Goal: Task Accomplishment & Management: Manage account settings

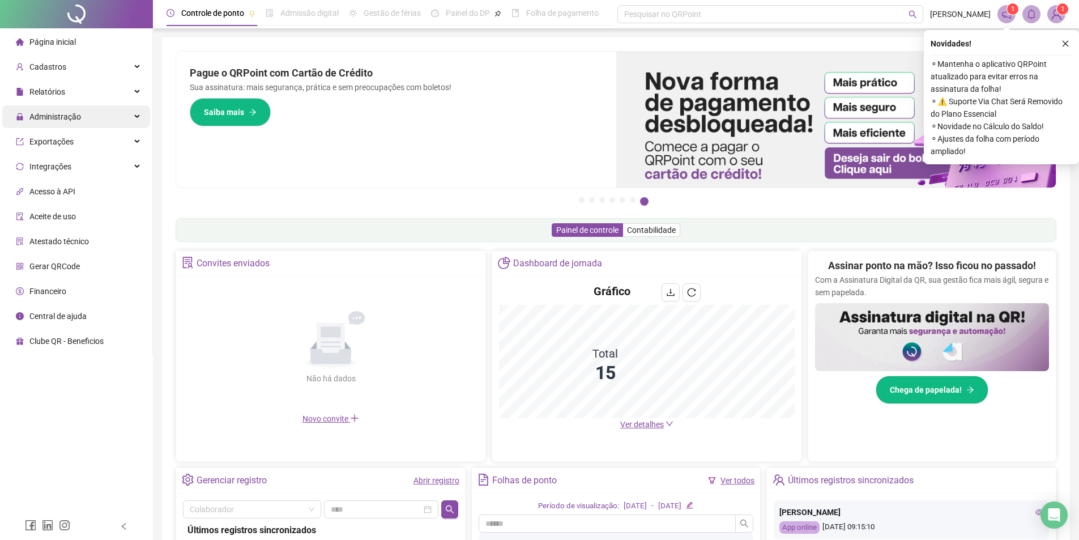
click at [49, 121] on span "Administração" at bounding box center [55, 116] width 52 height 9
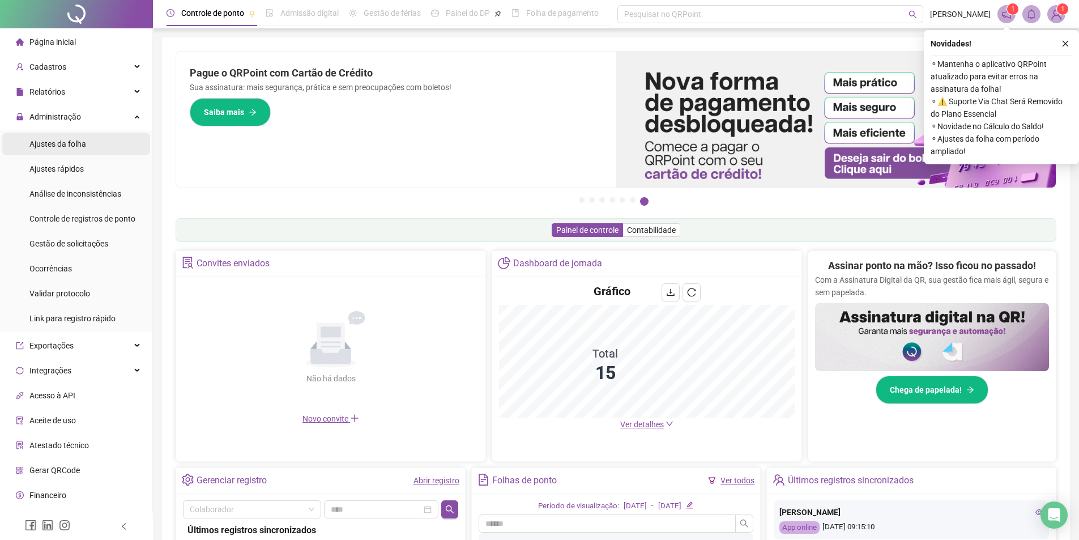
click at [71, 144] on span "Ajustes da folha" at bounding box center [57, 143] width 57 height 9
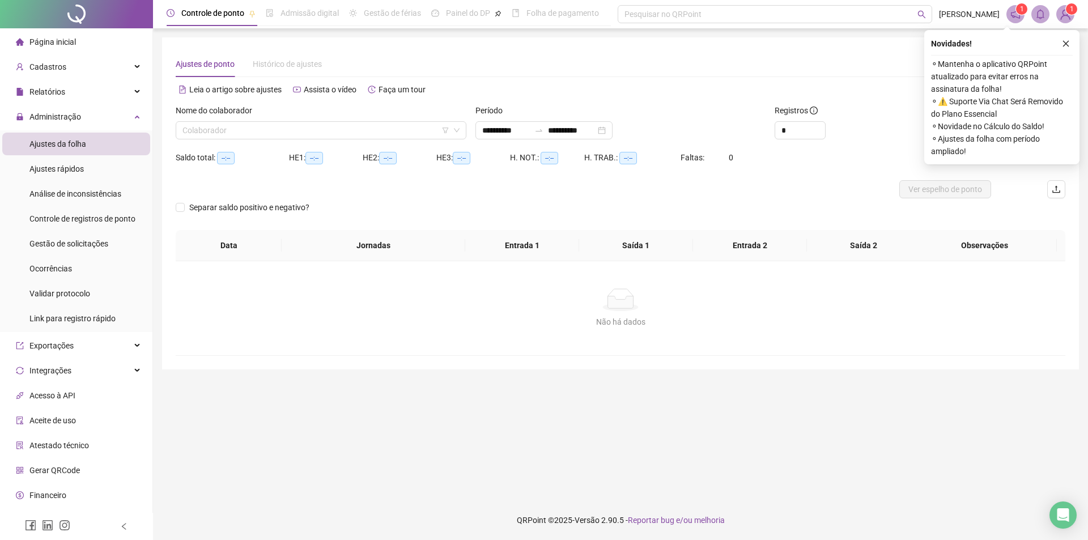
type input "**********"
click at [271, 131] on input "search" at bounding box center [315, 130] width 267 height 17
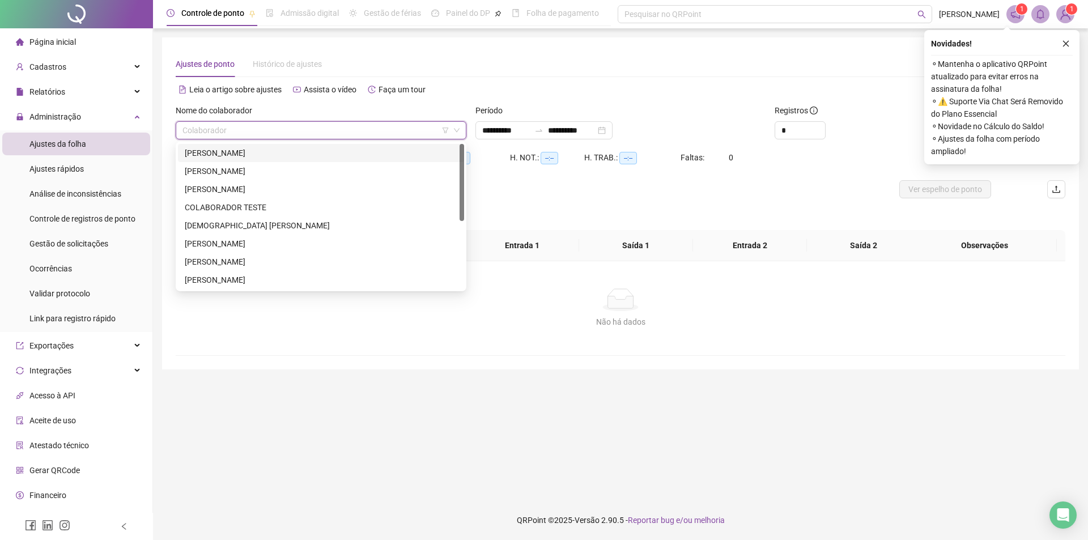
click at [237, 155] on div "ANDRE PEREIRA LOBO" at bounding box center [321, 153] width 273 height 12
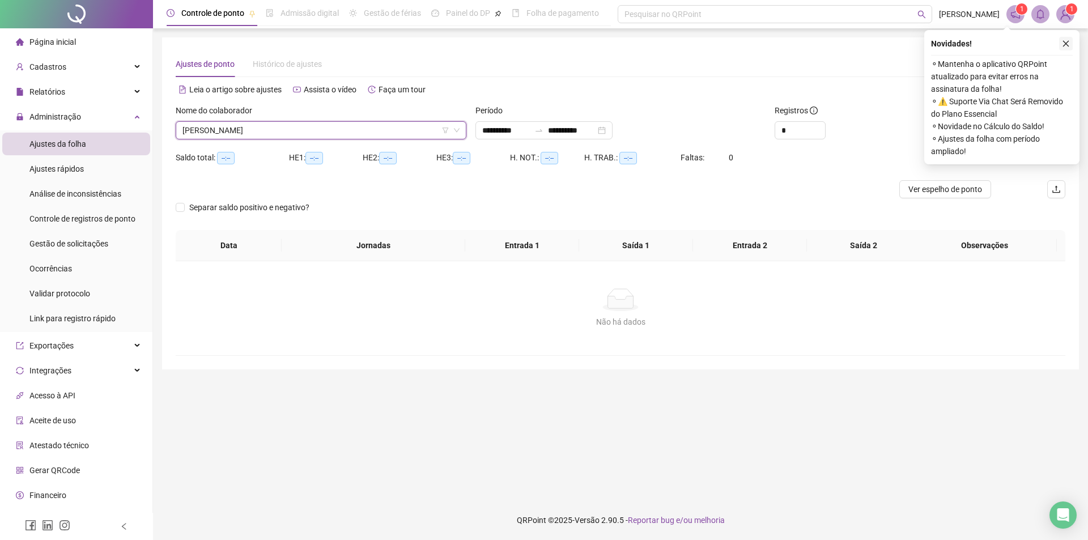
click at [1065, 47] on icon "close" at bounding box center [1066, 44] width 8 height 8
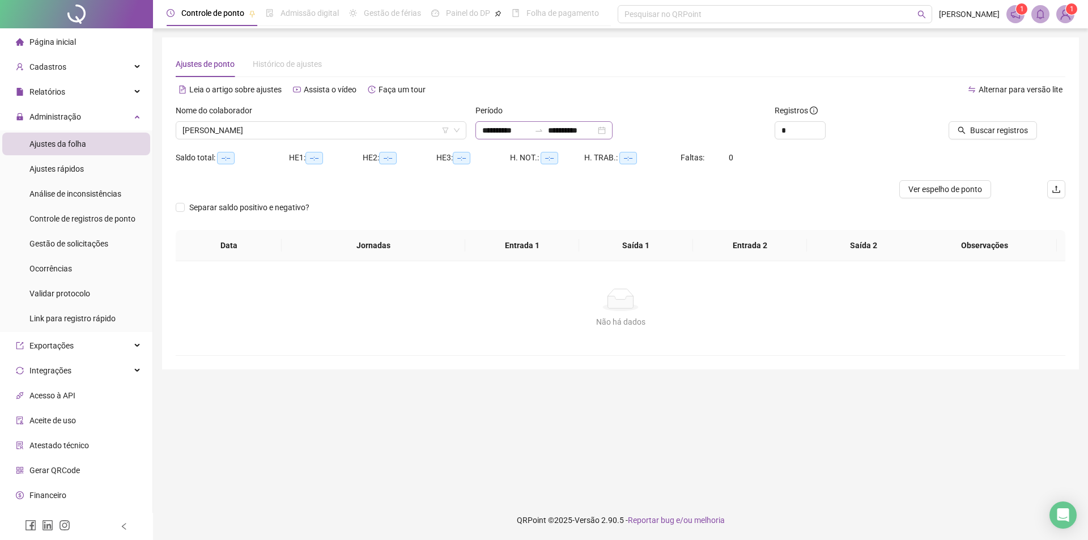
click at [613, 127] on div "**********" at bounding box center [543, 130] width 137 height 18
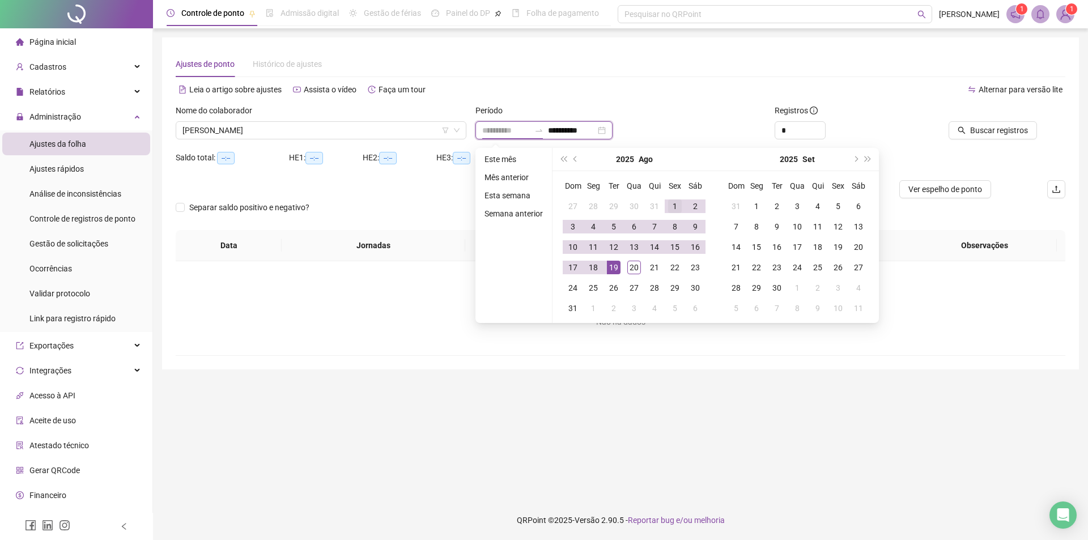
type input "**********"
click at [668, 203] on div "1" at bounding box center [675, 206] width 14 height 14
type input "**********"
drag, startPoint x: 631, startPoint y: 275, endPoint x: 637, endPoint y: 269, distance: 9.6
click at [631, 274] on td "20" at bounding box center [634, 267] width 20 height 20
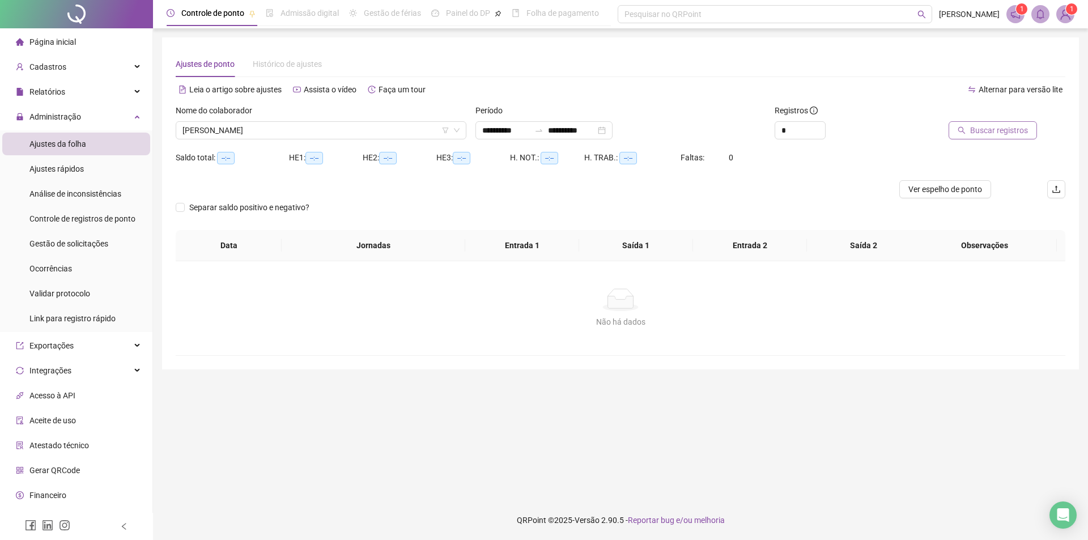
click at [1027, 134] on span "Buscar registros" at bounding box center [999, 130] width 58 height 12
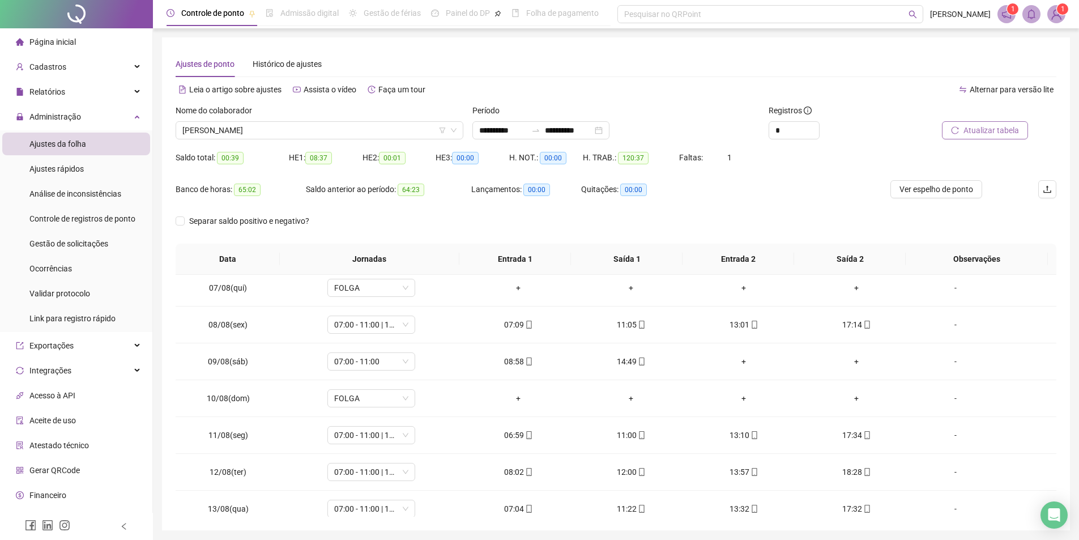
scroll to position [227, 0]
click at [945, 184] on span "Ver espelho de ponto" at bounding box center [937, 189] width 74 height 12
click at [348, 129] on span "ANDRE PEREIRA LOBO" at bounding box center [319, 130] width 274 height 17
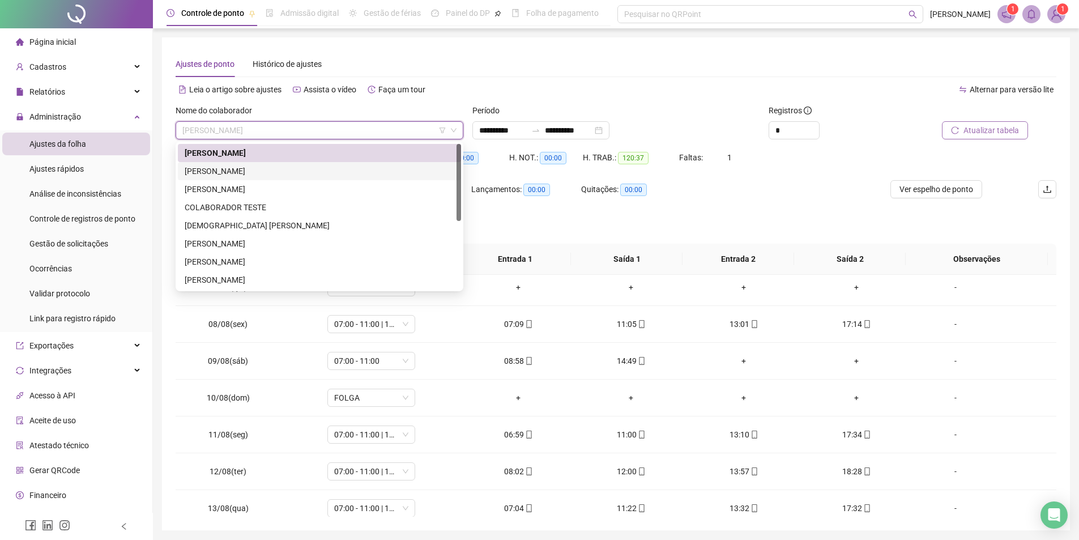
click at [240, 171] on div "CICERO JOSE DO NASCIMENTO" at bounding box center [320, 171] width 270 height 12
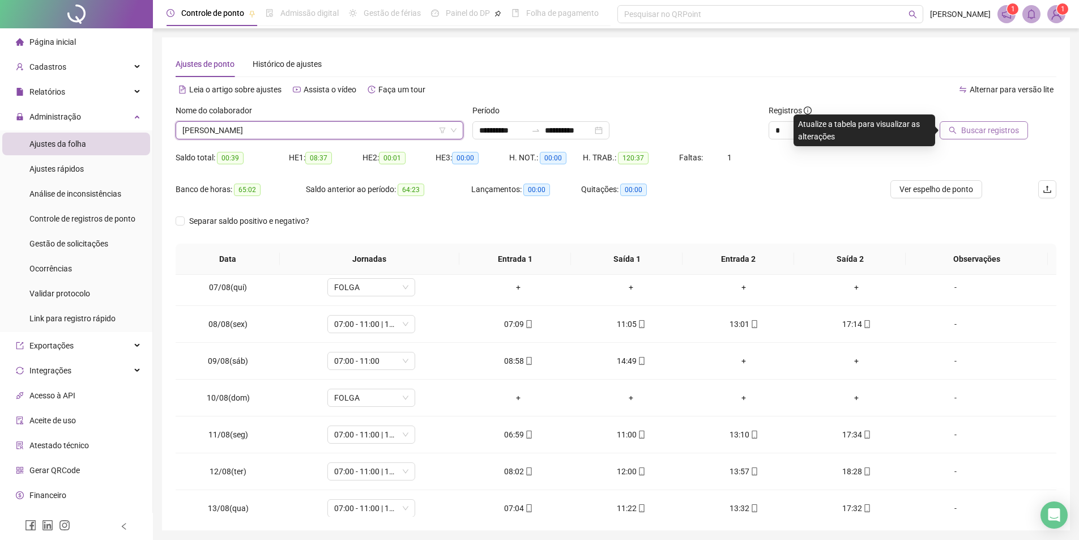
click at [976, 133] on span "Buscar registros" at bounding box center [991, 130] width 58 height 12
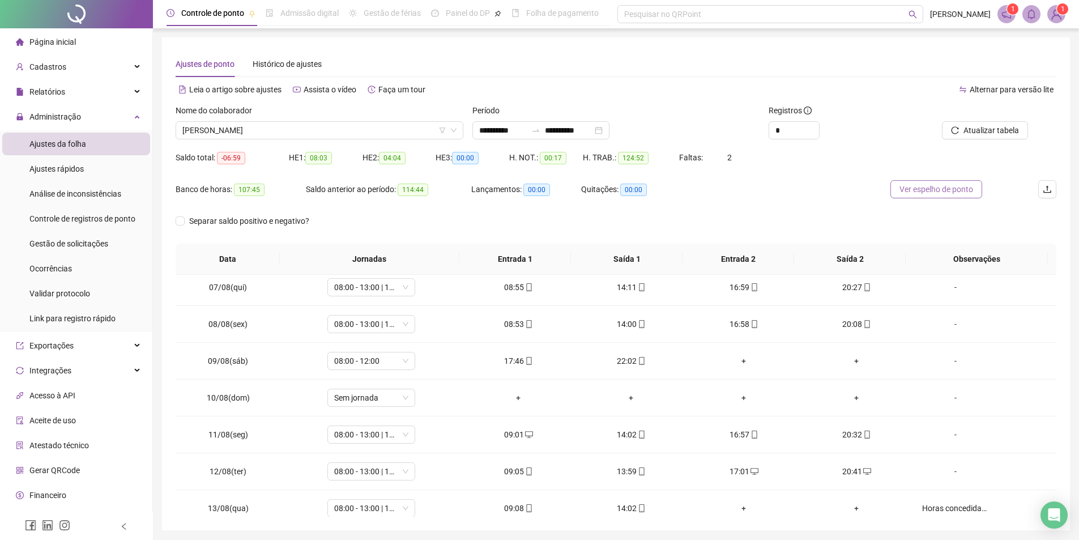
click at [947, 183] on span "Ver espelho de ponto" at bounding box center [937, 189] width 74 height 12
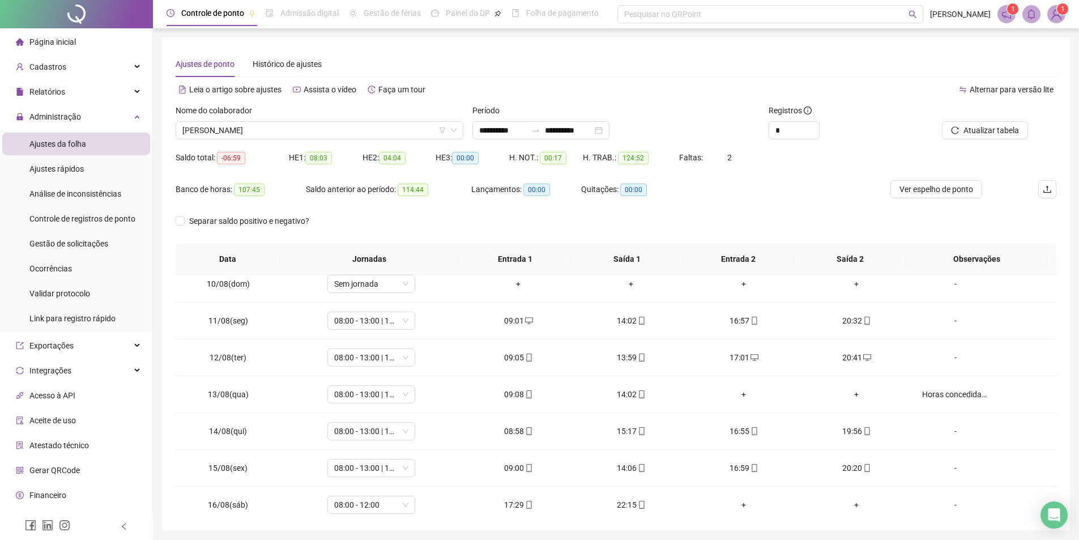
scroll to position [495, 0]
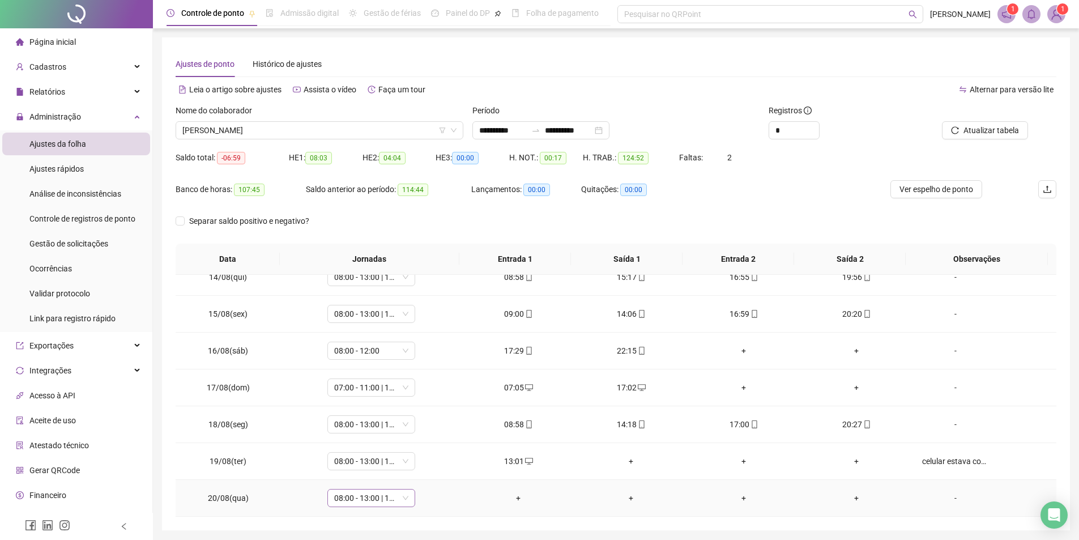
click at [400, 497] on span "08:00 - 13:00 | 15:00 - 18:00" at bounding box center [371, 498] width 74 height 17
type input "*****"
click at [421, 465] on span "Sim" at bounding box center [422, 468] width 13 height 12
click at [997, 128] on span "Atualizar tabela" at bounding box center [992, 130] width 56 height 12
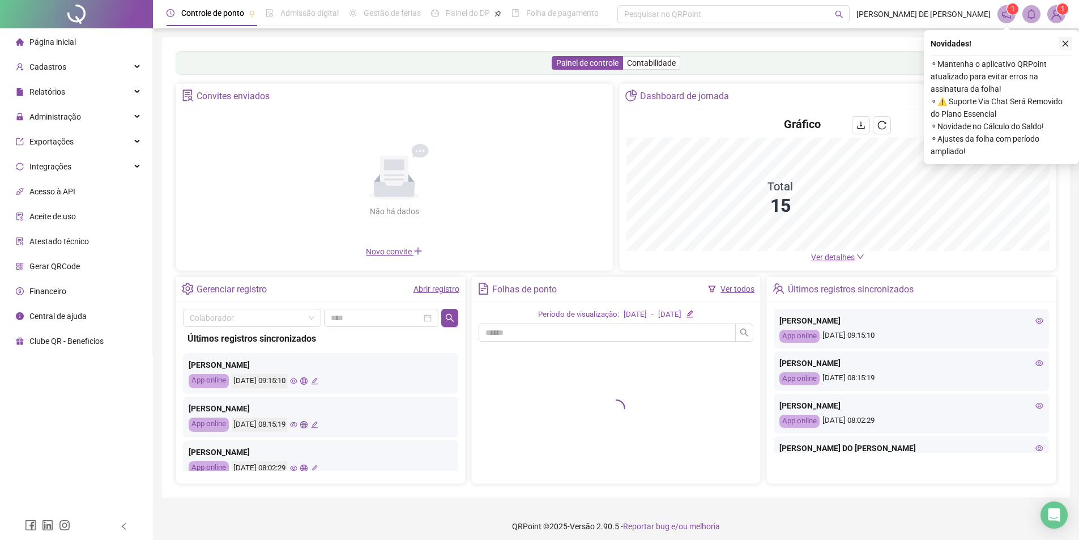
click at [1064, 42] on icon "close" at bounding box center [1066, 44] width 8 height 8
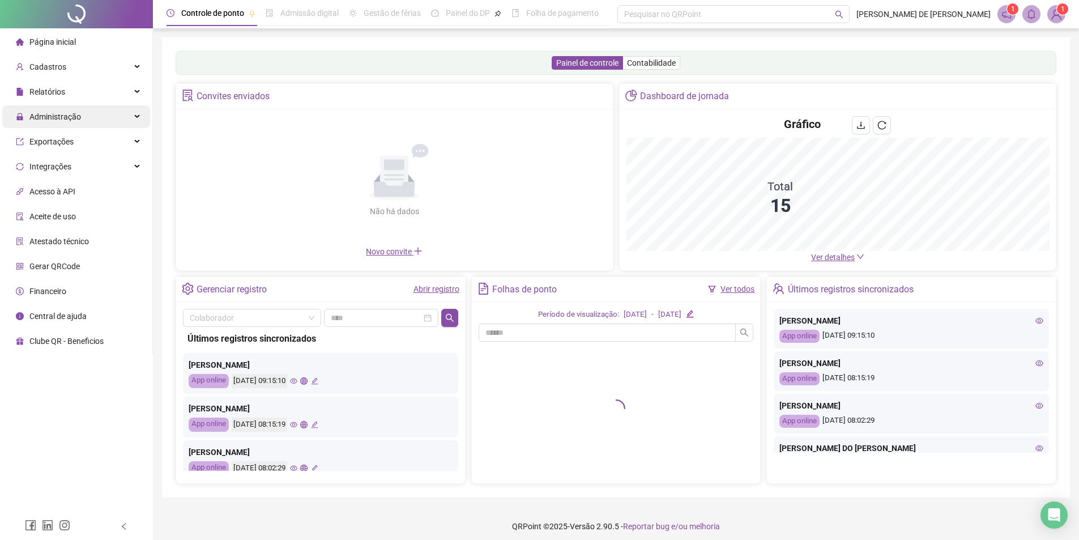
click at [45, 114] on span "Administração" at bounding box center [55, 116] width 52 height 9
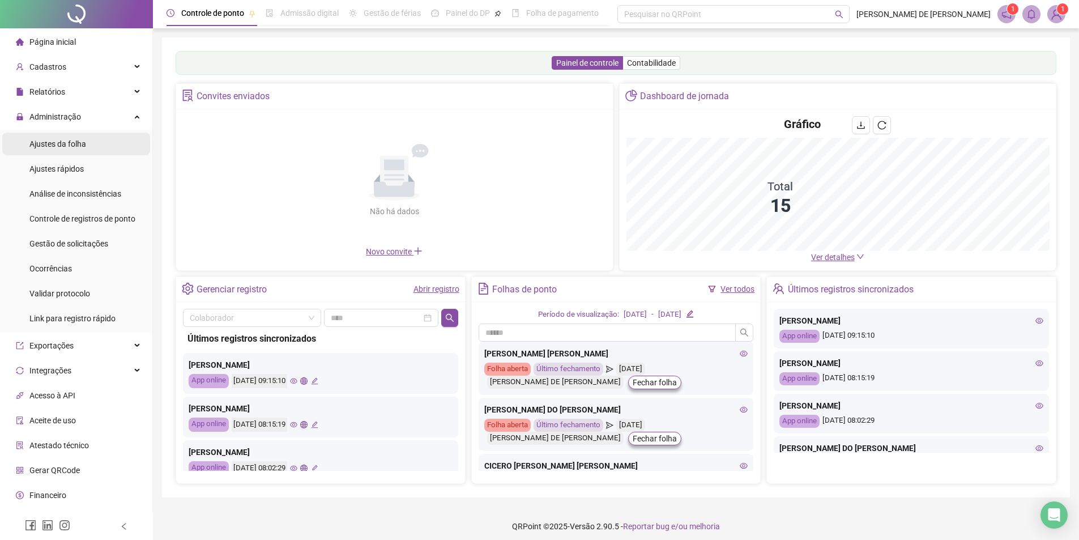
click at [43, 154] on div "Ajustes da folha" at bounding box center [57, 144] width 57 height 23
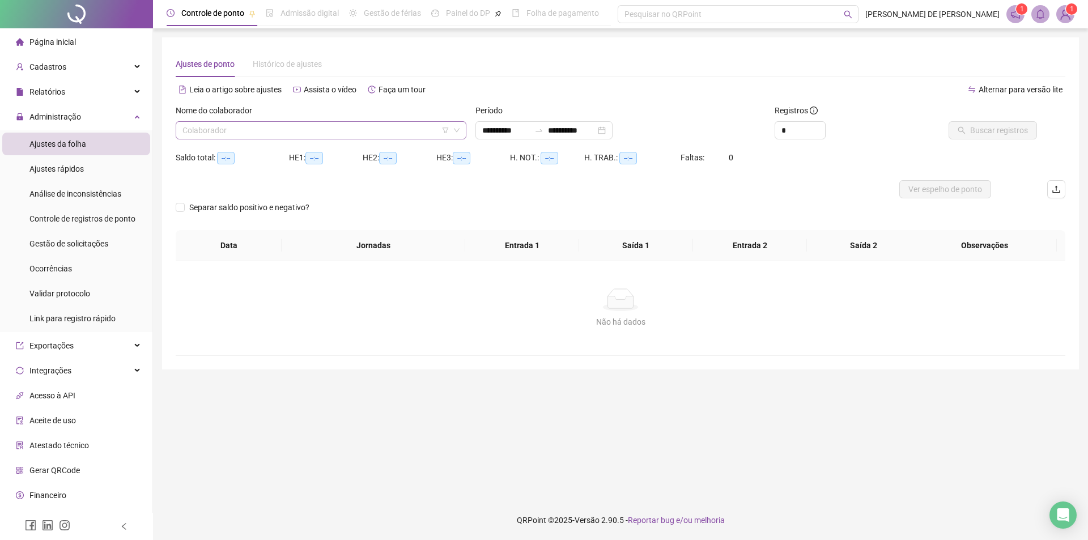
click at [317, 129] on input "search" at bounding box center [315, 130] width 267 height 17
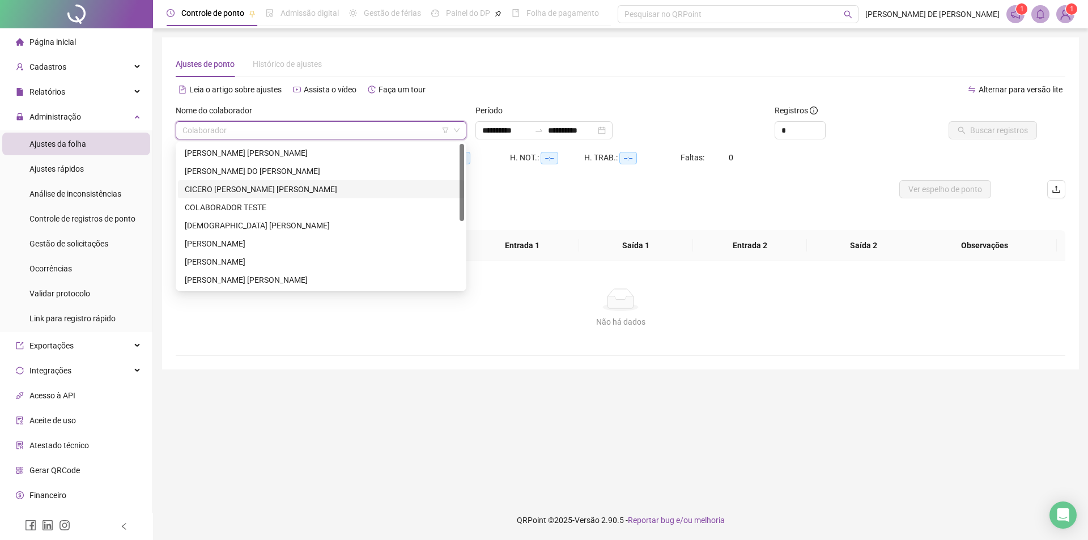
click at [251, 185] on div "CICERO ROBSON DA SILVA" at bounding box center [321, 189] width 273 height 12
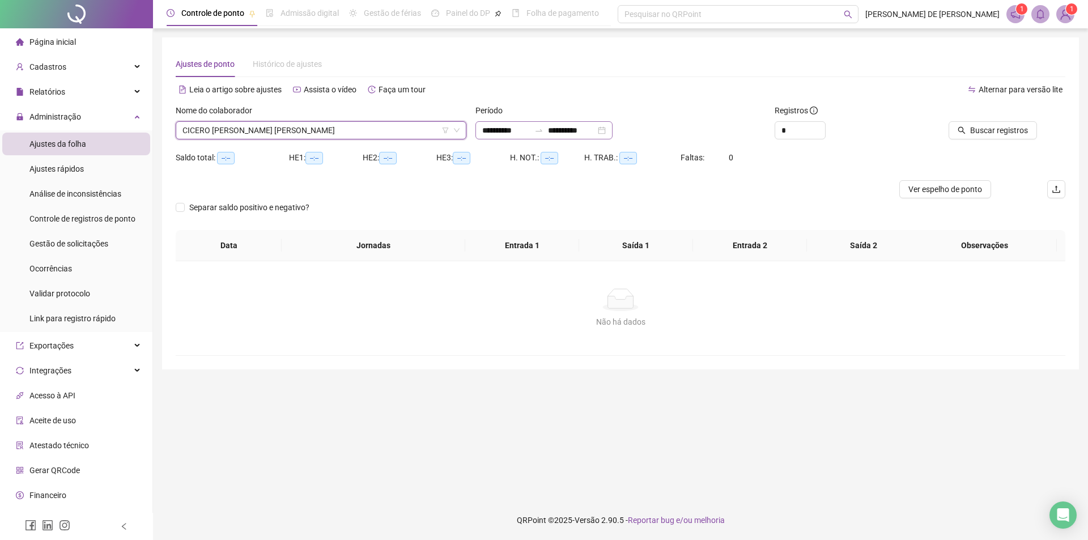
click at [613, 132] on div "**********" at bounding box center [543, 130] width 137 height 18
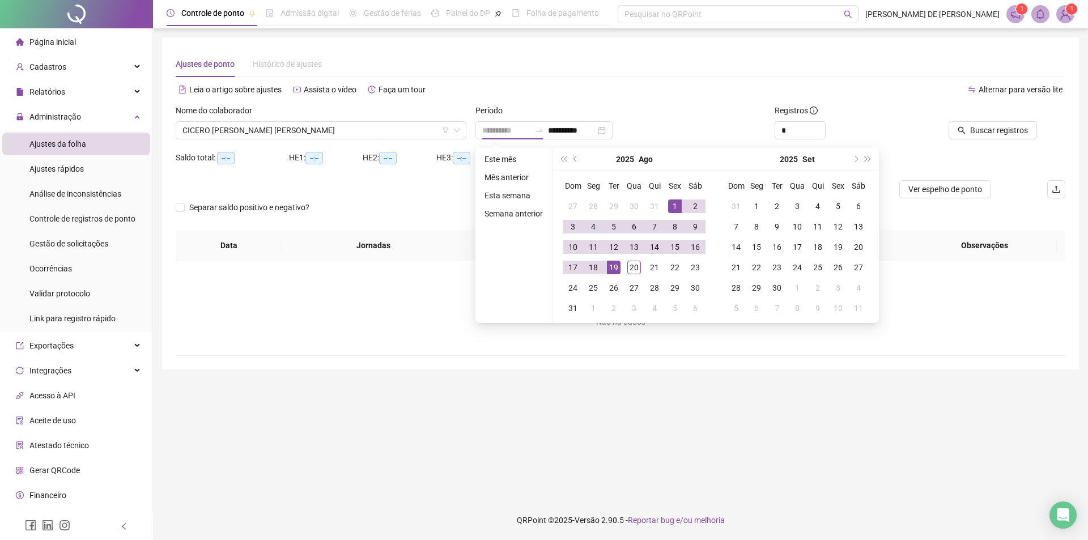
click at [670, 207] on div "1" at bounding box center [675, 206] width 14 height 14
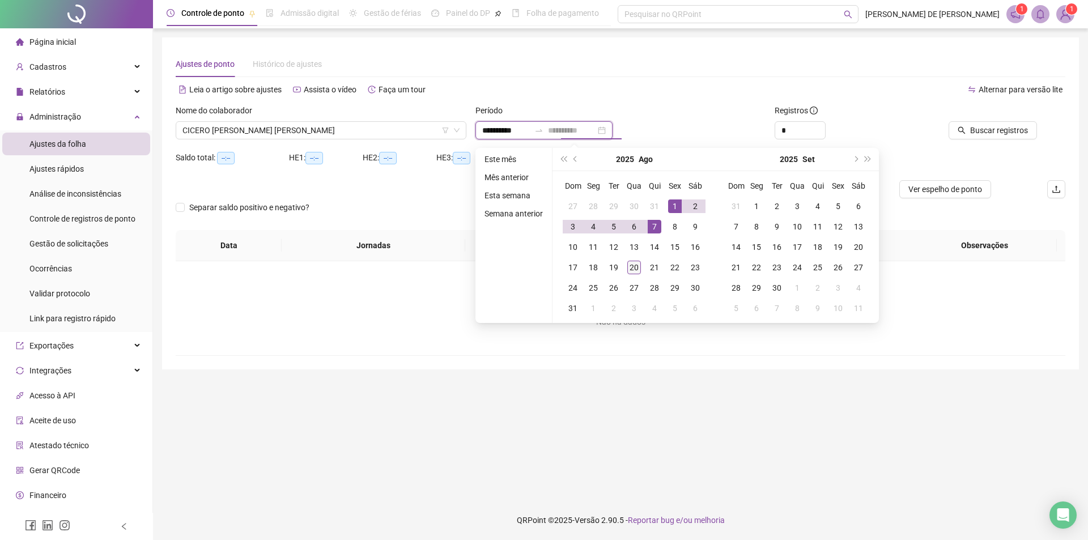
type input "**********"
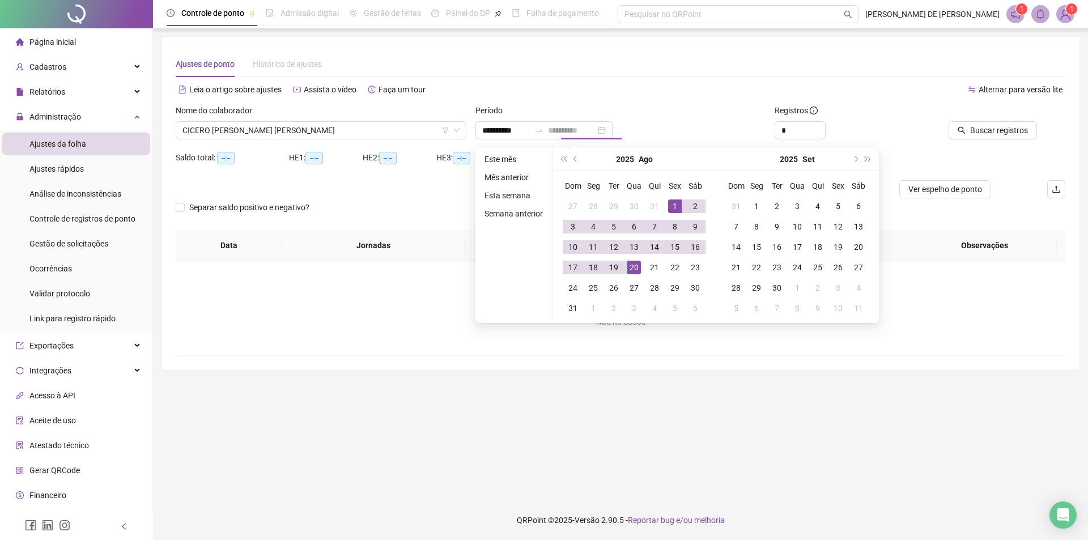
click at [627, 268] on div "20" at bounding box center [634, 268] width 14 height 14
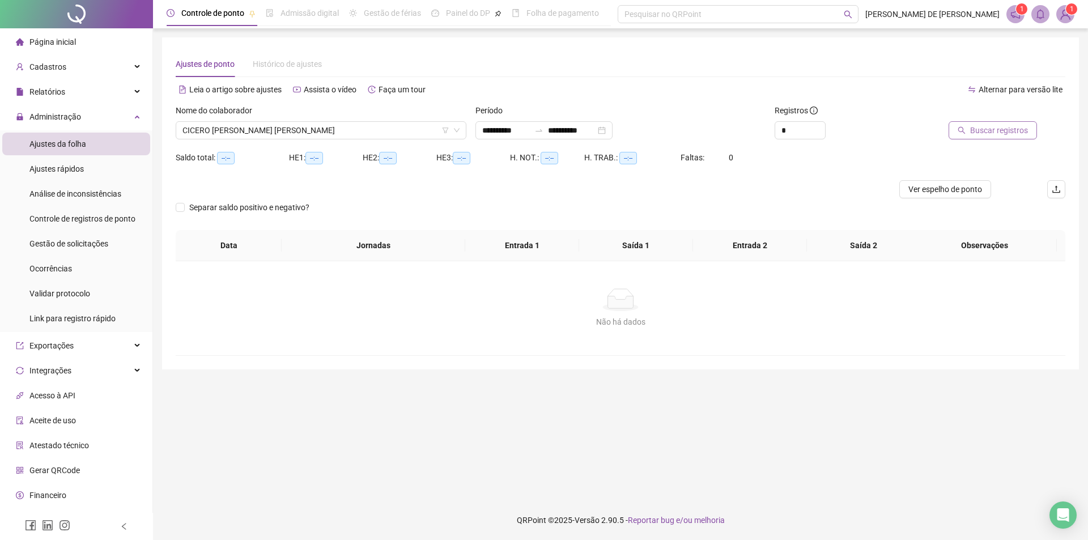
click at [996, 133] on span "Buscar registros" at bounding box center [999, 130] width 58 height 12
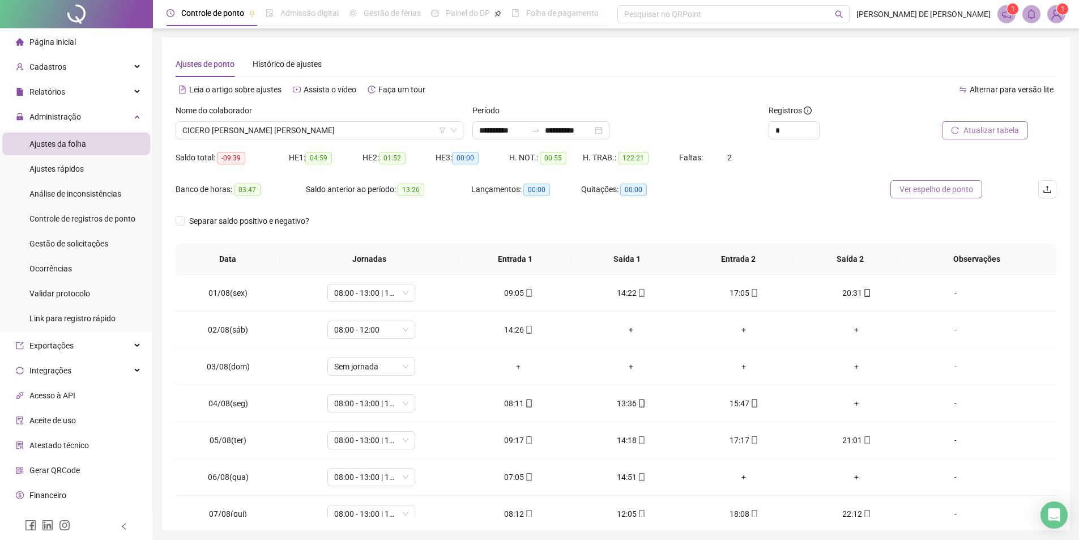
click at [940, 192] on span "Ver espelho de ponto" at bounding box center [937, 189] width 74 height 12
click at [305, 127] on span "CICERO ROBSON DA SILVA" at bounding box center [319, 130] width 274 height 17
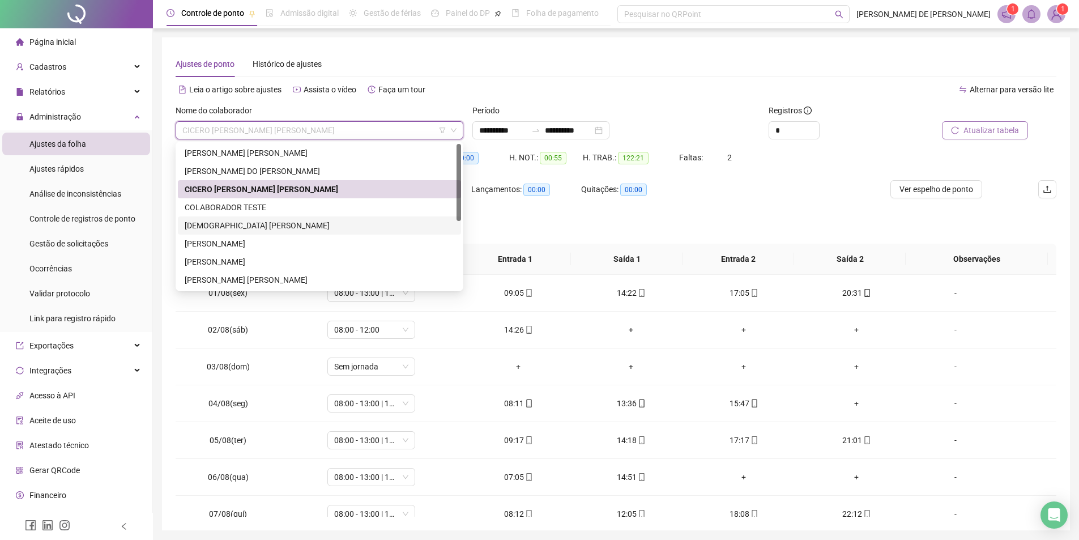
click at [216, 223] on div "DEUSIMAR GREGORIO DIAS" at bounding box center [320, 225] width 270 height 12
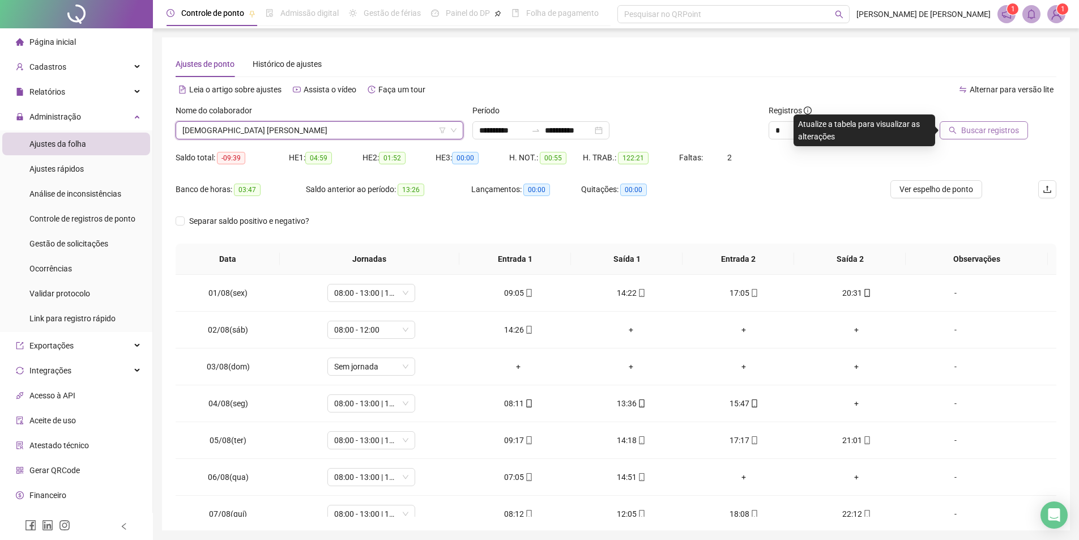
click at [970, 126] on span "Buscar registros" at bounding box center [991, 130] width 58 height 12
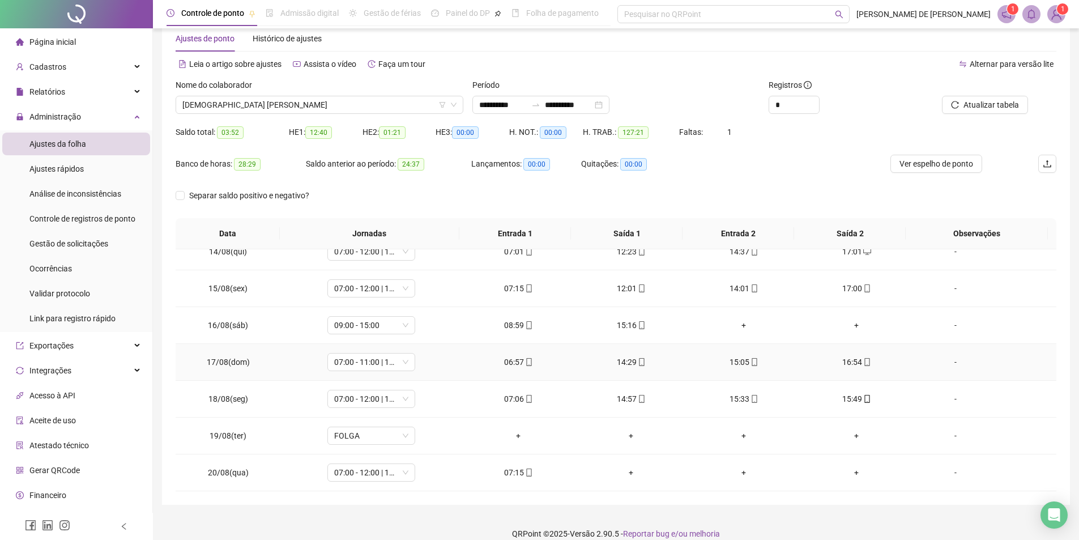
scroll to position [39, 0]
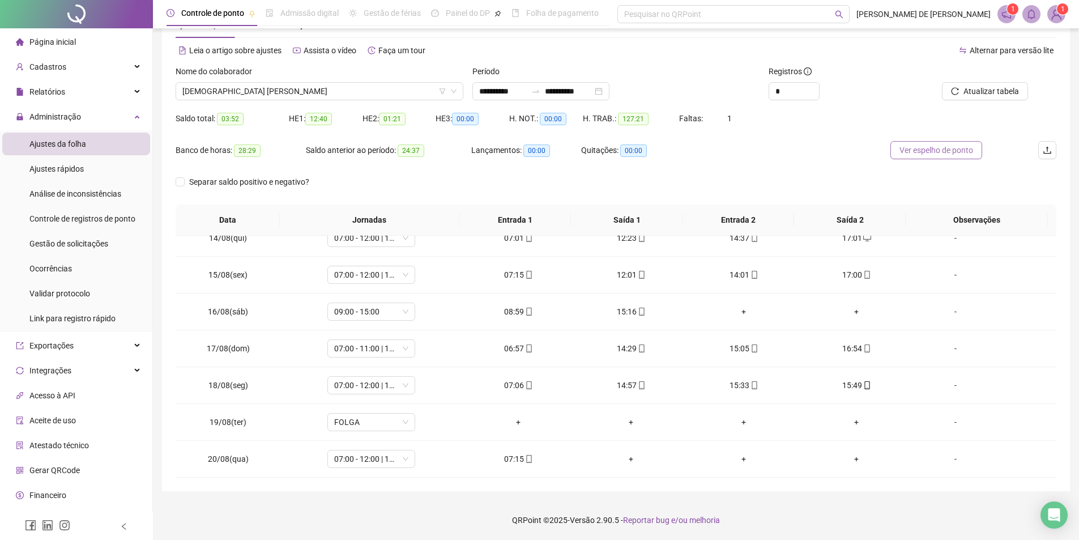
click at [936, 156] on span "Ver espelho de ponto" at bounding box center [937, 150] width 74 height 12
click at [283, 82] on div "DEUSIMAR GREGORIO DIAS" at bounding box center [320, 91] width 288 height 18
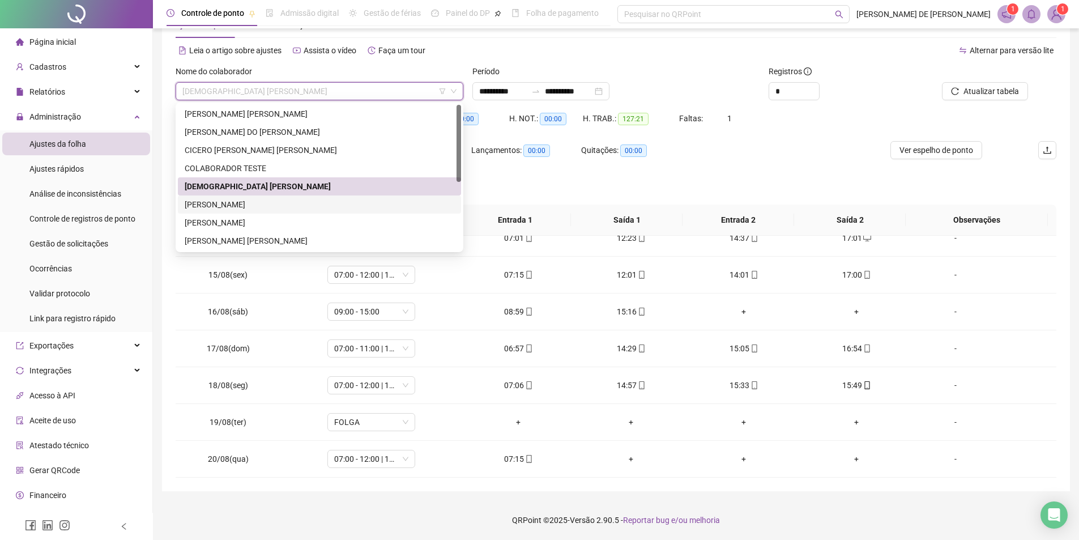
click at [221, 205] on div "EMANUELA NOGUEIRA LEITE" at bounding box center [320, 204] width 270 height 12
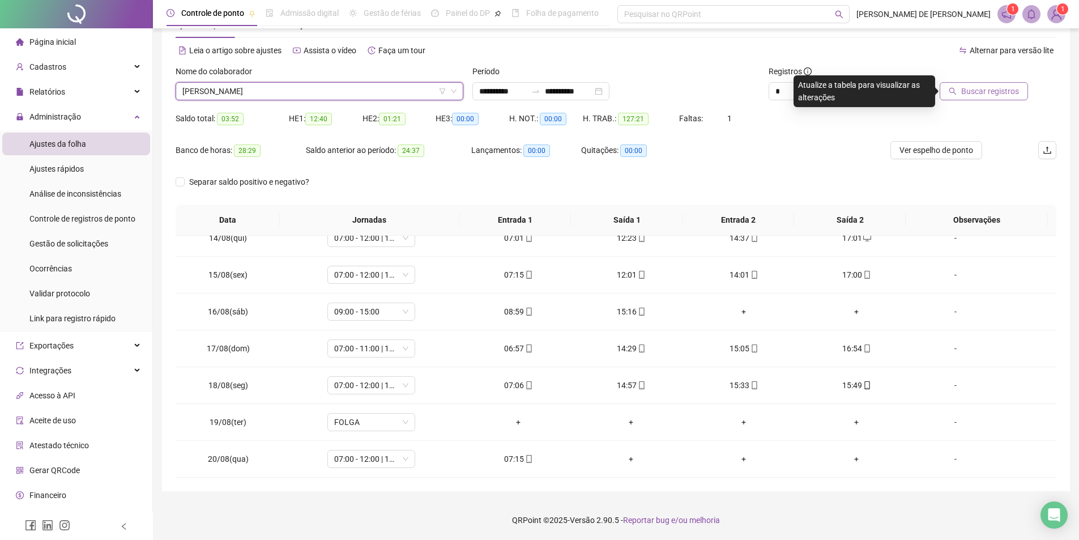
click at [980, 90] on span "Buscar registros" at bounding box center [991, 91] width 58 height 12
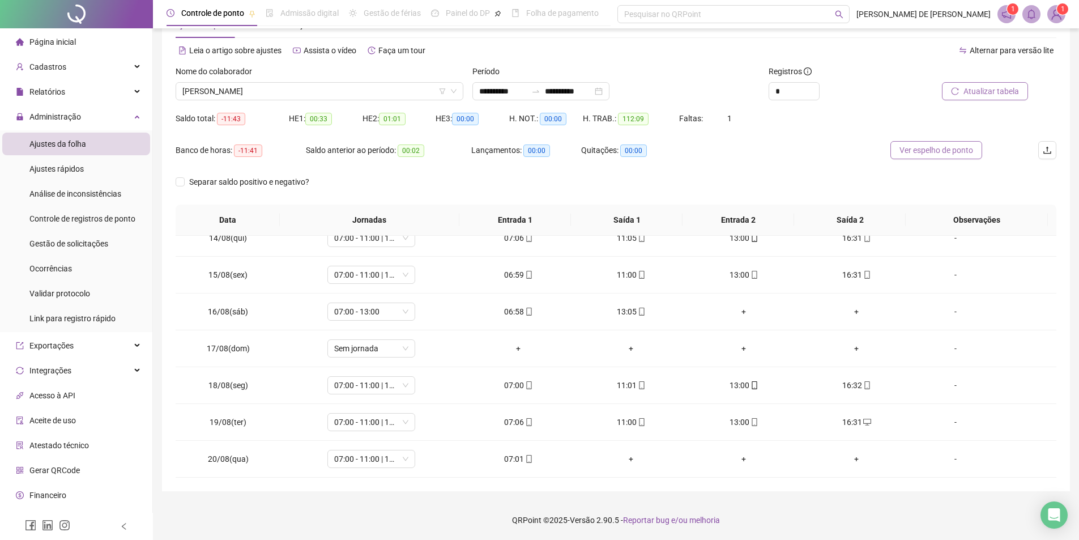
click at [922, 151] on span "Ver espelho de ponto" at bounding box center [937, 150] width 74 height 12
click at [295, 98] on span "EMANUELA NOGUEIRA LEITE" at bounding box center [319, 91] width 274 height 17
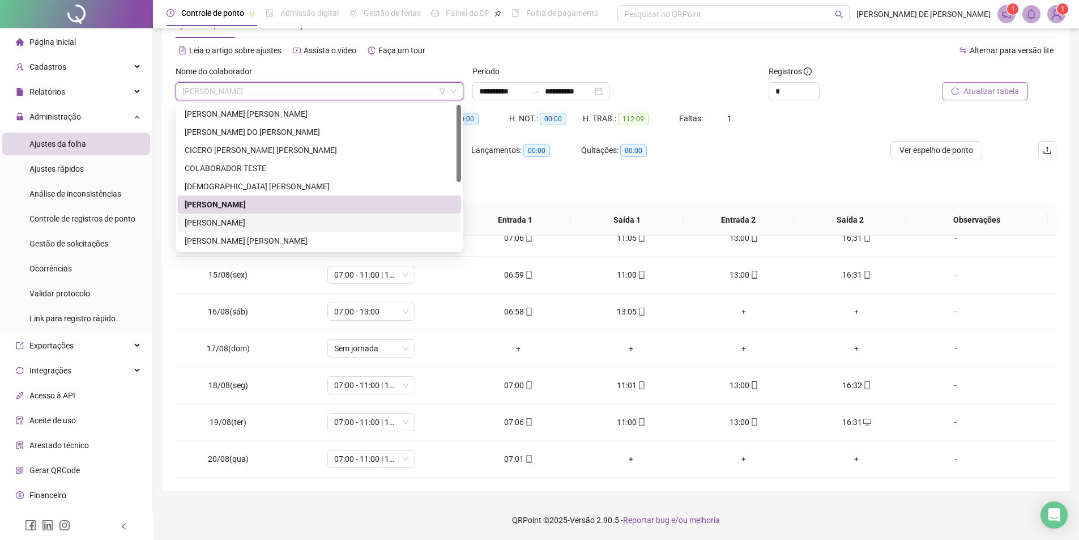
click at [227, 224] on div "FELIPE PEREIRA CRUZ" at bounding box center [320, 222] width 270 height 12
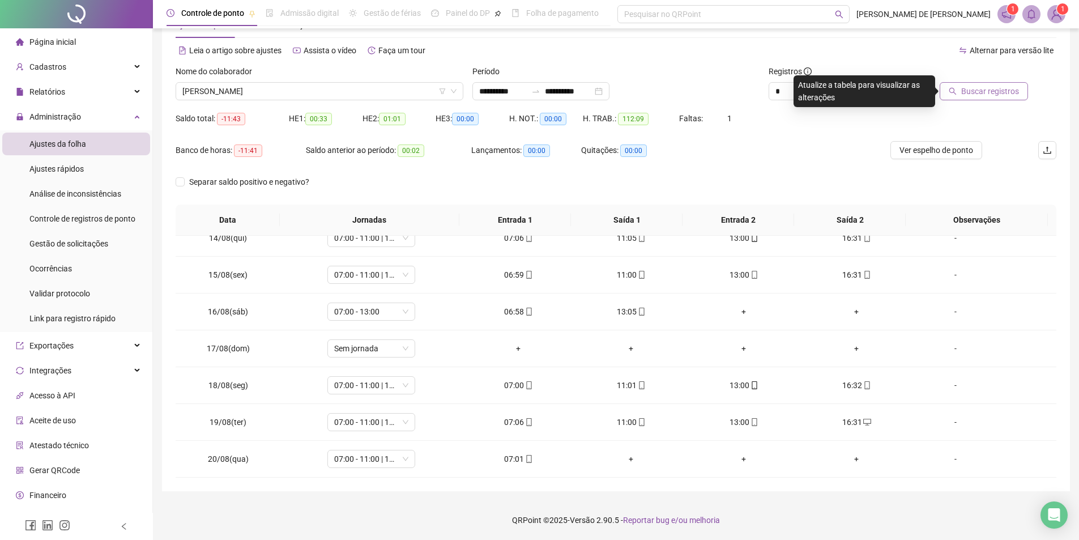
click at [990, 95] on span "Buscar registros" at bounding box center [991, 91] width 58 height 12
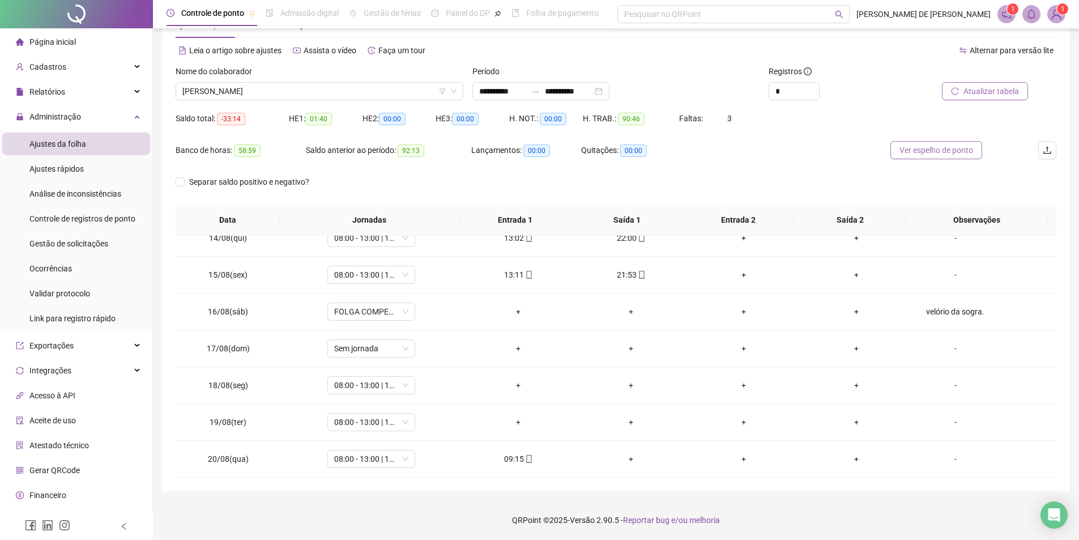
click at [941, 150] on span "Ver espelho de ponto" at bounding box center [937, 150] width 74 height 12
click at [288, 91] on span "FELIPE PEREIRA CRUZ" at bounding box center [319, 91] width 274 height 17
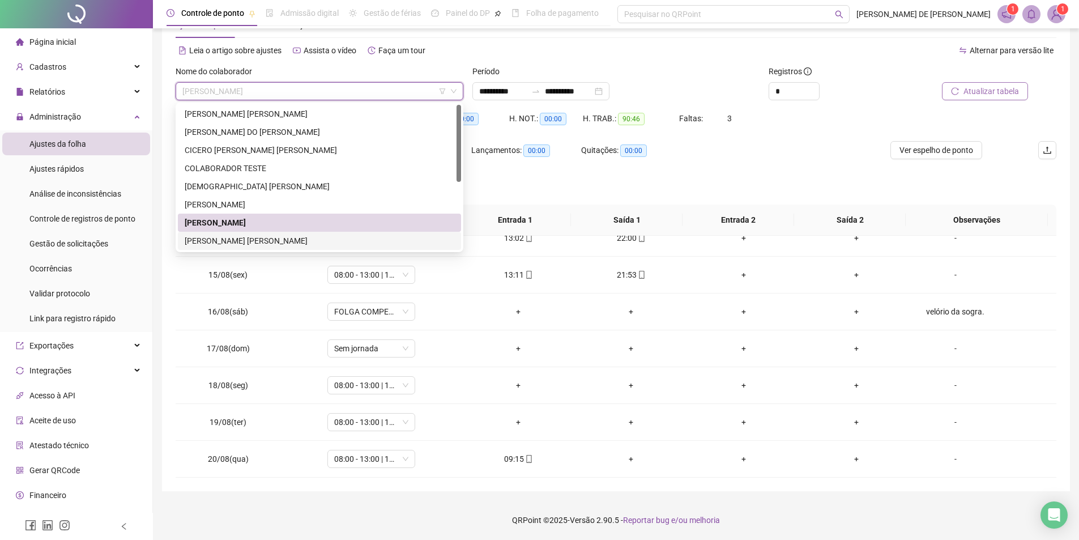
click at [220, 240] on div "FRANCISCO ELDEMIR AGOSTINHO LIMA" at bounding box center [320, 241] width 270 height 12
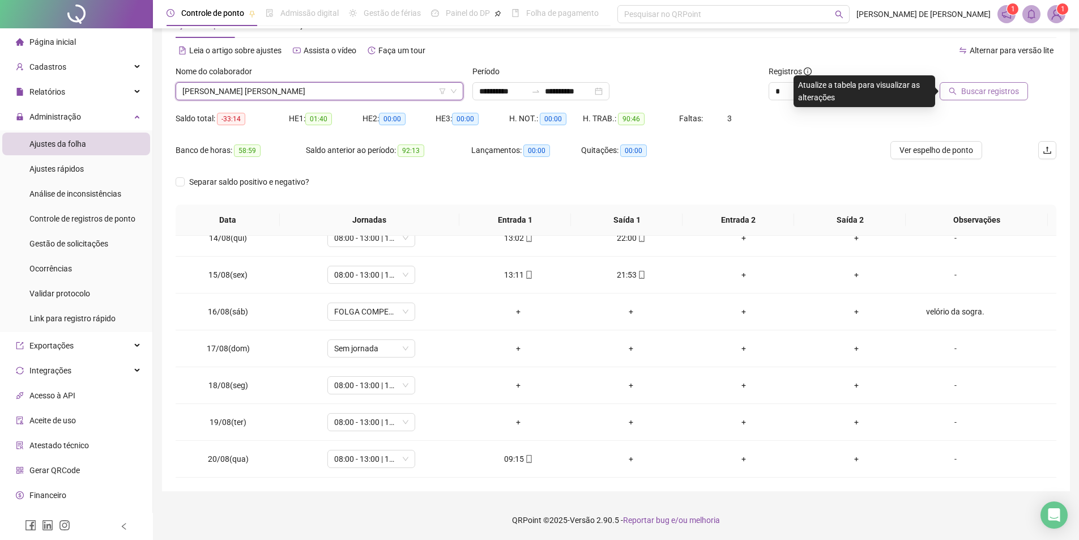
click at [991, 102] on div "Buscar registros" at bounding box center [987, 87] width 148 height 44
click at [993, 93] on span "Buscar registros" at bounding box center [991, 91] width 58 height 12
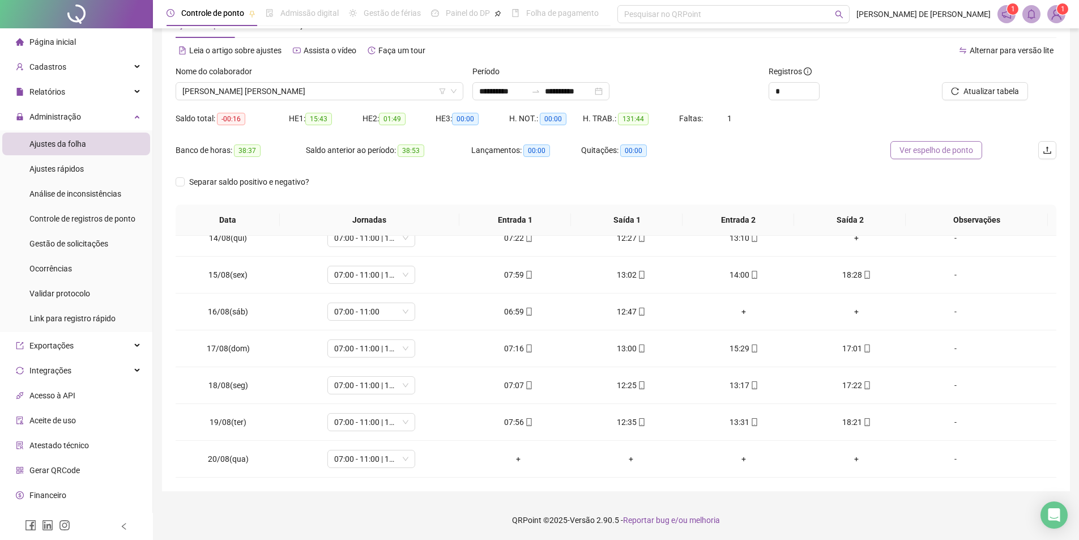
click at [953, 156] on button "Ver espelho de ponto" at bounding box center [937, 150] width 92 height 18
click at [363, 92] on span "FRANCISCO ELDEMIR AGOSTINHO LIMA" at bounding box center [319, 91] width 274 height 17
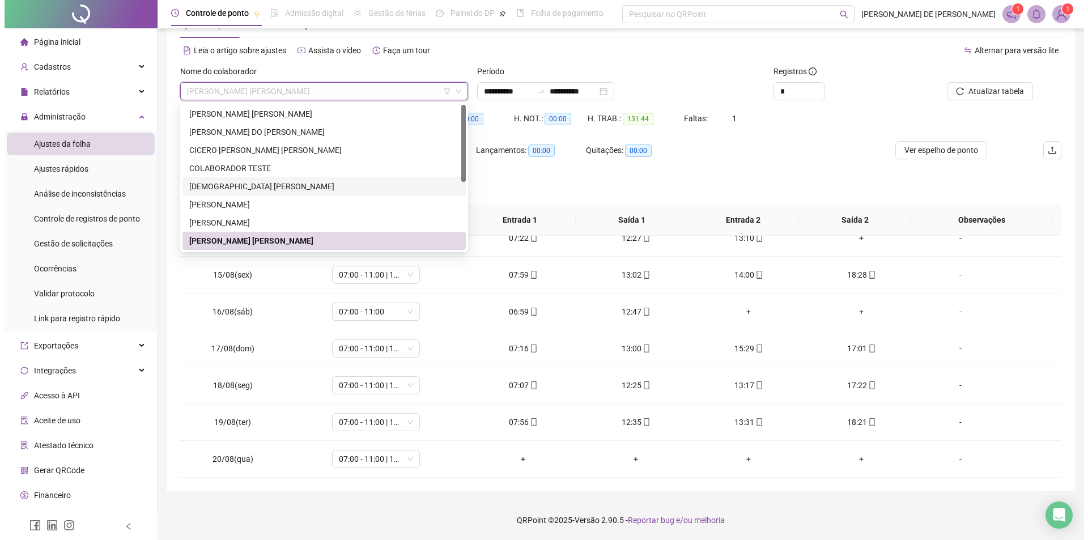
scroll to position [127, 0]
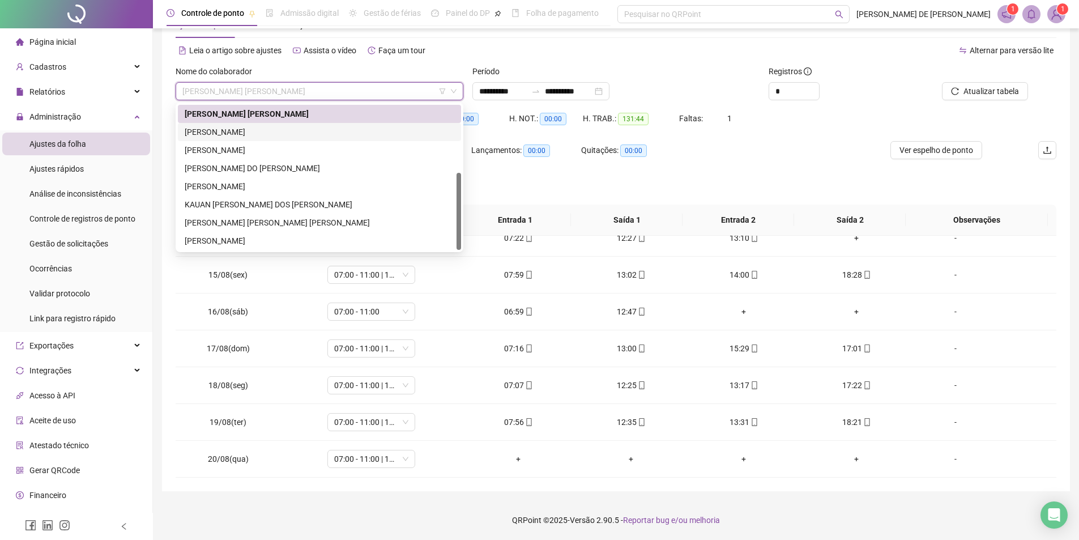
click at [244, 130] on div "FRANCISCO RIKELME PEREIRA" at bounding box center [320, 132] width 270 height 12
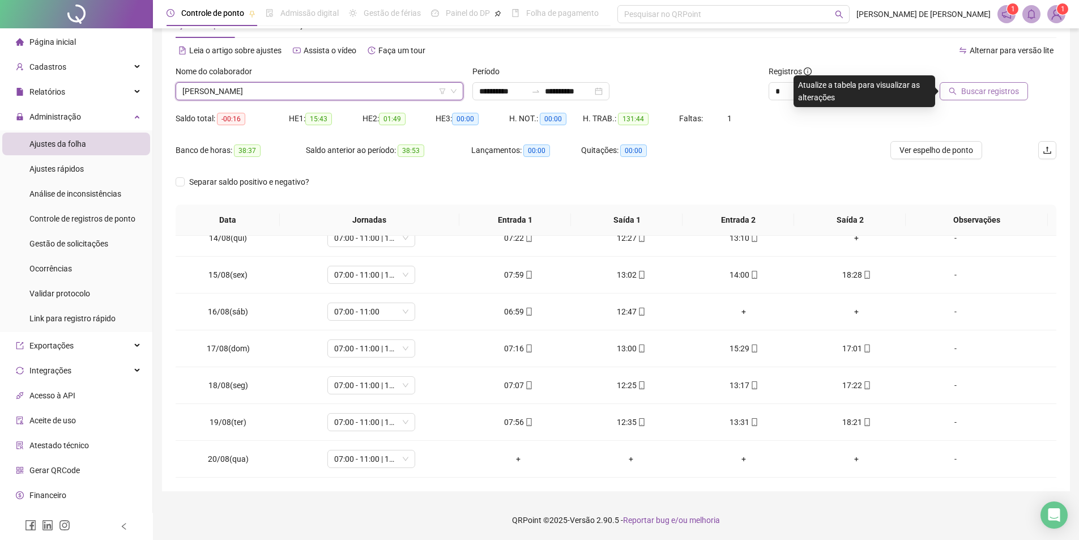
click at [993, 95] on span "Buscar registros" at bounding box center [991, 91] width 58 height 12
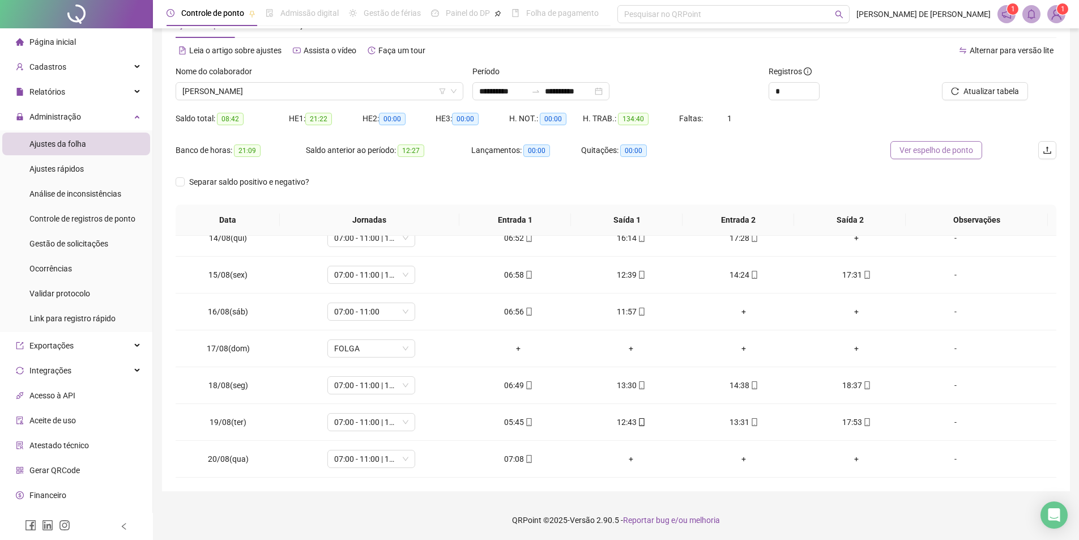
click at [931, 154] on span "Ver espelho de ponto" at bounding box center [937, 150] width 74 height 12
click at [327, 93] on span "FRANCISCO RIKELME PEREIRA" at bounding box center [319, 91] width 274 height 17
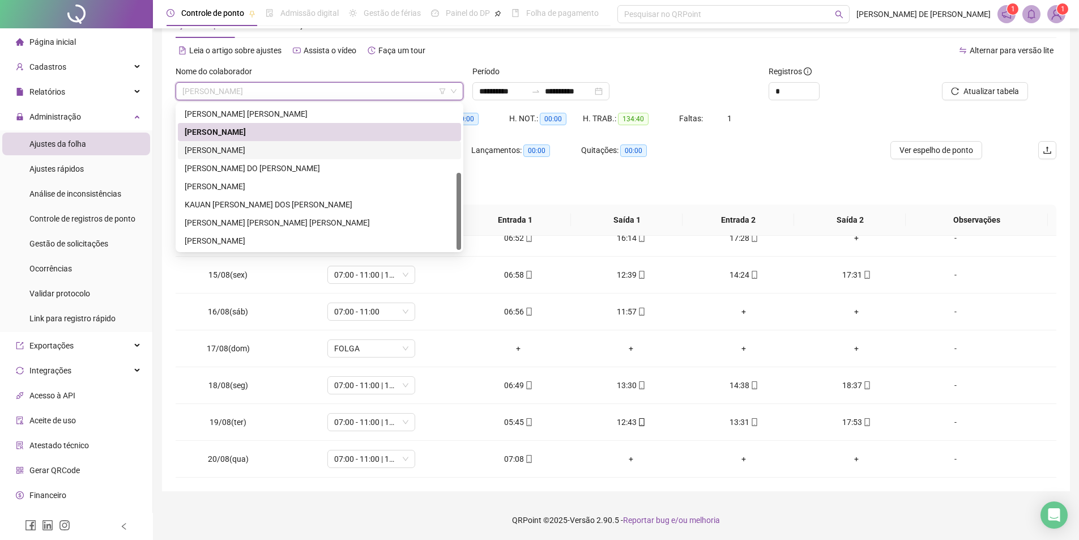
click at [227, 151] on div "GABRIELLY FIRMINO MARTINS RODRIGUES" at bounding box center [320, 150] width 270 height 12
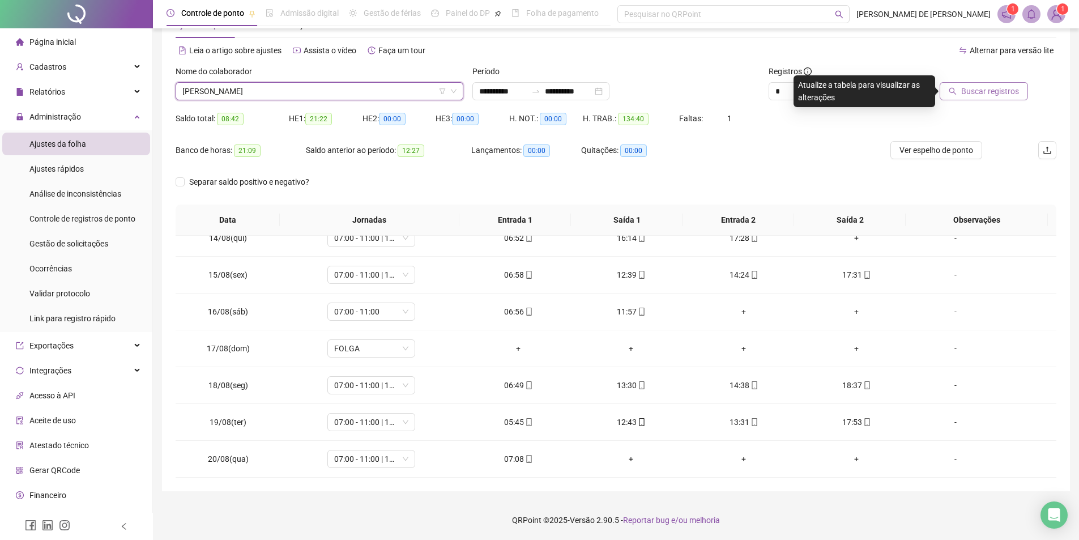
click at [986, 95] on span "Buscar registros" at bounding box center [991, 91] width 58 height 12
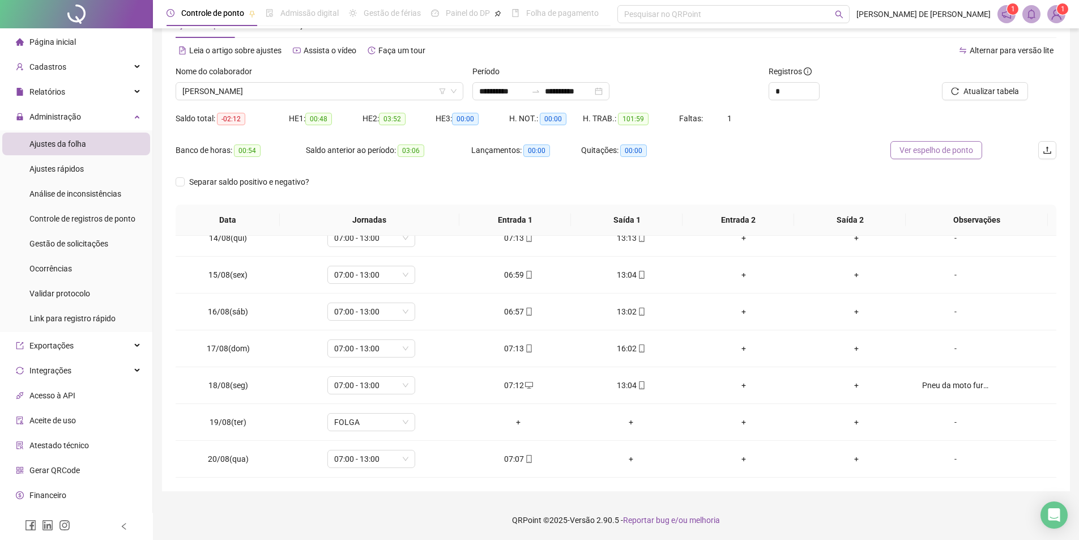
click at [917, 150] on span "Ver espelho de ponto" at bounding box center [937, 150] width 74 height 12
click at [385, 97] on span "GABRIELLY FIRMINO MARTINS RODRIGUES" at bounding box center [319, 91] width 274 height 17
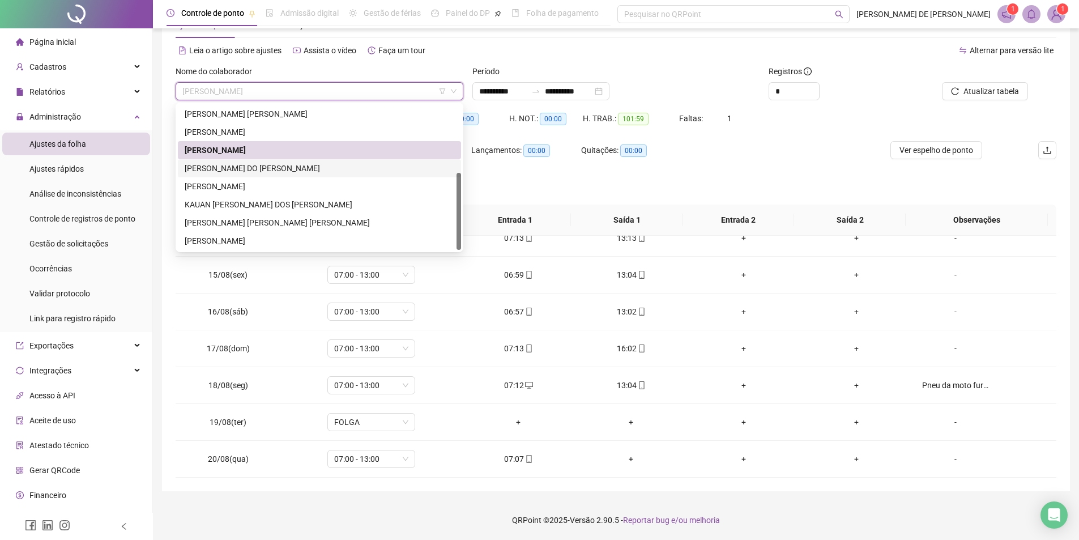
click at [291, 169] on div "KADJA RAMIRES DO NASCIMENTO" at bounding box center [320, 168] width 270 height 12
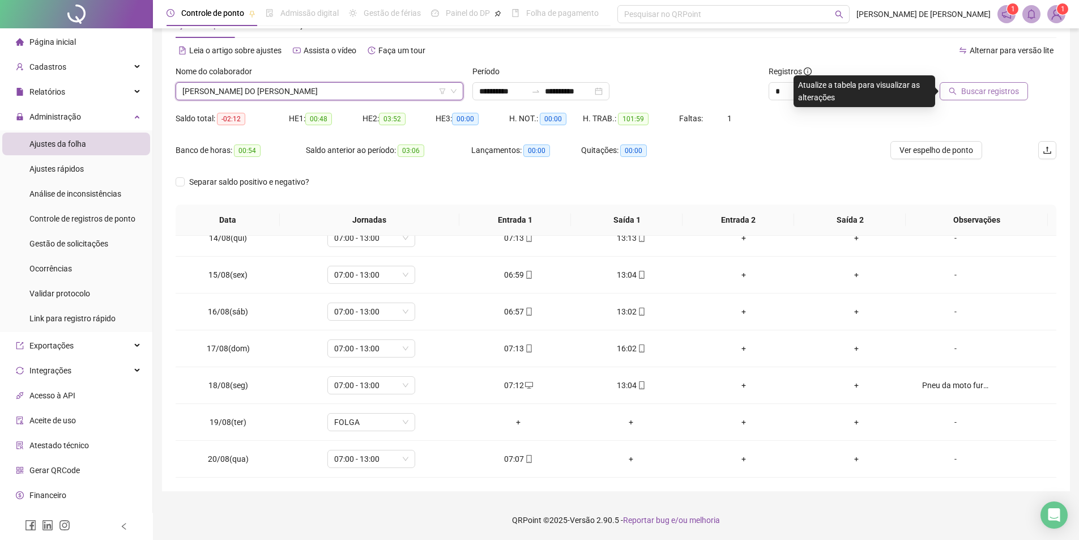
click at [978, 95] on span "Buscar registros" at bounding box center [991, 91] width 58 height 12
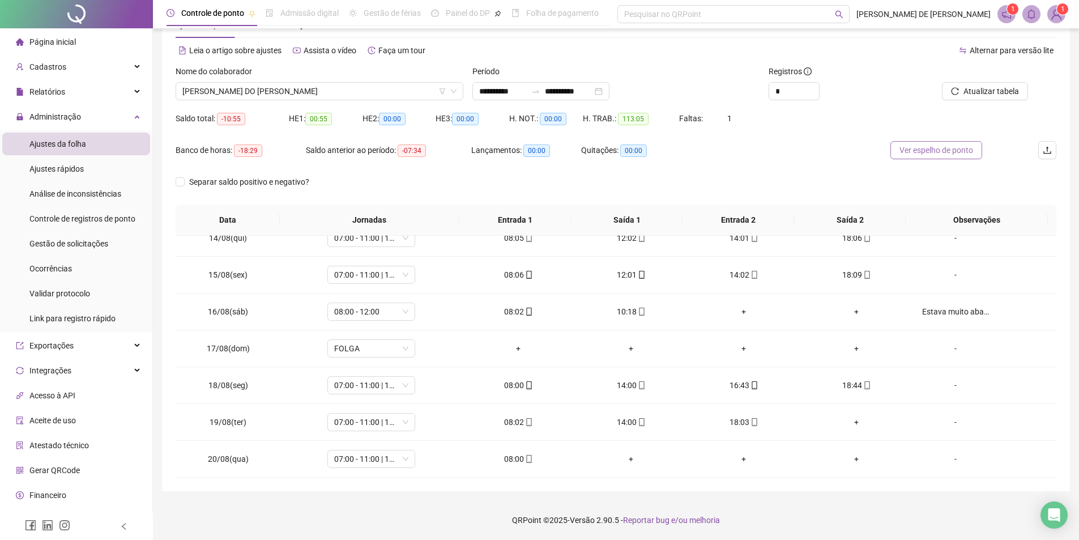
click at [952, 151] on span "Ver espelho de ponto" at bounding box center [937, 150] width 74 height 12
click at [852, 423] on div "+" at bounding box center [857, 422] width 95 height 12
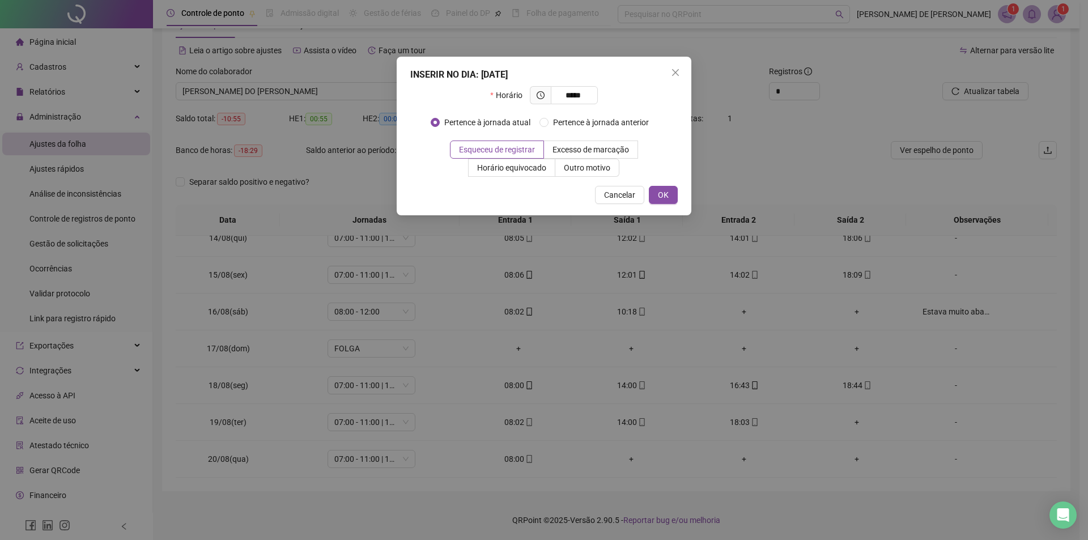
type input "*****"
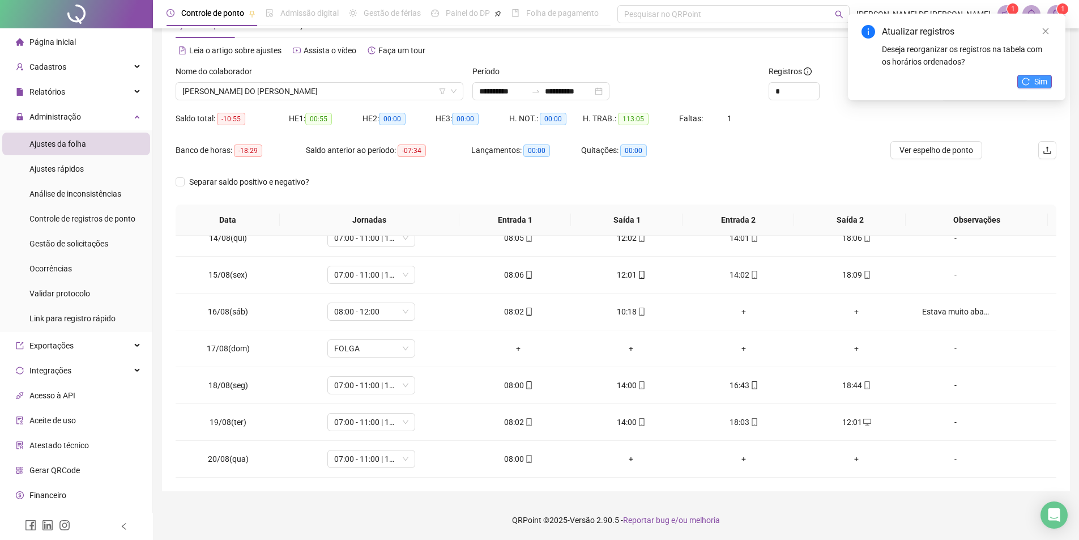
click at [1026, 77] on button "Sim" at bounding box center [1035, 82] width 35 height 14
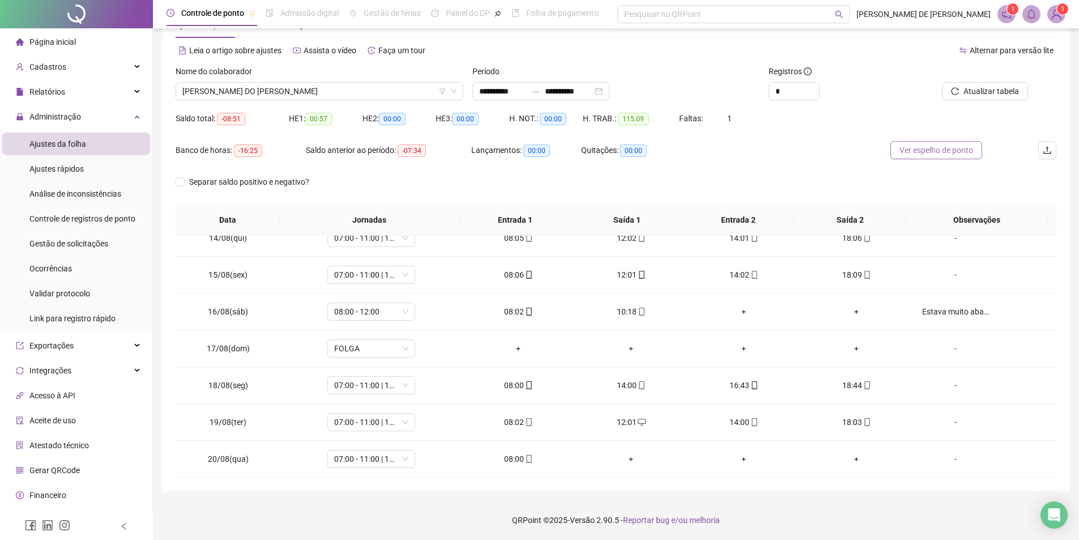
click at [914, 151] on span "Ver espelho de ponto" at bounding box center [937, 150] width 74 height 12
click at [351, 89] on span "KADJA RAMIRES DO NASCIMENTO" at bounding box center [319, 91] width 274 height 17
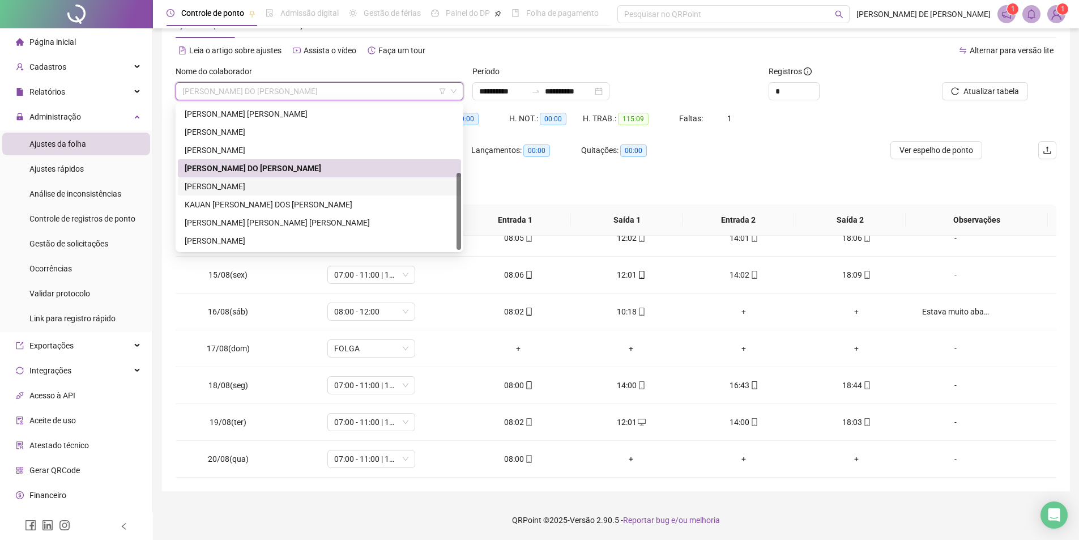
click at [267, 188] on div "KAROLAINE DOS SANTOS SILVA" at bounding box center [320, 186] width 270 height 12
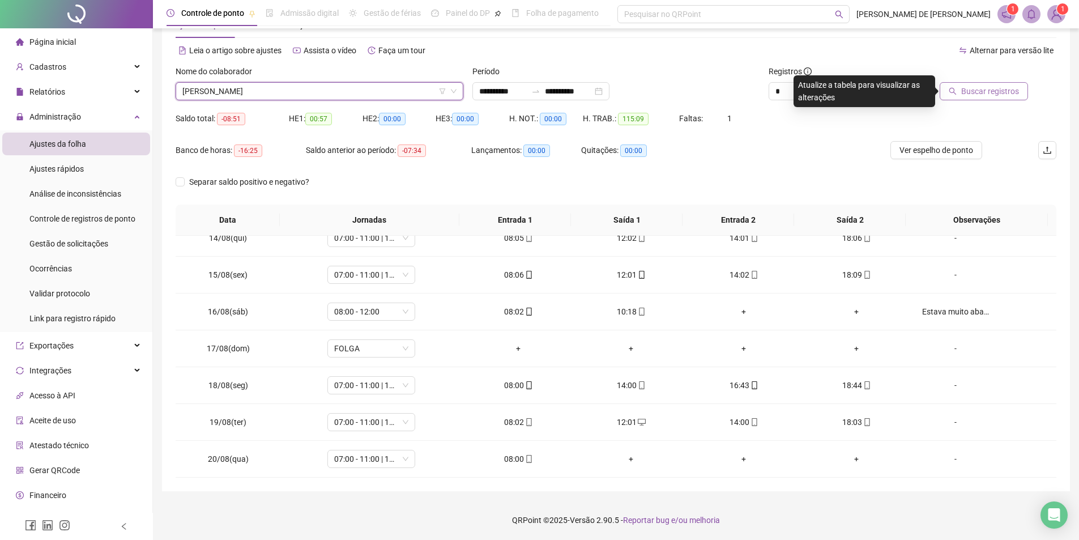
click at [1001, 96] on span "Buscar registros" at bounding box center [991, 91] width 58 height 12
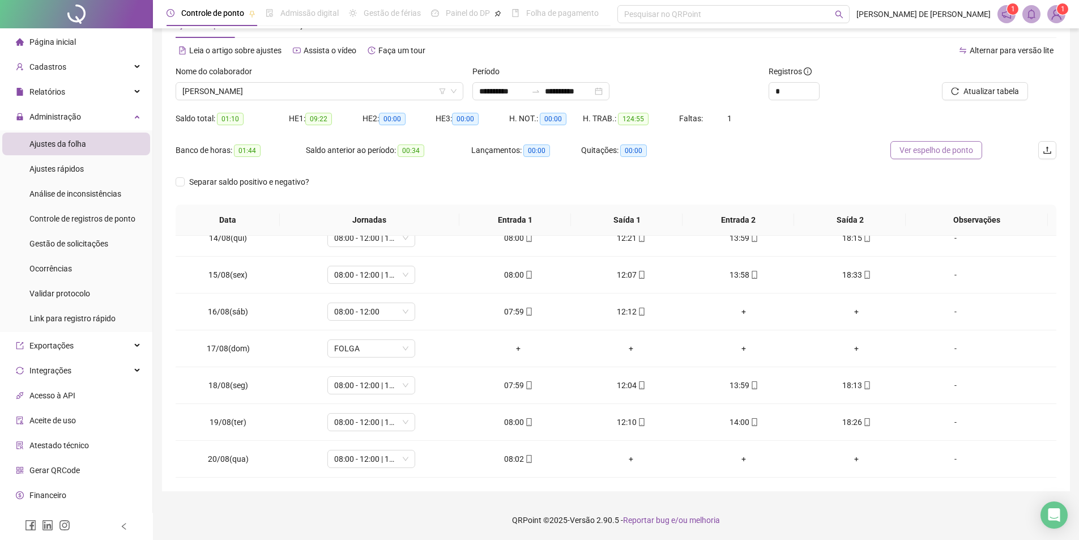
click at [937, 155] on span "Ver espelho de ponto" at bounding box center [937, 150] width 74 height 12
click at [385, 92] on span "KAROLAINE DOS SANTOS SILVA" at bounding box center [319, 91] width 274 height 17
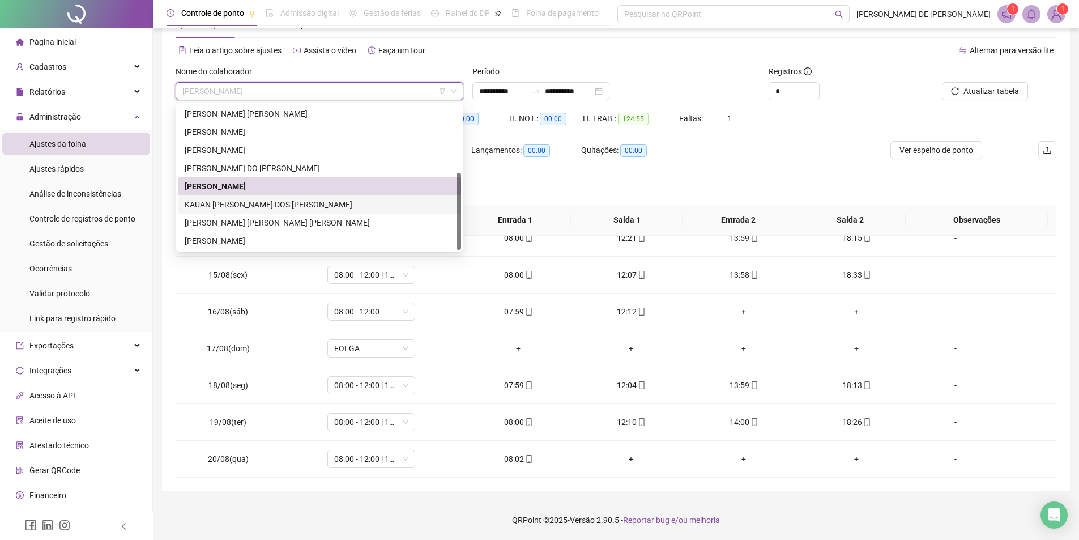
click at [253, 206] on div "KAUAN CARDOSO DOS SANTOS" at bounding box center [320, 204] width 270 height 12
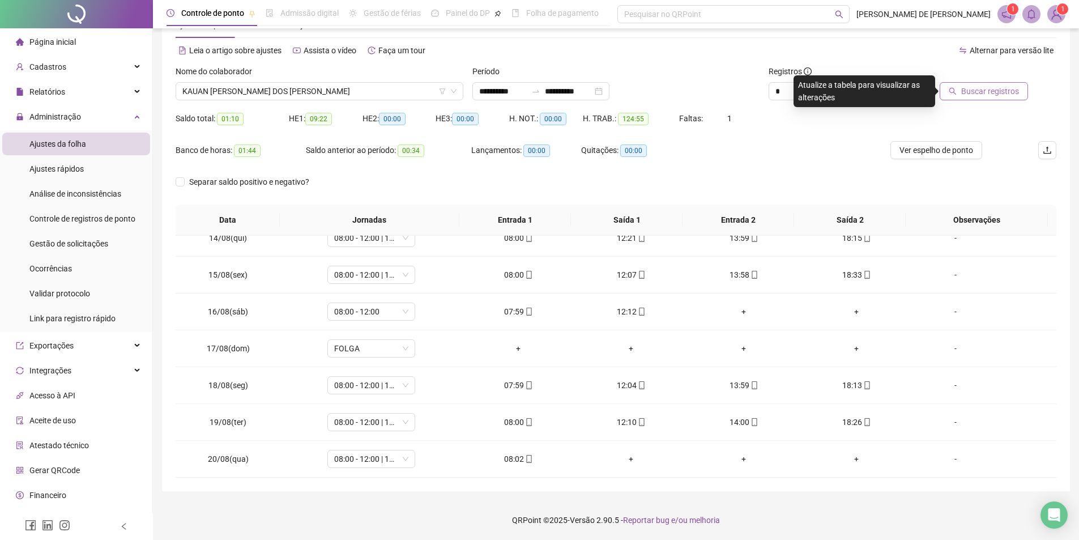
click at [1011, 94] on span "Buscar registros" at bounding box center [991, 91] width 58 height 12
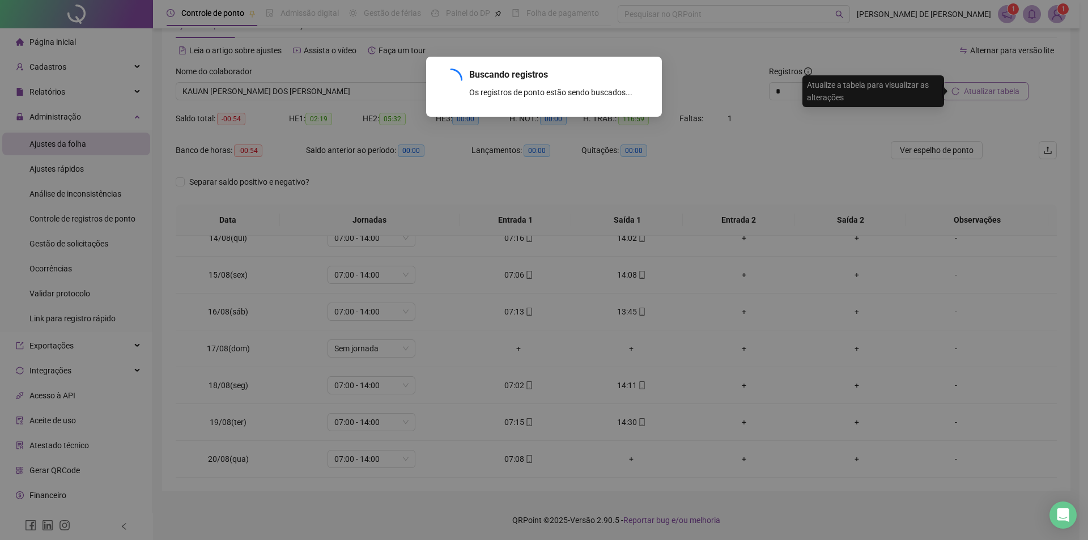
scroll to position [458, 0]
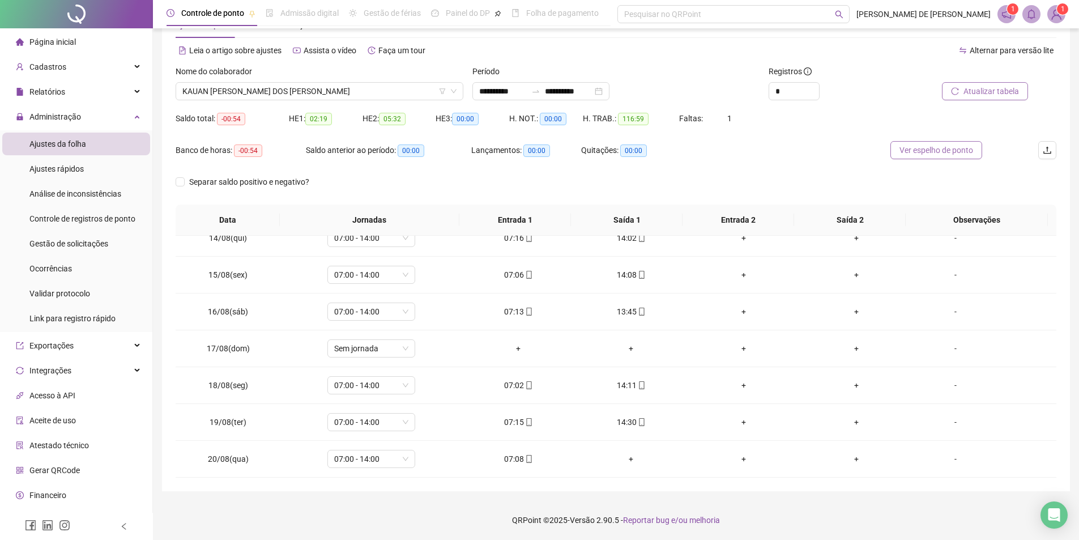
click at [936, 147] on span "Ver espelho de ponto" at bounding box center [937, 150] width 74 height 12
click at [364, 90] on span "KAUAN CARDOSO DOS SANTOS" at bounding box center [319, 91] width 274 height 17
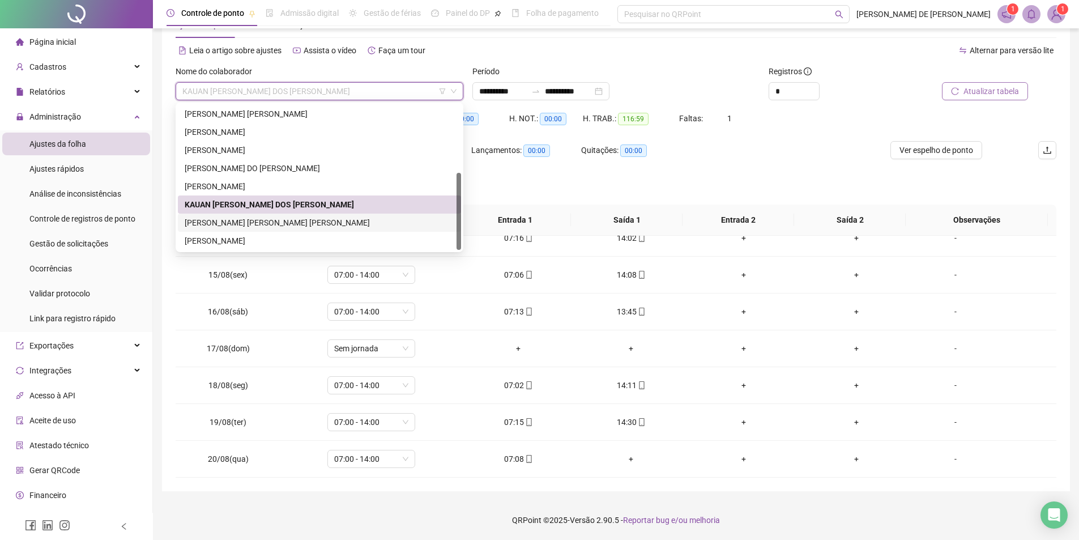
click at [238, 227] on div "MARIA EMANUELA DE OLIVEIRA SILVA" at bounding box center [320, 222] width 270 height 12
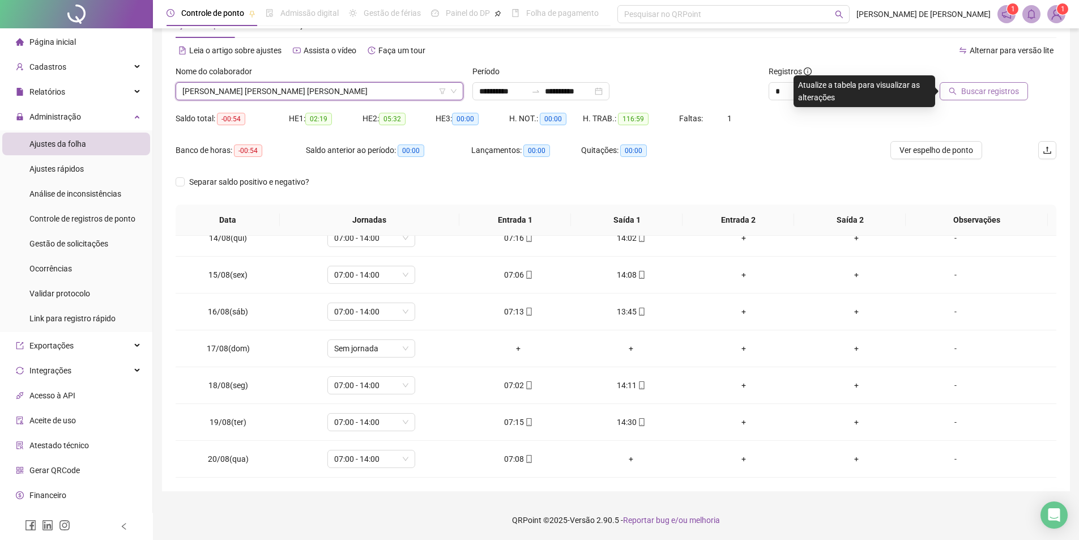
click at [371, 94] on span "MARIA EMANUELA DE OLIVEIRA SILVA" at bounding box center [319, 91] width 274 height 17
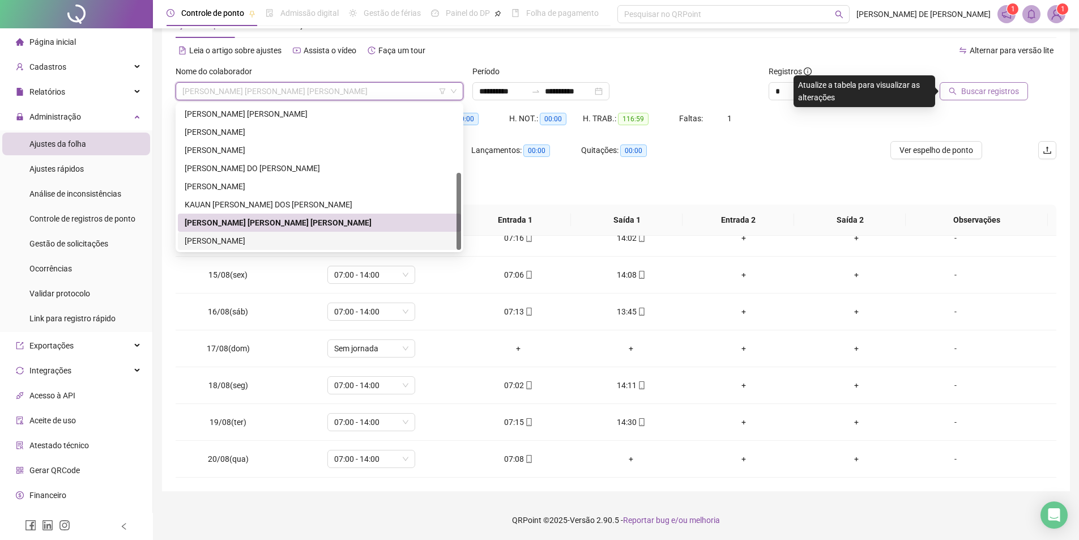
click at [217, 241] on div "THALES SANTANA FERREIRA" at bounding box center [320, 241] width 270 height 12
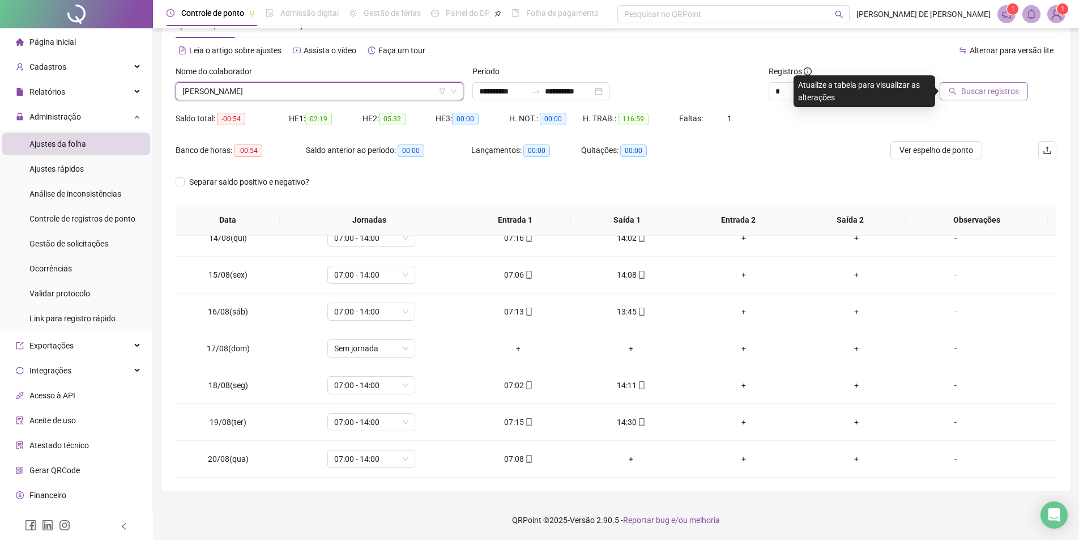
click at [983, 88] on span "Buscar registros" at bounding box center [991, 91] width 58 height 12
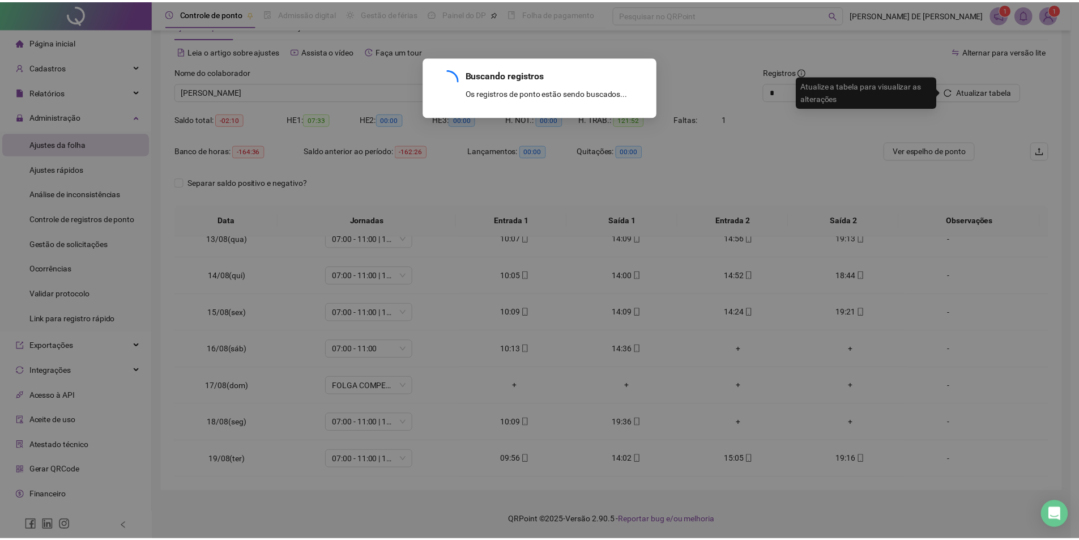
scroll to position [495, 0]
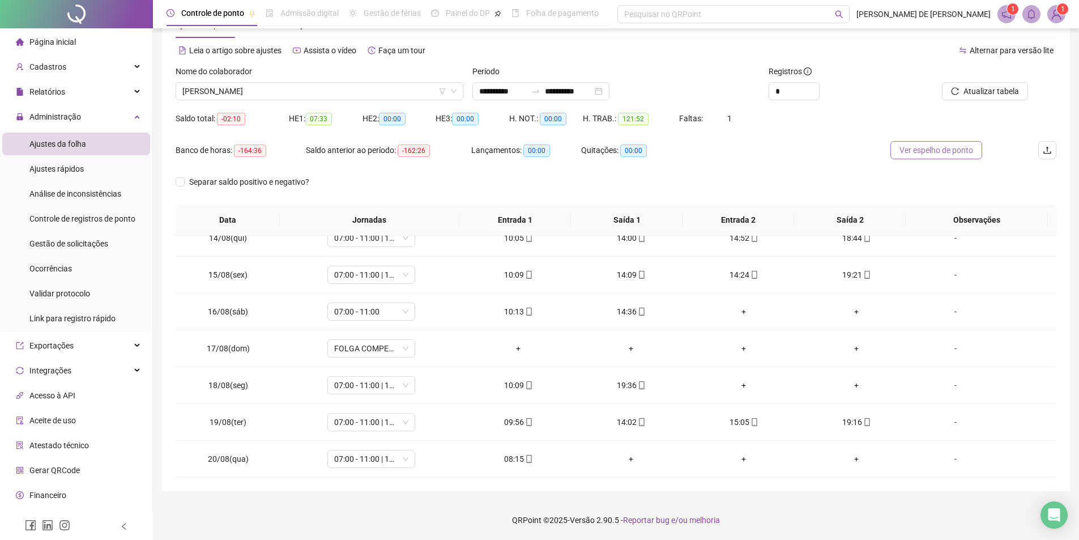
click at [896, 159] on button "Ver espelho de ponto" at bounding box center [937, 150] width 92 height 18
click at [901, 152] on span "Ver espelho de ponto" at bounding box center [937, 150] width 74 height 12
click at [282, 87] on span "THALES SANTANA FERREIRA" at bounding box center [319, 91] width 274 height 17
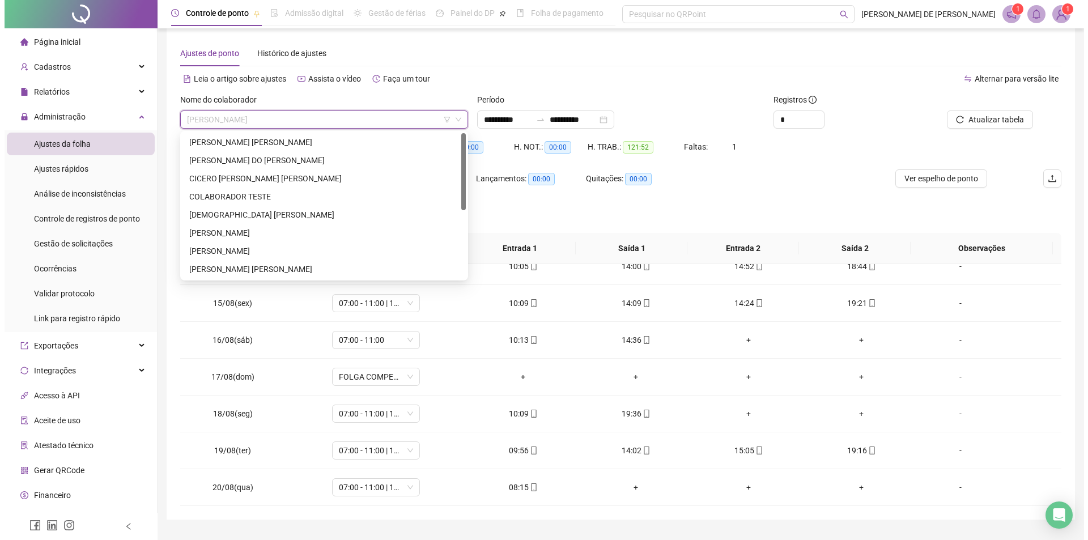
scroll to position [0, 0]
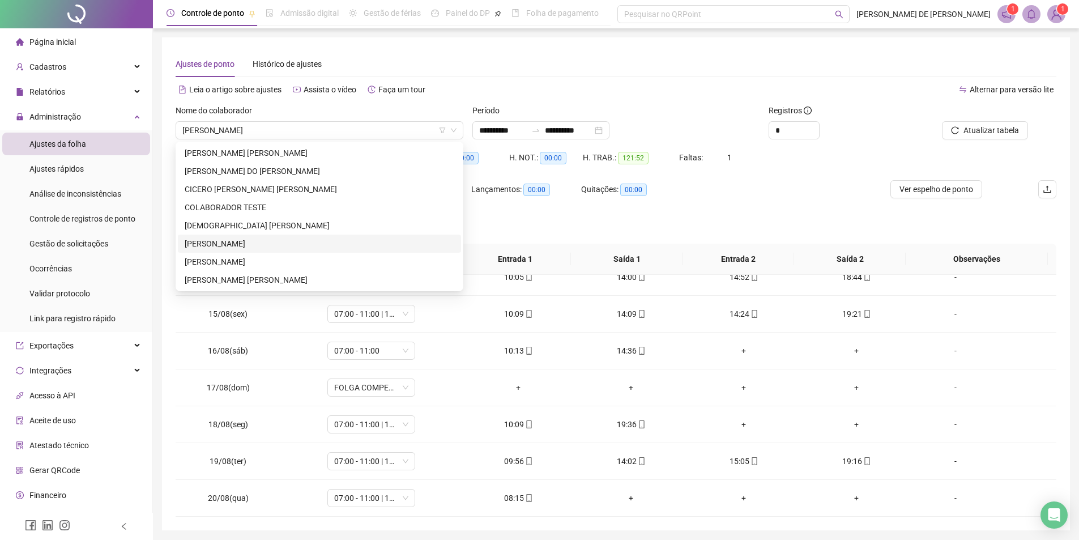
click at [1058, 14] on img at bounding box center [1056, 14] width 17 height 17
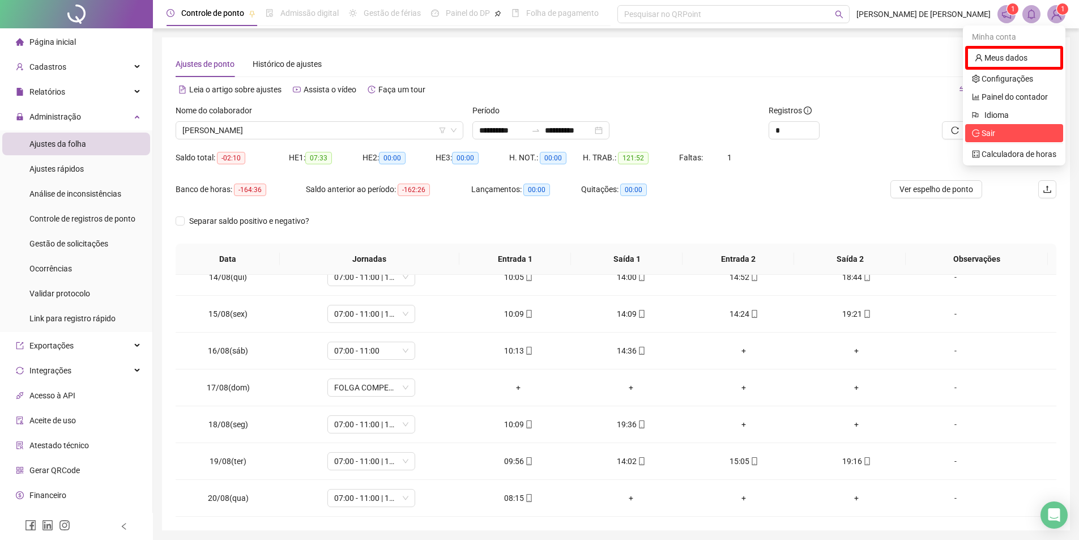
click at [993, 140] on li "Sair" at bounding box center [1014, 133] width 98 height 18
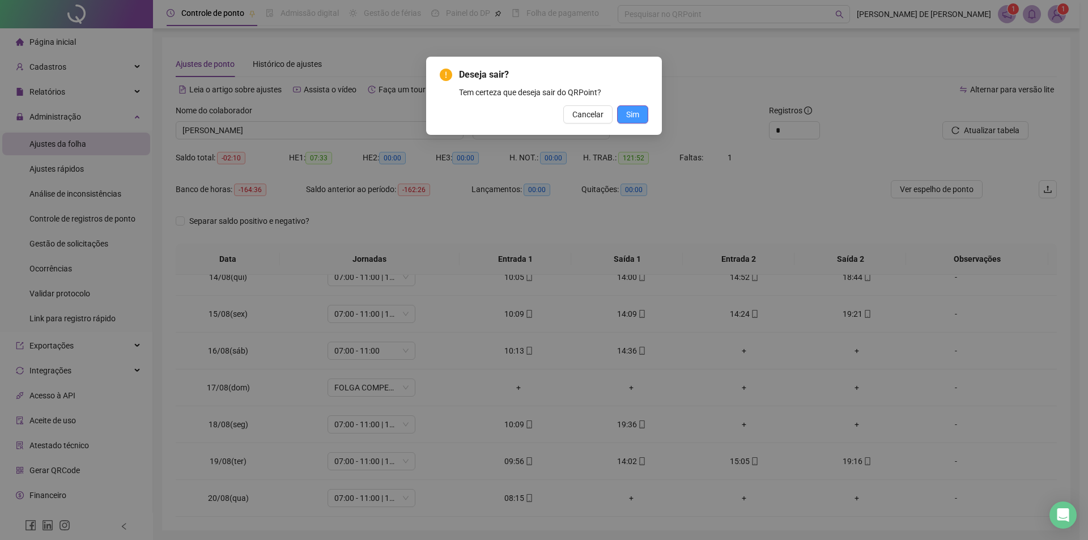
click at [631, 114] on span "Sim" at bounding box center [632, 114] width 13 height 12
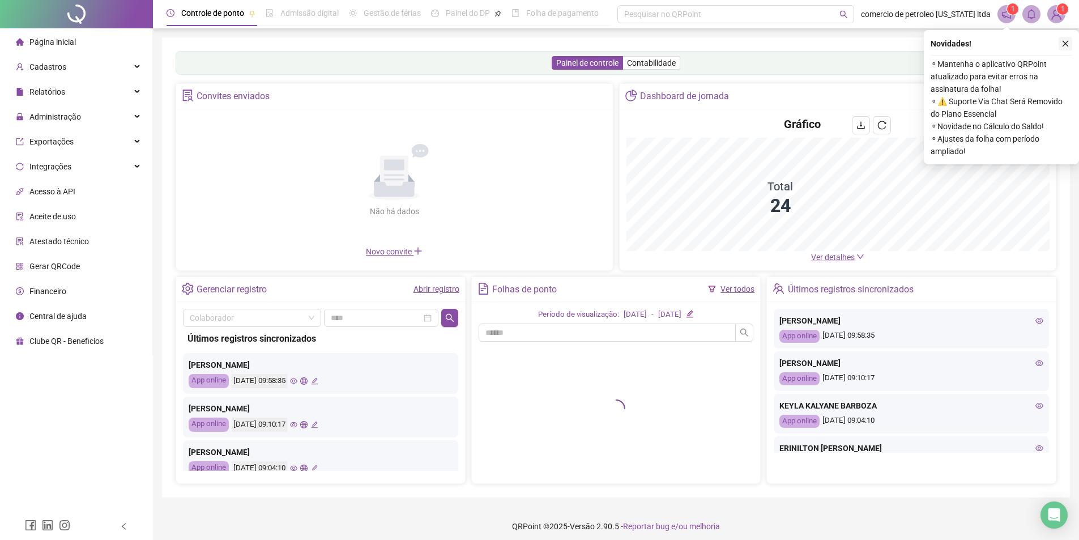
click at [1066, 41] on icon "close" at bounding box center [1066, 44] width 8 height 8
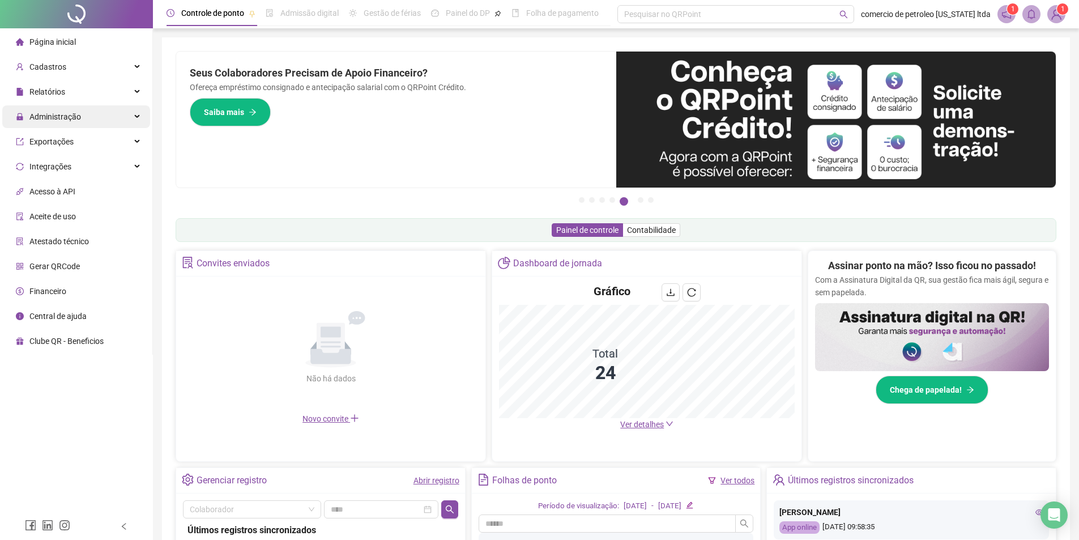
click at [63, 114] on span "Administração" at bounding box center [55, 116] width 52 height 9
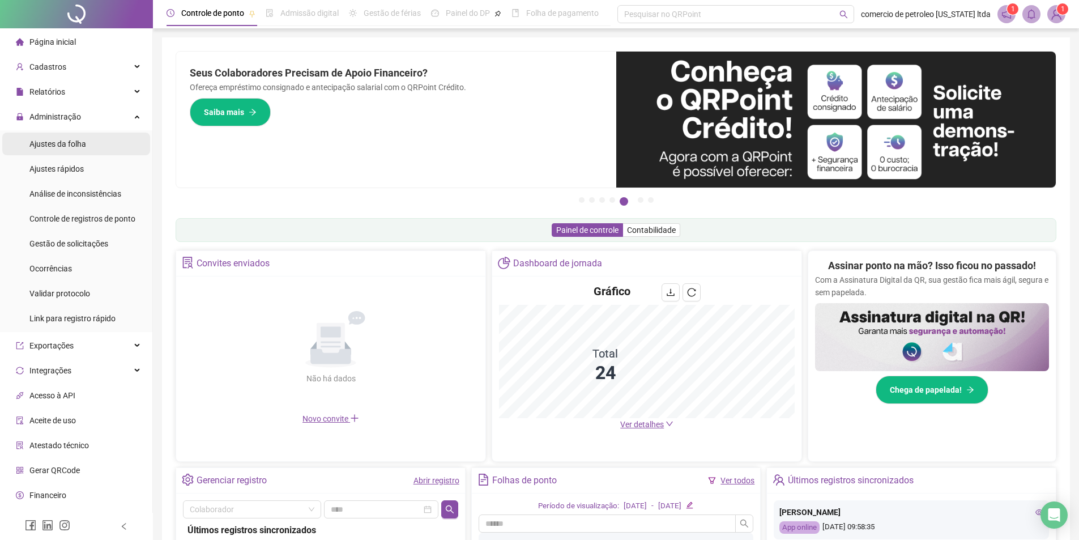
click at [63, 149] on div "Ajustes da folha" at bounding box center [57, 144] width 57 height 23
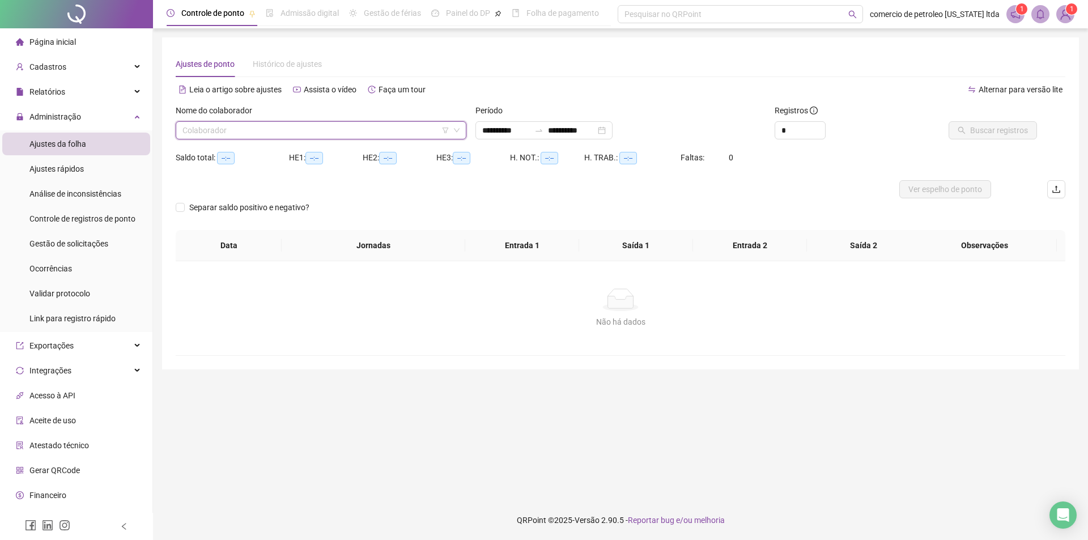
click at [343, 133] on input "search" at bounding box center [315, 130] width 267 height 17
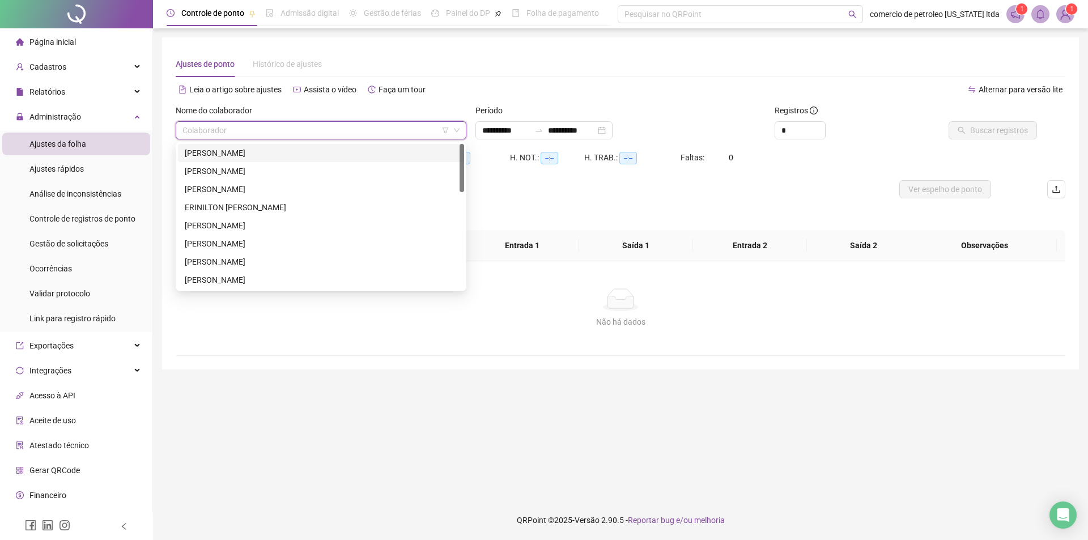
click at [291, 154] on div "[PERSON_NAME]" at bounding box center [321, 153] width 273 height 12
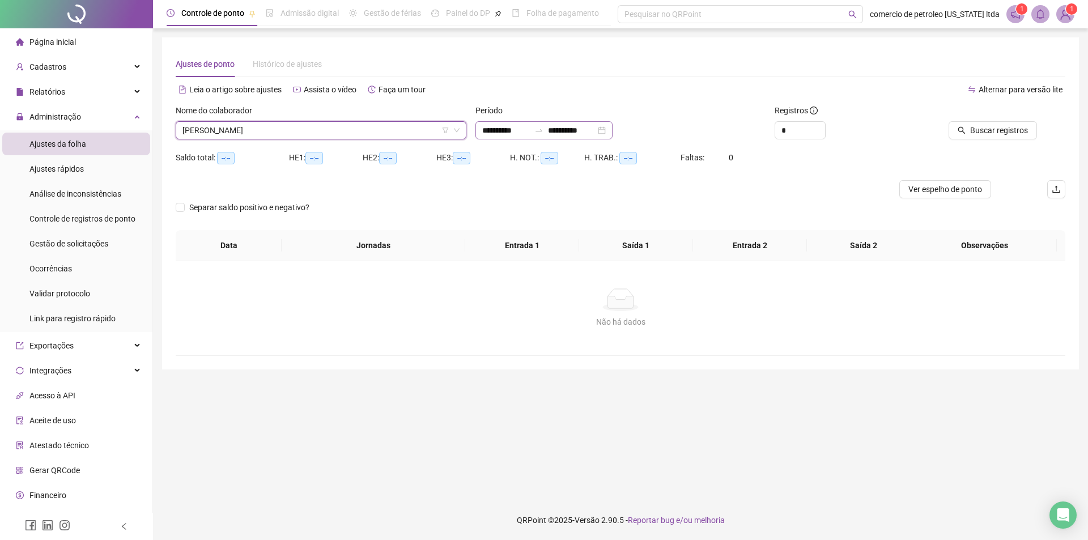
click at [613, 130] on div "**********" at bounding box center [543, 130] width 137 height 18
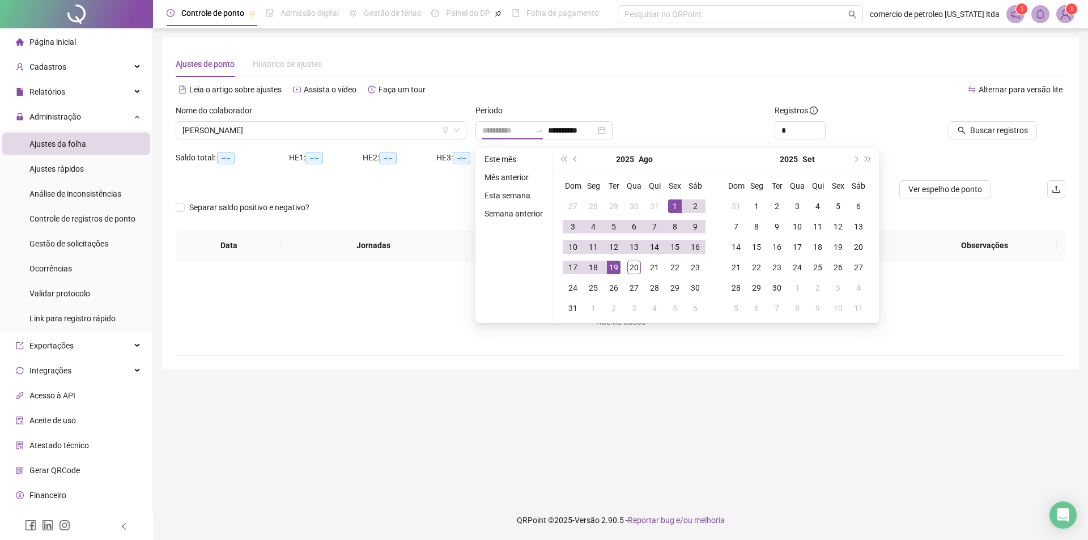
click at [676, 207] on div "1" at bounding box center [675, 206] width 14 height 14
type input "**********"
click at [633, 266] on div "20" at bounding box center [634, 268] width 14 height 14
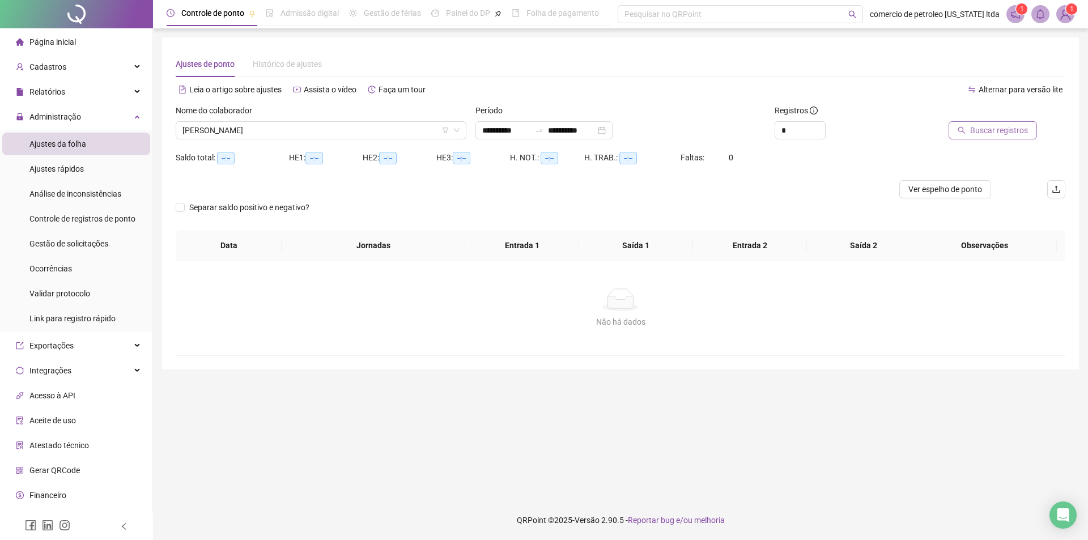
click at [1019, 135] on span "Buscar registros" at bounding box center [999, 130] width 58 height 12
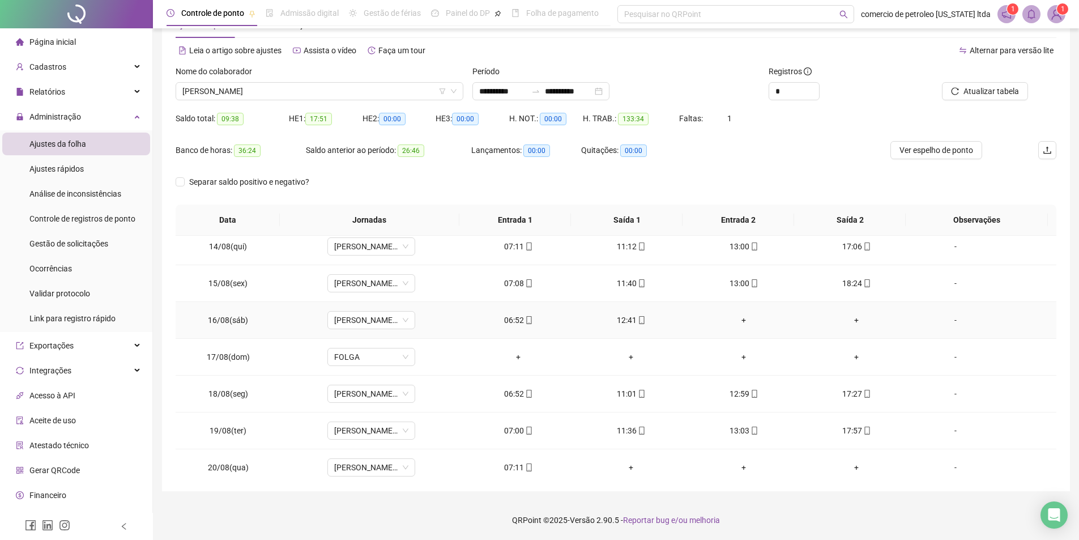
scroll to position [495, 0]
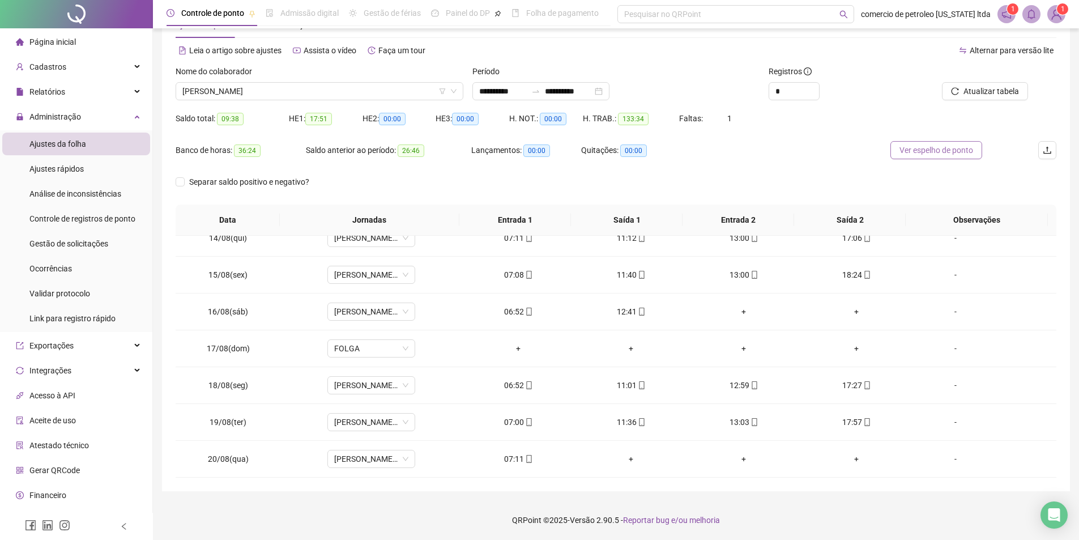
click at [948, 151] on span "Ver espelho de ponto" at bounding box center [937, 150] width 74 height 12
click at [388, 87] on span "[PERSON_NAME]" at bounding box center [319, 91] width 274 height 17
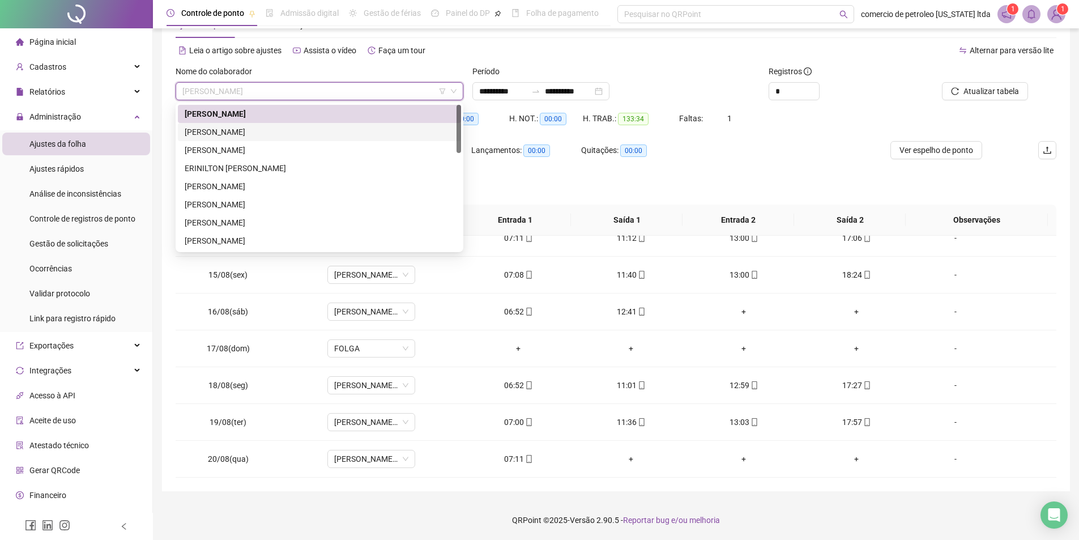
click at [277, 129] on div "[PERSON_NAME]" at bounding box center [320, 132] width 270 height 12
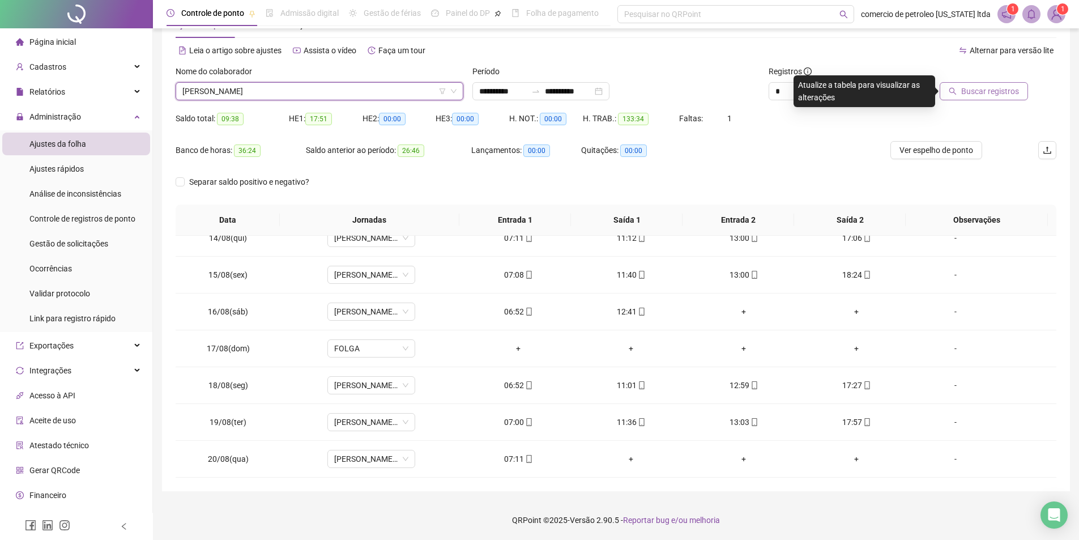
click at [970, 96] on span "Buscar registros" at bounding box center [991, 91] width 58 height 12
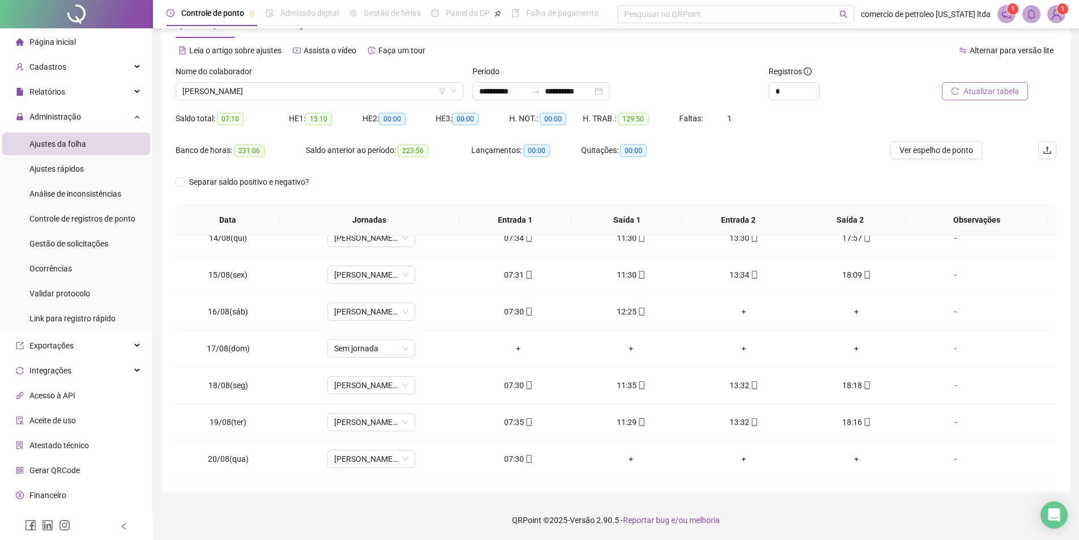
drag, startPoint x: 928, startPoint y: 150, endPoint x: 870, endPoint y: 157, distance: 58.2
click at [926, 150] on span "Ver espelho de ponto" at bounding box center [937, 150] width 74 height 12
click at [367, 95] on span "[PERSON_NAME]" at bounding box center [319, 91] width 274 height 17
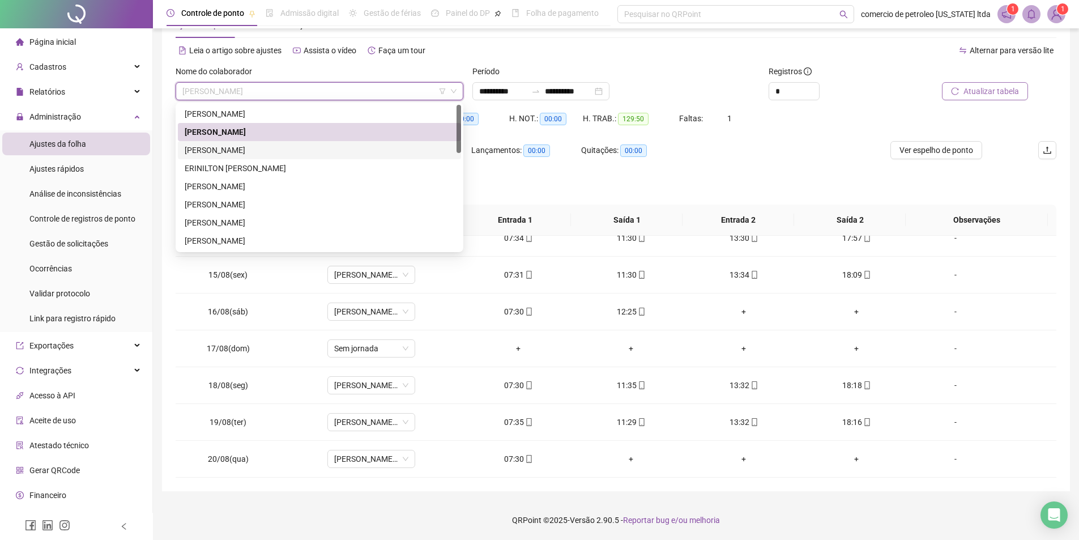
click at [237, 150] on div "[PERSON_NAME]" at bounding box center [320, 150] width 270 height 12
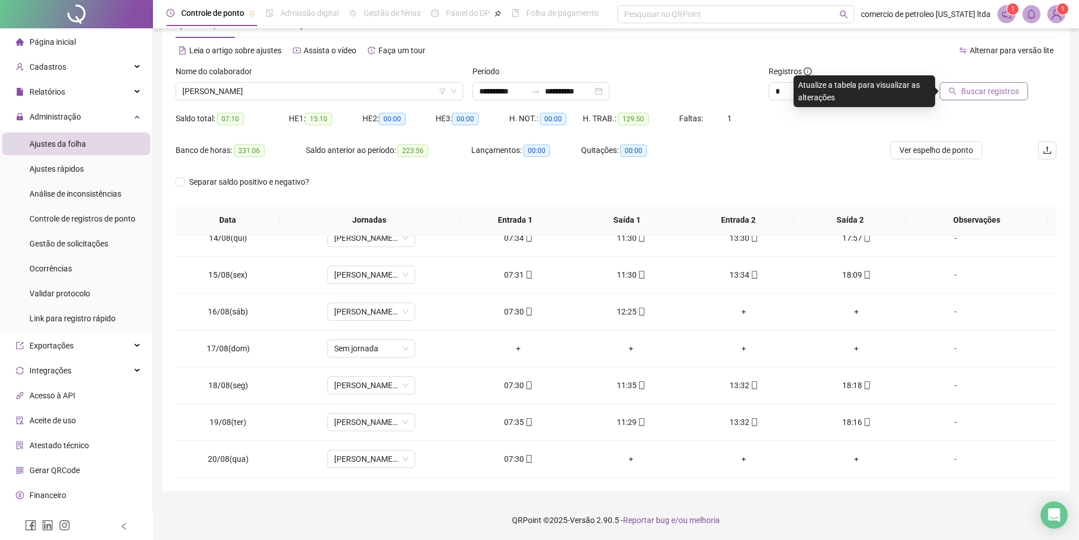
click at [979, 82] on div at bounding box center [972, 73] width 111 height 17
click at [980, 87] on span "Buscar registros" at bounding box center [991, 91] width 58 height 12
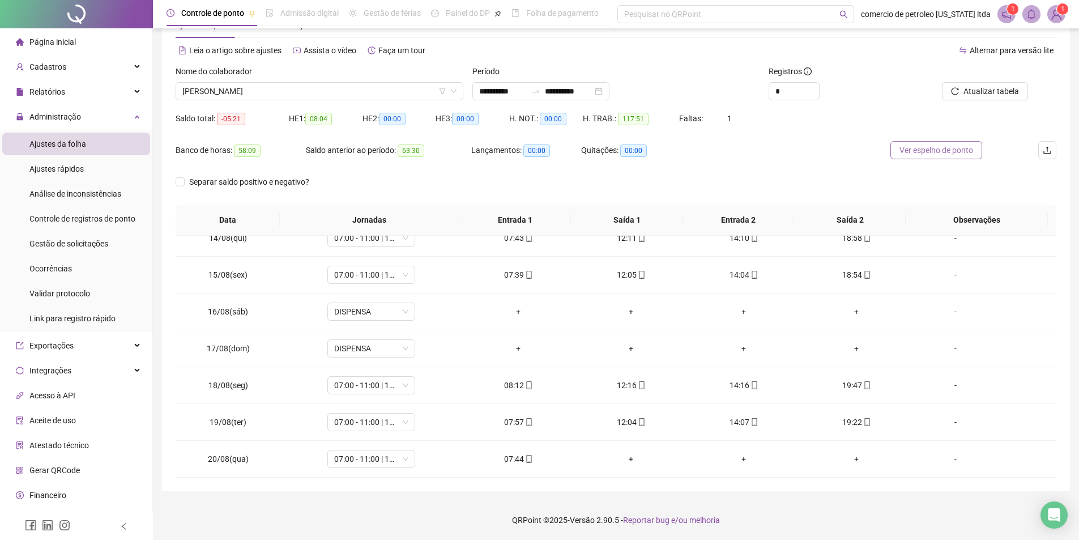
click at [942, 147] on span "Ver espelho de ponto" at bounding box center [937, 150] width 74 height 12
click at [325, 90] on span "[PERSON_NAME]" at bounding box center [319, 91] width 274 height 17
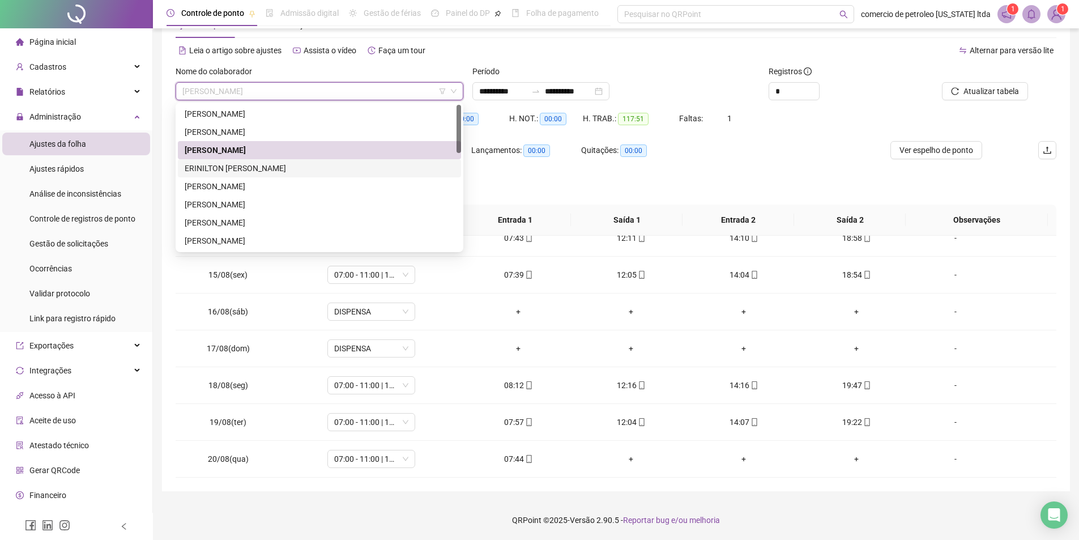
click at [228, 169] on div "ERINILTON [PERSON_NAME]" at bounding box center [320, 168] width 270 height 12
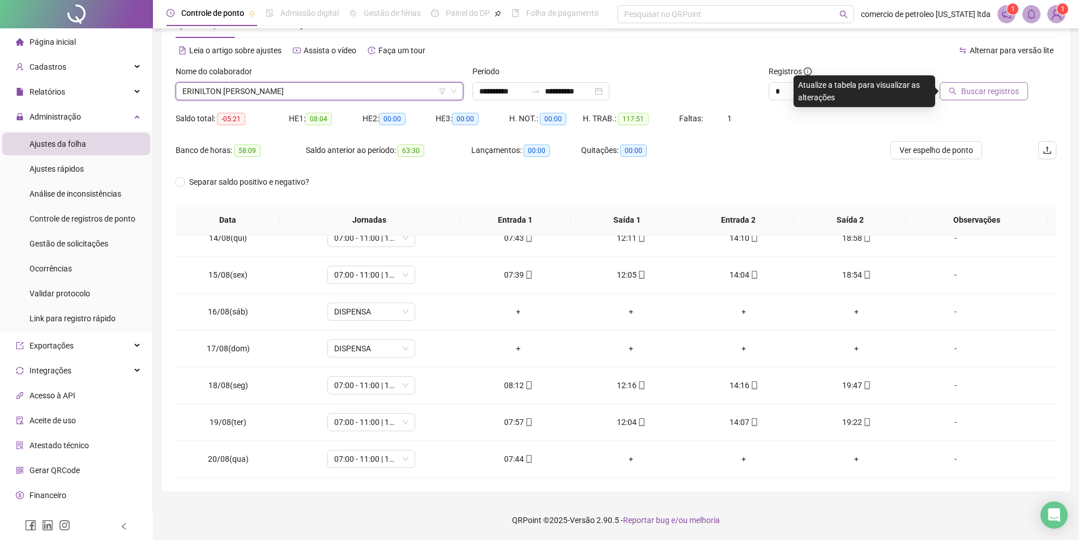
click at [967, 96] on span "Buscar registros" at bounding box center [991, 91] width 58 height 12
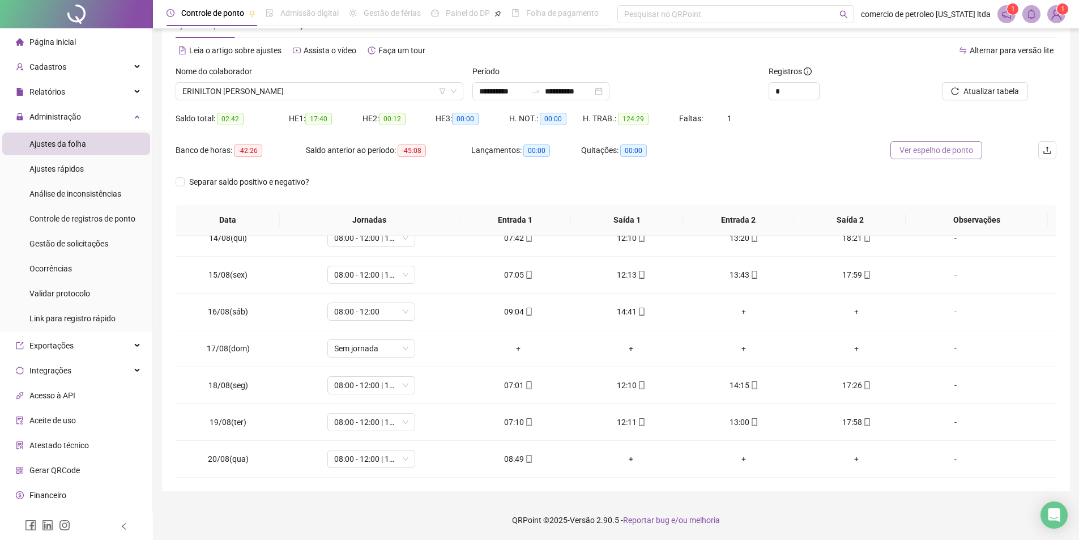
click at [939, 152] on span "Ver espelho de ponto" at bounding box center [937, 150] width 74 height 12
click at [347, 96] on span "ERINILTON [PERSON_NAME]" at bounding box center [319, 91] width 274 height 17
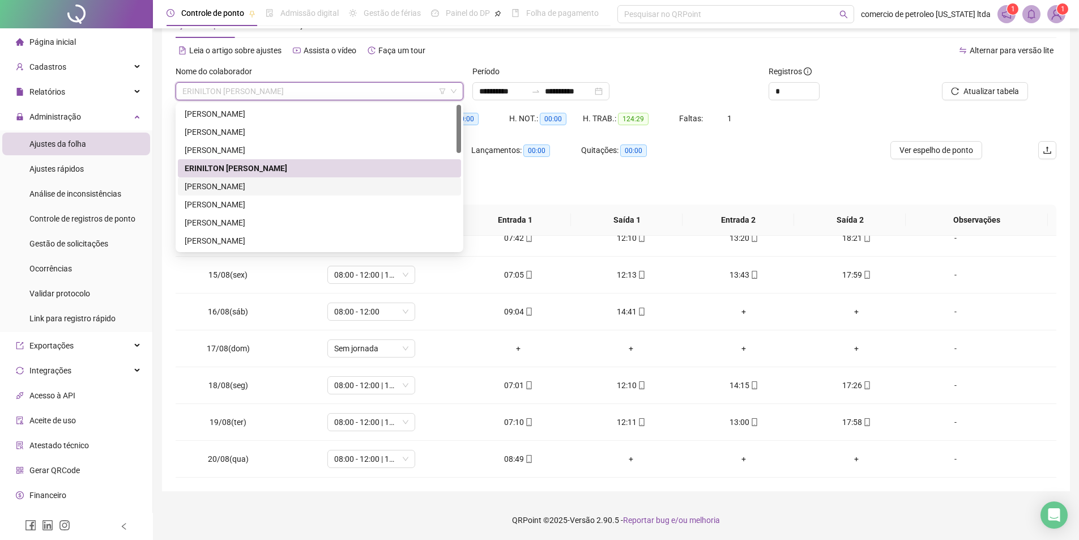
click at [226, 186] on div "[PERSON_NAME]" at bounding box center [320, 186] width 270 height 12
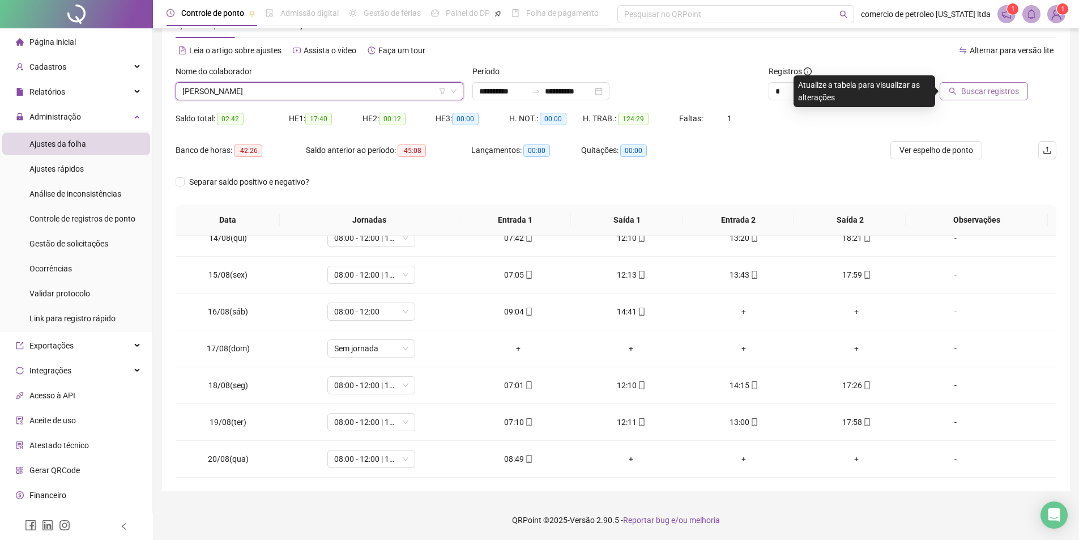
click at [980, 92] on span "Buscar registros" at bounding box center [991, 91] width 58 height 12
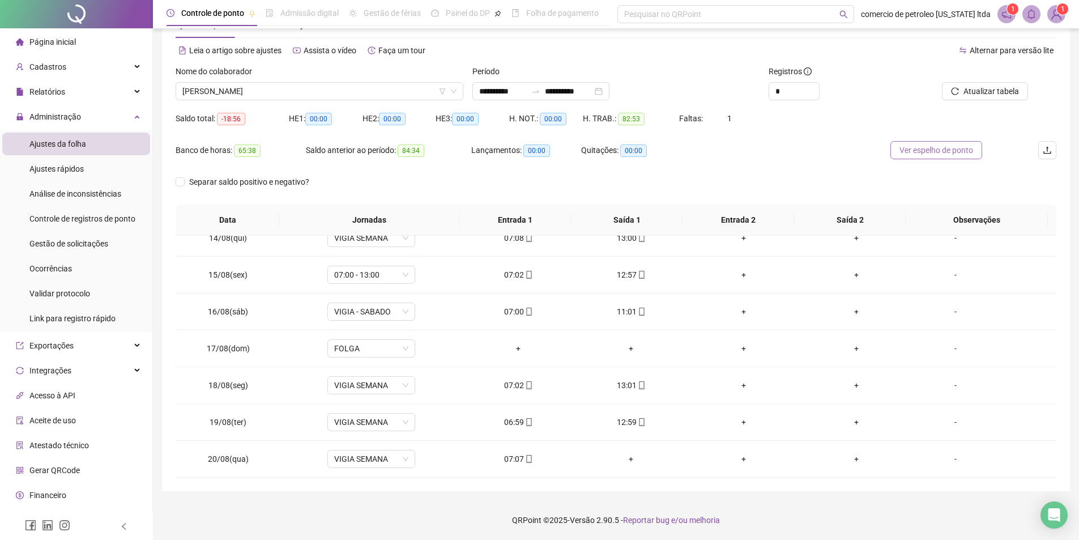
click at [935, 150] on span "Ver espelho de ponto" at bounding box center [937, 150] width 74 height 12
click at [337, 94] on span "[PERSON_NAME]" at bounding box center [319, 91] width 274 height 17
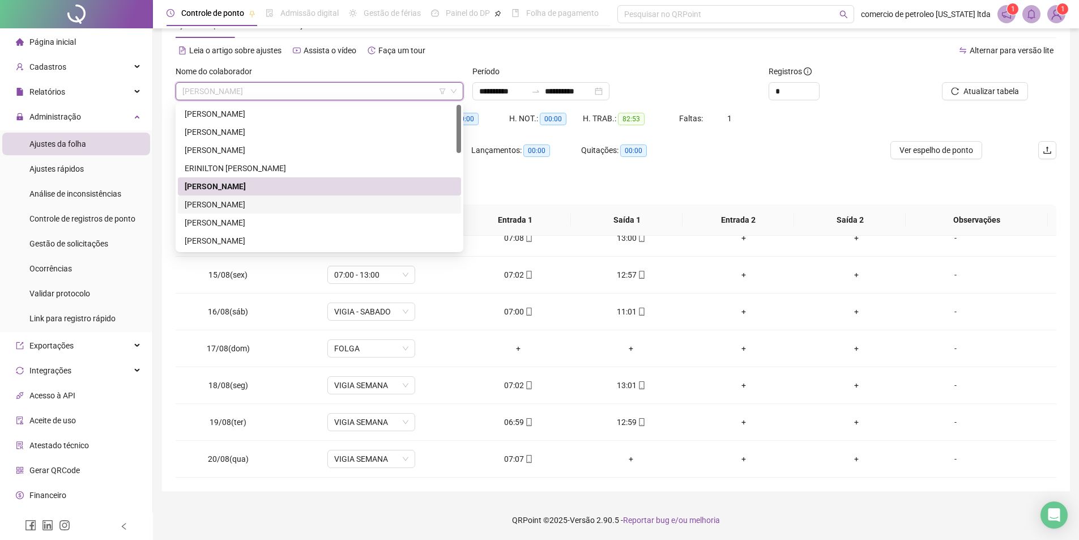
click at [238, 206] on div "[PERSON_NAME]" at bounding box center [320, 204] width 270 height 12
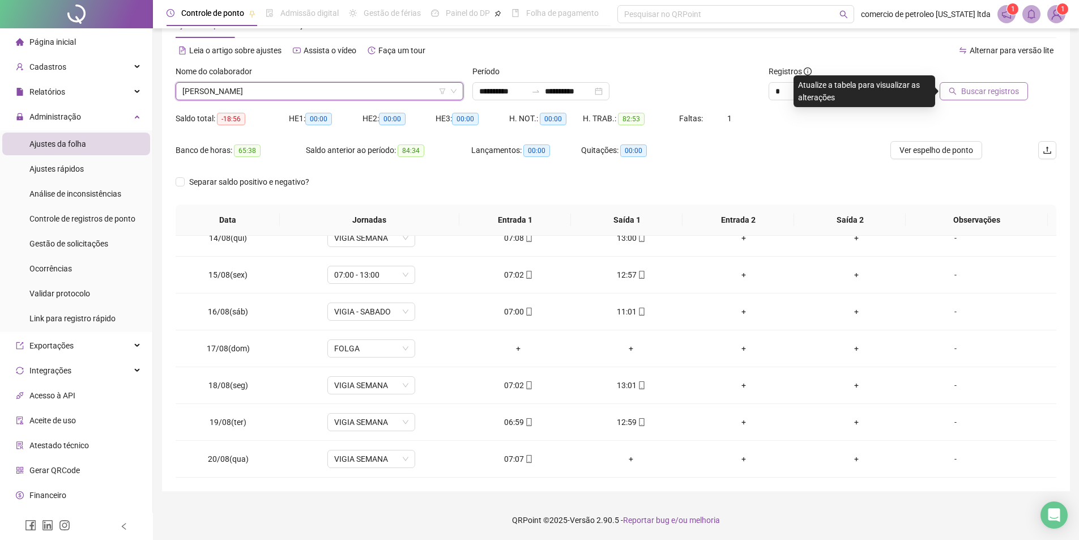
click at [989, 96] on span "Buscar registros" at bounding box center [991, 91] width 58 height 12
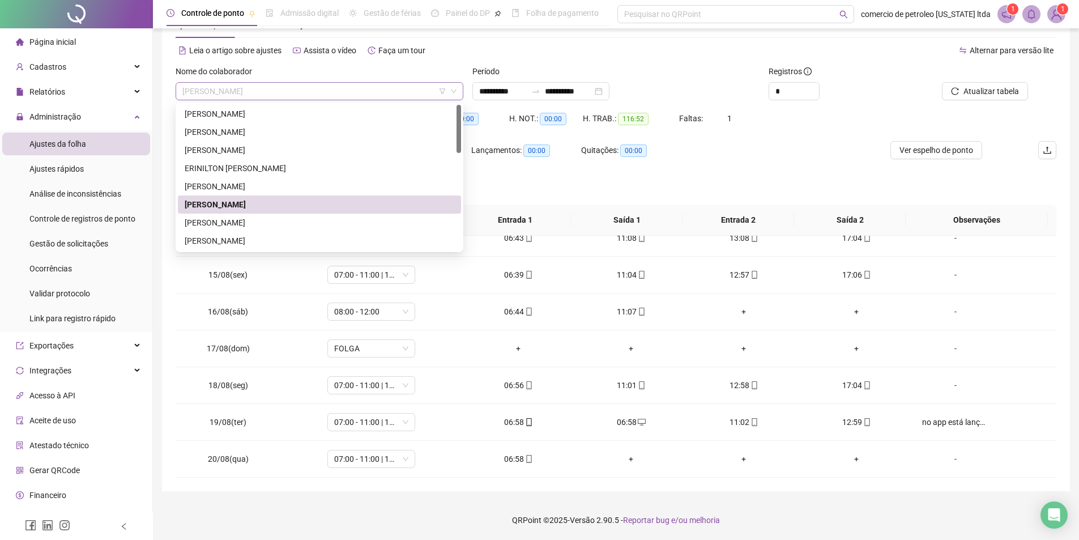
click at [378, 92] on span "[PERSON_NAME]" at bounding box center [319, 91] width 274 height 17
click at [223, 222] on div "[PERSON_NAME]" at bounding box center [320, 222] width 270 height 12
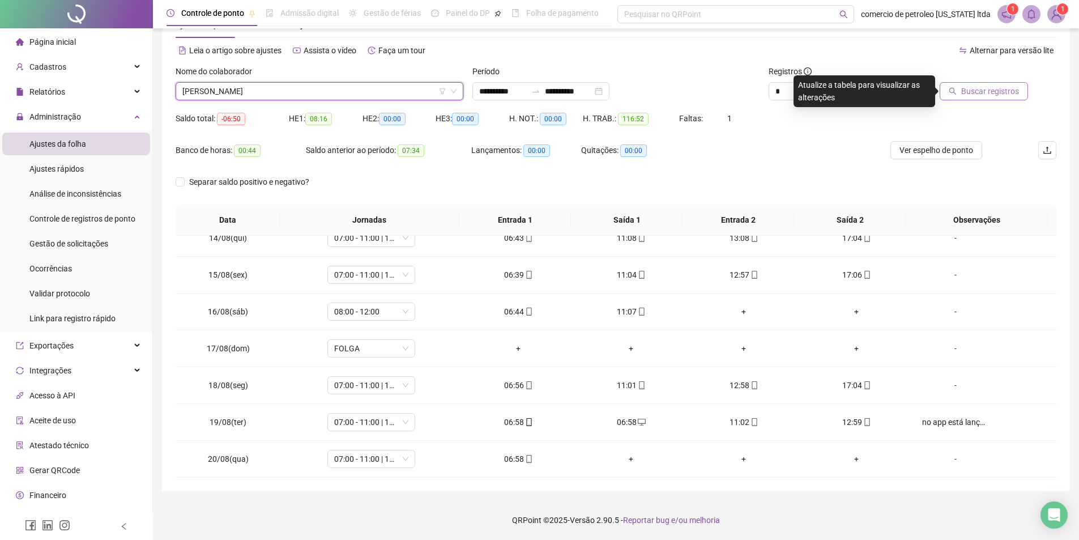
click at [957, 92] on icon "search" at bounding box center [953, 91] width 8 height 8
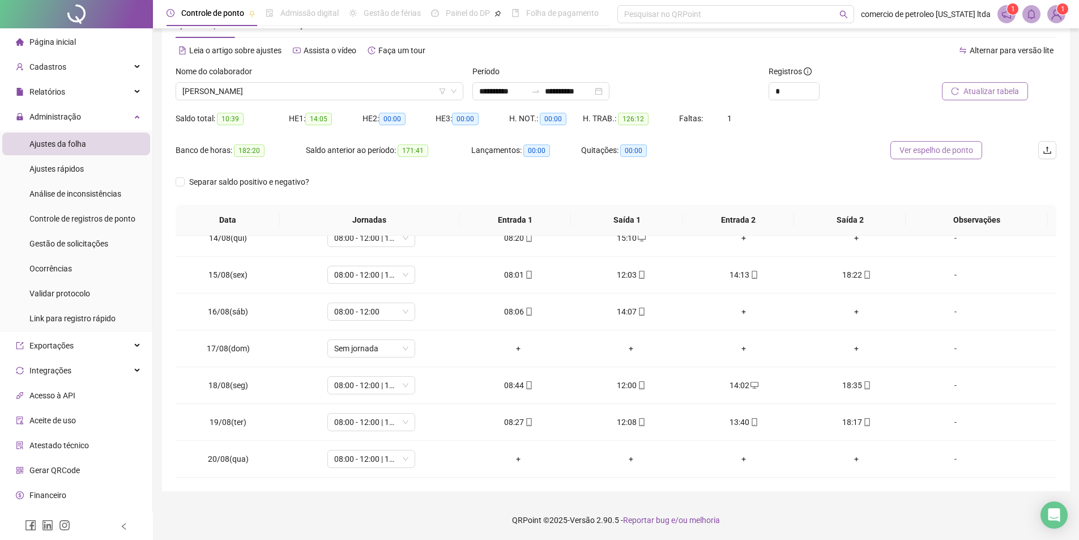
click at [948, 150] on span "Ver espelho de ponto" at bounding box center [937, 150] width 74 height 12
click at [518, 461] on div "+" at bounding box center [518, 459] width 95 height 12
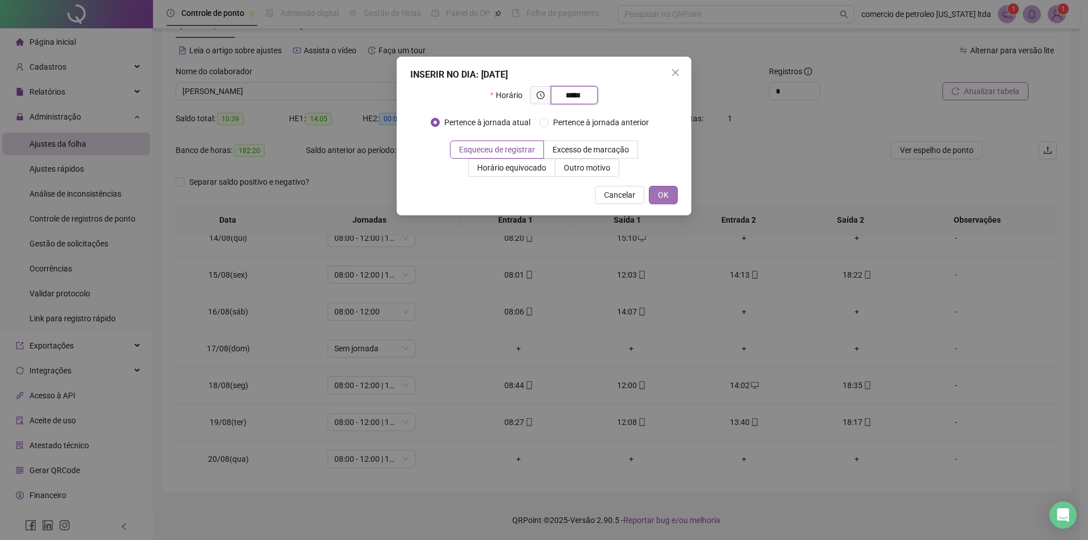
type input "*****"
click at [666, 193] on span "OK" at bounding box center [663, 195] width 11 height 12
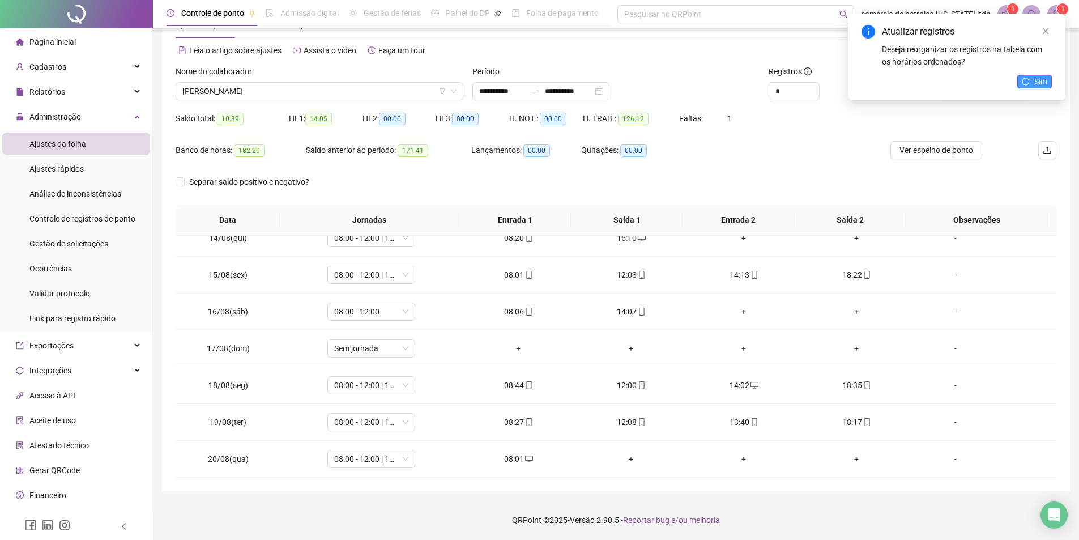
click at [1043, 83] on span "Sim" at bounding box center [1041, 81] width 13 height 12
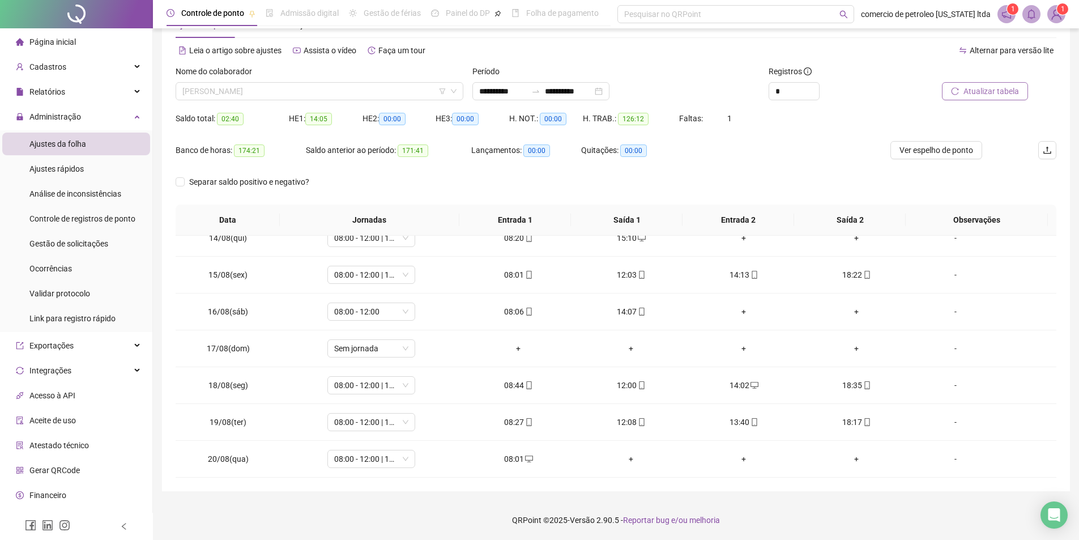
click at [334, 90] on span "[PERSON_NAME]" at bounding box center [319, 91] width 274 height 17
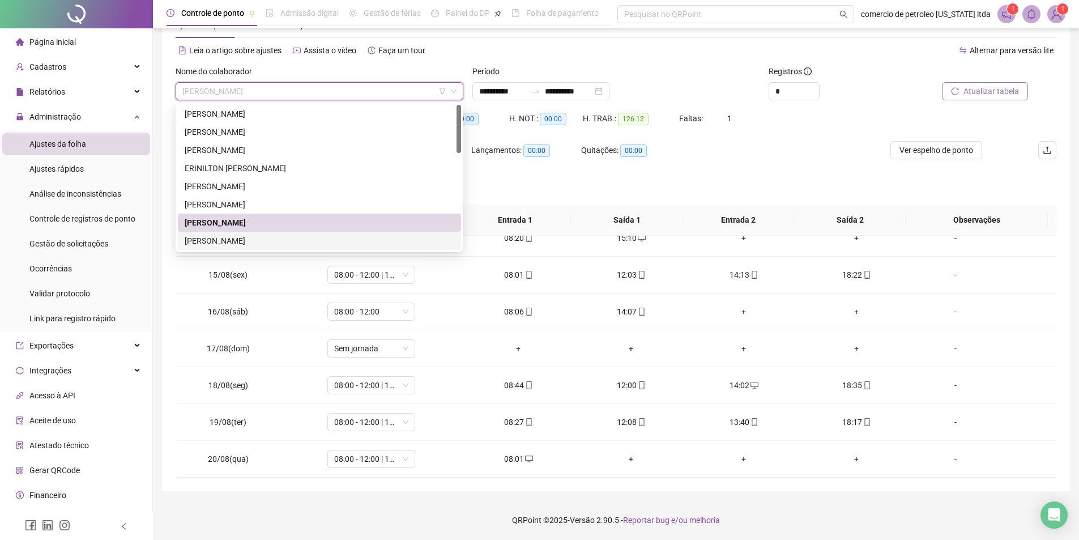
click at [219, 245] on div "[PERSON_NAME]" at bounding box center [320, 241] width 270 height 12
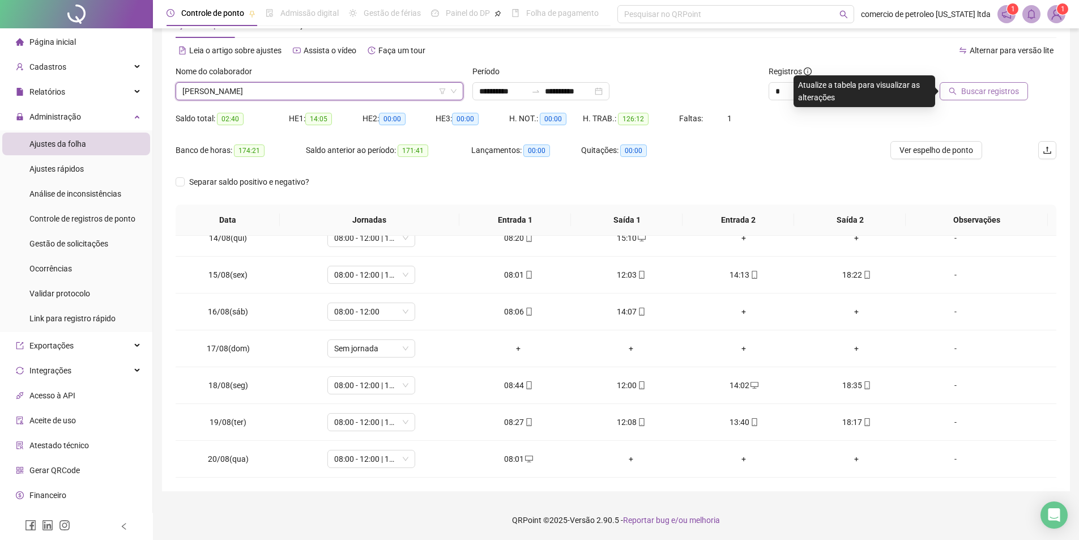
click at [998, 87] on span "Buscar registros" at bounding box center [991, 91] width 58 height 12
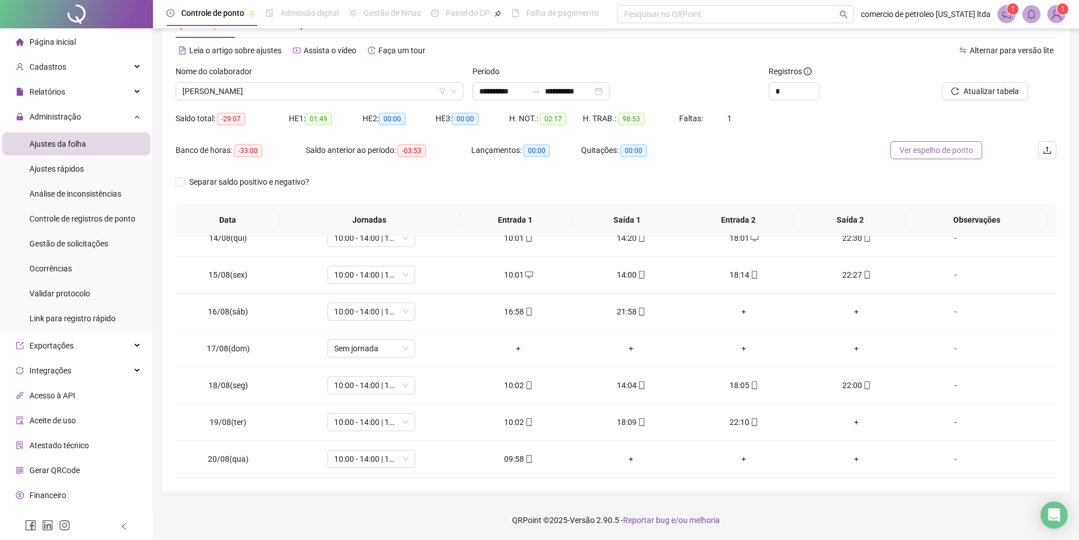
click at [951, 154] on span "Ver espelho de ponto" at bounding box center [937, 150] width 74 height 12
click at [336, 84] on span "[PERSON_NAME]" at bounding box center [319, 91] width 274 height 17
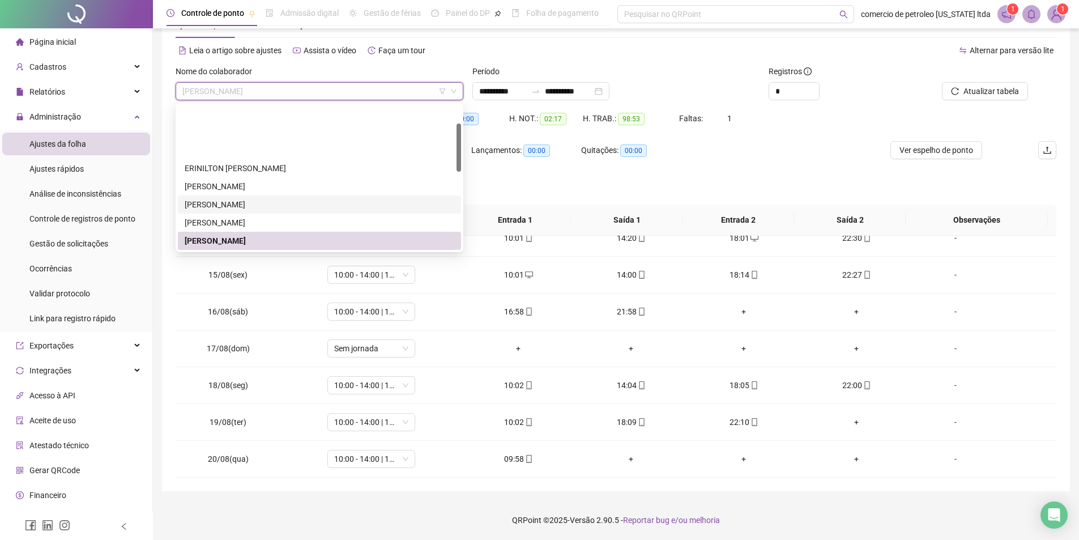
scroll to position [113, 0]
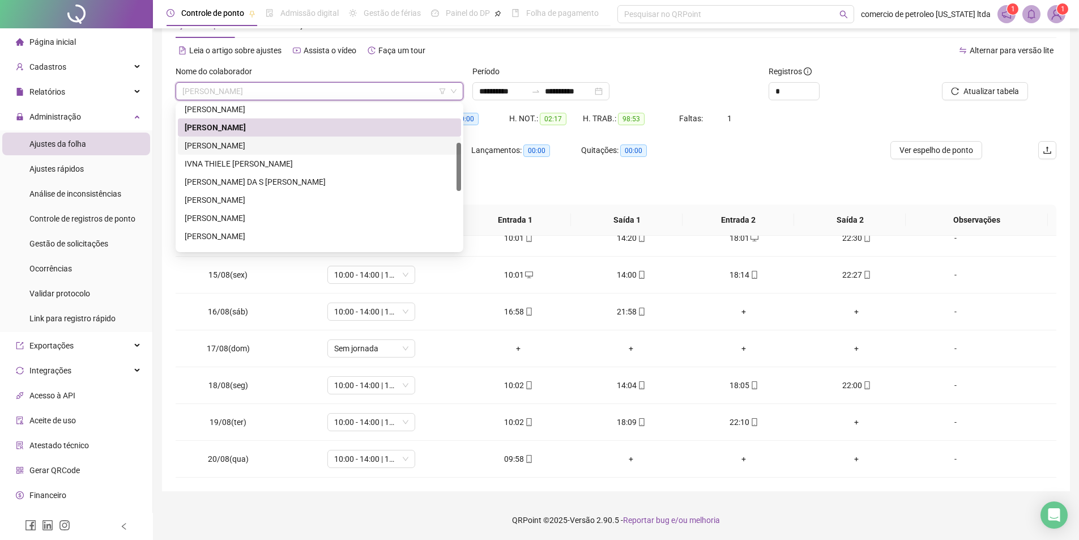
click at [214, 145] on div "[PERSON_NAME]" at bounding box center [320, 145] width 270 height 12
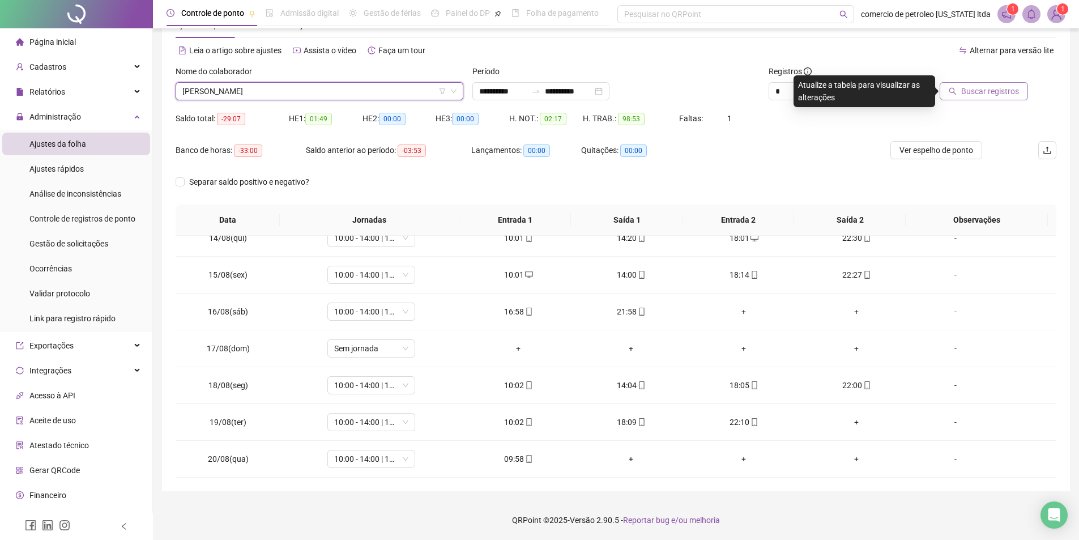
click at [1002, 88] on span "Buscar registros" at bounding box center [991, 91] width 58 height 12
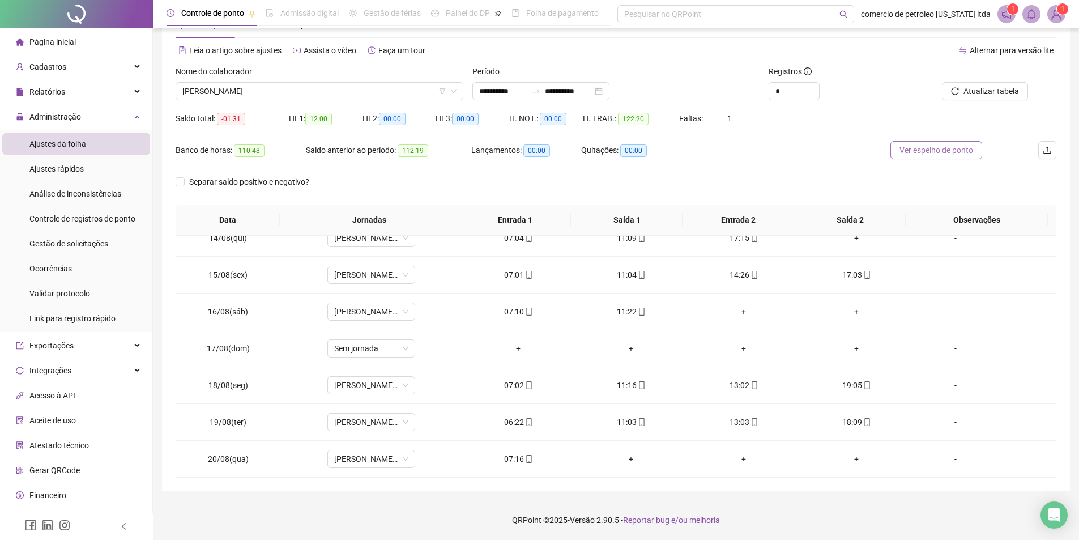
click at [959, 144] on span "Ver espelho de ponto" at bounding box center [937, 150] width 74 height 12
click at [371, 89] on span "[PERSON_NAME]" at bounding box center [319, 91] width 274 height 17
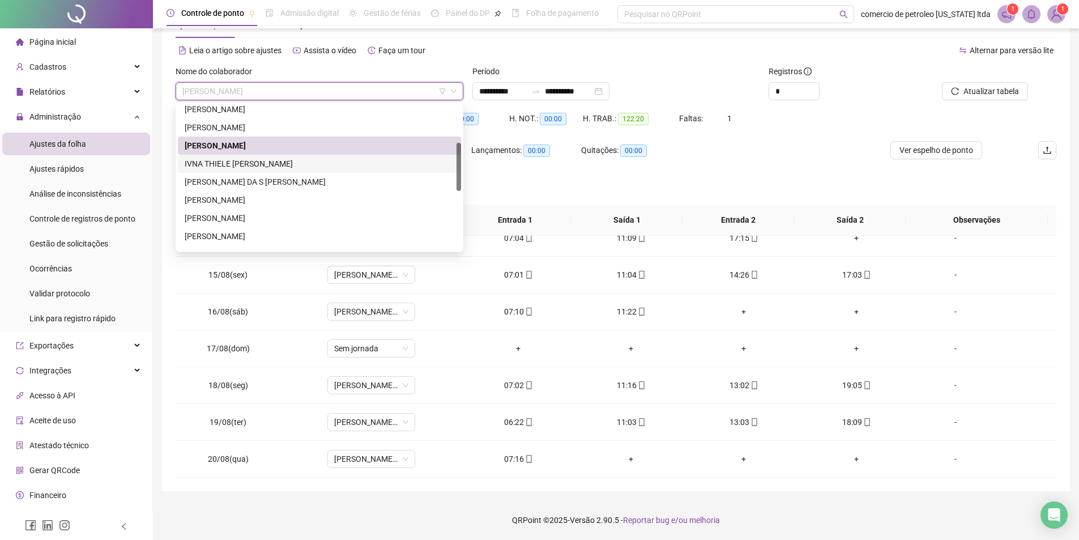
click at [243, 163] on div "IVNA THIELE [PERSON_NAME]" at bounding box center [320, 164] width 270 height 12
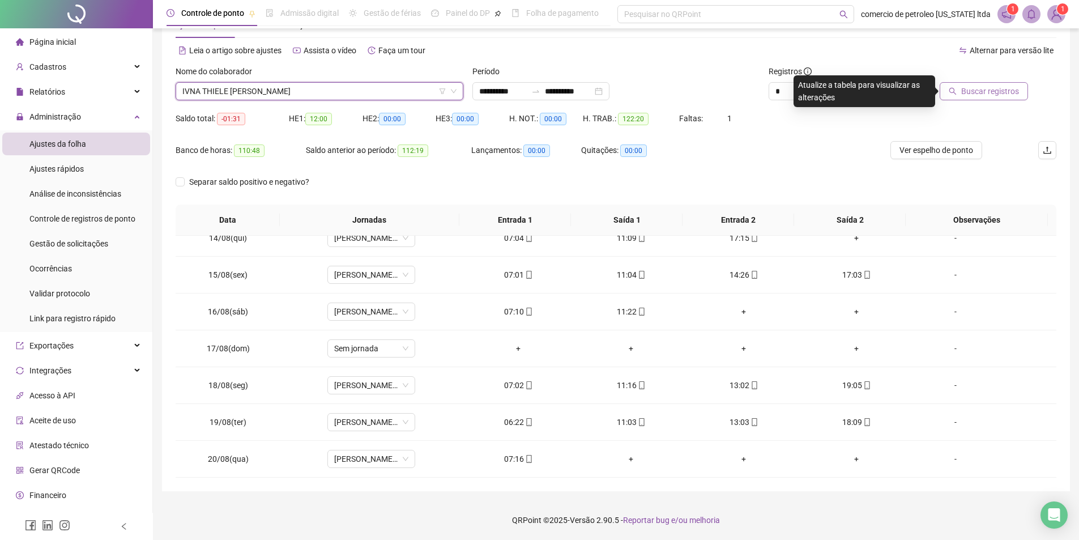
click at [1011, 98] on button "Buscar registros" at bounding box center [984, 91] width 88 height 18
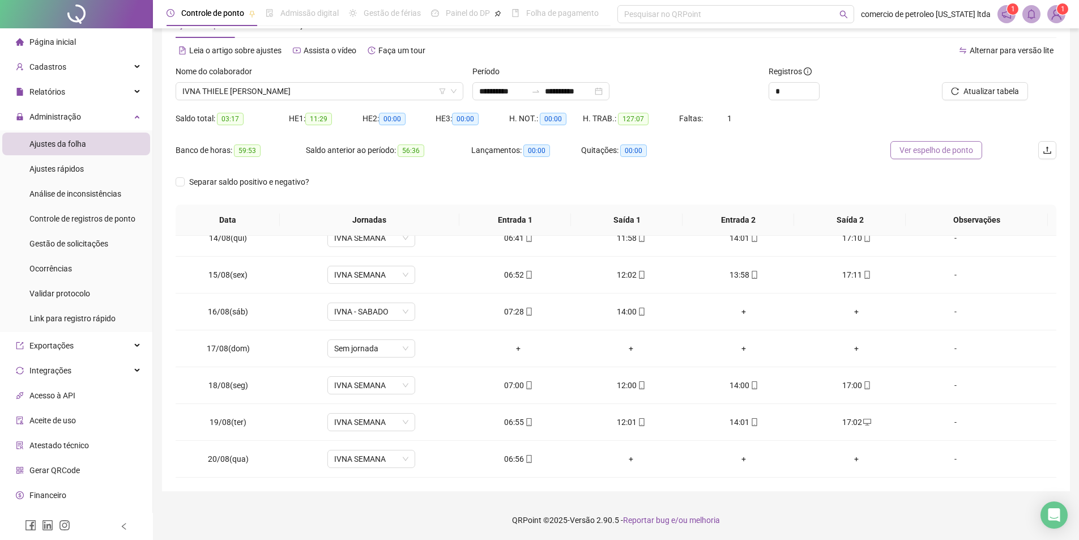
click at [956, 154] on span "Ver espelho de ponto" at bounding box center [937, 150] width 74 height 12
click at [342, 89] on span "IVNA THIELE [PERSON_NAME]" at bounding box center [319, 91] width 274 height 17
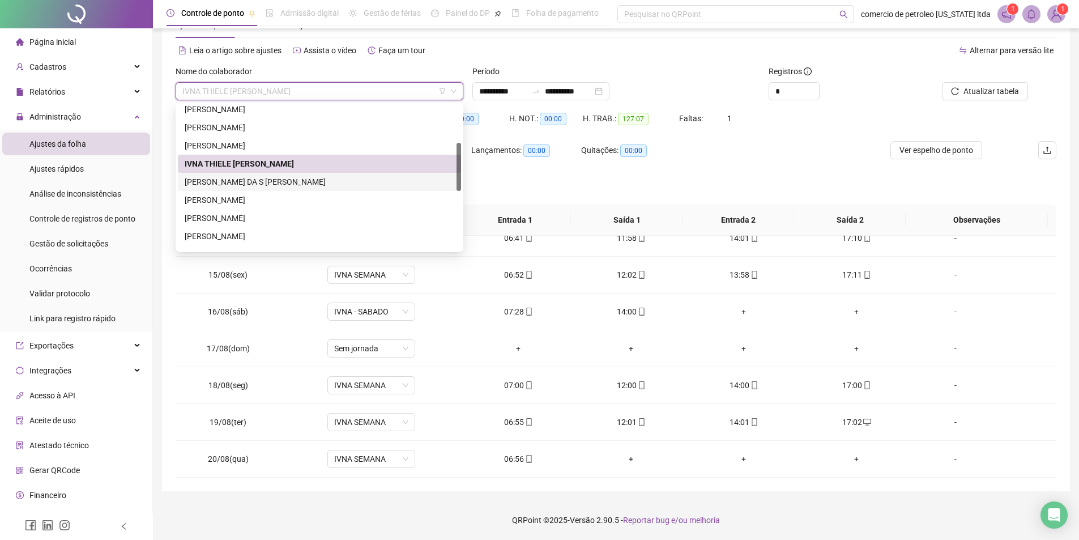
click at [232, 185] on div "[PERSON_NAME] DA S [PERSON_NAME]" at bounding box center [320, 182] width 270 height 12
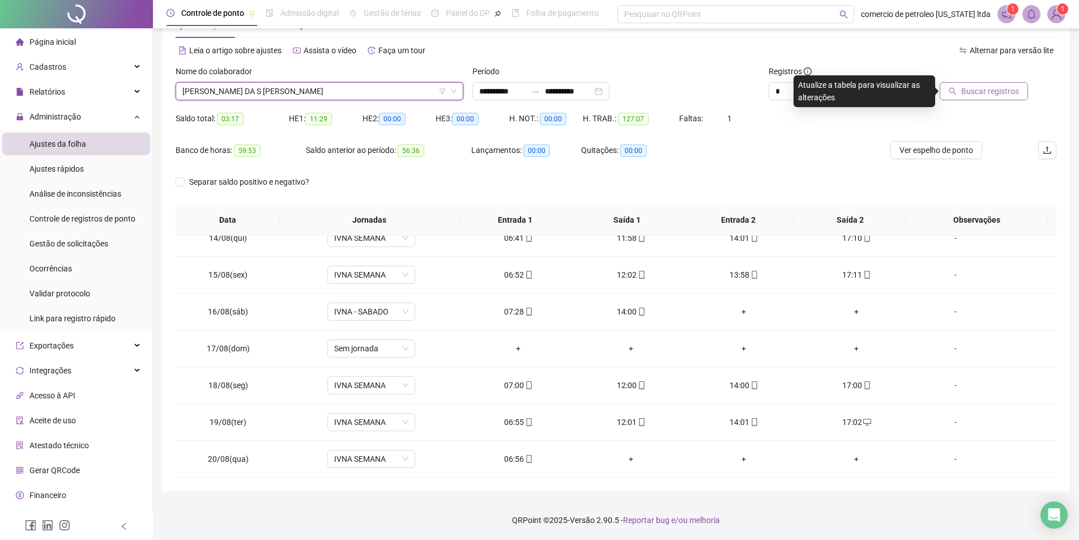
click at [991, 87] on span "Buscar registros" at bounding box center [991, 91] width 58 height 12
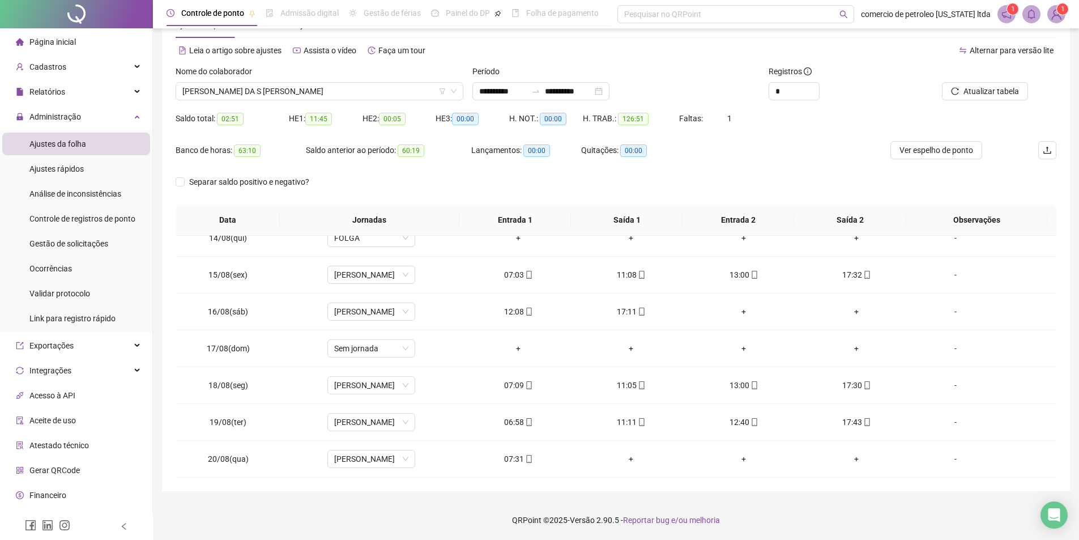
click at [940, 155] on span "Ver espelho de ponto" at bounding box center [937, 150] width 74 height 12
click at [610, 89] on div "**********" at bounding box center [541, 91] width 137 height 18
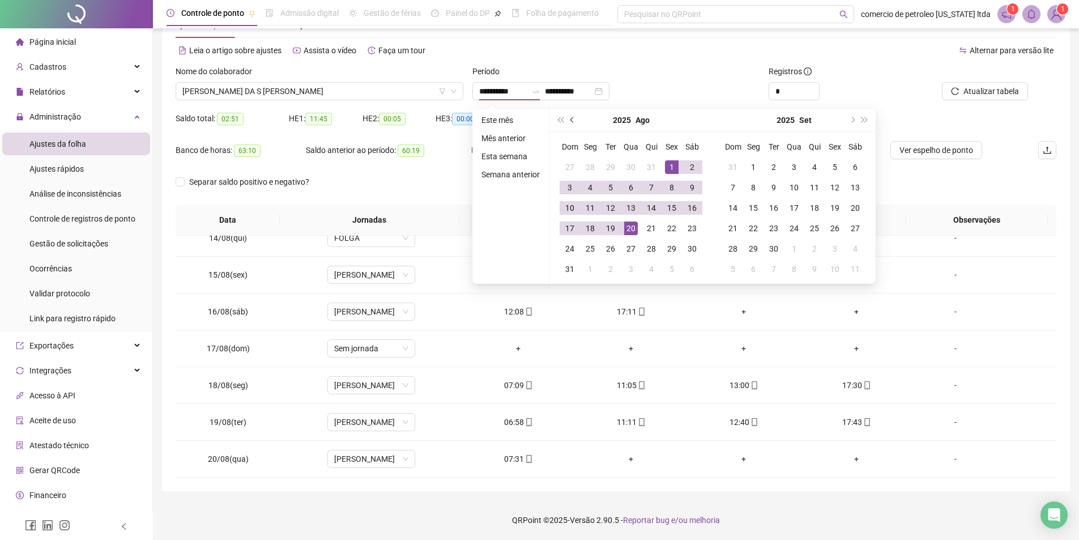
click at [572, 120] on span "prev-year" at bounding box center [574, 120] width 6 height 6
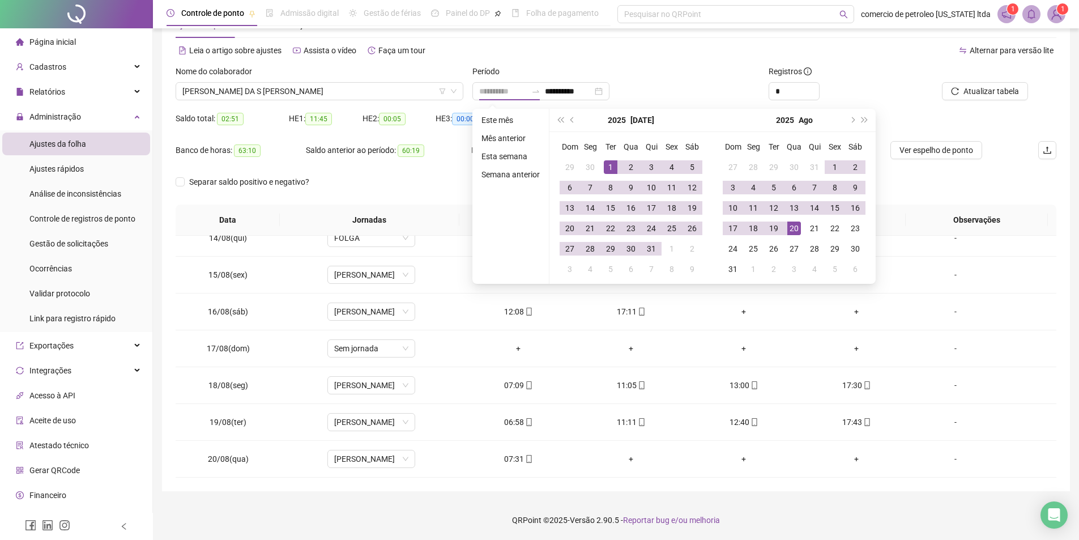
type input "**********"
click at [611, 163] on div "1" at bounding box center [611, 167] width 14 height 14
type input "**********"
click at [650, 253] on div "31" at bounding box center [652, 249] width 14 height 14
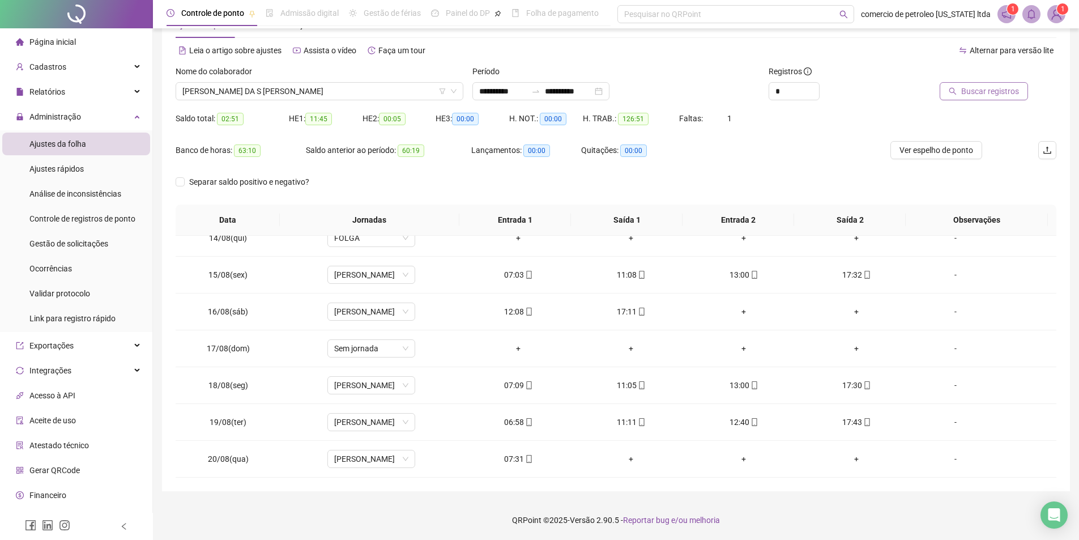
click at [1016, 91] on span "Buscar registros" at bounding box center [991, 91] width 58 height 12
click at [932, 159] on div "Ver espelho de ponto" at bounding box center [937, 157] width 147 height 32
click at [934, 154] on span "Ver espelho de ponto" at bounding box center [937, 150] width 74 height 12
click at [610, 92] on div "**********" at bounding box center [541, 91] width 137 height 18
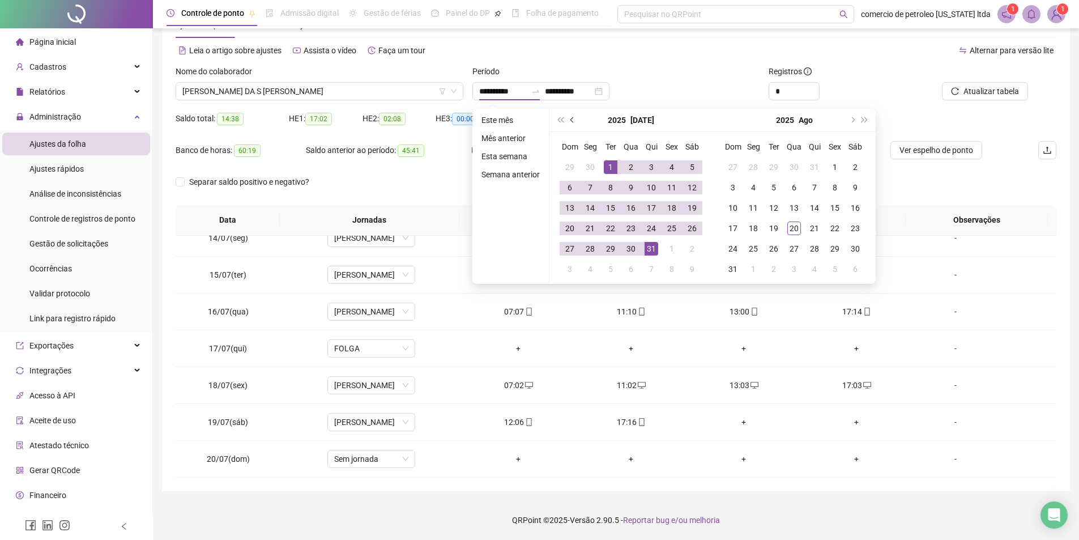
click at [571, 119] on span "prev-year" at bounding box center [574, 120] width 6 height 6
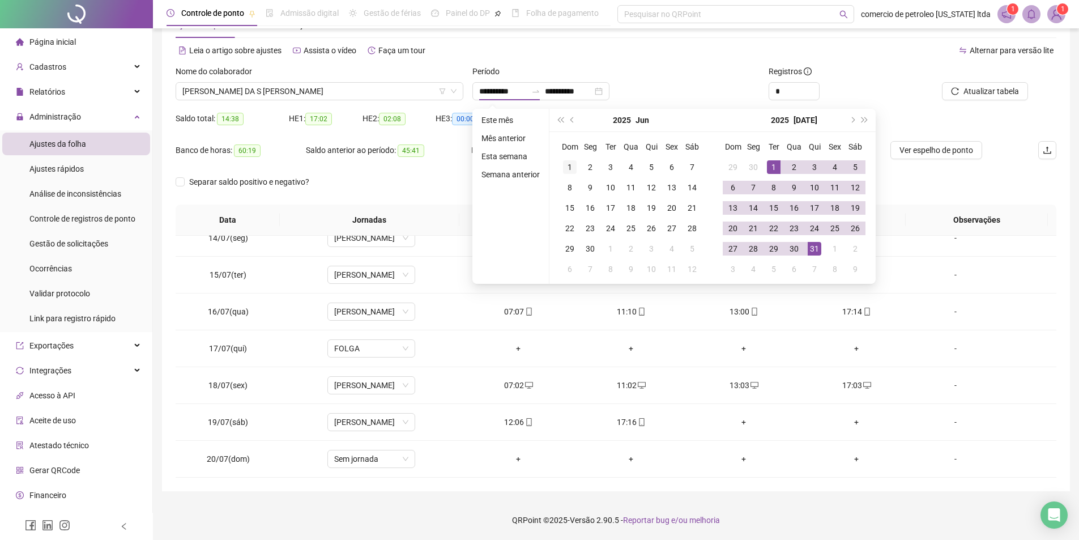
type input "**********"
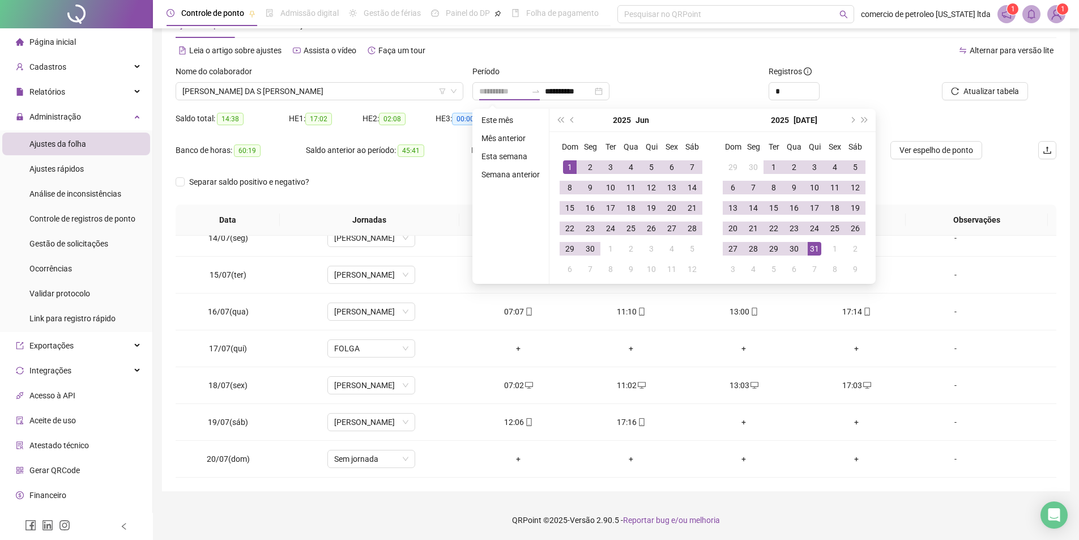
click at [569, 170] on div "1" at bounding box center [570, 167] width 14 height 14
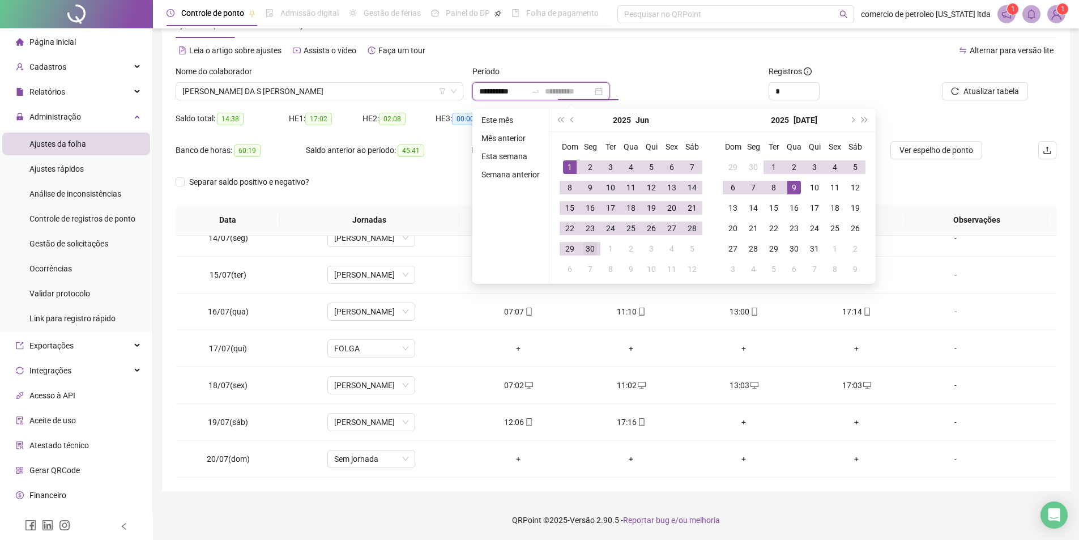
type input "**********"
click at [587, 248] on div "30" at bounding box center [591, 249] width 14 height 14
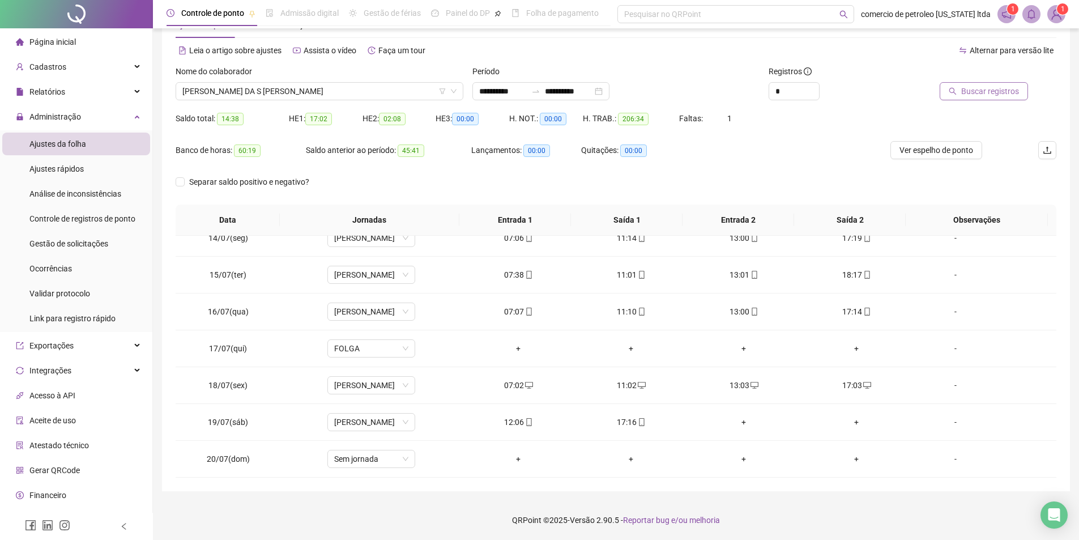
click at [972, 95] on span "Buscar registros" at bounding box center [991, 91] width 58 height 12
click at [935, 154] on span "Ver espelho de ponto" at bounding box center [937, 150] width 74 height 12
click at [297, 84] on span "[PERSON_NAME] DA S [PERSON_NAME]" at bounding box center [319, 91] width 274 height 17
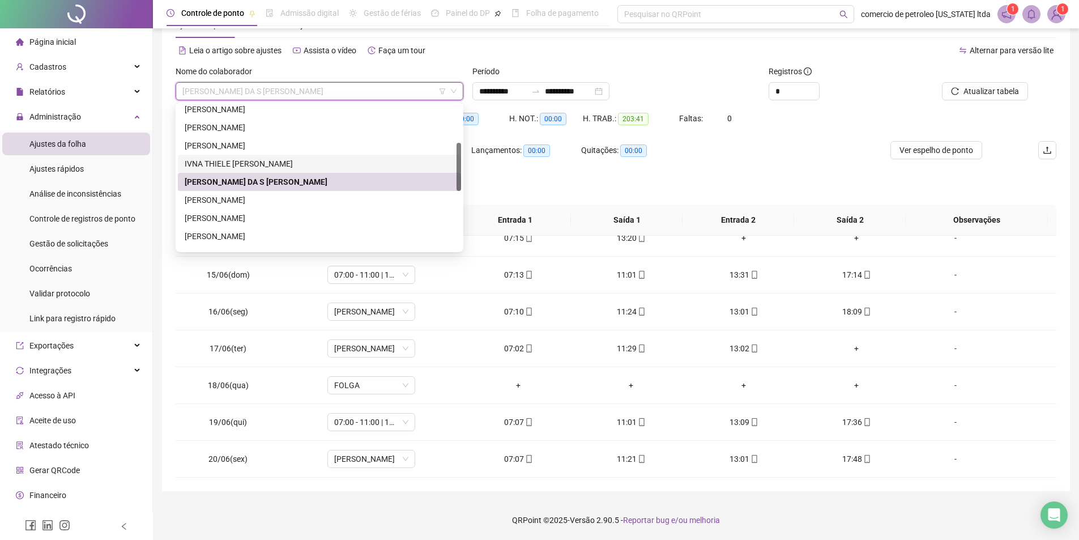
click at [260, 164] on div "IVNA THIELE [PERSON_NAME]" at bounding box center [320, 164] width 270 height 12
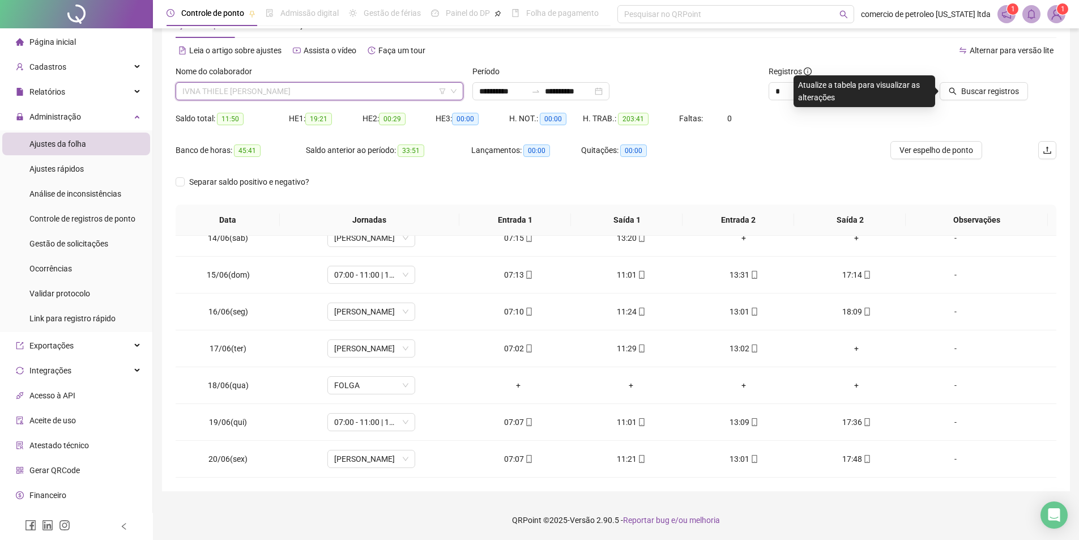
click at [348, 88] on span "IVNA THIELE [PERSON_NAME]" at bounding box center [319, 91] width 274 height 17
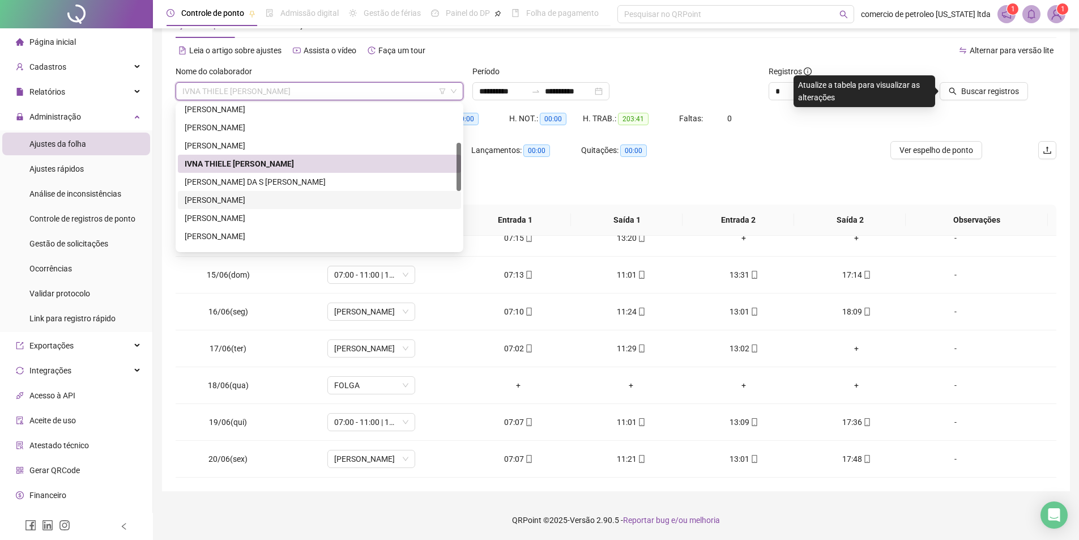
click at [212, 200] on div "[PERSON_NAME]" at bounding box center [320, 200] width 270 height 12
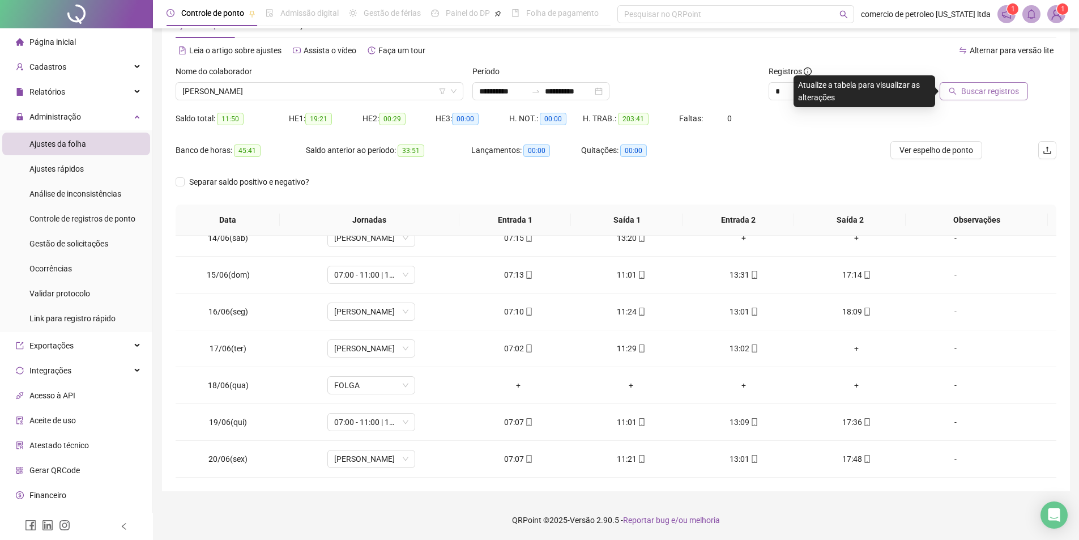
click at [995, 86] on span "Buscar registros" at bounding box center [991, 91] width 58 height 12
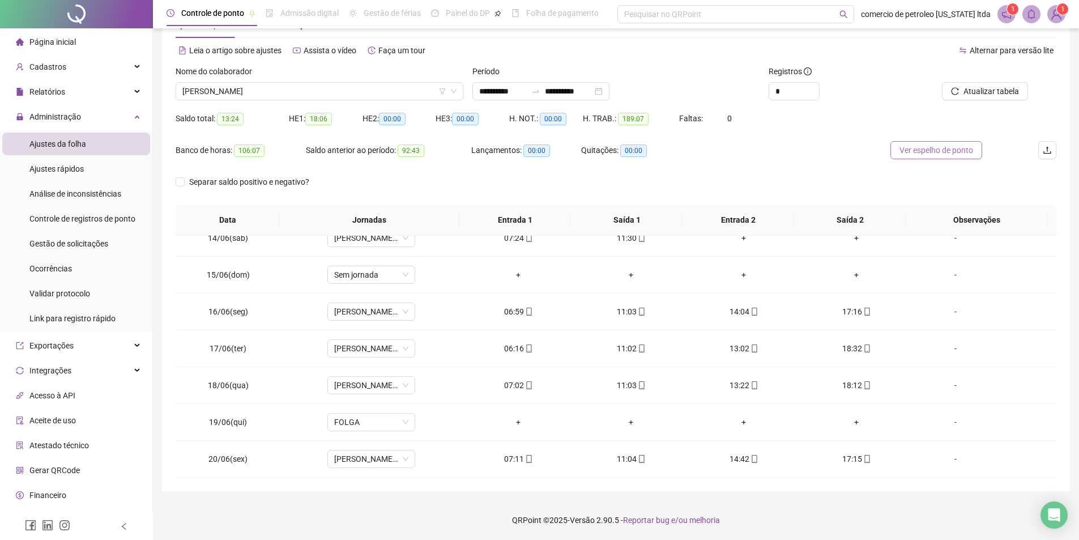
click at [933, 152] on span "Ver espelho de ponto" at bounding box center [937, 150] width 74 height 12
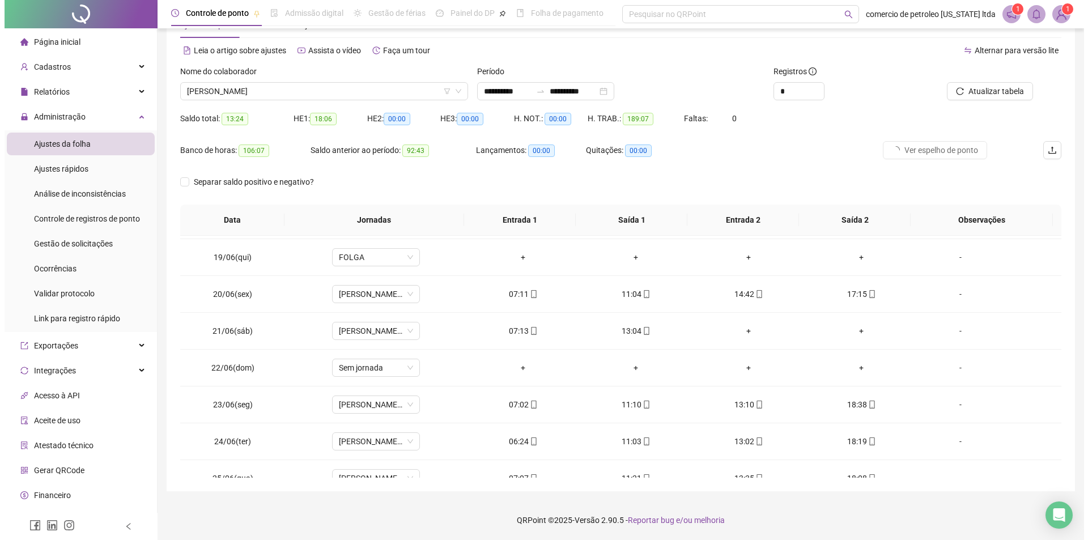
scroll to position [665, 0]
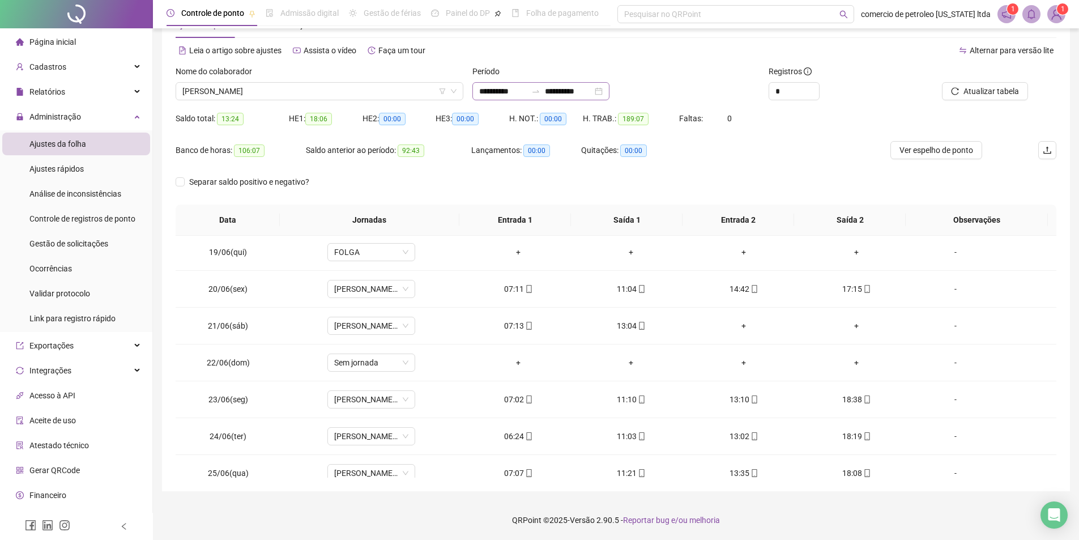
click at [610, 90] on div "**********" at bounding box center [541, 91] width 137 height 18
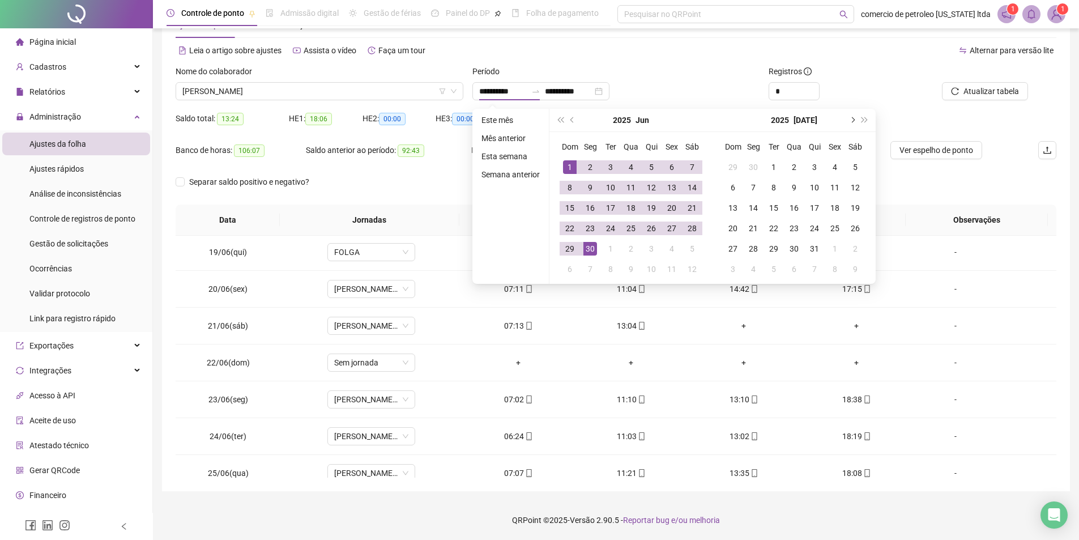
click at [852, 120] on span "next-year" at bounding box center [852, 120] width 6 height 6
type input "**********"
click at [830, 169] on div "1" at bounding box center [835, 167] width 14 height 14
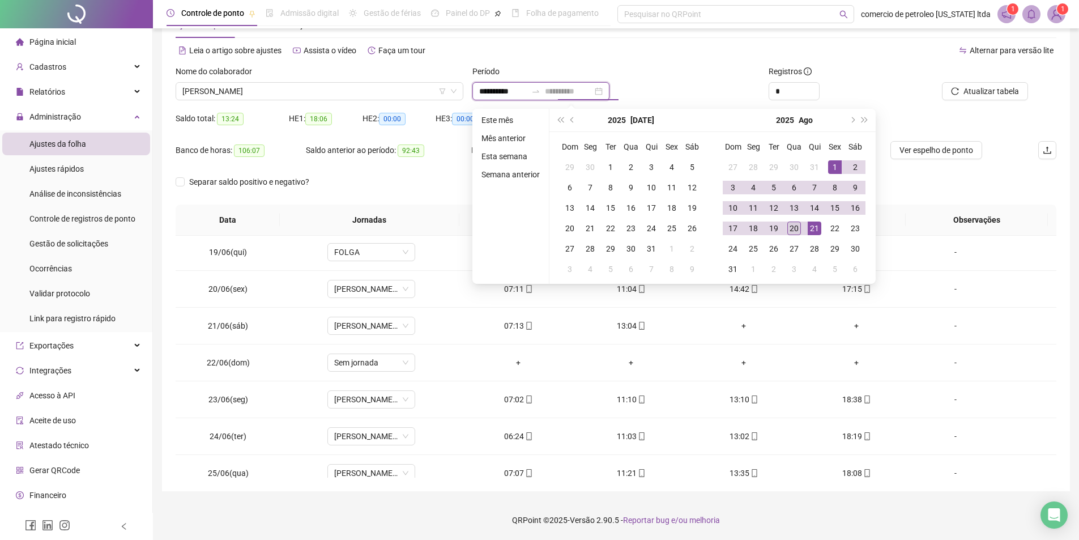
type input "**********"
drag, startPoint x: 795, startPoint y: 228, endPoint x: 823, endPoint y: 203, distance: 37.7
click at [794, 228] on div "20" at bounding box center [795, 229] width 14 height 14
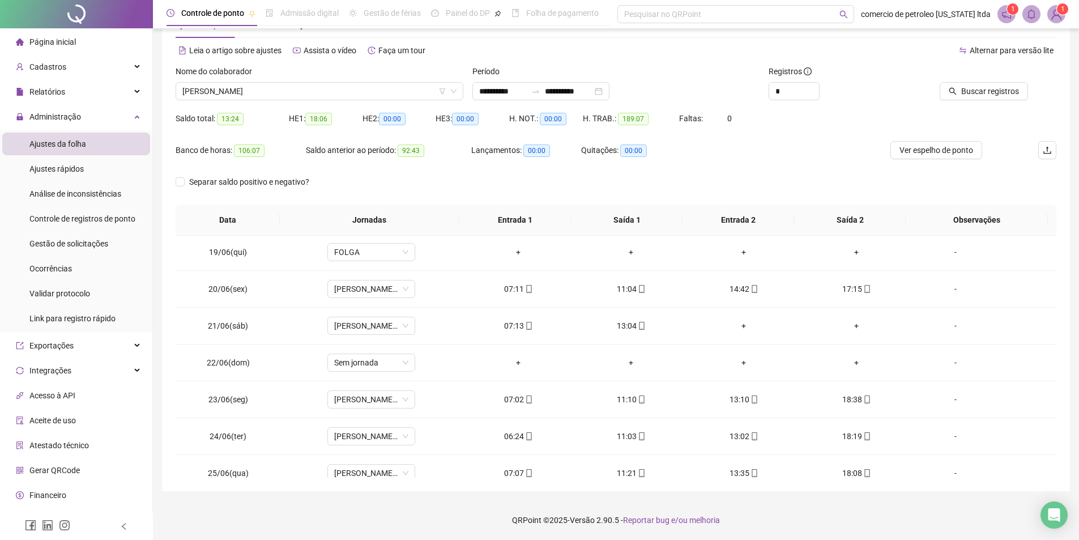
click at [985, 80] on div at bounding box center [972, 73] width 111 height 17
click at [986, 88] on span "Buscar registros" at bounding box center [991, 91] width 58 height 12
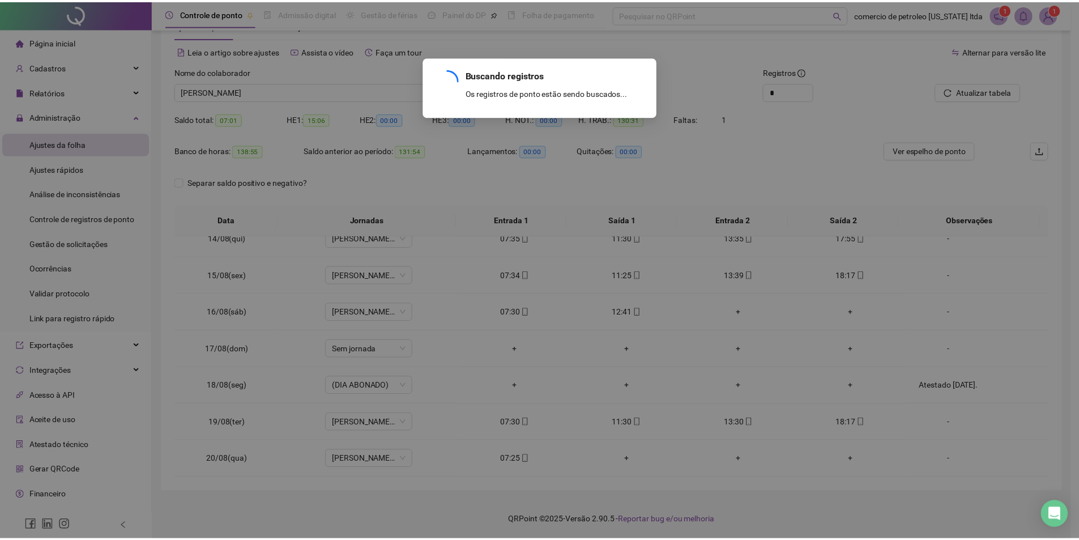
scroll to position [495, 0]
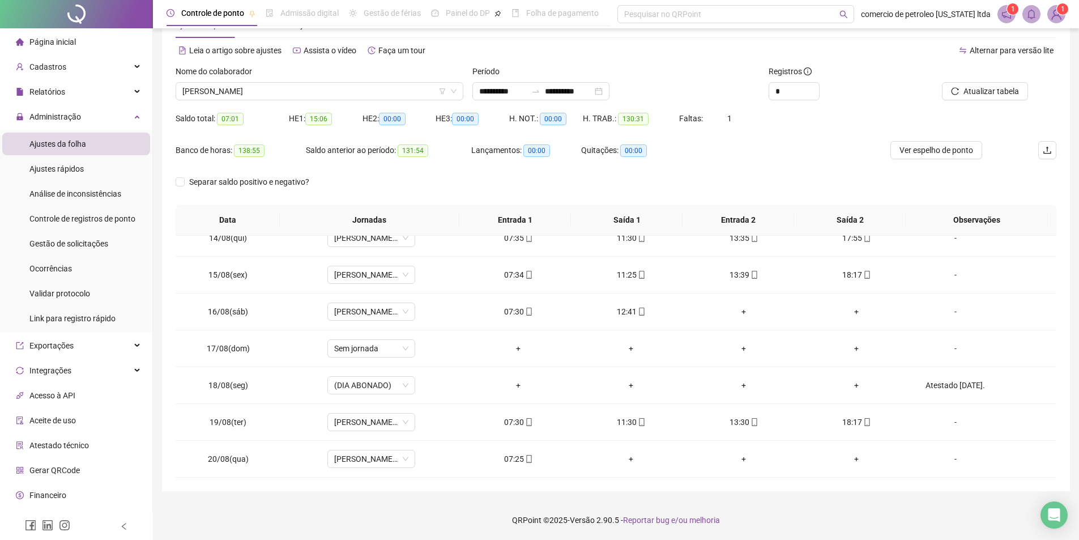
drag, startPoint x: 935, startPoint y: 166, endPoint x: 939, endPoint y: 160, distance: 6.9
click at [935, 165] on div "Ver espelho de ponto" at bounding box center [937, 157] width 147 height 32
click at [941, 159] on div "Ver espelho de ponto" at bounding box center [937, 157] width 147 height 32
click at [947, 150] on span "Ver espelho de ponto" at bounding box center [937, 150] width 74 height 12
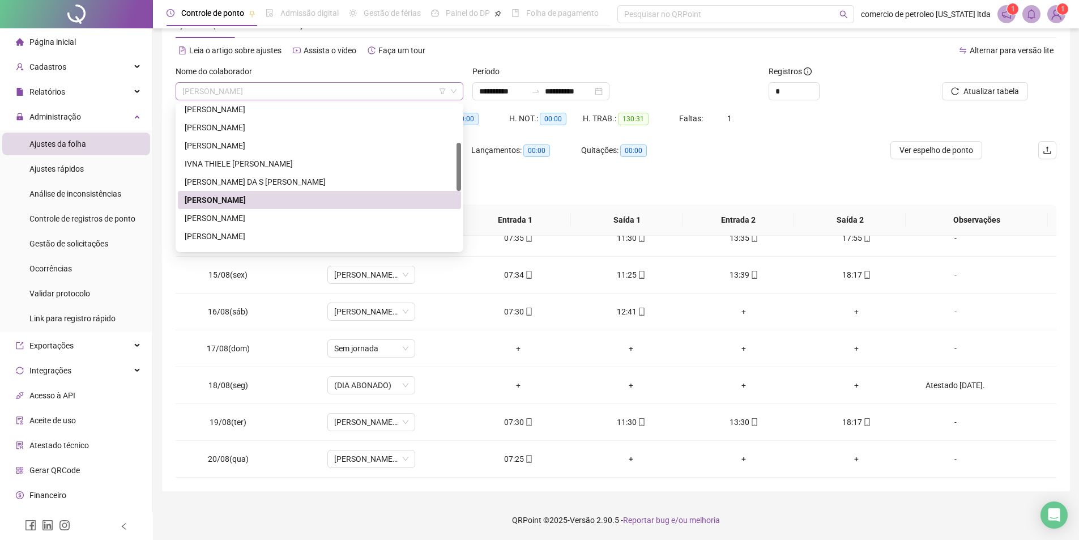
click at [371, 94] on span "[PERSON_NAME]" at bounding box center [319, 91] width 274 height 17
click at [224, 216] on div "[PERSON_NAME]" at bounding box center [320, 218] width 270 height 12
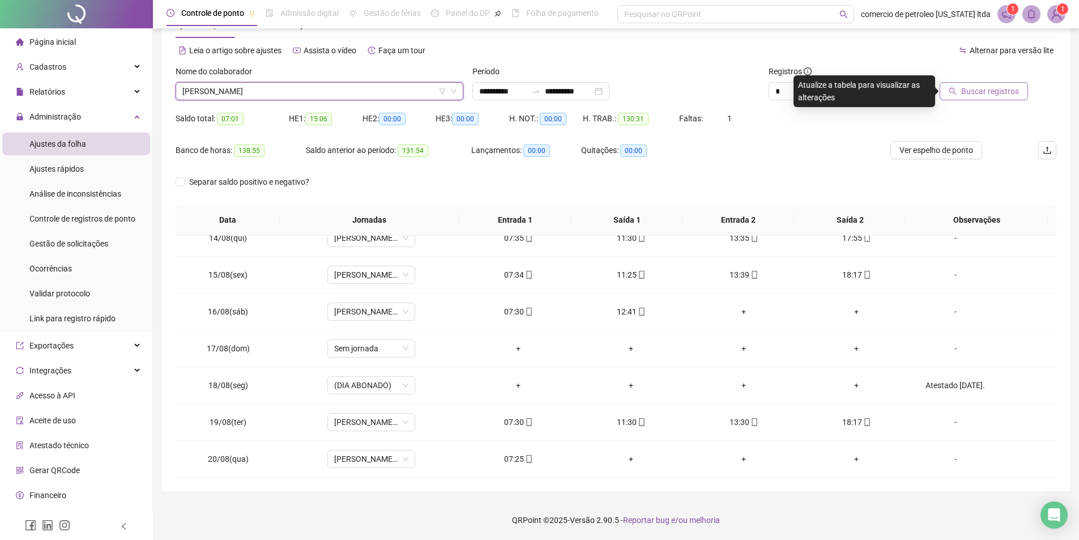
click at [1015, 91] on span "Buscar registros" at bounding box center [991, 91] width 58 height 12
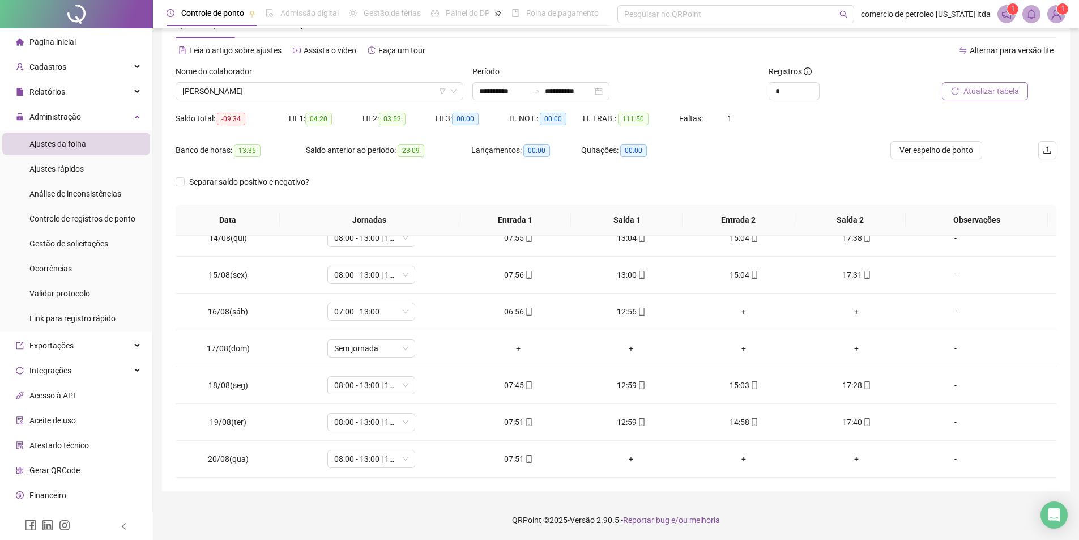
click at [965, 92] on span "Atualizar tabela" at bounding box center [992, 91] width 56 height 12
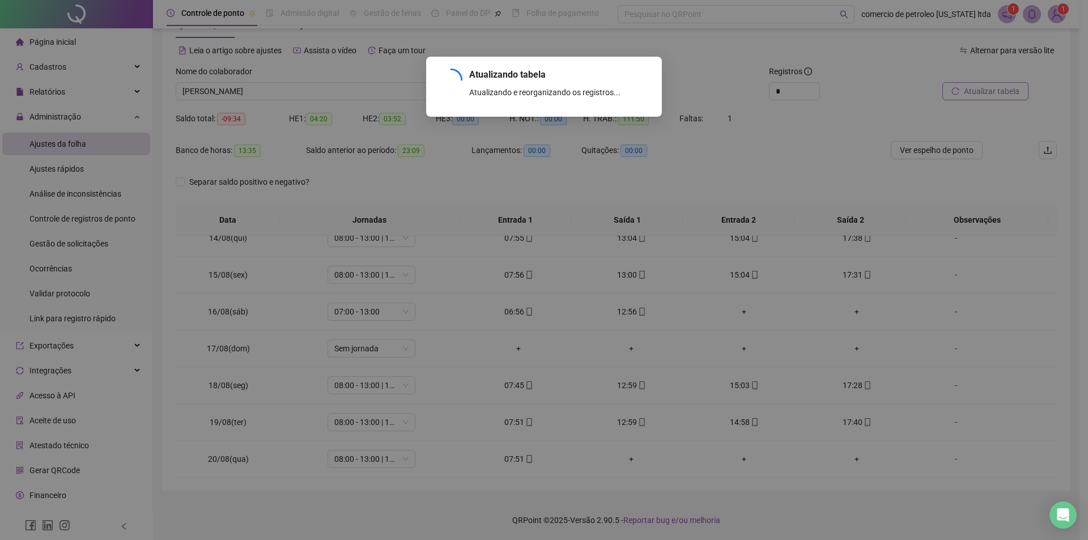
click at [965, 92] on div "Atualizando tabela Atualizando e reorganizando os registros... OK" at bounding box center [544, 270] width 1088 height 540
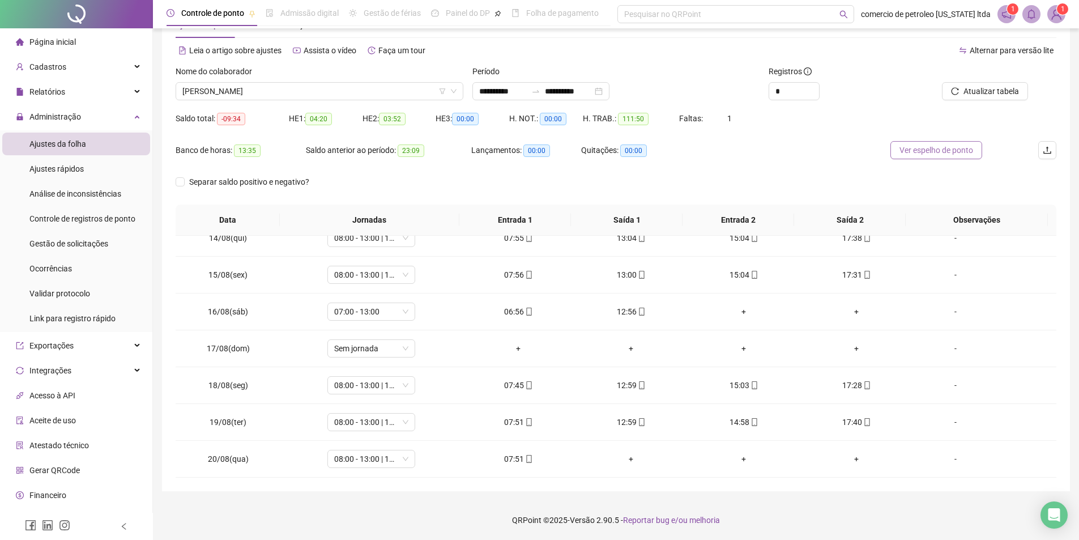
click at [936, 148] on span "Ver espelho de ponto" at bounding box center [937, 150] width 74 height 12
click at [371, 93] on span "[PERSON_NAME]" at bounding box center [319, 91] width 274 height 17
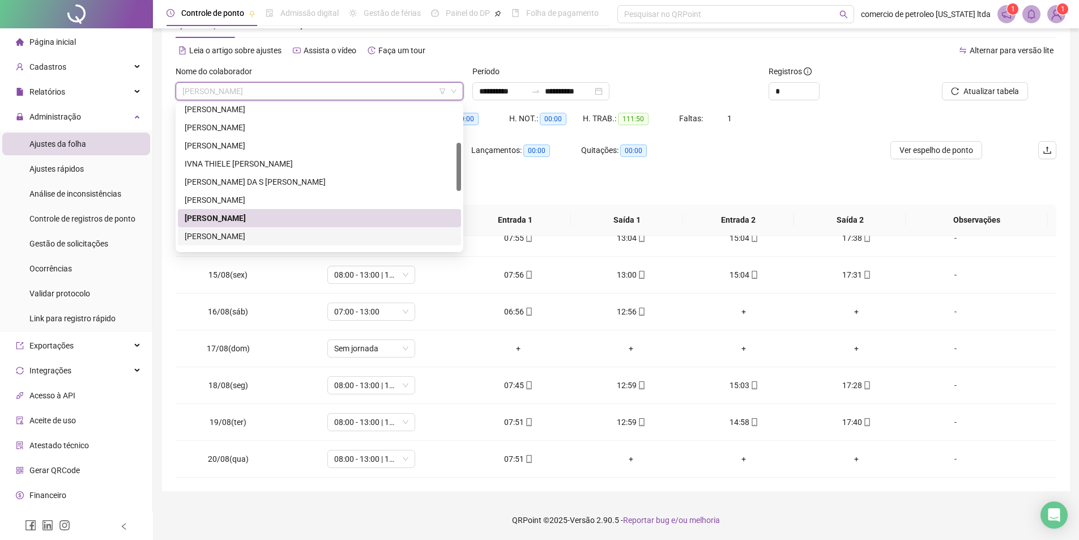
click at [228, 240] on div "[PERSON_NAME]" at bounding box center [320, 236] width 270 height 12
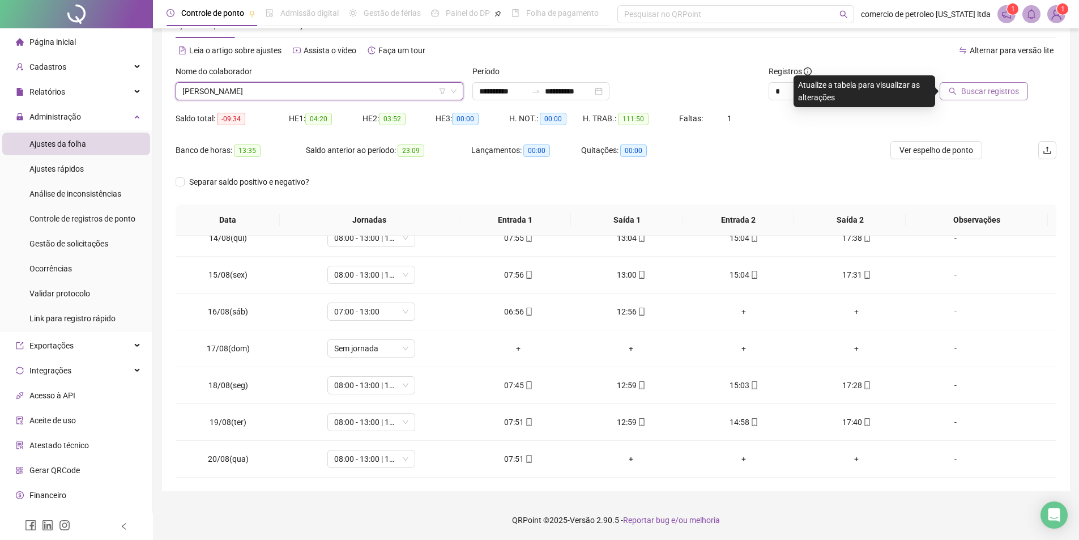
click at [1003, 91] on span "Buscar registros" at bounding box center [991, 91] width 58 height 12
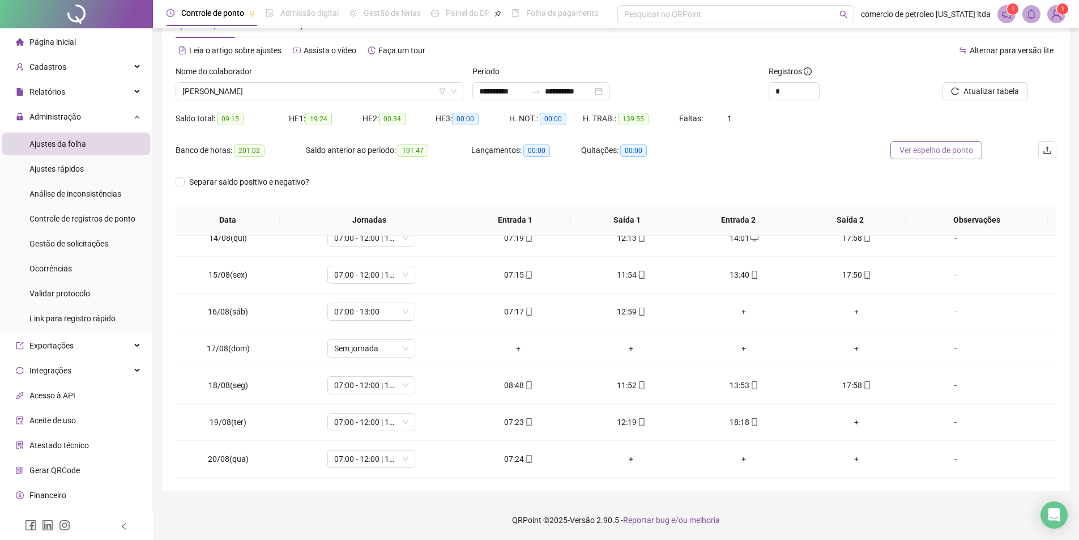
click at [942, 153] on span "Ver espelho de ponto" at bounding box center [937, 150] width 74 height 12
click at [385, 88] on span "[PERSON_NAME]" at bounding box center [319, 91] width 274 height 17
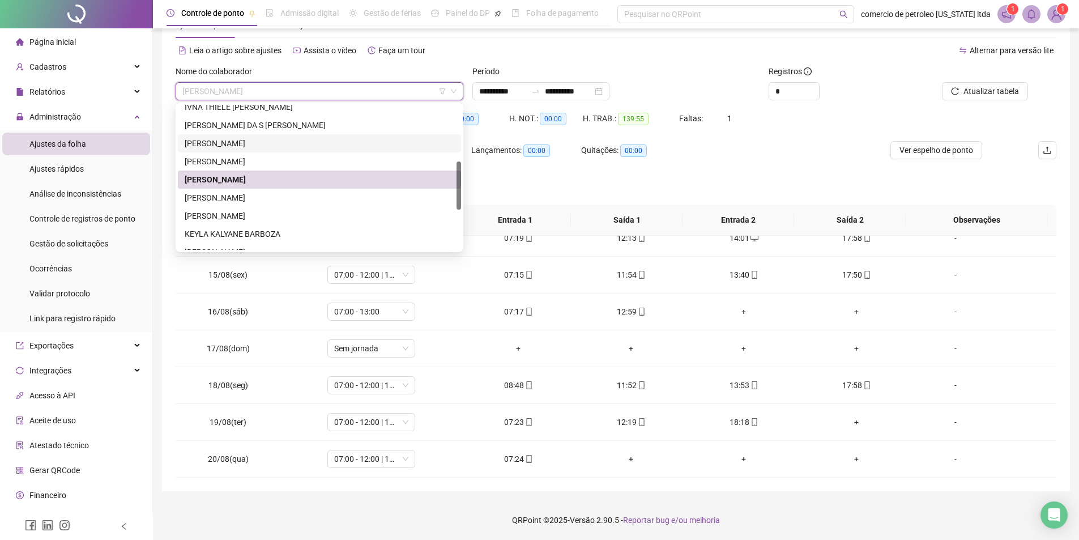
scroll to position [227, 0]
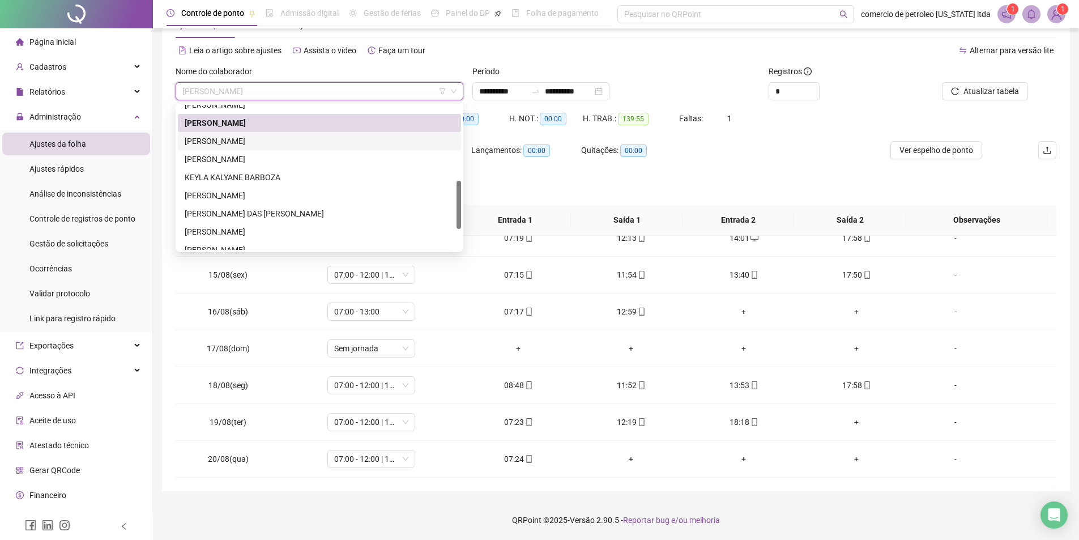
click at [222, 146] on div "[PERSON_NAME]" at bounding box center [320, 141] width 270 height 12
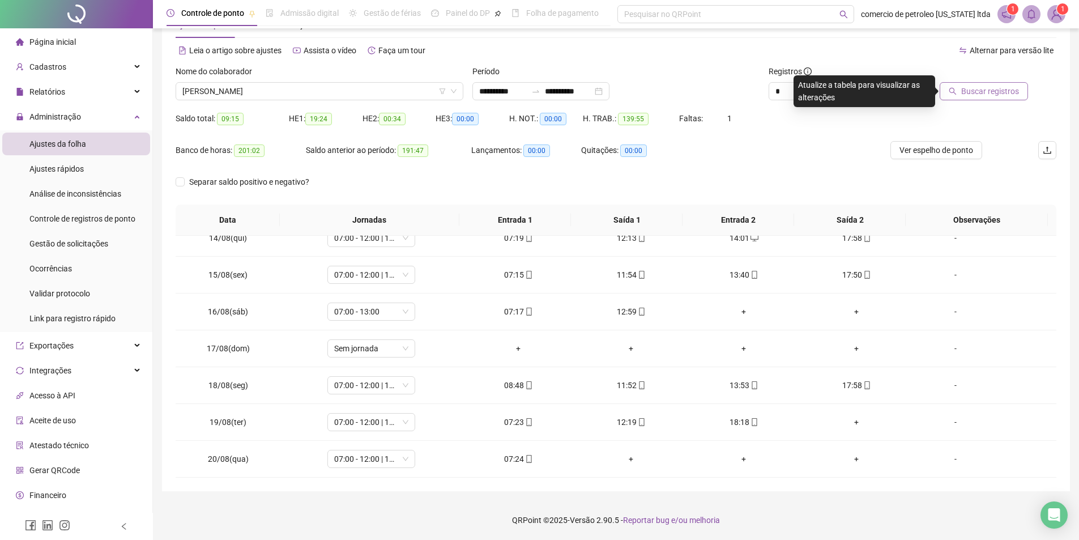
click at [988, 92] on span "Buscar registros" at bounding box center [991, 91] width 58 height 12
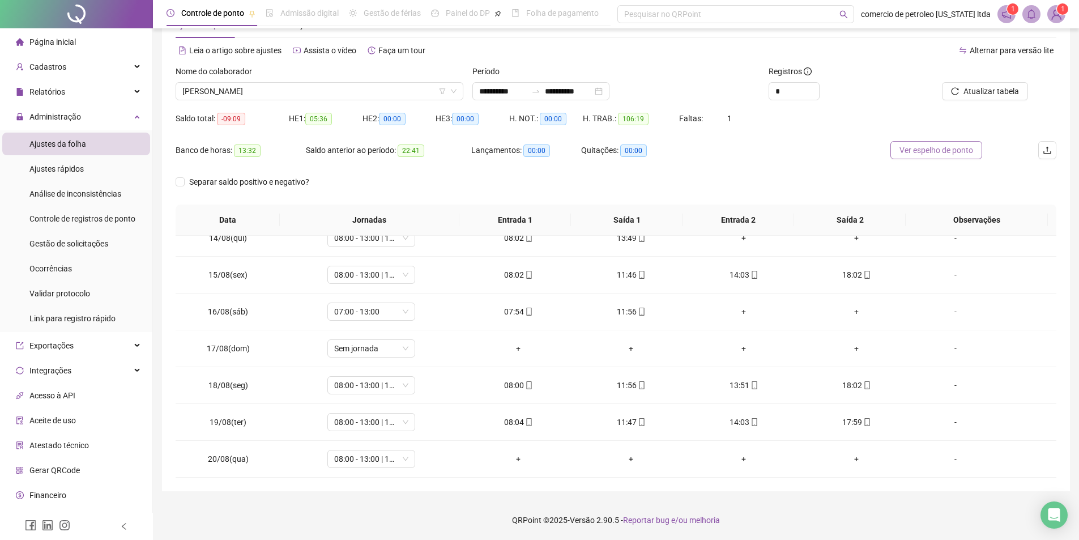
click at [946, 153] on span "Ver espelho de ponto" at bounding box center [937, 150] width 74 height 12
click at [986, 90] on span "Atualizar tabela" at bounding box center [992, 91] width 56 height 12
click at [934, 150] on span "Ver espelho de ponto" at bounding box center [937, 150] width 74 height 12
click at [520, 461] on div "+" at bounding box center [518, 459] width 95 height 12
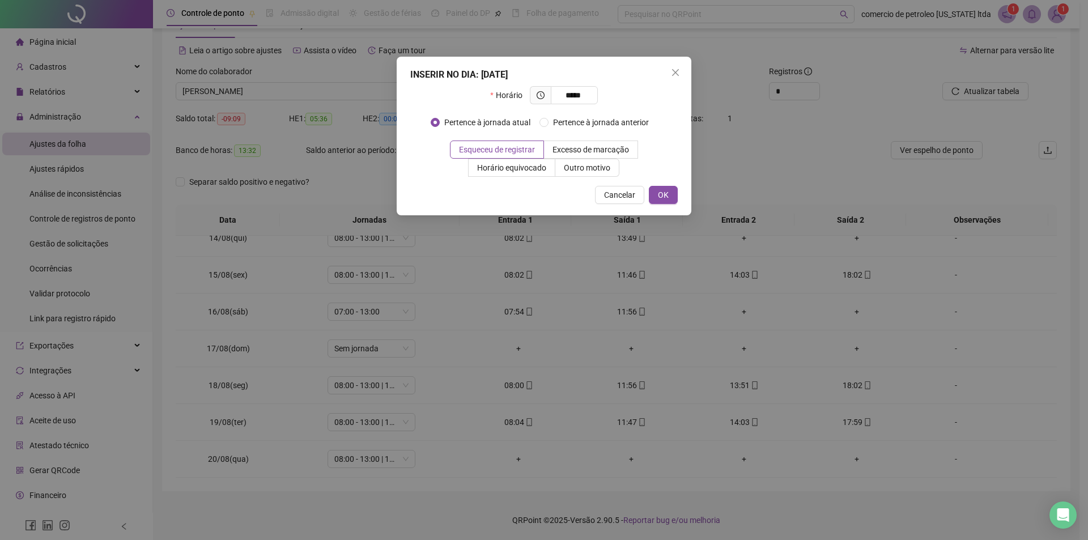
type input "*****"
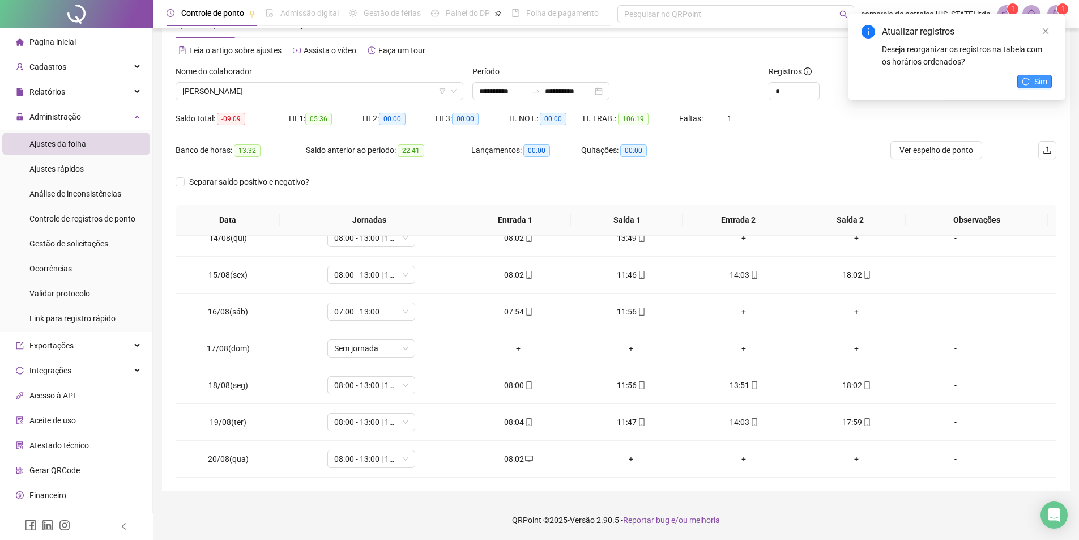
click at [1040, 78] on span "Sim" at bounding box center [1041, 81] width 13 height 12
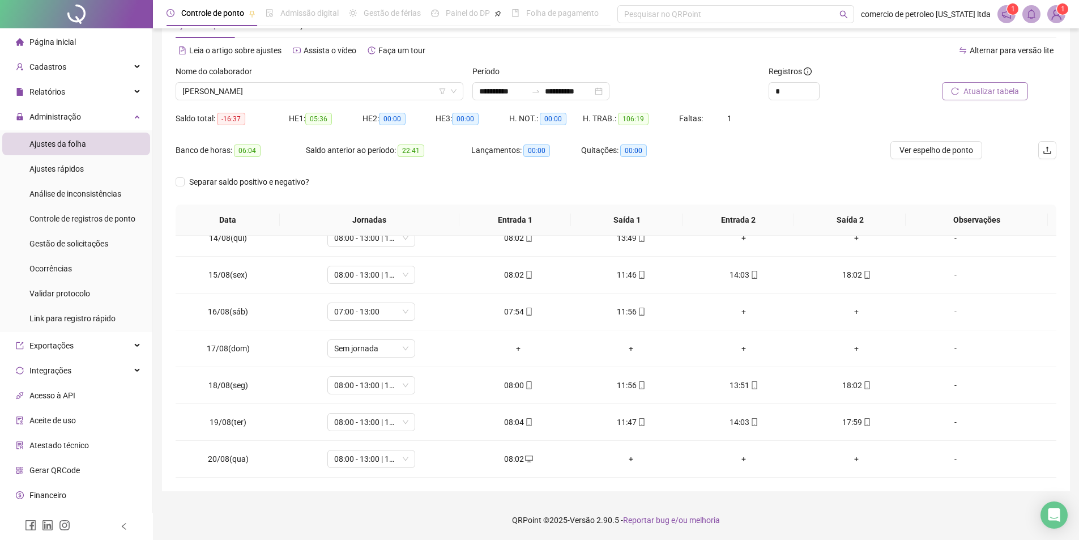
click at [974, 92] on span "Atualizar tabela" at bounding box center [992, 91] width 56 height 12
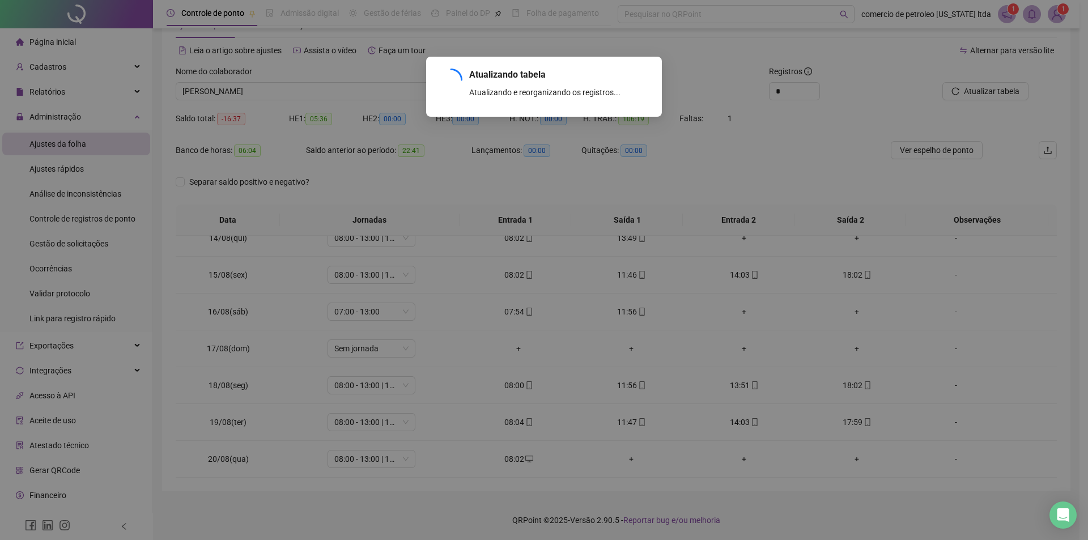
click at [875, 122] on div "Atualizando tabela Atualizando e reorganizando os registros... OK" at bounding box center [544, 270] width 1088 height 540
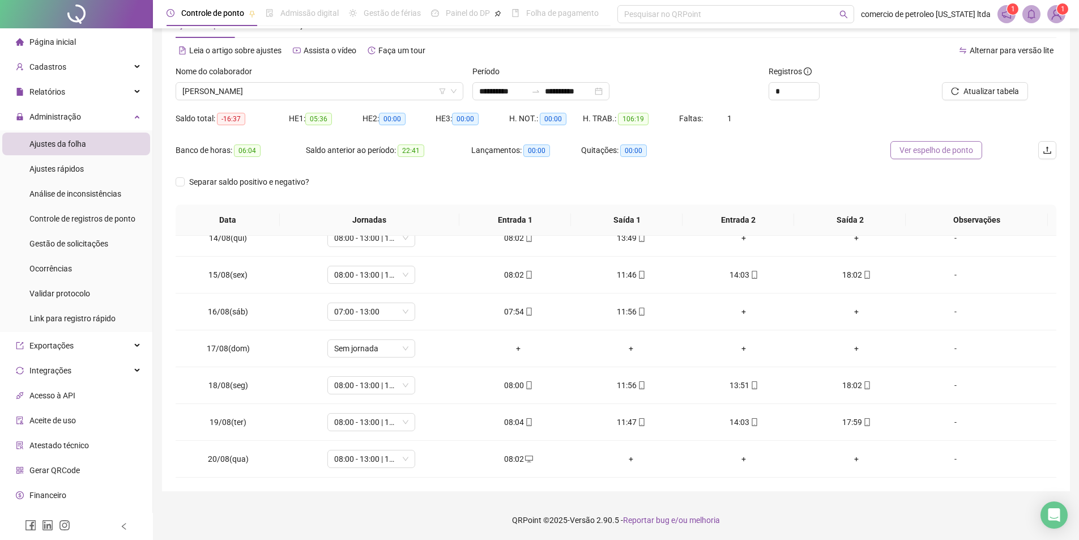
click at [921, 152] on span "Ver espelho de ponto" at bounding box center [937, 150] width 74 height 12
click at [349, 92] on span "[PERSON_NAME]" at bounding box center [319, 91] width 274 height 17
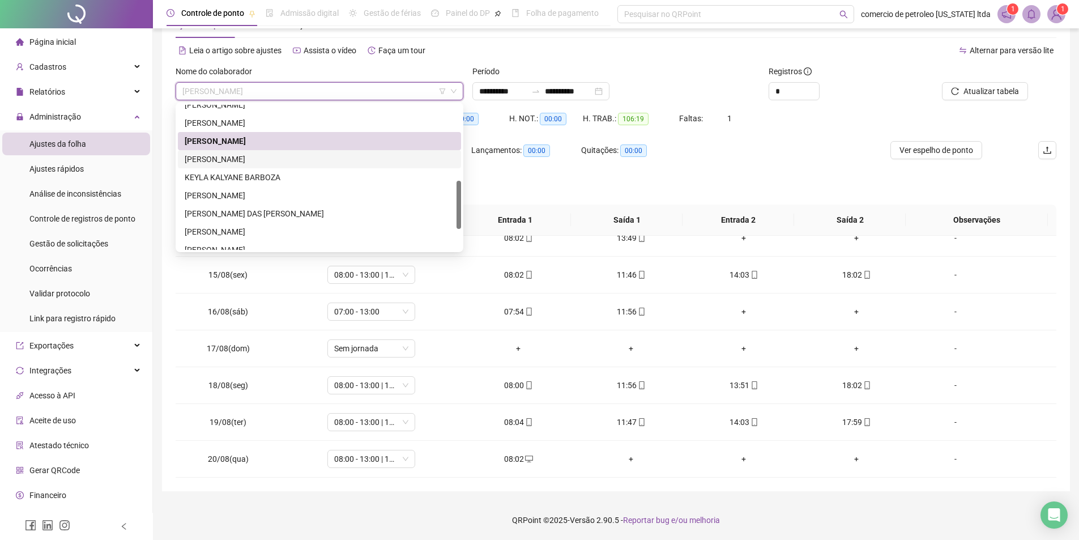
click at [236, 163] on div "[PERSON_NAME]" at bounding box center [320, 159] width 270 height 12
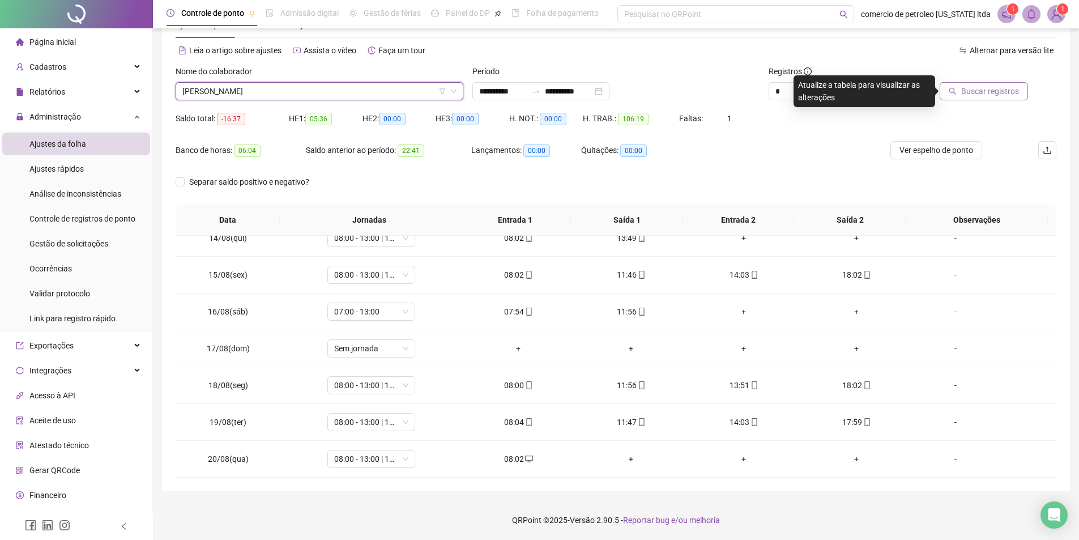
click at [987, 96] on span "Buscar registros" at bounding box center [991, 91] width 58 height 12
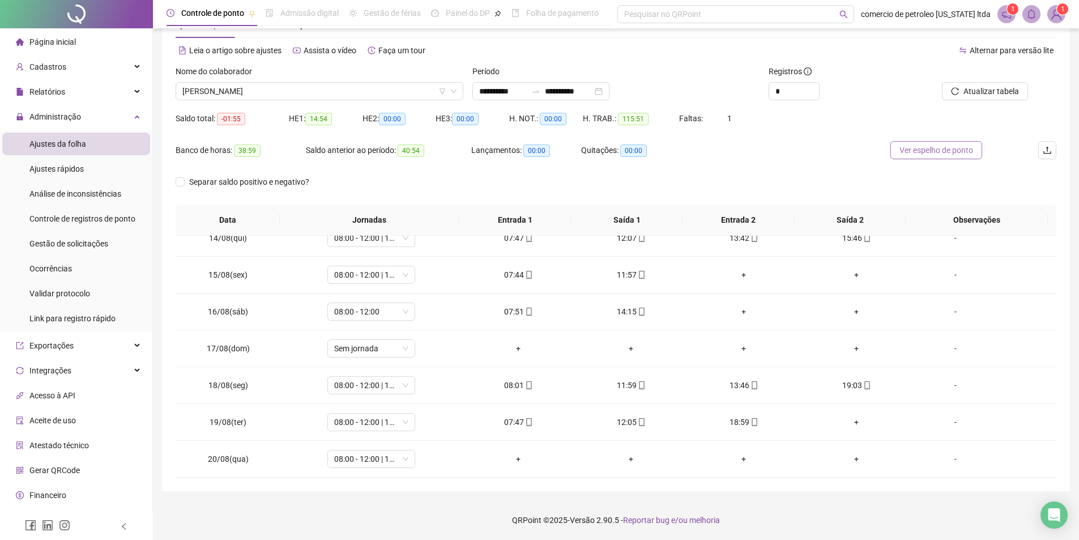
drag, startPoint x: 937, startPoint y: 149, endPoint x: 930, endPoint y: 151, distance: 7.2
click at [937, 148] on span "Ver espelho de ponto" at bounding box center [937, 150] width 74 height 12
click at [372, 461] on span "08:00 - 12:00 | 14:00 - 18:00" at bounding box center [371, 458] width 74 height 17
type input "*****"
click at [420, 434] on span "Sim" at bounding box center [422, 429] width 13 height 12
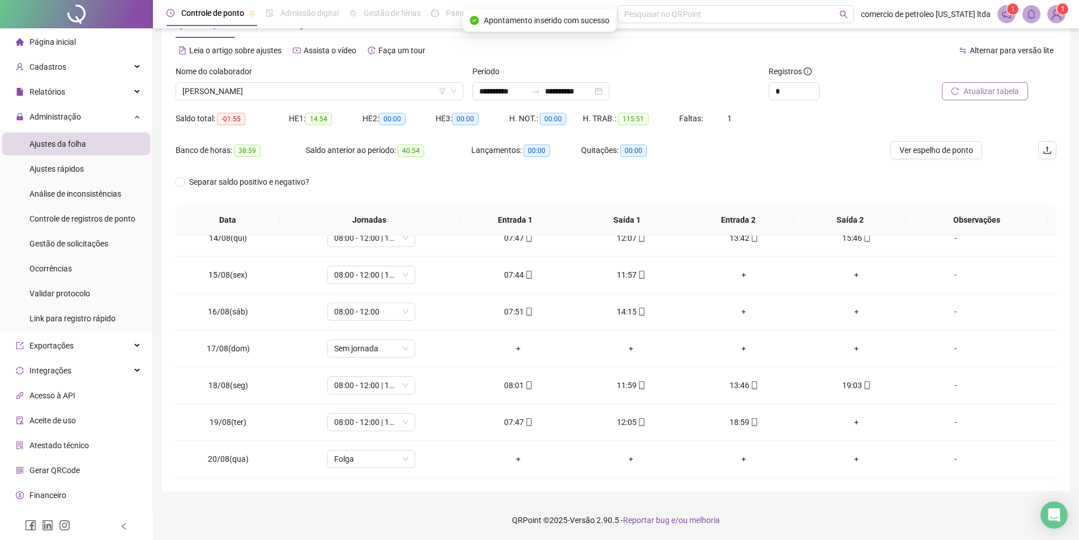
click at [998, 94] on span "Atualizar tabela" at bounding box center [992, 91] width 56 height 12
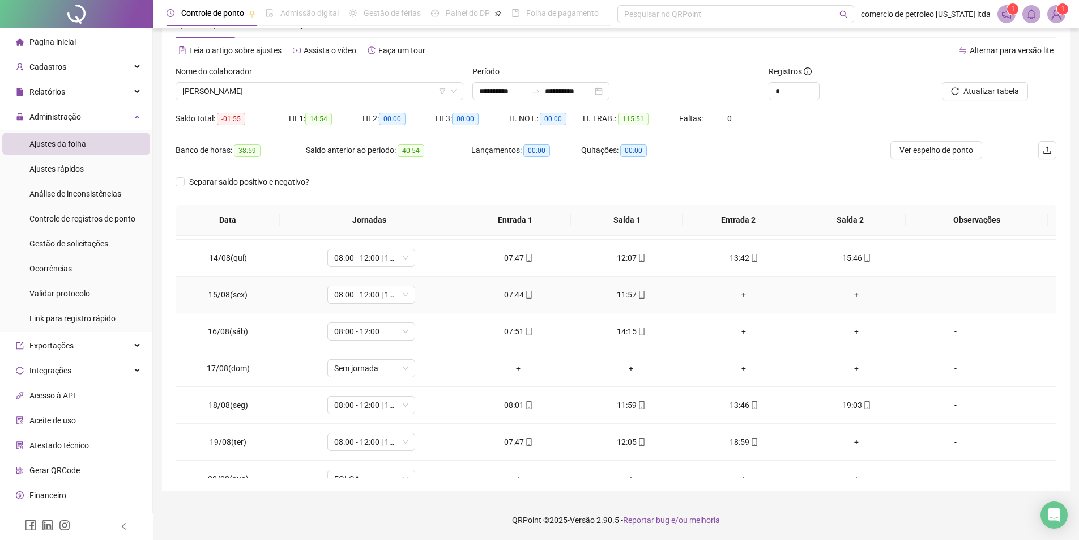
scroll to position [495, 0]
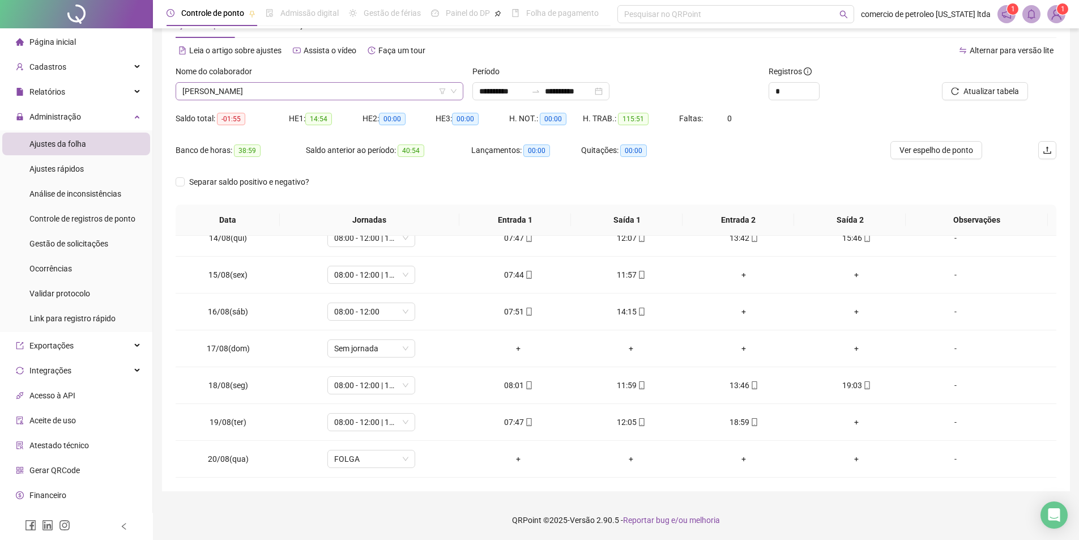
click at [284, 85] on span "[PERSON_NAME]" at bounding box center [319, 91] width 274 height 17
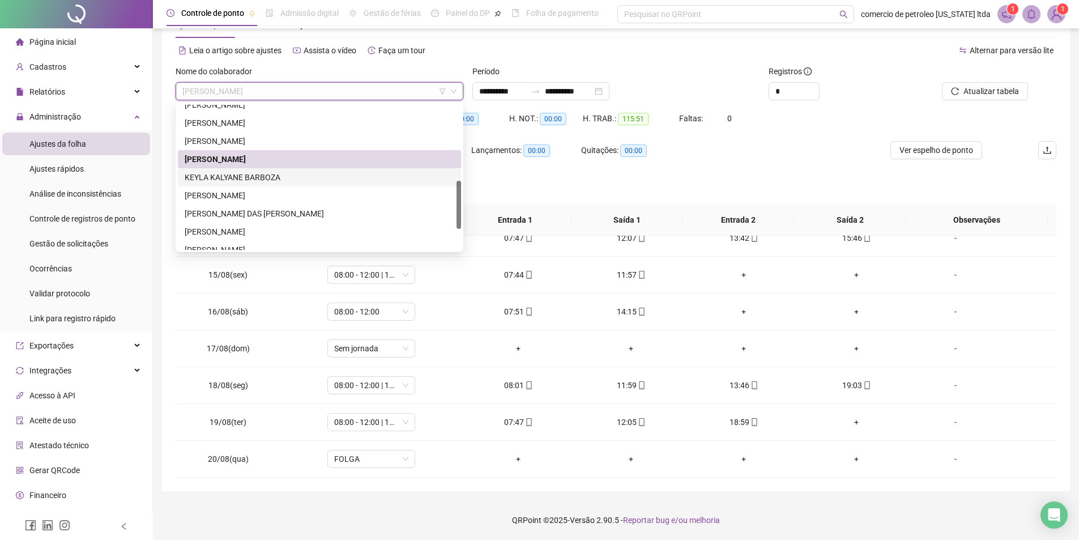
click at [224, 177] on div "KEYLA KALYANE BARBOZA" at bounding box center [320, 177] width 270 height 12
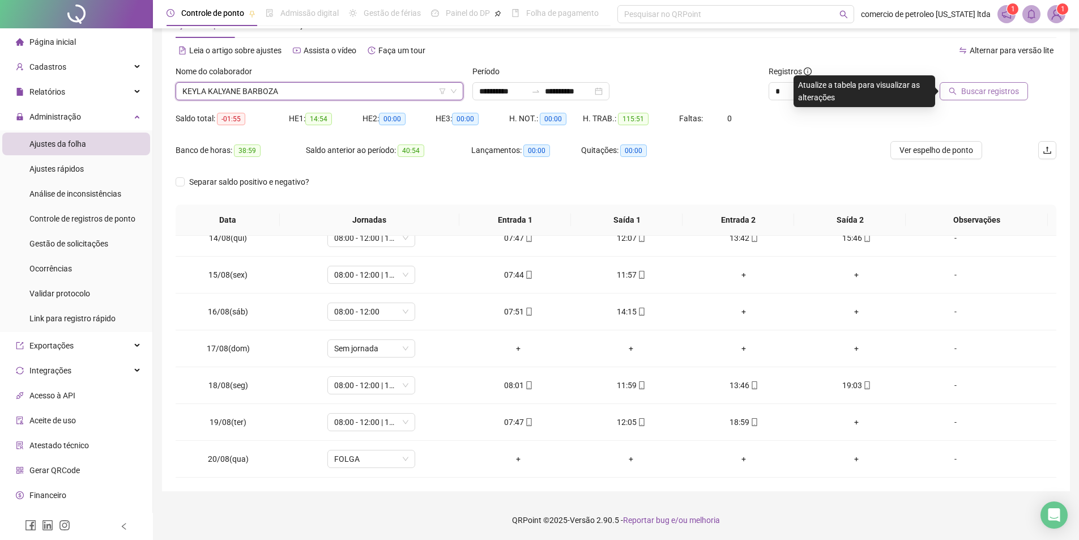
click at [992, 87] on span "Buscar registros" at bounding box center [991, 91] width 58 height 12
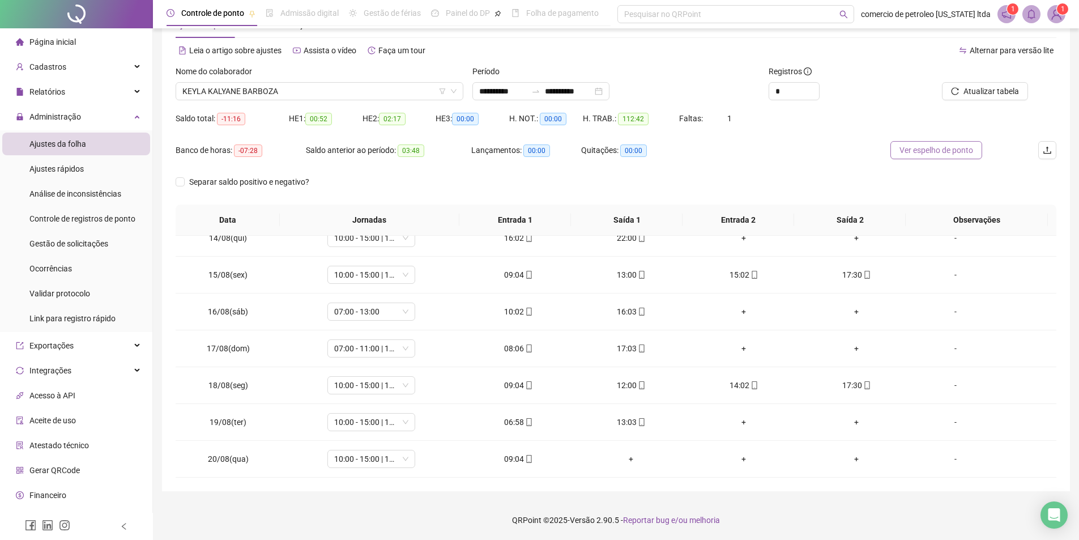
click at [954, 152] on span "Ver espelho de ponto" at bounding box center [937, 150] width 74 height 12
click at [380, 421] on span "10:00 - 15:00 | 17:00 - 19:30" at bounding box center [371, 422] width 74 height 17
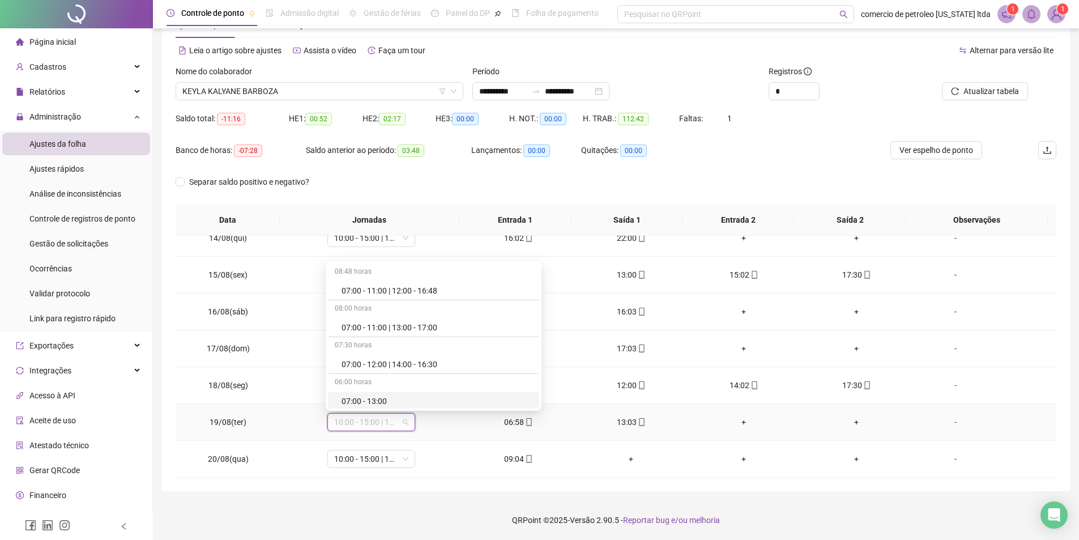
click at [365, 397] on div "07:00 - 13:00" at bounding box center [437, 401] width 191 height 12
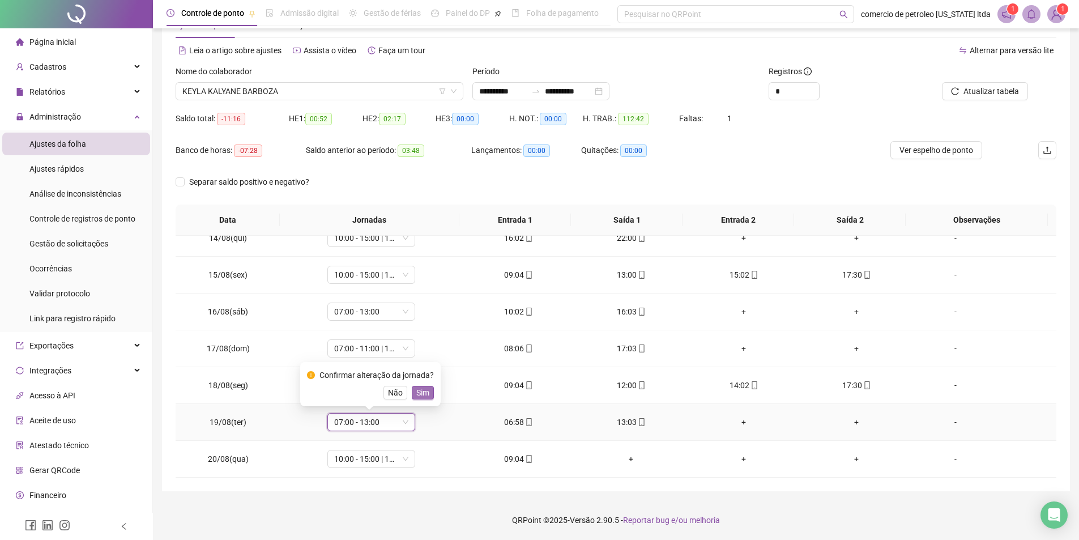
click at [426, 392] on span "Sim" at bounding box center [422, 392] width 13 height 12
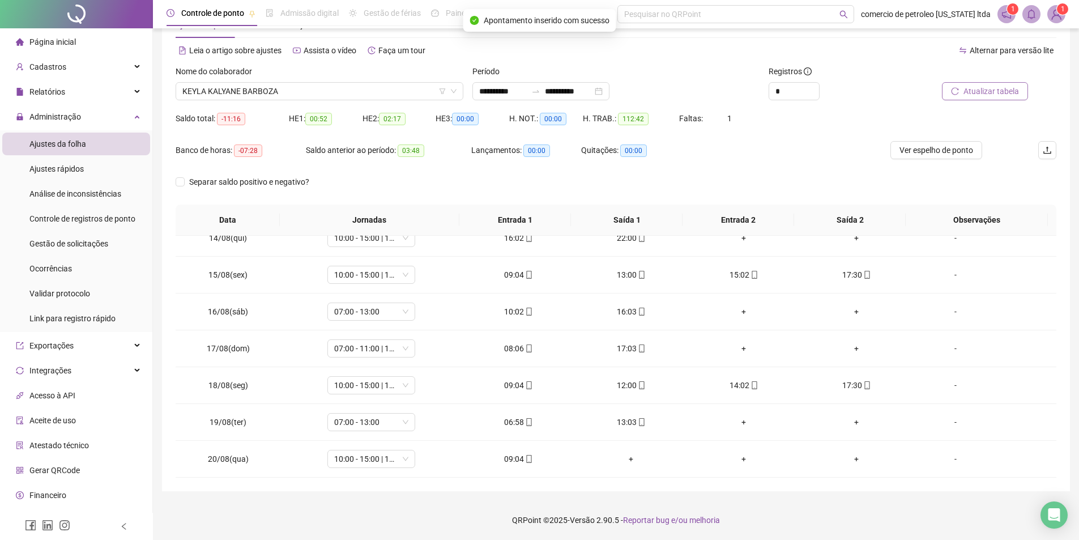
click at [1016, 95] on span "Atualizar tabela" at bounding box center [992, 91] width 56 height 12
click at [374, 383] on span "10:00 - 15:00 | 17:00 - 19:30" at bounding box center [371, 385] width 74 height 17
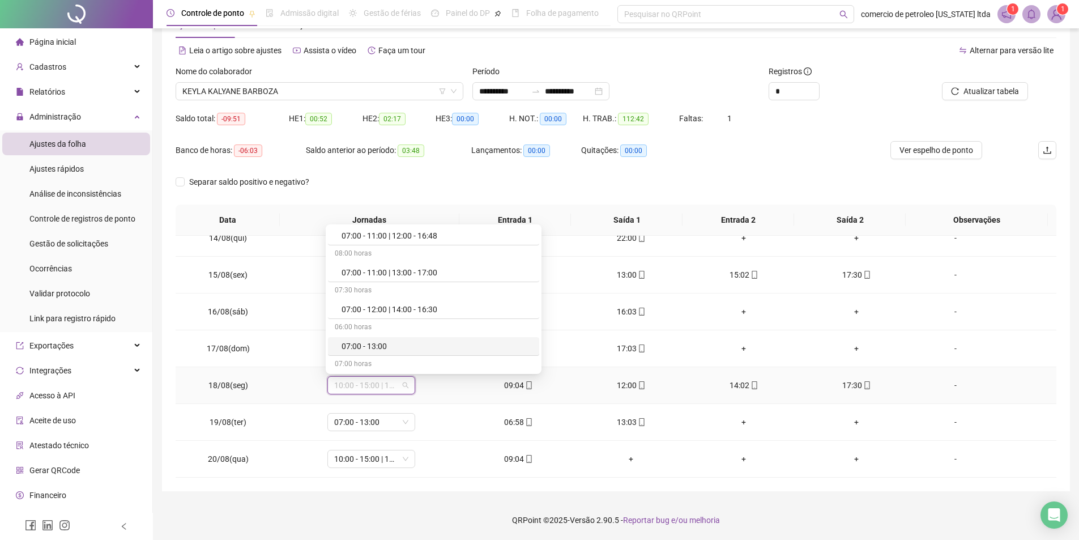
scroll to position [0, 0]
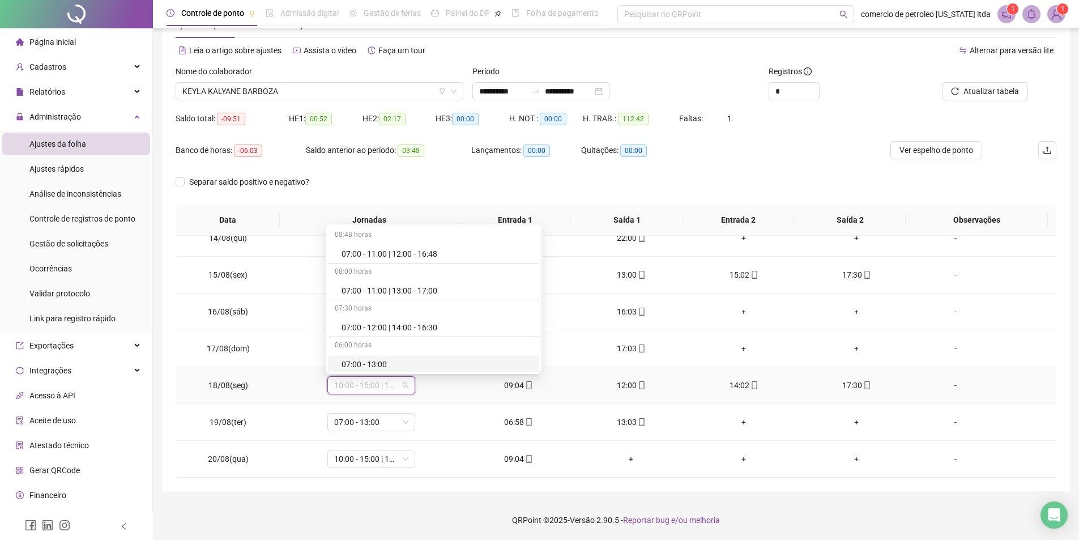
click at [381, 365] on div "07:00 - 13:00" at bounding box center [437, 364] width 191 height 12
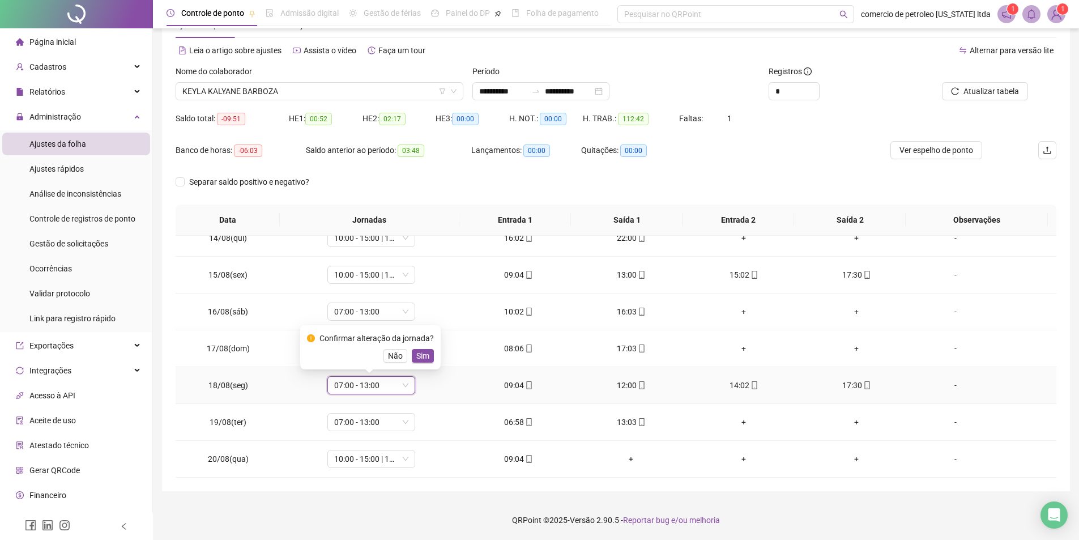
drag, startPoint x: 427, startPoint y: 355, endPoint x: 478, endPoint y: 394, distance: 65.1
click at [426, 355] on span "Sim" at bounding box center [422, 356] width 13 height 12
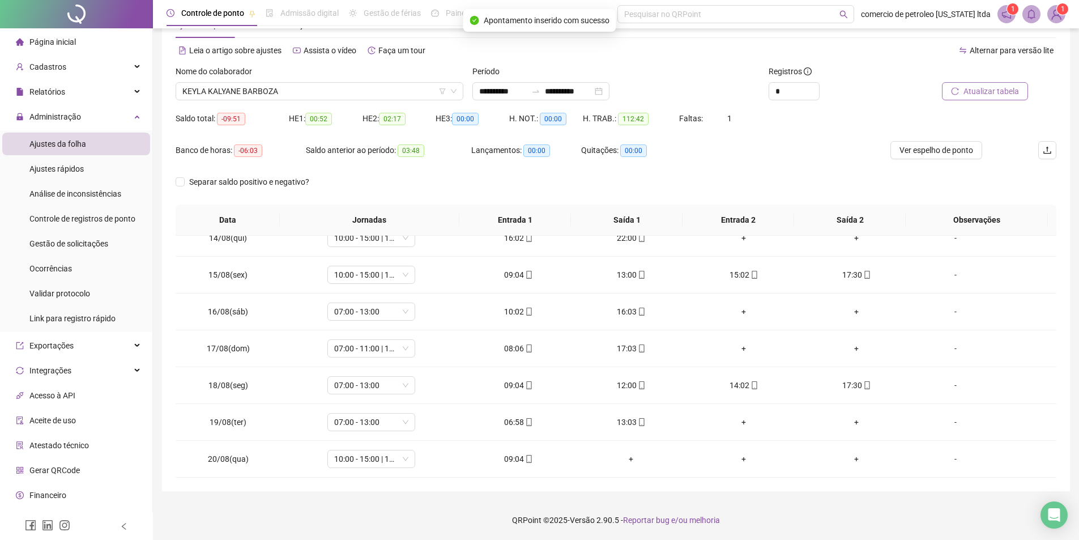
click at [981, 95] on span "Atualizar tabela" at bounding box center [992, 91] width 56 height 12
click at [934, 153] on span "Ver espelho de ponto" at bounding box center [937, 150] width 74 height 12
click at [294, 89] on span "KEYLA KALYANE BARBOZA" at bounding box center [319, 91] width 274 height 17
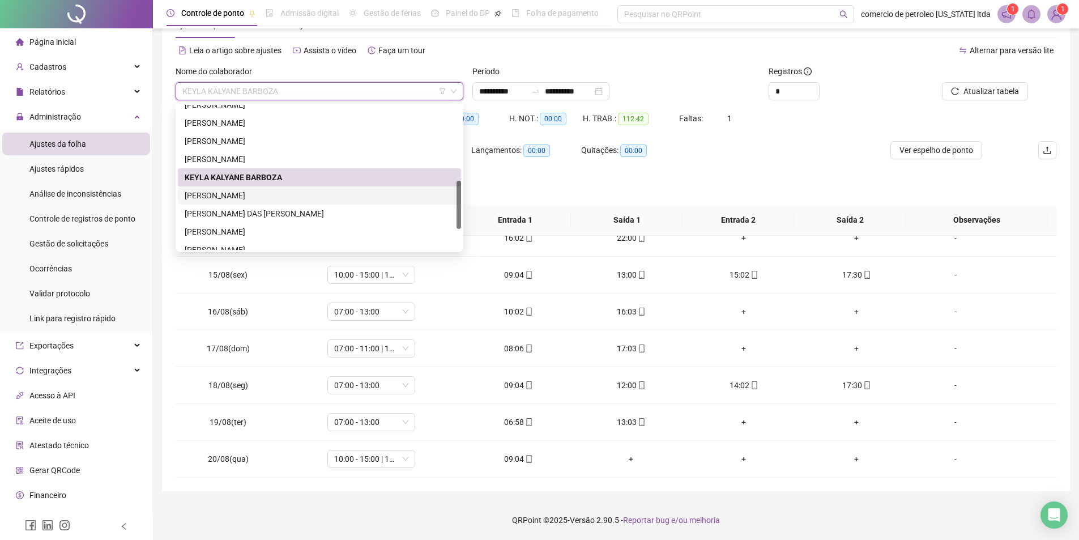
click at [237, 199] on div "[PERSON_NAME]" at bounding box center [320, 195] width 270 height 12
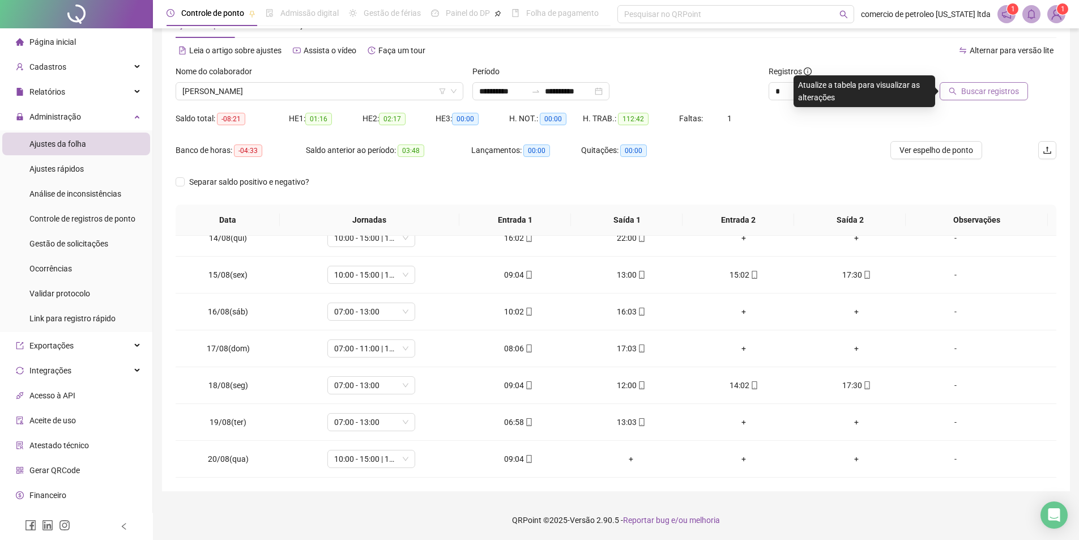
click at [1005, 95] on span "Buscar registros" at bounding box center [991, 91] width 58 height 12
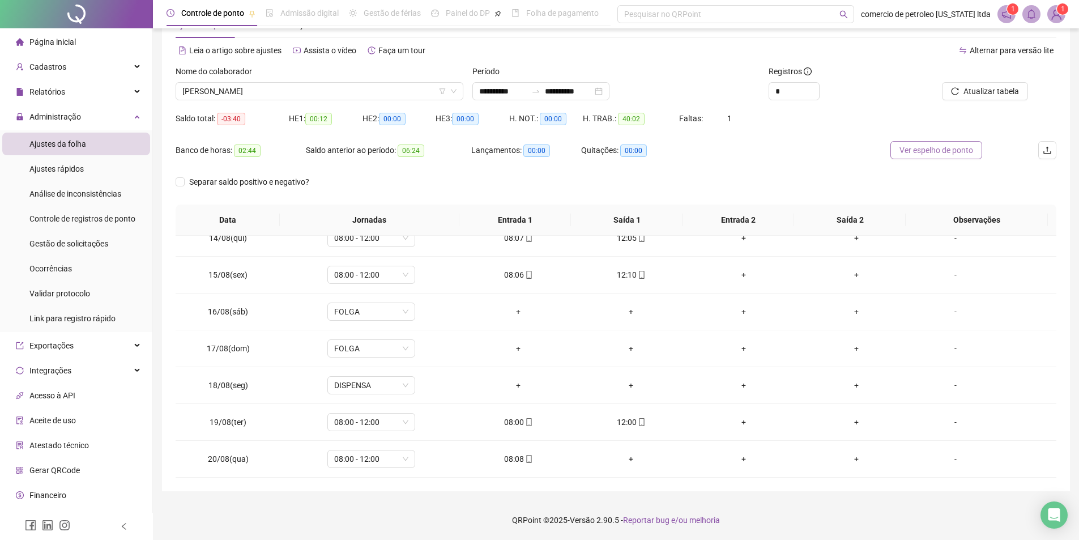
click at [921, 151] on span "Ver espelho de ponto" at bounding box center [937, 150] width 74 height 12
click at [375, 92] on span "[PERSON_NAME]" at bounding box center [319, 91] width 274 height 17
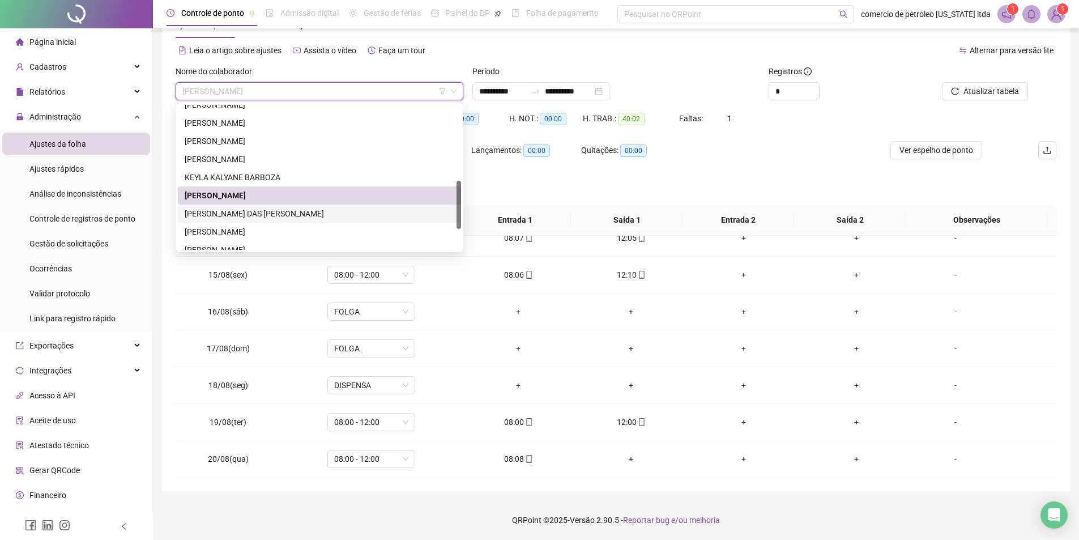
click at [211, 212] on div "[PERSON_NAME] DAS [PERSON_NAME]" at bounding box center [320, 213] width 270 height 12
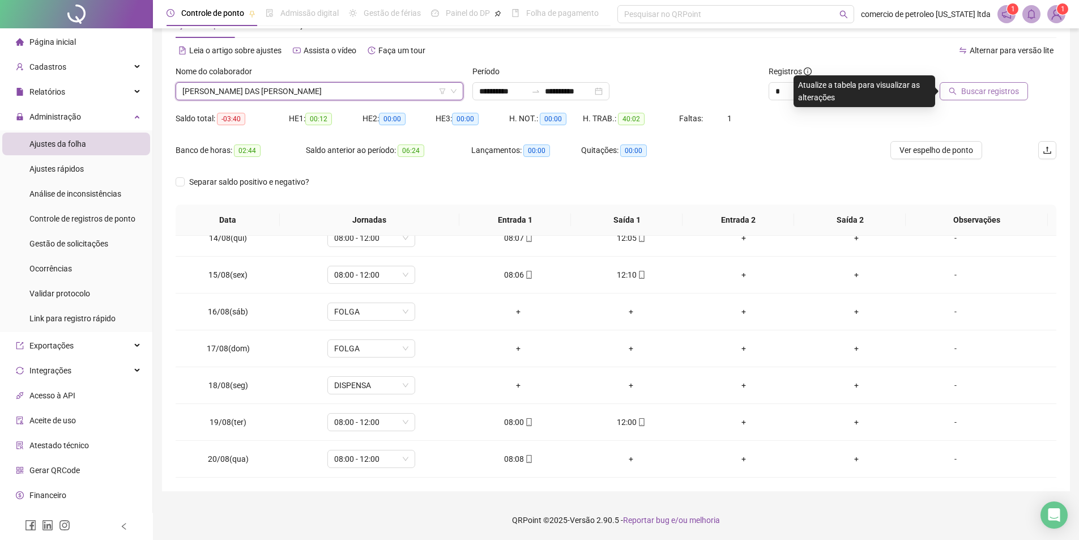
click at [999, 92] on span "Buscar registros" at bounding box center [991, 91] width 58 height 12
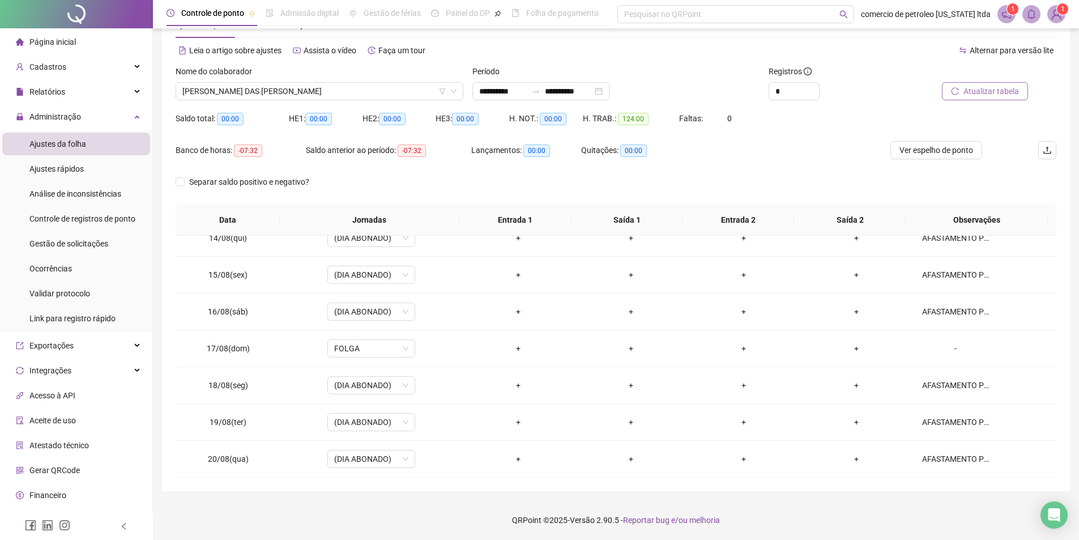
click at [979, 94] on span "Atualizar tabela" at bounding box center [992, 91] width 56 height 12
click at [316, 89] on span "[PERSON_NAME] DAS [PERSON_NAME]" at bounding box center [319, 91] width 274 height 17
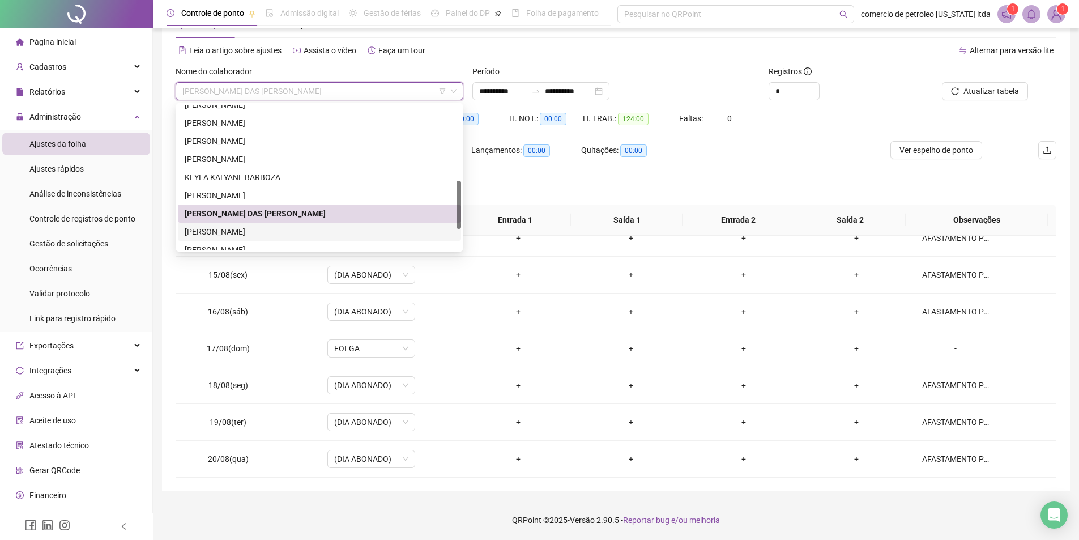
click at [211, 229] on div "[PERSON_NAME]" at bounding box center [320, 232] width 270 height 12
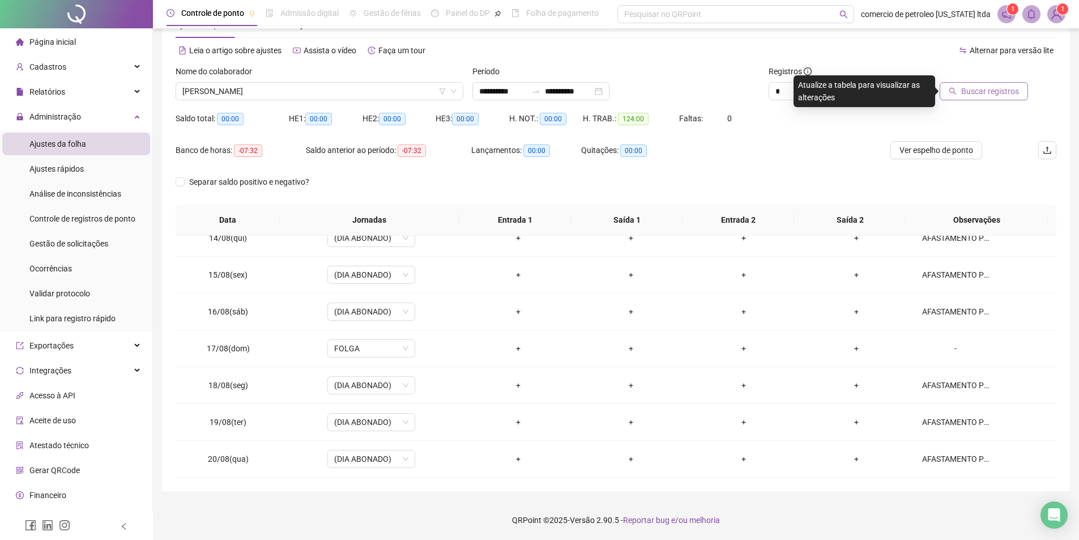
click at [993, 89] on span "Buscar registros" at bounding box center [991, 91] width 58 height 12
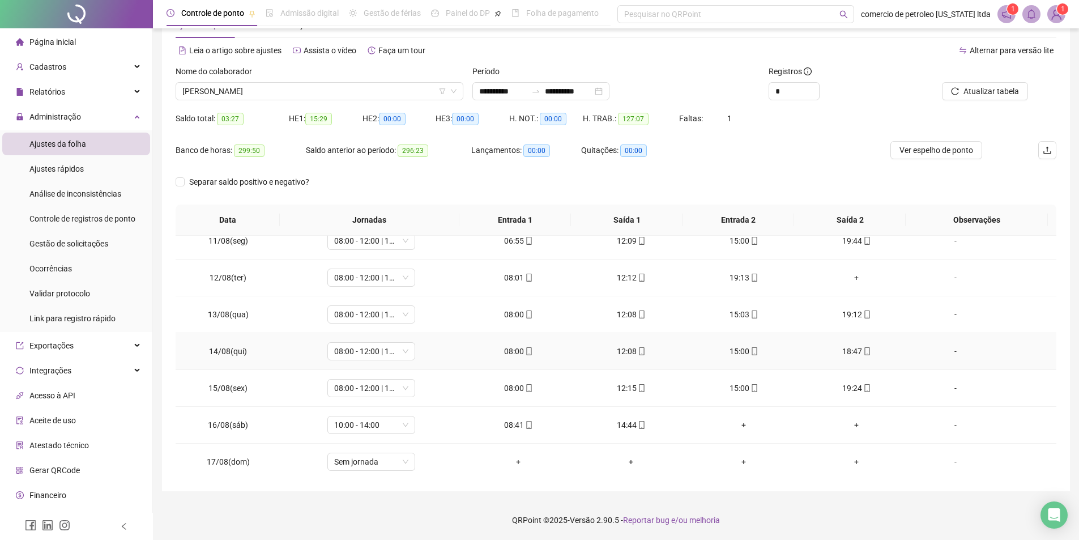
scroll to position [495, 0]
click at [352, 90] on span "[PERSON_NAME]" at bounding box center [319, 91] width 274 height 17
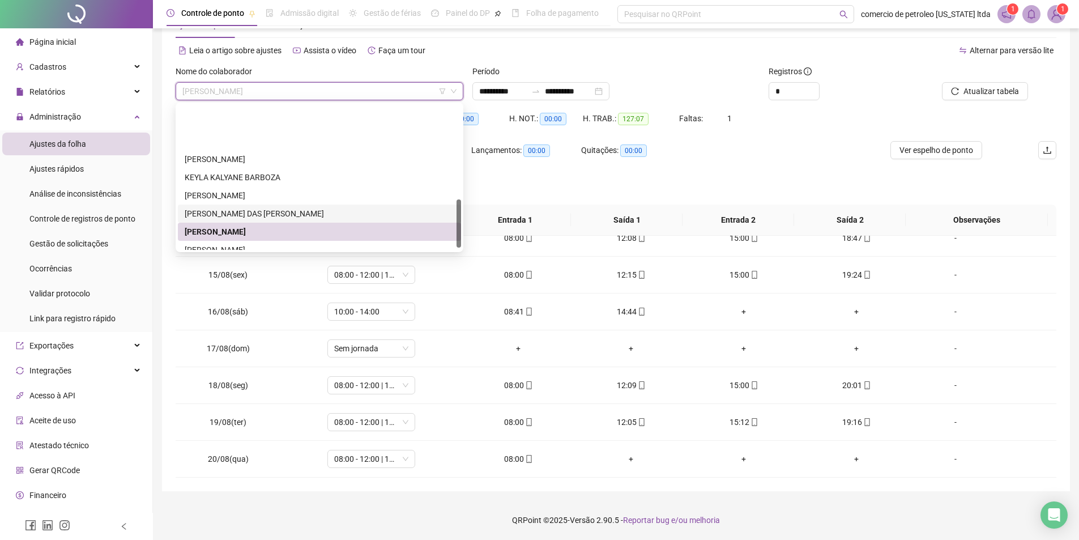
scroll to position [283, 0]
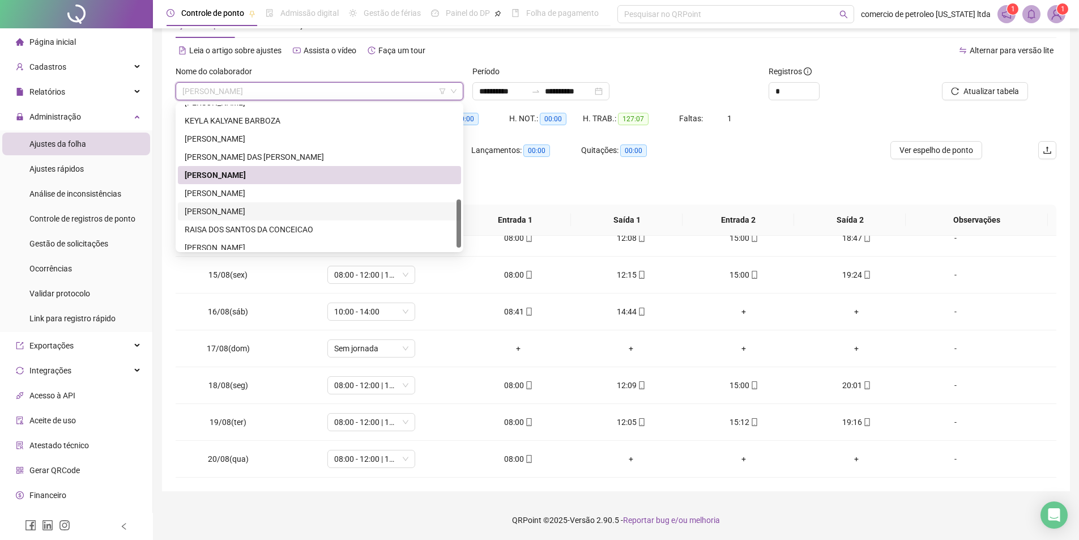
click at [216, 198] on div "[PERSON_NAME]" at bounding box center [320, 193] width 270 height 12
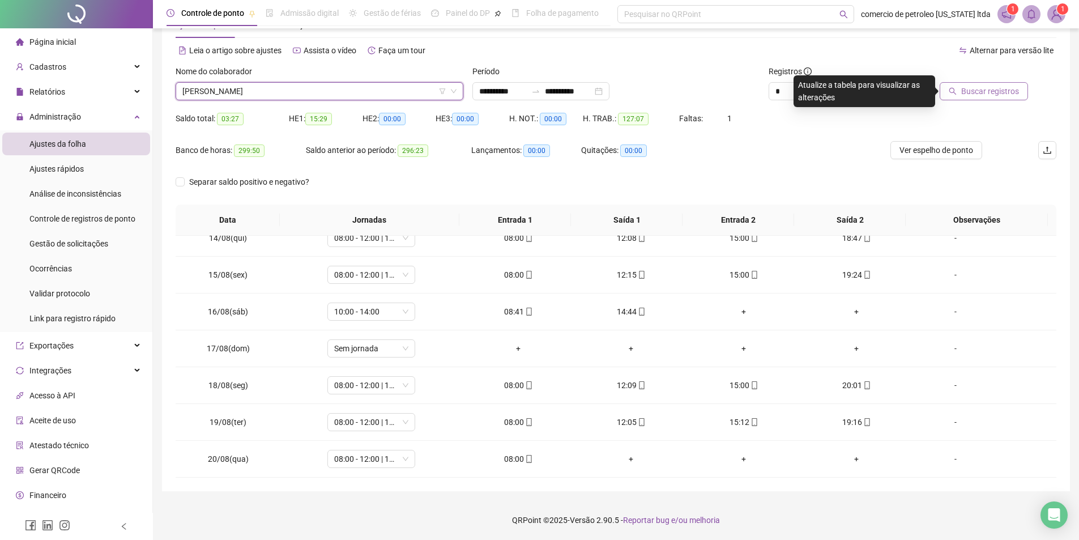
click at [990, 89] on span "Buscar registros" at bounding box center [991, 91] width 58 height 12
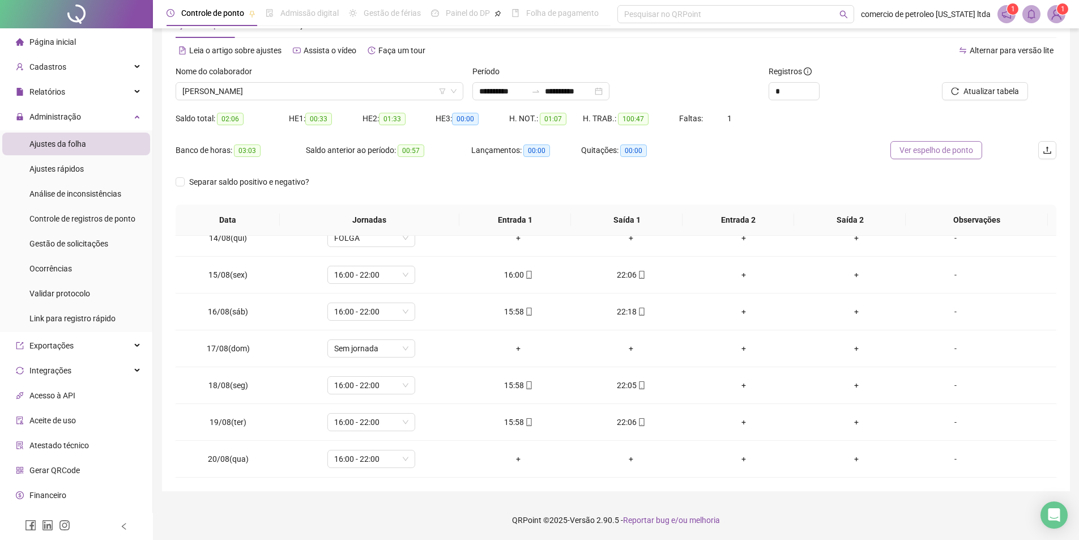
click at [918, 156] on button "Ver espelho de ponto" at bounding box center [937, 150] width 92 height 18
click at [343, 91] on span "[PERSON_NAME]" at bounding box center [319, 91] width 274 height 17
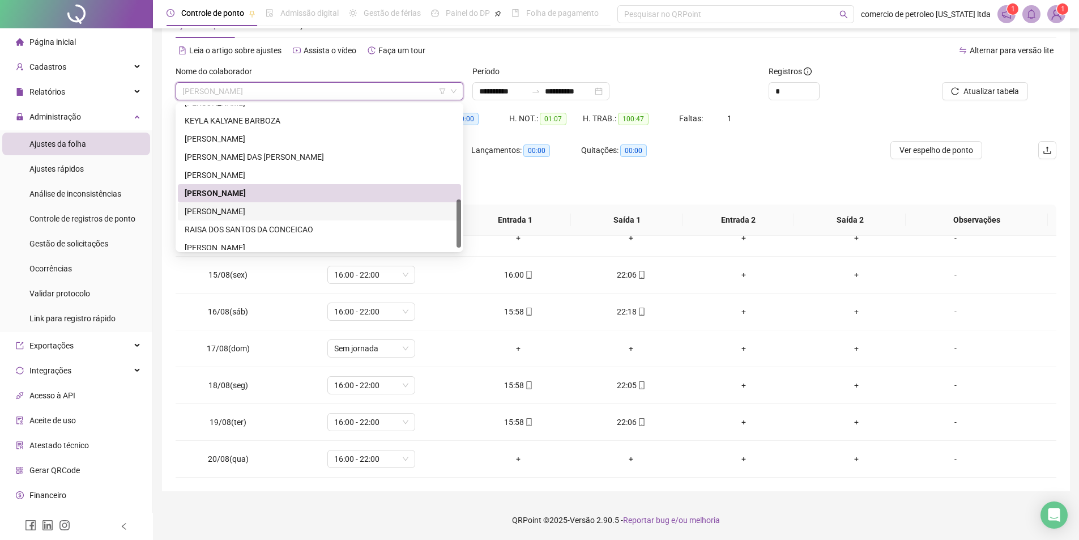
click at [225, 215] on div "[PERSON_NAME]" at bounding box center [320, 211] width 270 height 12
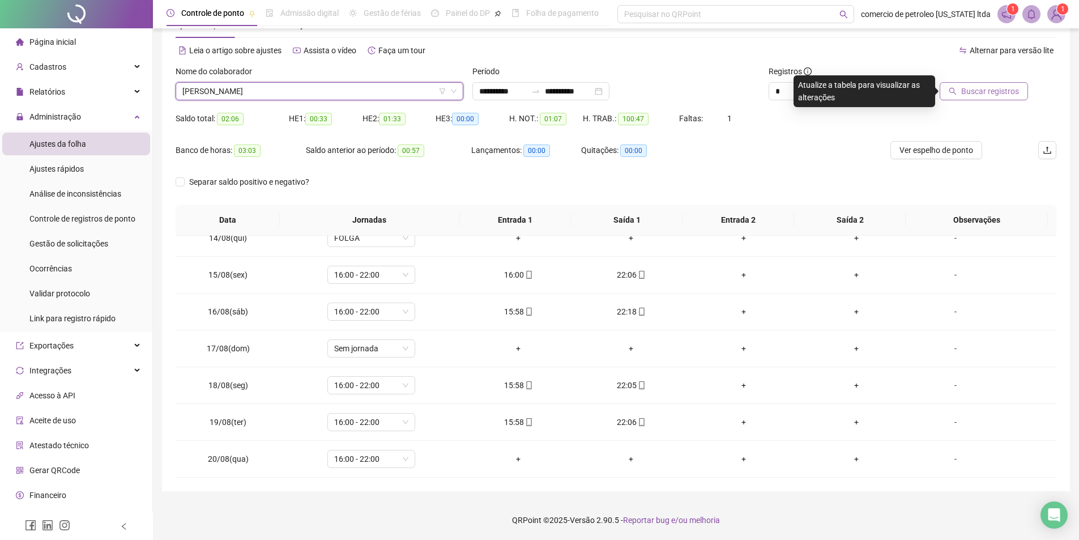
click at [975, 90] on span "Buscar registros" at bounding box center [991, 91] width 58 height 12
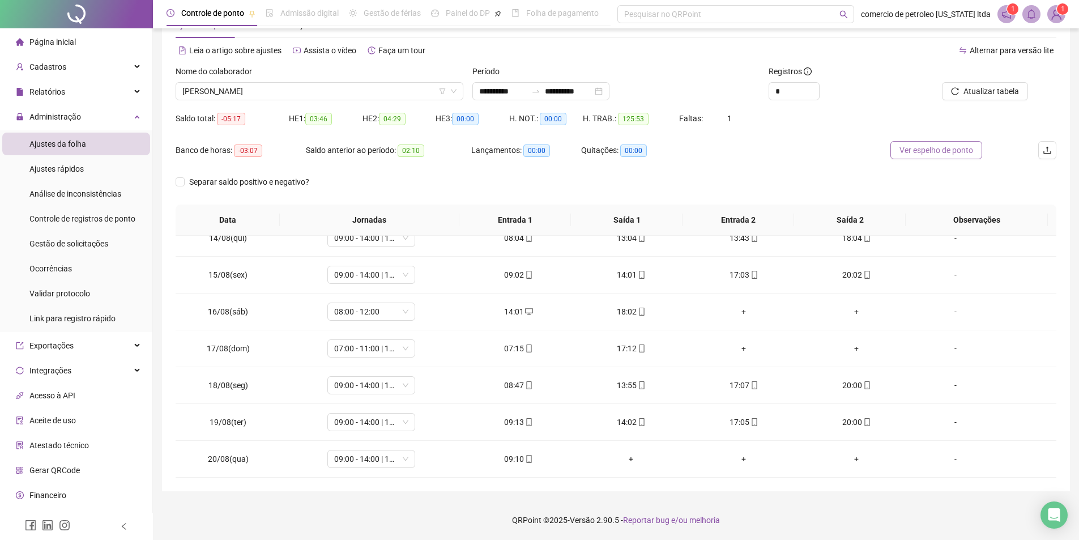
click at [925, 149] on span "Ver espelho de ponto" at bounding box center [937, 150] width 74 height 12
click at [410, 90] on span "[PERSON_NAME]" at bounding box center [319, 91] width 274 height 17
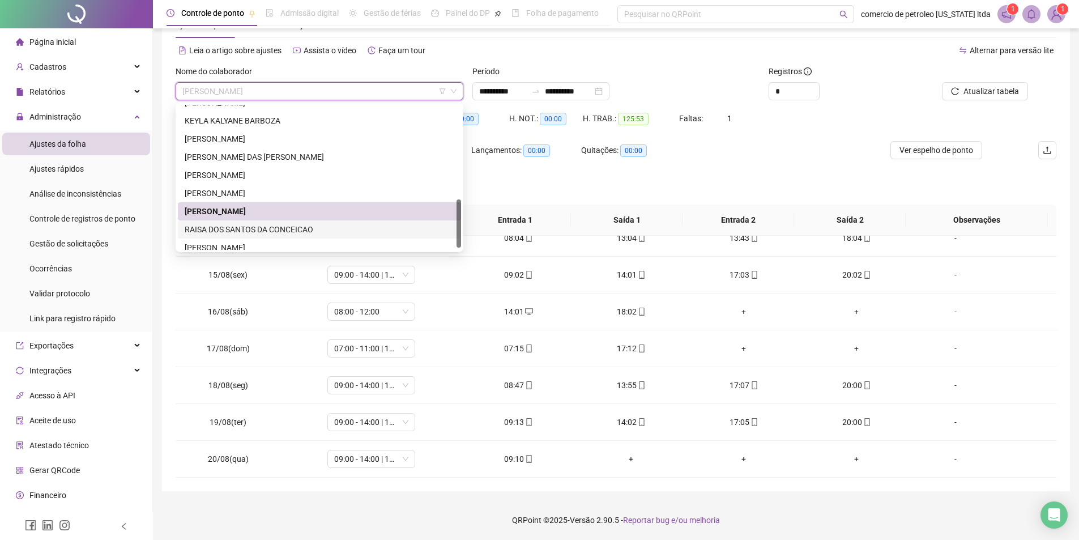
click at [239, 232] on div "RAISA DOS SANTOS DA CONCEICAO" at bounding box center [320, 229] width 270 height 12
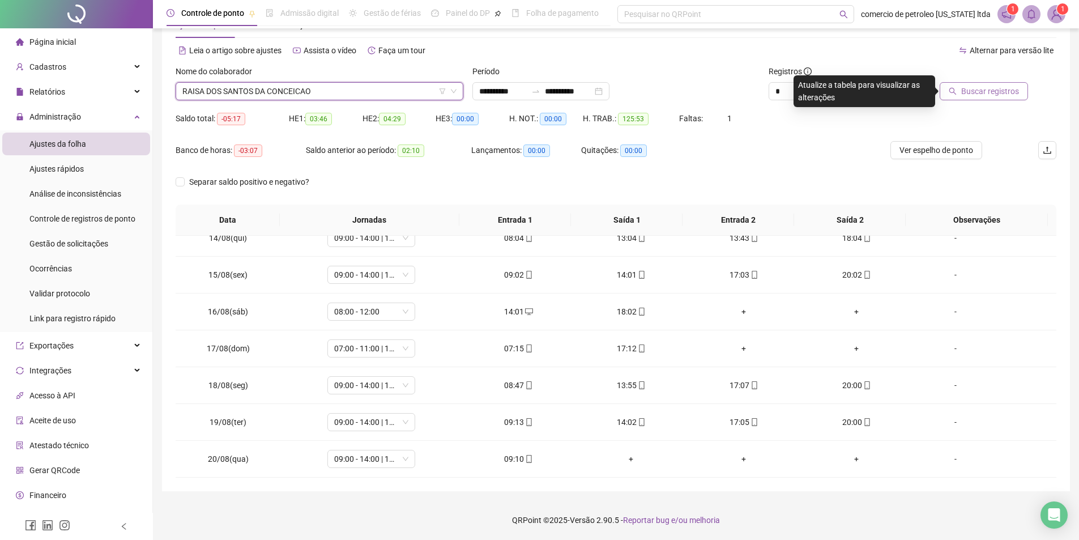
click at [988, 90] on span "Buscar registros" at bounding box center [991, 91] width 58 height 12
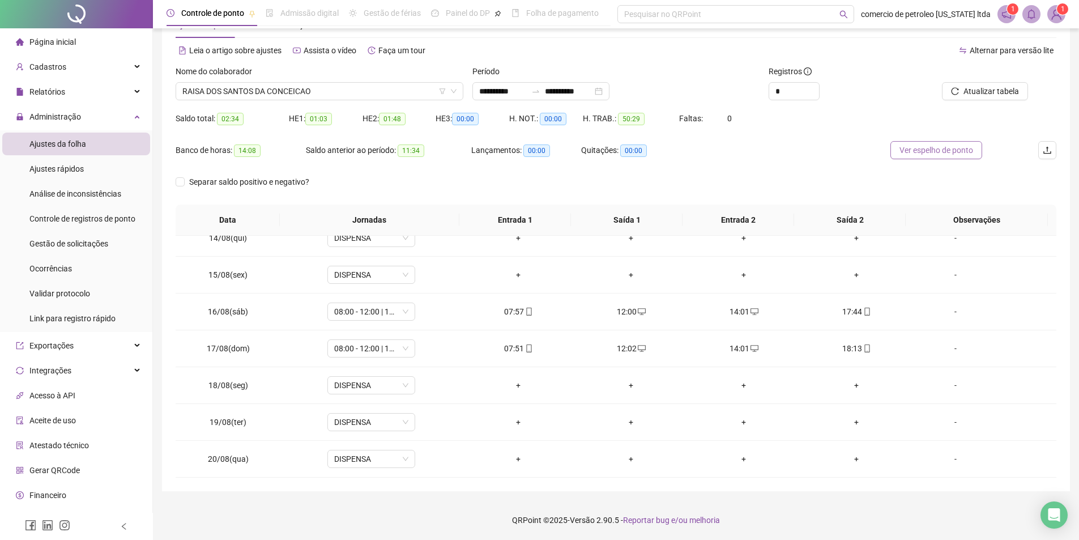
click at [930, 152] on span "Ver espelho de ponto" at bounding box center [937, 150] width 74 height 12
click at [410, 94] on span "RAISA DOS SANTOS DA CONCEICAO" at bounding box center [319, 91] width 274 height 17
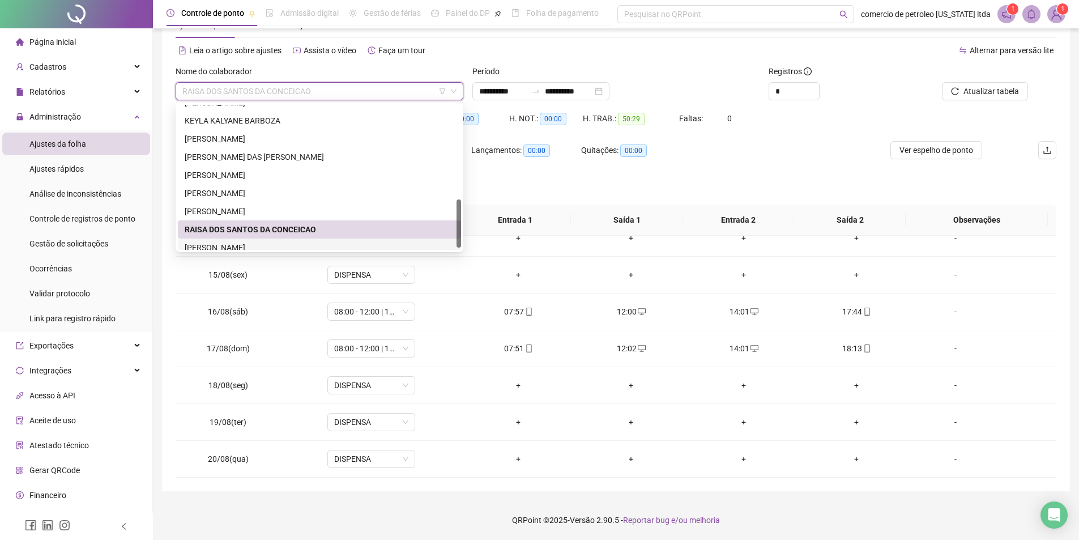
click at [228, 248] on div "[PERSON_NAME]" at bounding box center [320, 247] width 270 height 12
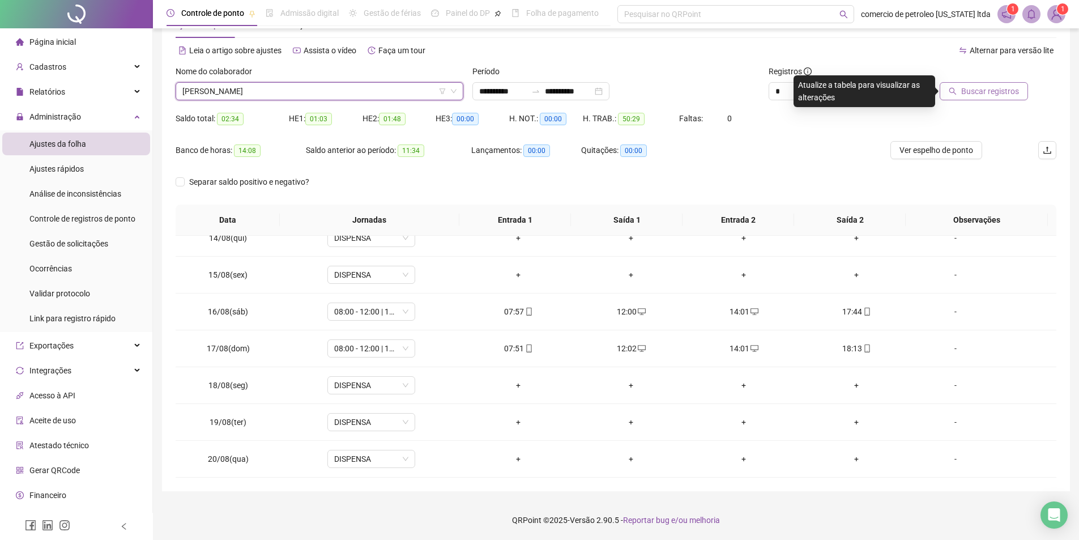
click at [966, 86] on span "Buscar registros" at bounding box center [991, 91] width 58 height 12
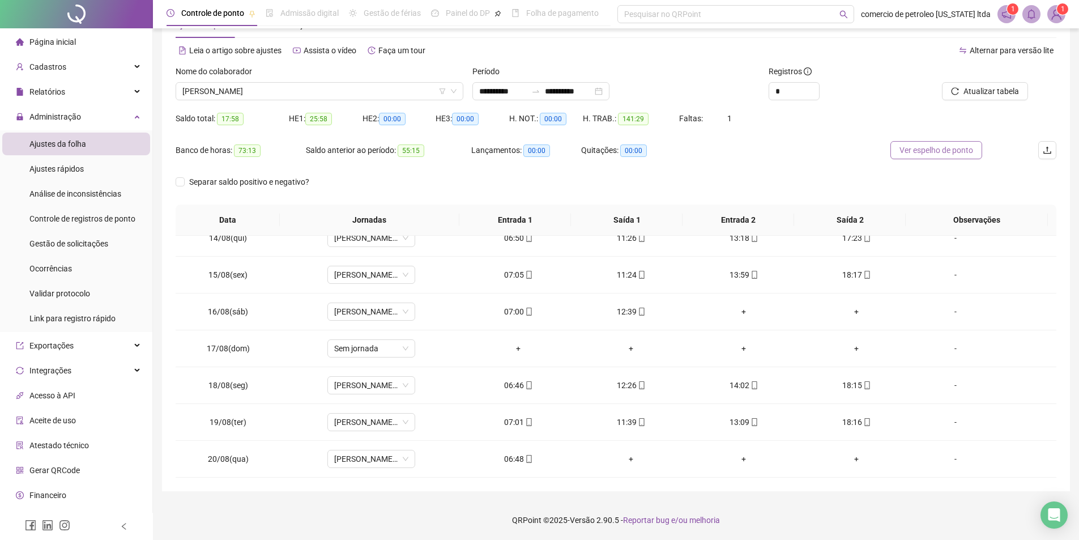
click at [935, 148] on span "Ver espelho de ponto" at bounding box center [937, 150] width 74 height 12
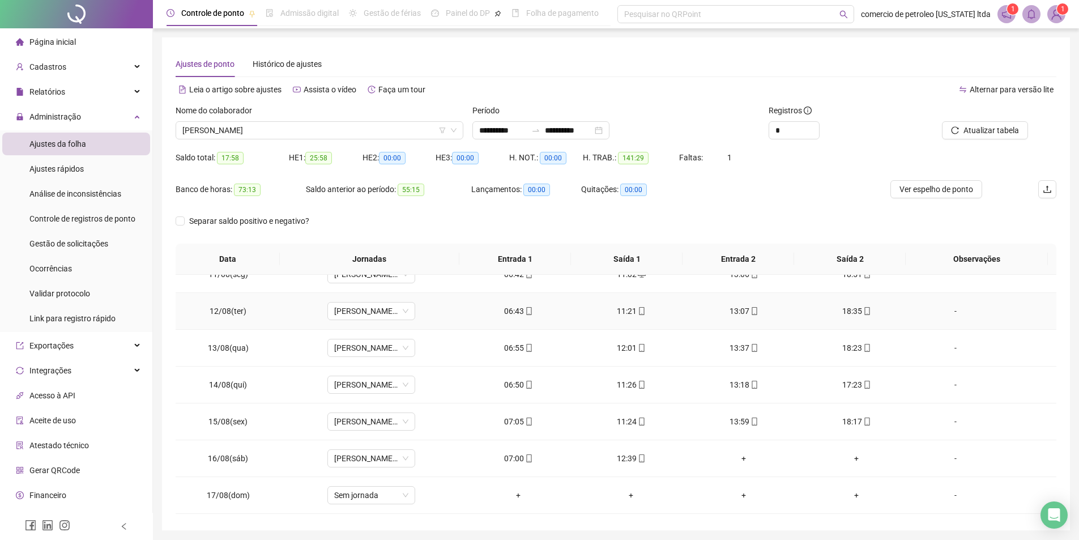
scroll to position [268, 0]
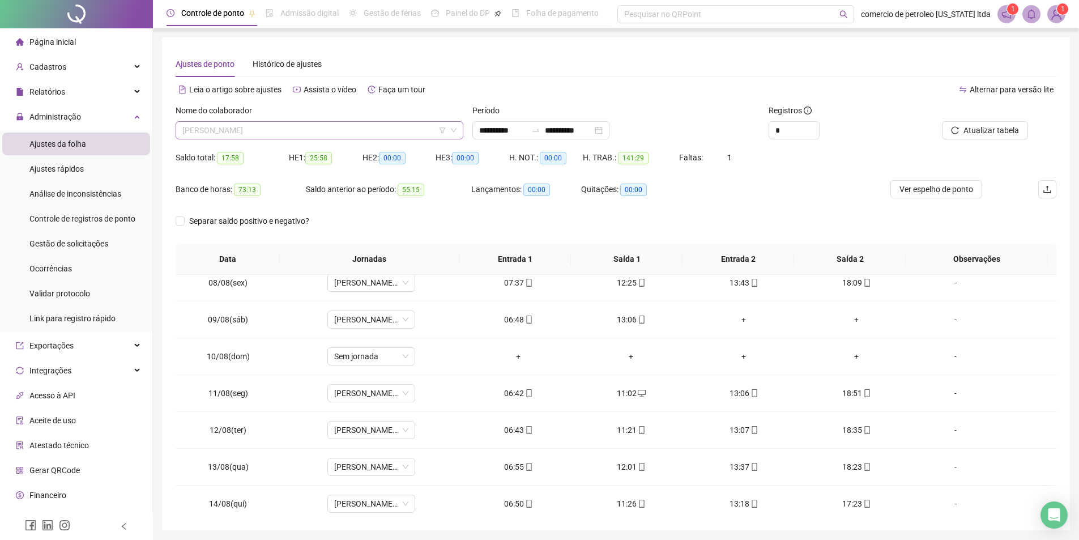
click at [351, 134] on span "[PERSON_NAME]" at bounding box center [319, 130] width 274 height 17
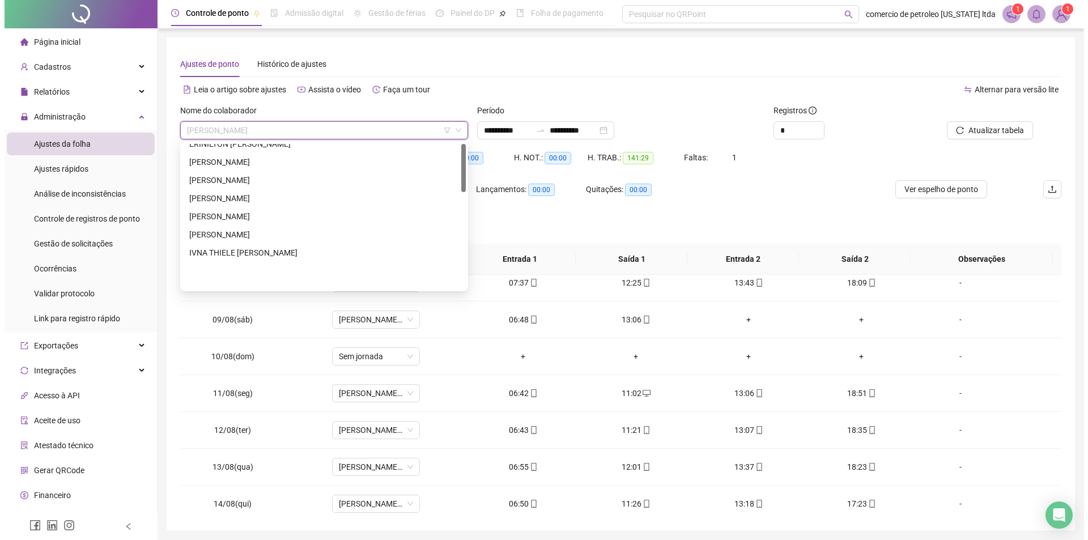
scroll to position [0, 0]
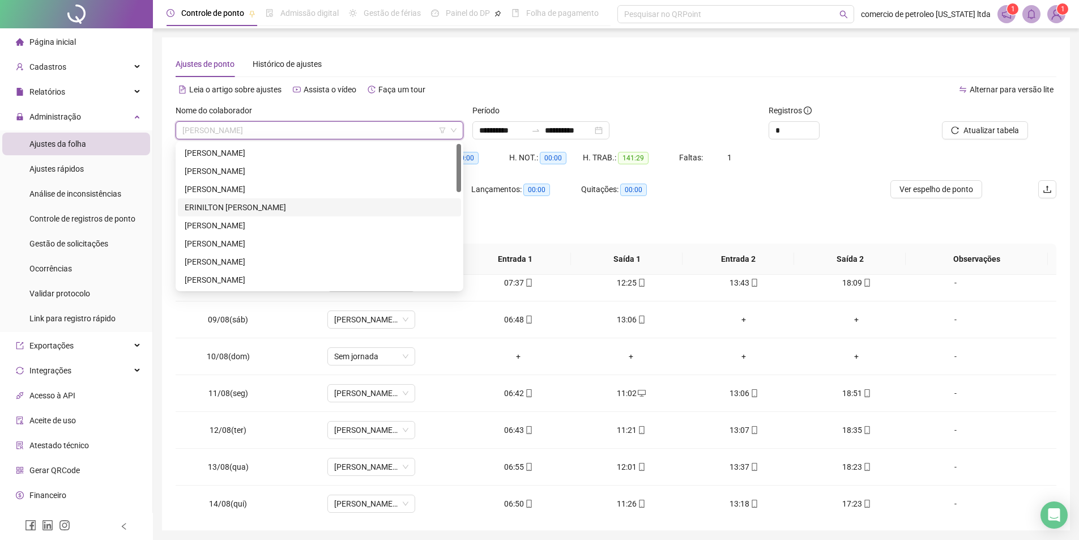
click at [1057, 19] on img at bounding box center [1056, 14] width 17 height 17
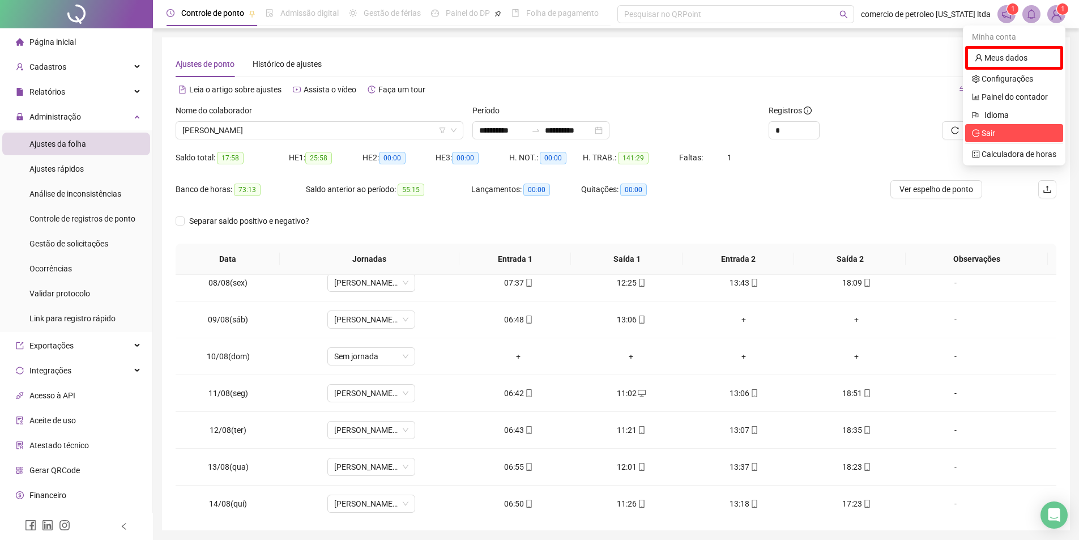
click at [1002, 132] on span "Sair" at bounding box center [1014, 133] width 84 height 12
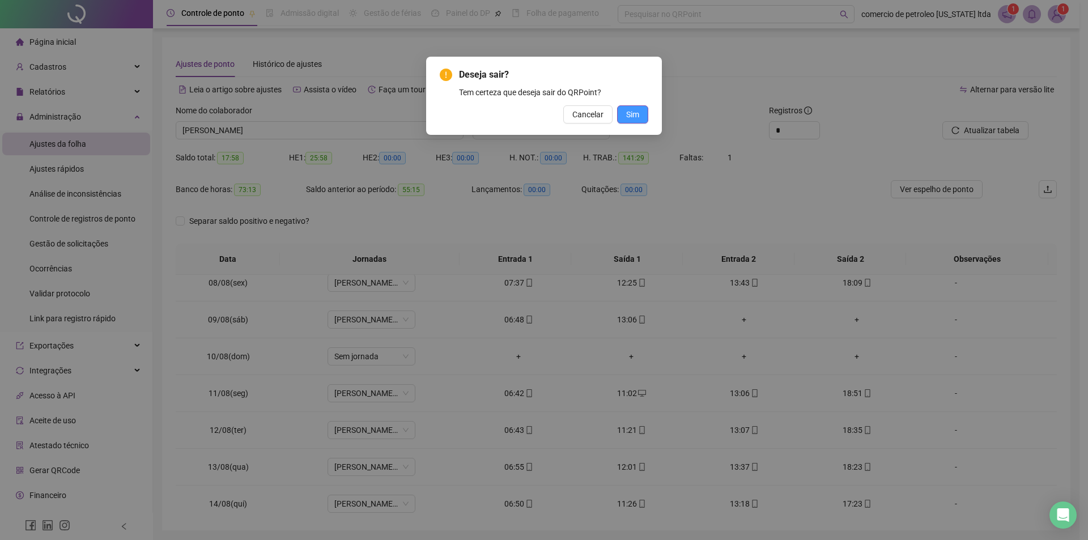
click at [640, 118] on button "Sim" at bounding box center [632, 114] width 31 height 18
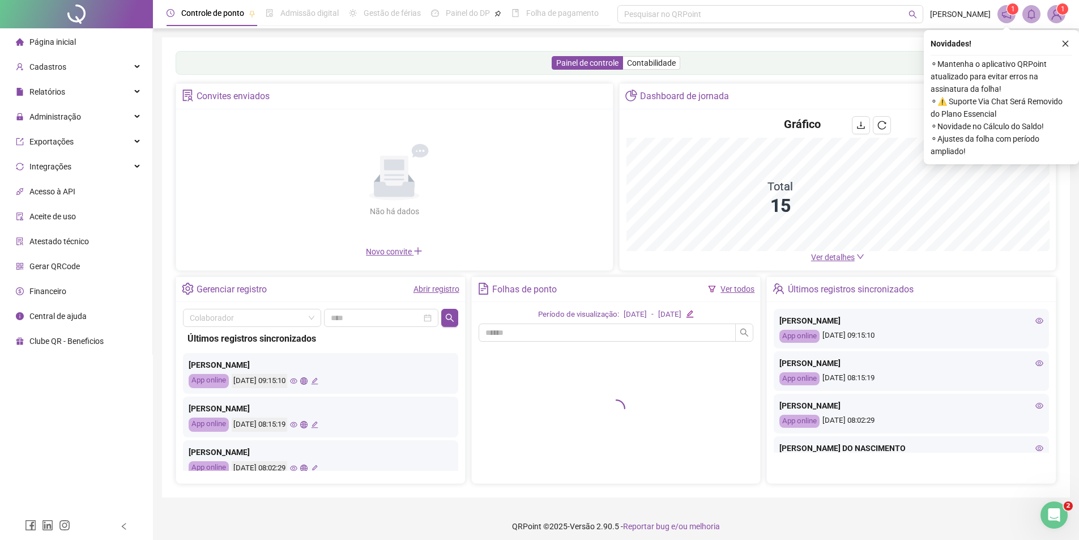
click at [1067, 42] on icon "close" at bounding box center [1066, 44] width 8 height 8
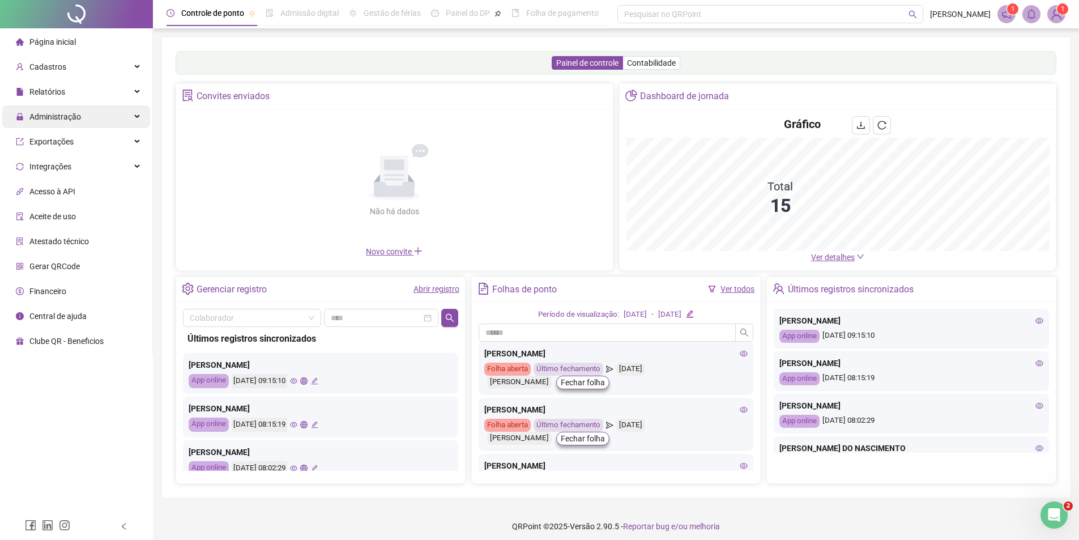
click at [58, 114] on span "Administração" at bounding box center [55, 116] width 52 height 9
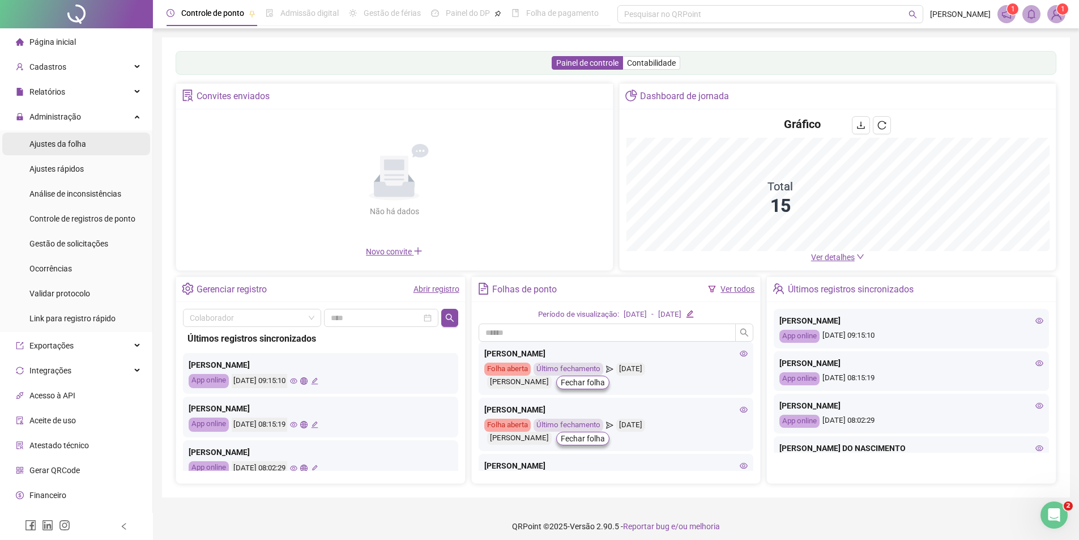
click at [82, 141] on span "Ajustes da folha" at bounding box center [57, 143] width 57 height 9
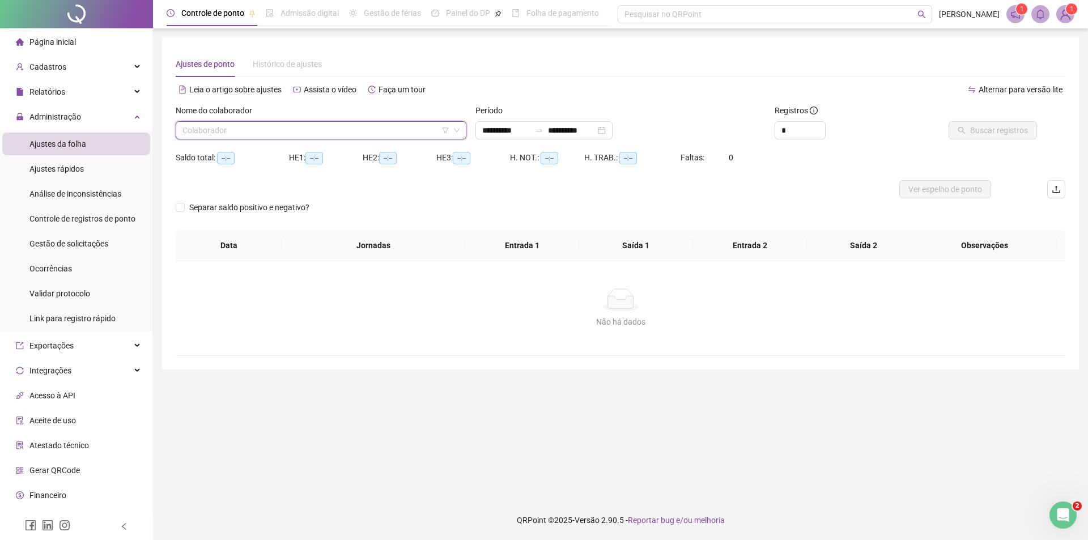
click at [269, 129] on input "search" at bounding box center [315, 130] width 267 height 17
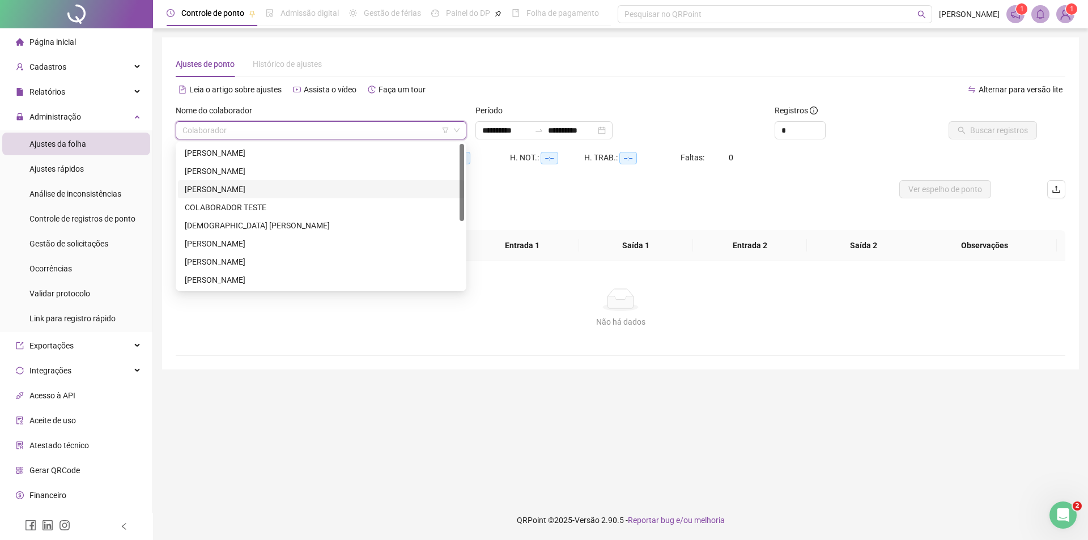
click at [211, 171] on div "CICERO JOSE DO NASCIMENTO" at bounding box center [321, 171] width 273 height 12
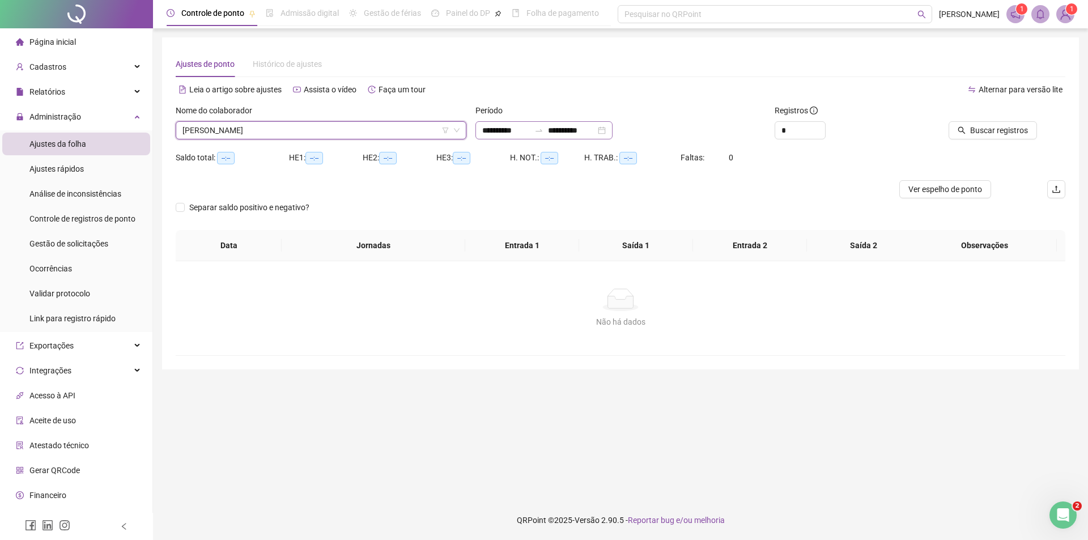
click at [613, 126] on div "**********" at bounding box center [543, 130] width 137 height 18
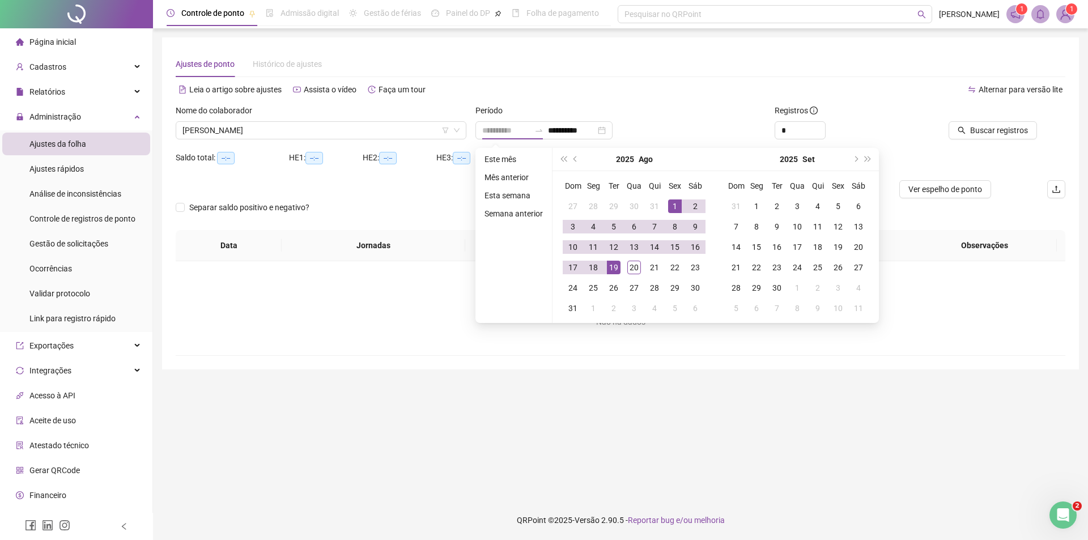
click at [672, 201] on div "1" at bounding box center [675, 206] width 14 height 14
type input "**********"
click at [635, 266] on div "20" at bounding box center [634, 268] width 14 height 14
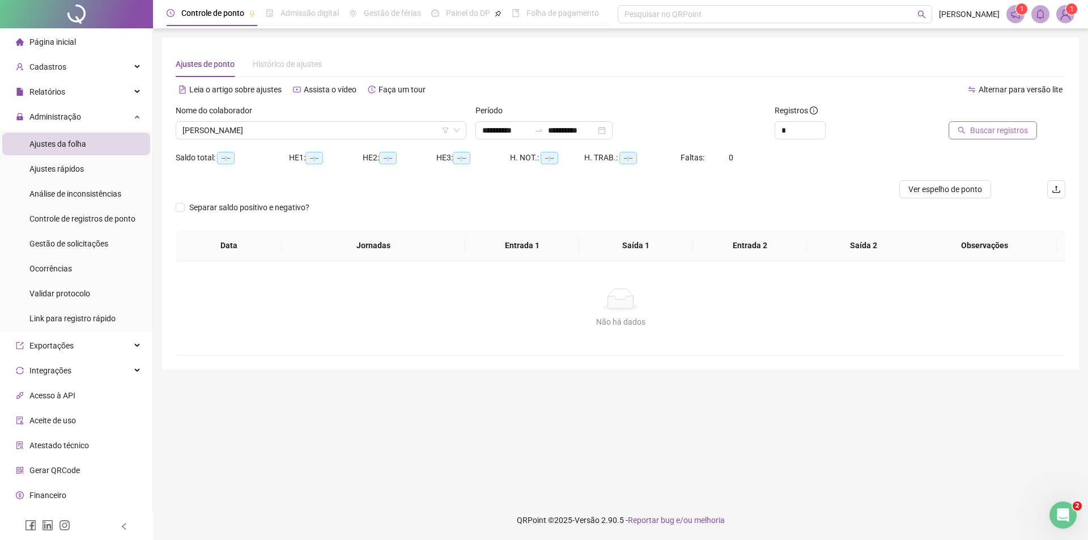
click at [996, 134] on span "Buscar registros" at bounding box center [999, 130] width 58 height 12
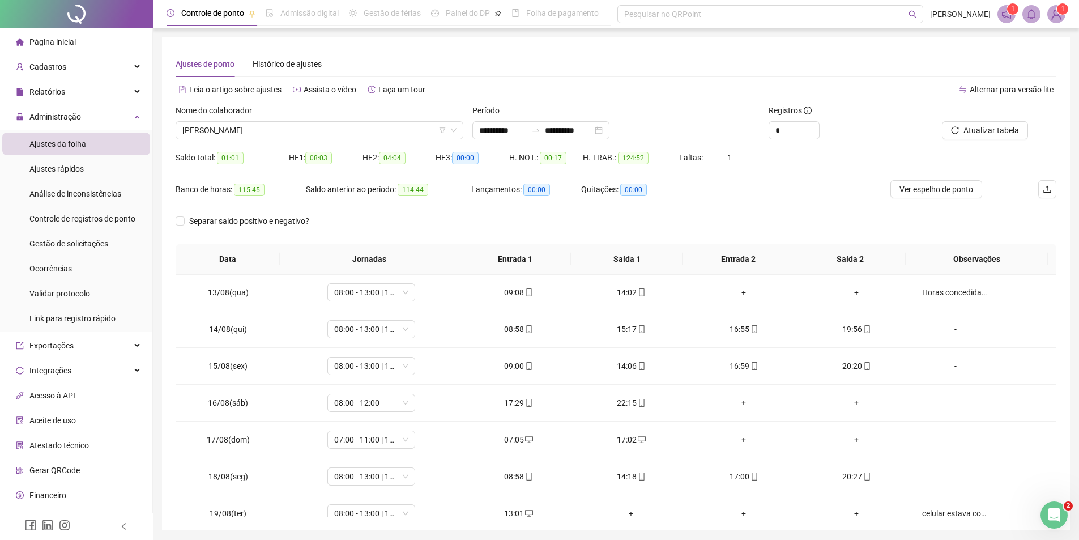
scroll to position [495, 0]
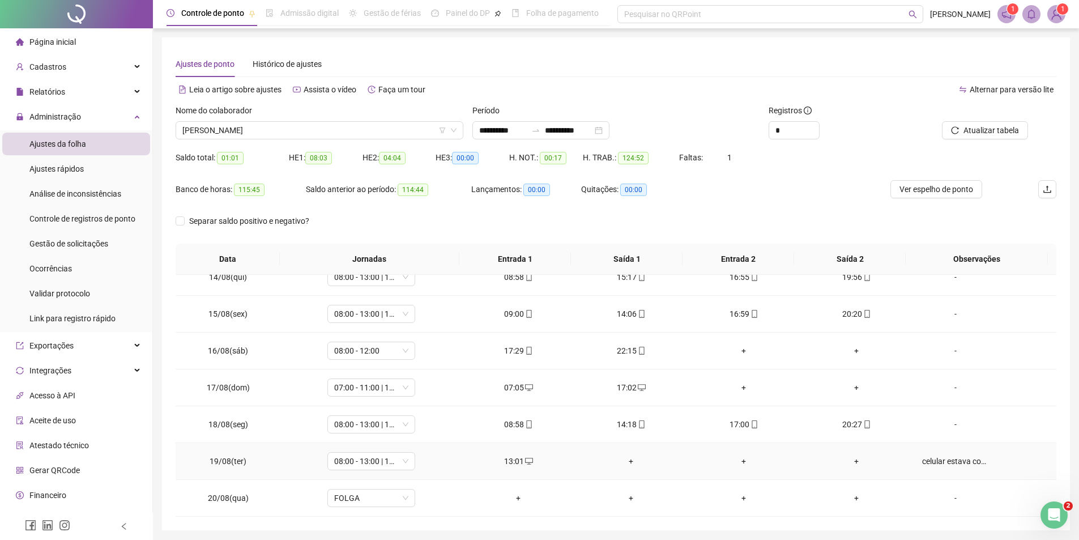
click at [631, 464] on div "+" at bounding box center [631, 461] width 95 height 12
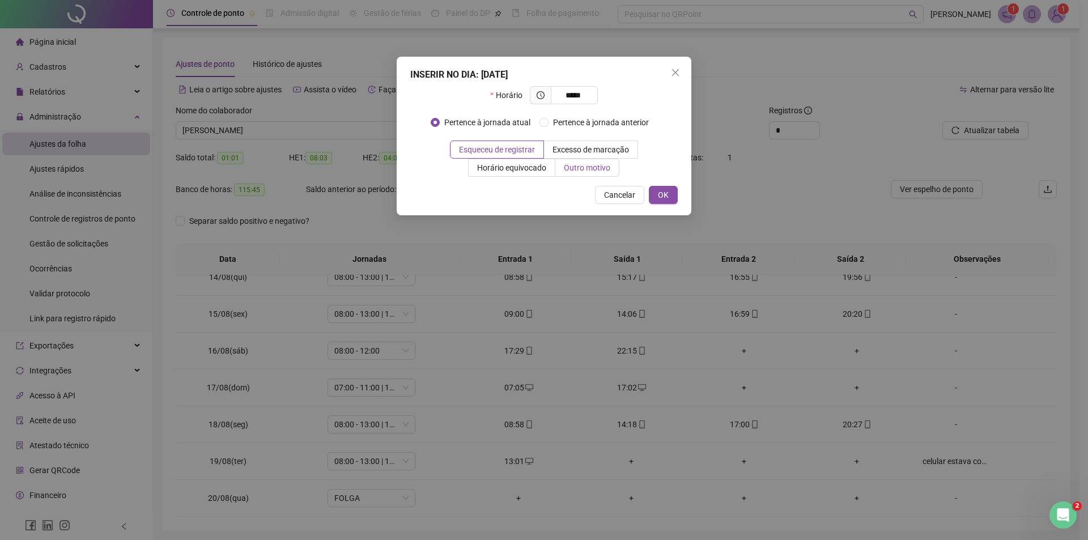
type input "*****"
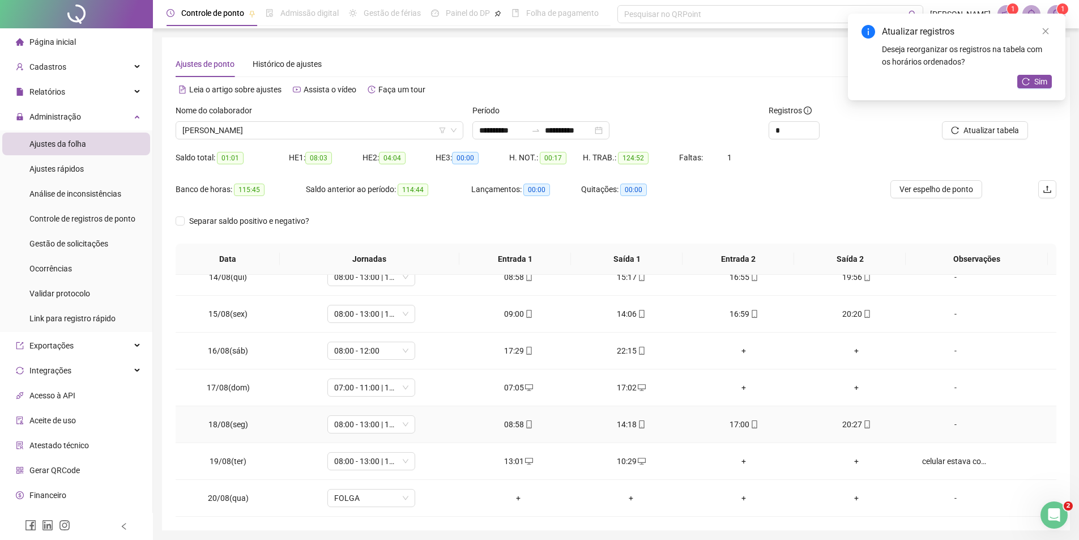
click at [638, 457] on icon "desktop" at bounding box center [642, 461] width 8 height 8
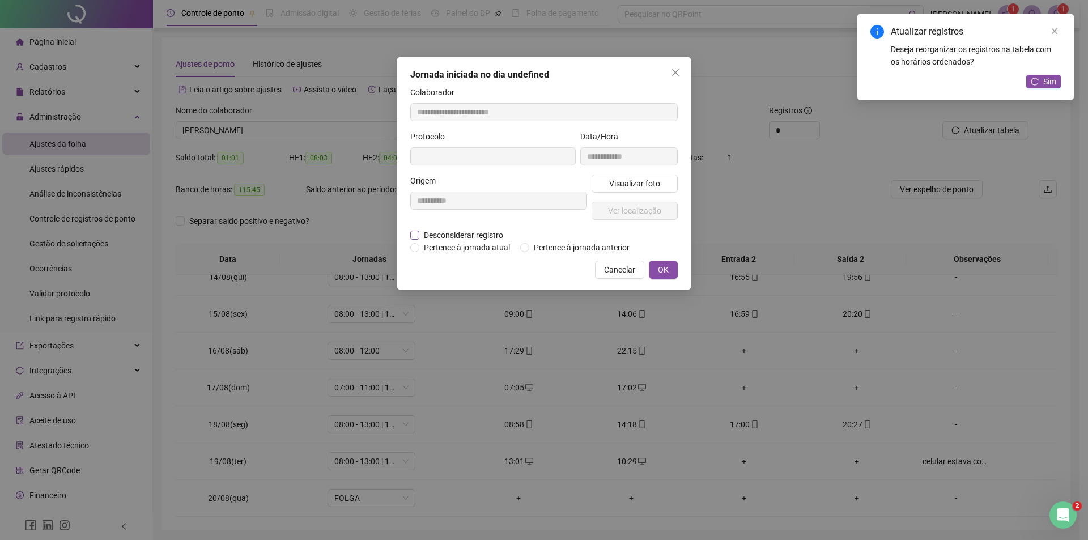
type input "**********"
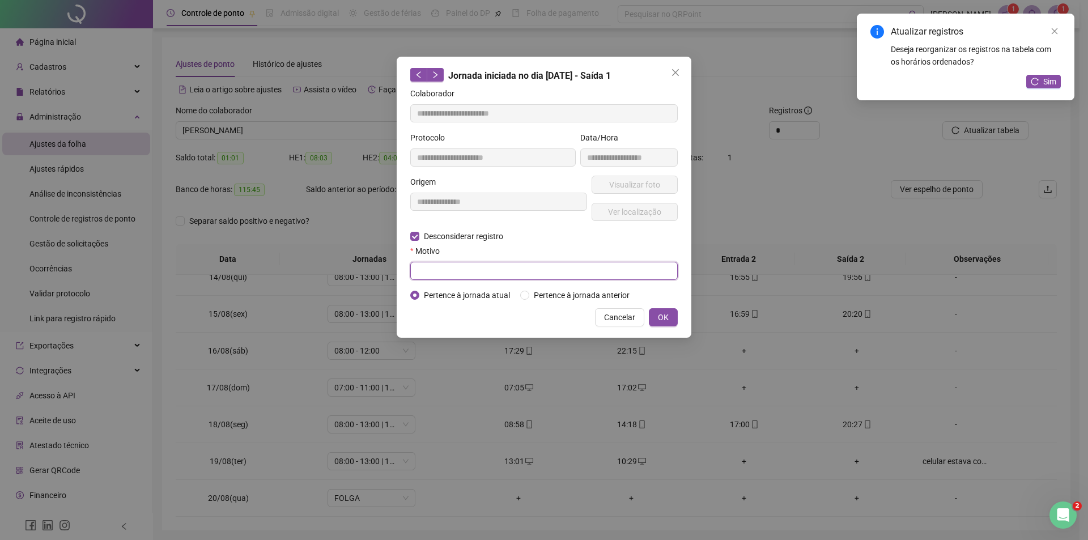
click at [550, 271] on input "text" at bounding box center [543, 271] width 267 height 18
type input "**********"
click at [668, 317] on span "OK" at bounding box center [663, 317] width 11 height 12
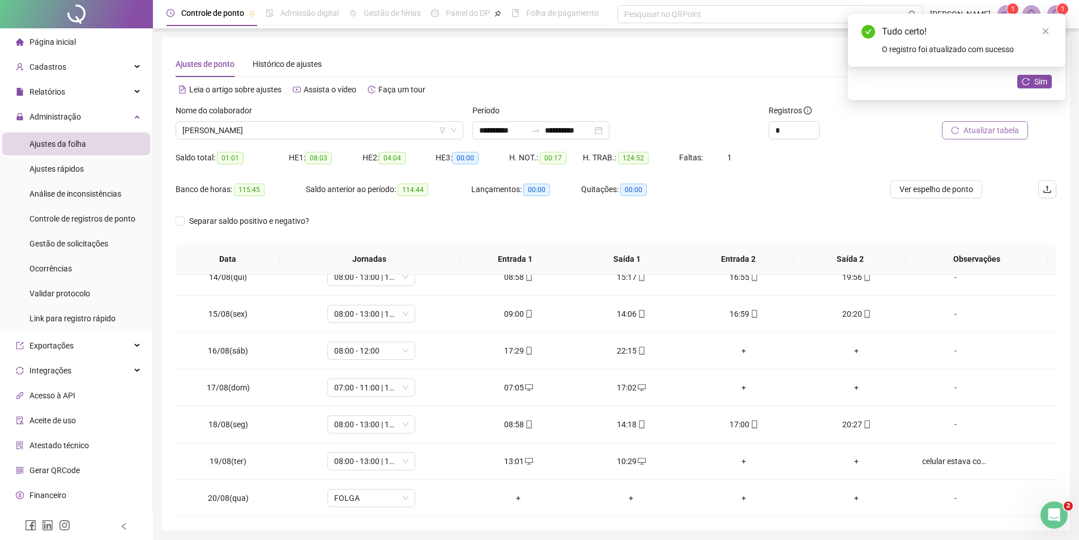
click at [986, 128] on span "Atualizar tabela" at bounding box center [992, 130] width 56 height 12
click at [628, 463] on div "+" at bounding box center [631, 461] width 95 height 12
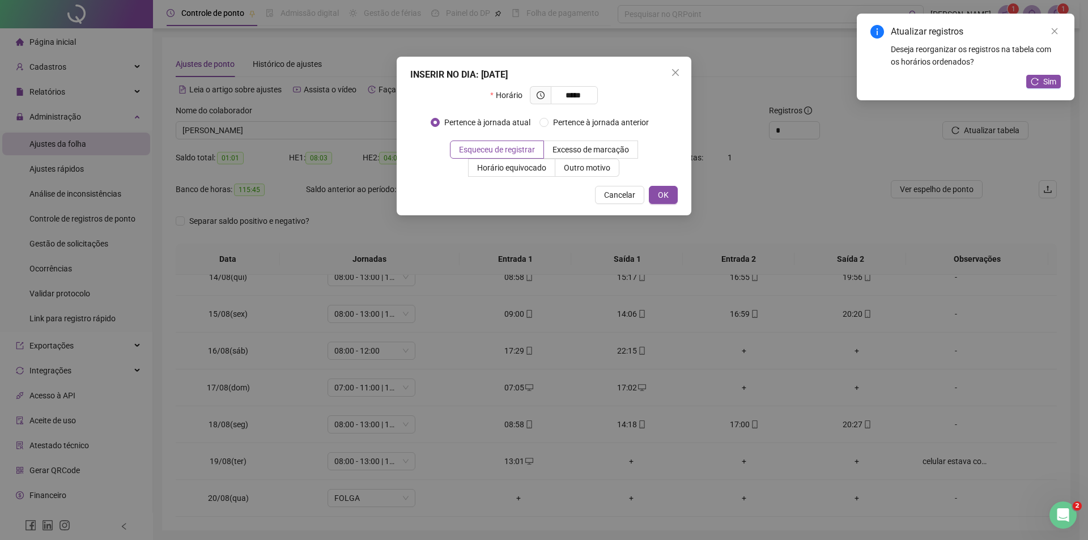
type input "*****"
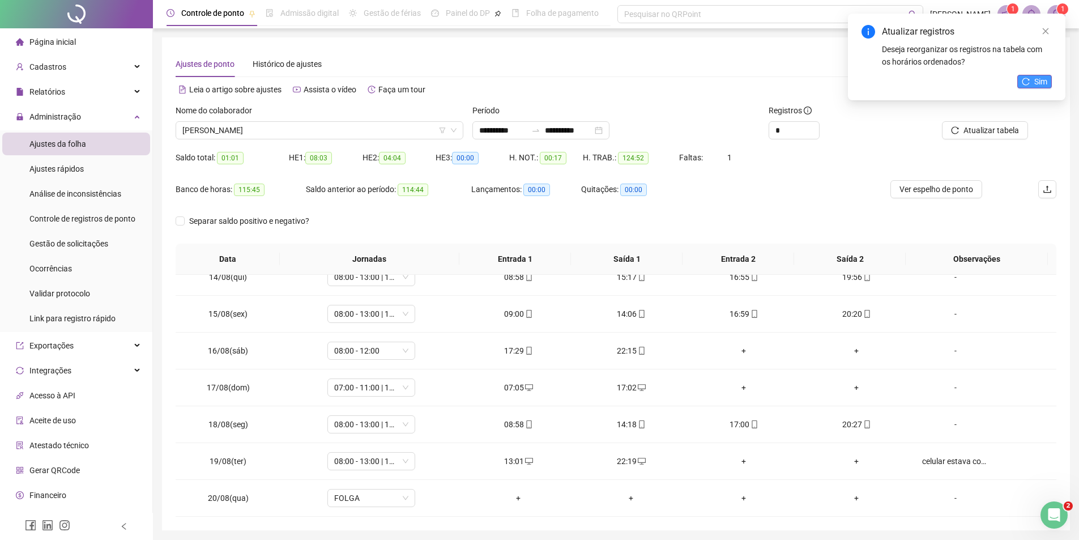
click at [1035, 76] on span "Sim" at bounding box center [1041, 81] width 13 height 12
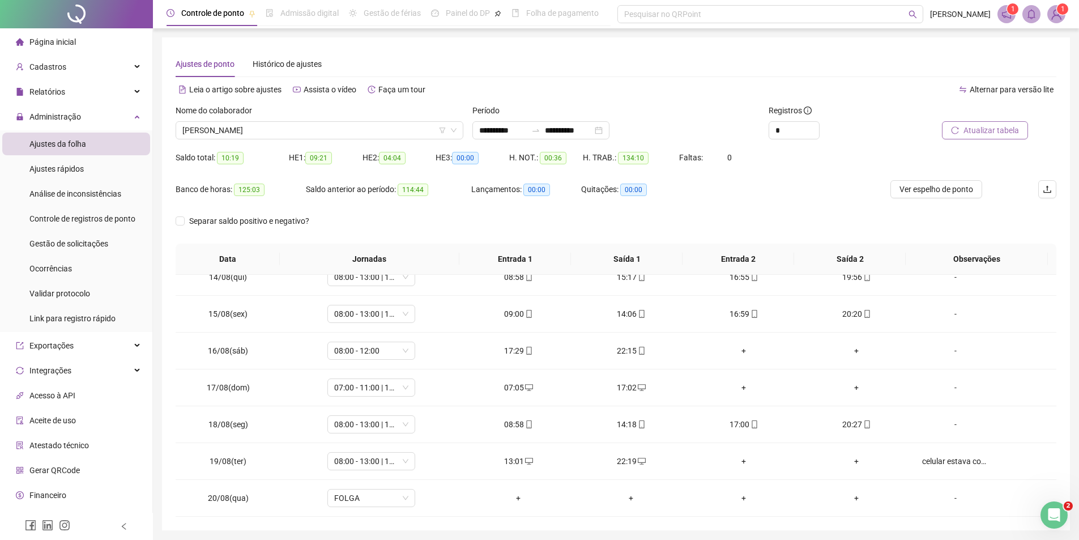
click at [997, 127] on span "Atualizar tabela" at bounding box center [992, 130] width 56 height 12
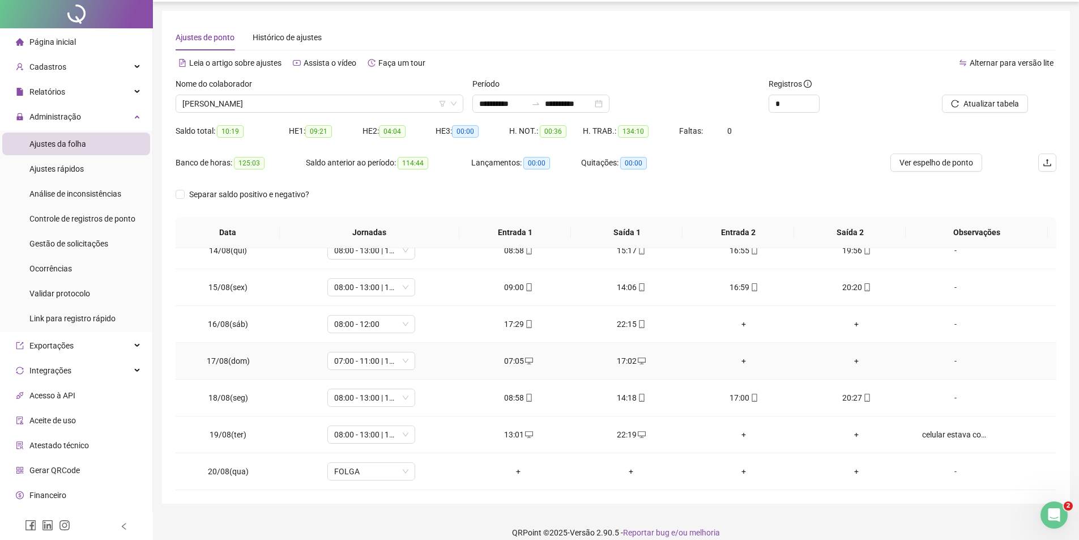
scroll to position [39, 0]
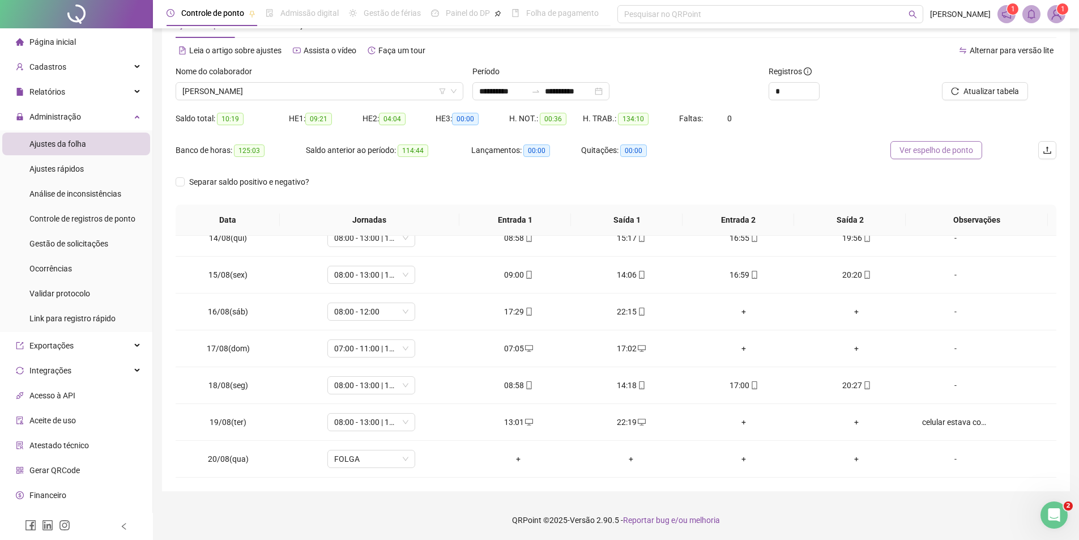
click at [939, 142] on button "Ver espelho de ponto" at bounding box center [937, 150] width 92 height 18
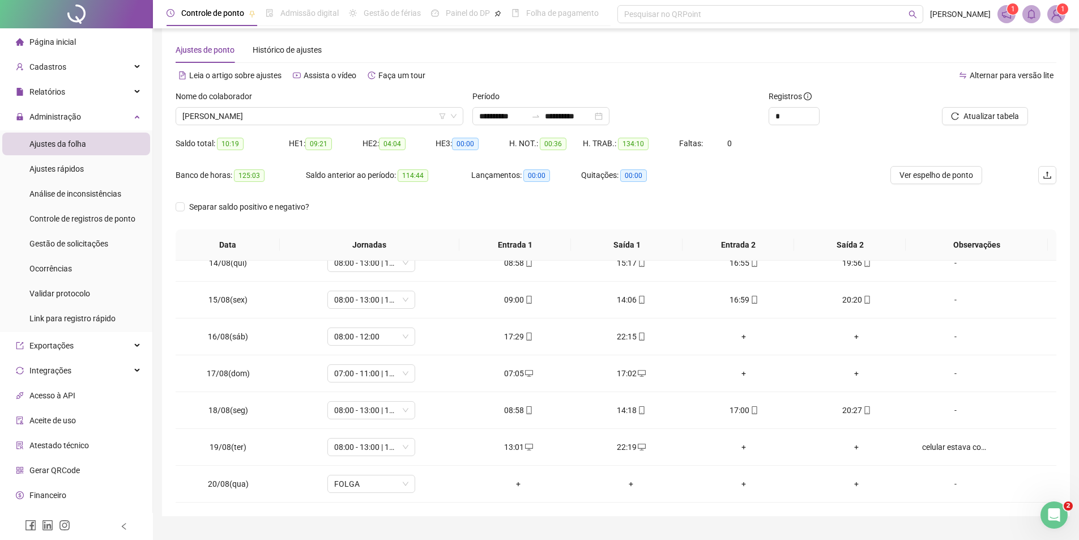
scroll to position [0, 0]
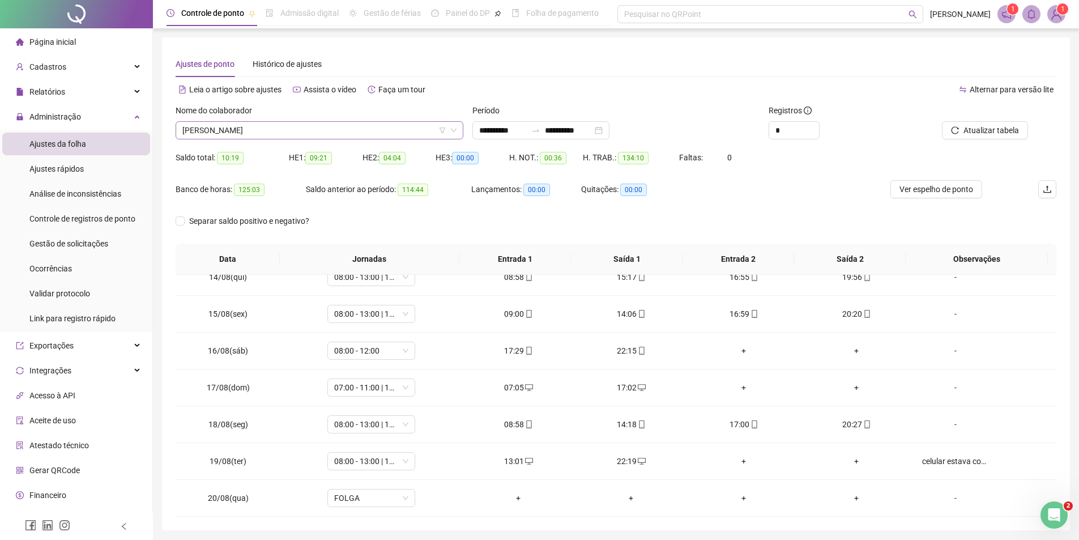
click at [315, 131] on span "CICERO JOSE DO NASCIMENTO" at bounding box center [319, 130] width 274 height 17
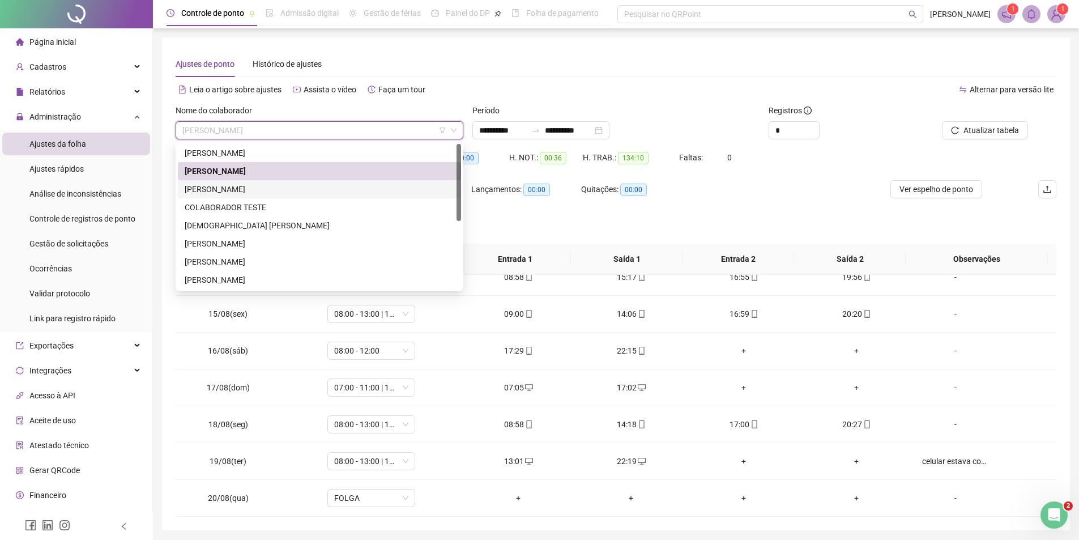
click at [233, 190] on div "CICERO ROBSON DA SILVA" at bounding box center [320, 189] width 270 height 12
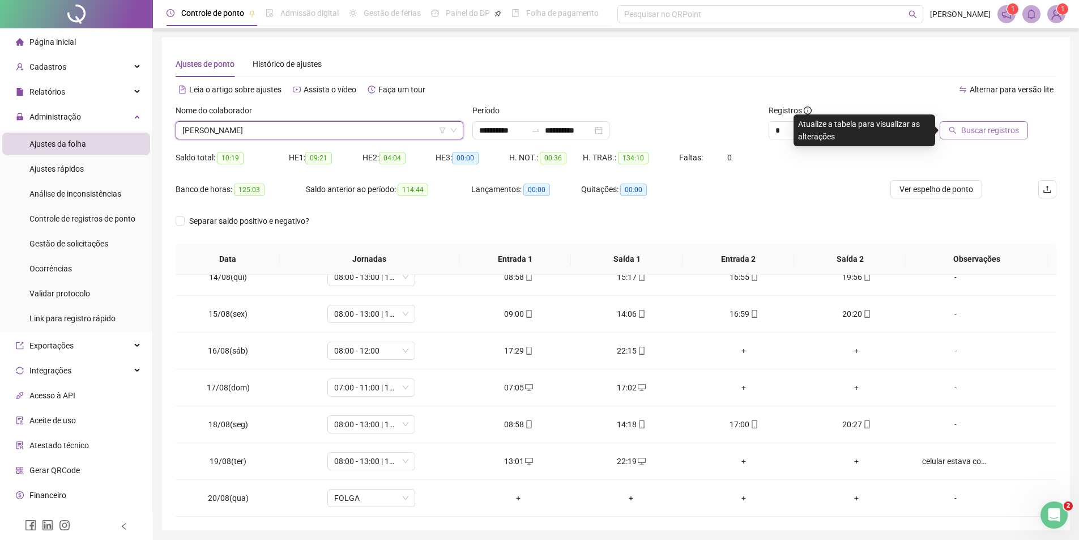
click at [976, 130] on span "Buscar registros" at bounding box center [991, 130] width 58 height 12
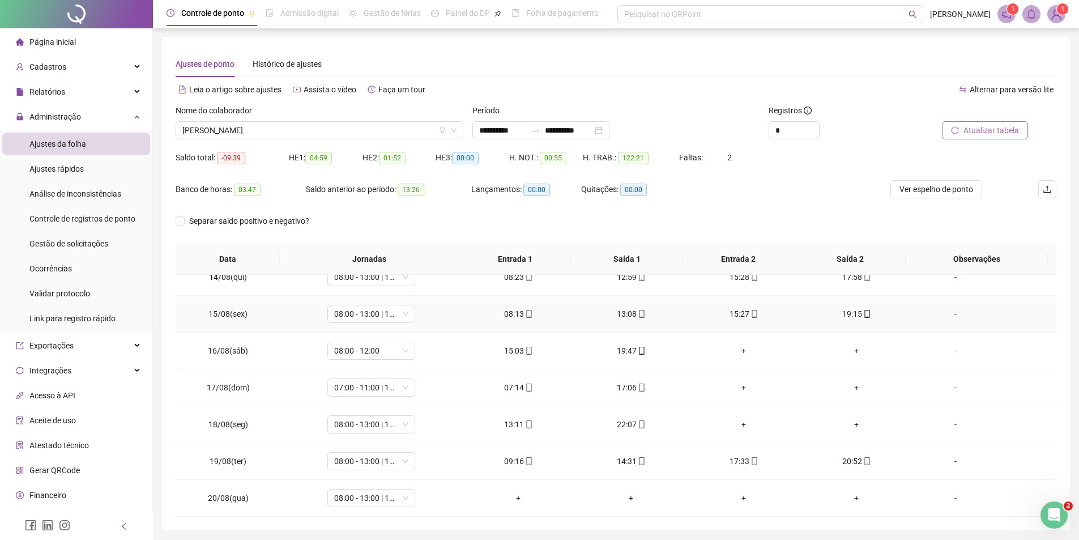
scroll to position [39, 0]
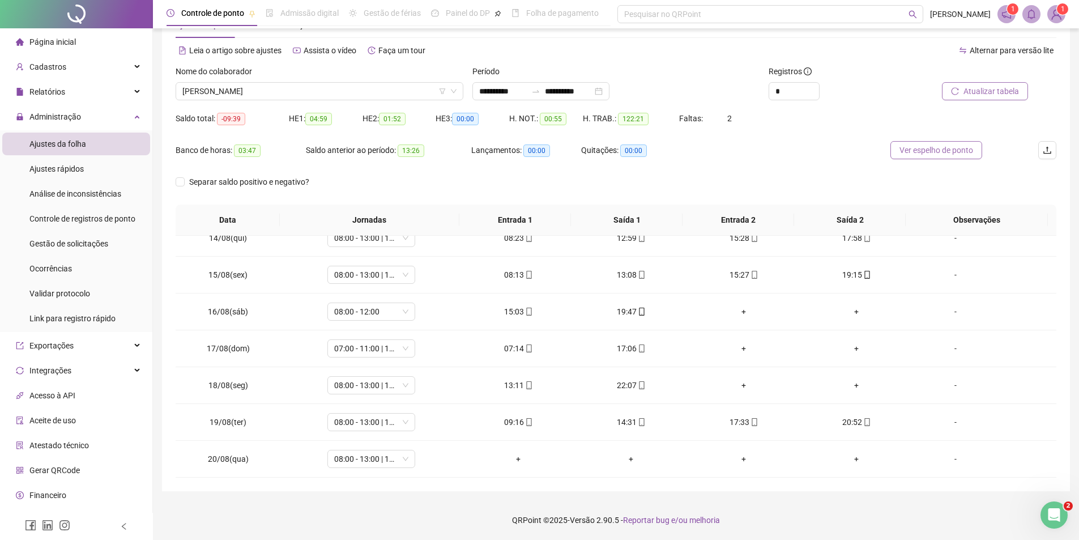
click at [937, 157] on button "Ver espelho de ponto" at bounding box center [937, 150] width 92 height 18
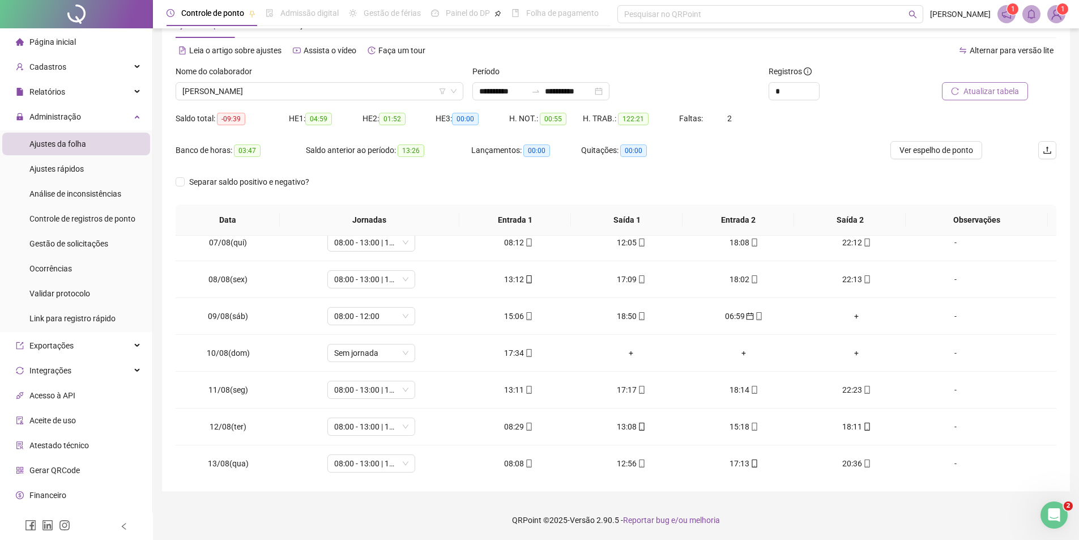
scroll to position [41, 0]
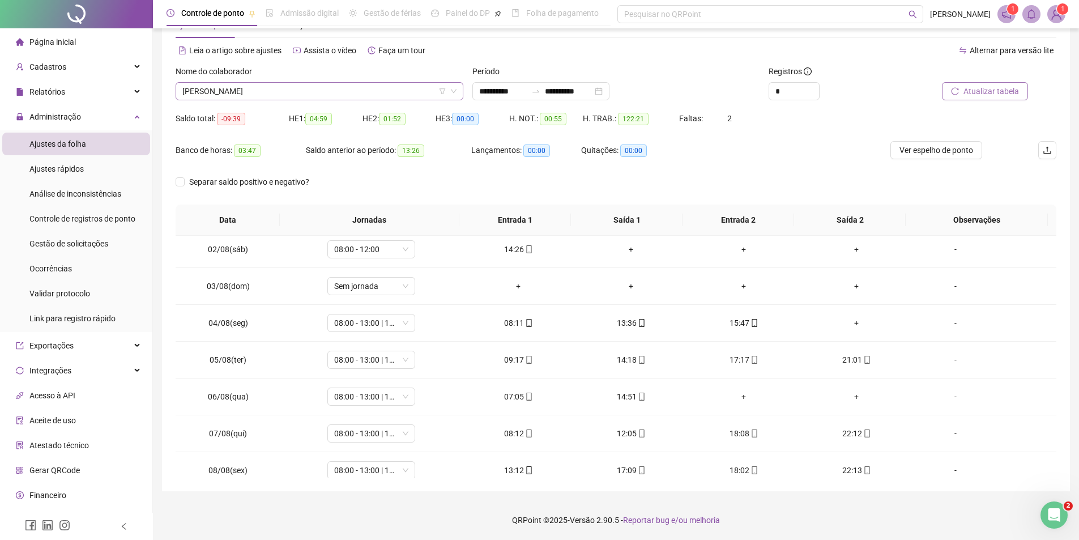
click at [328, 95] on span "CICERO ROBSON DA SILVA" at bounding box center [319, 91] width 274 height 17
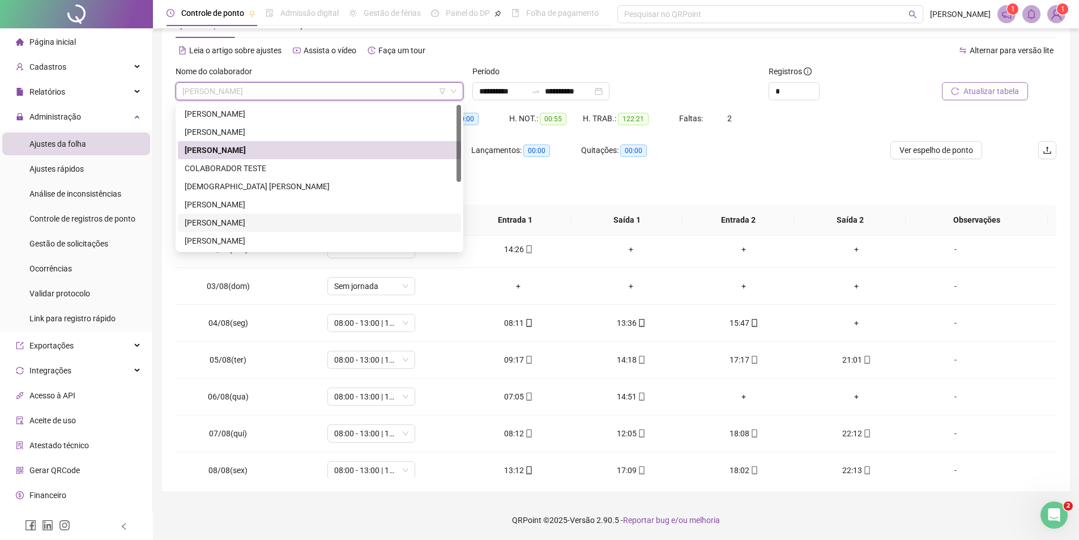
click at [223, 222] on div "FELIPE PEREIRA CRUZ" at bounding box center [320, 222] width 270 height 12
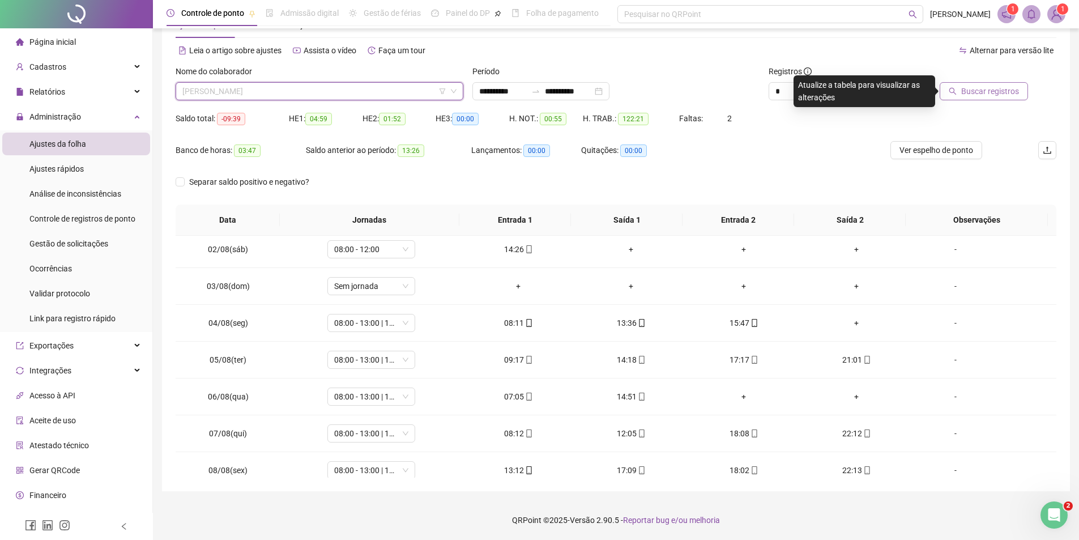
click at [374, 86] on span "FELIPE PEREIRA CRUZ" at bounding box center [319, 91] width 274 height 17
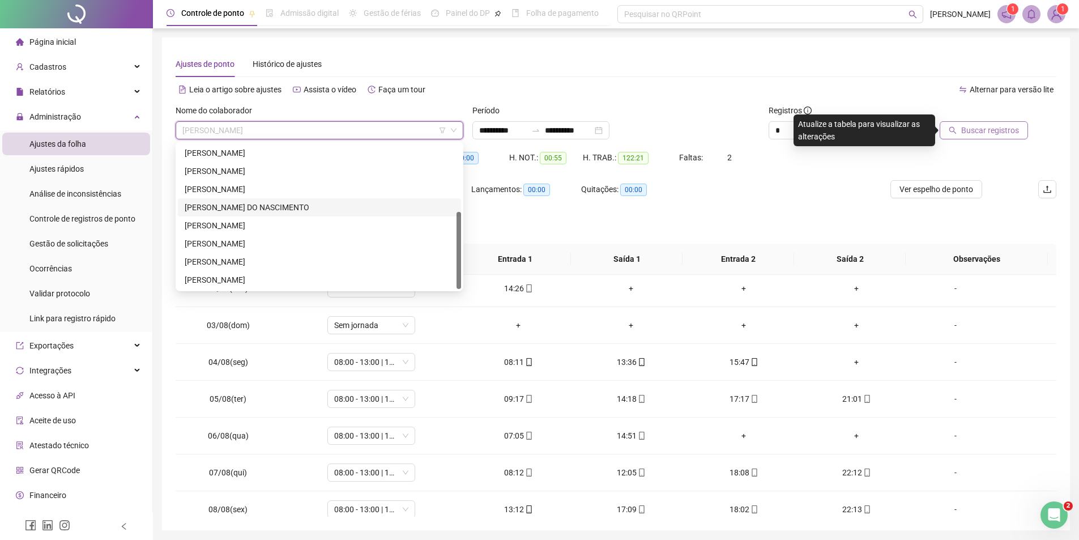
scroll to position [39, 0]
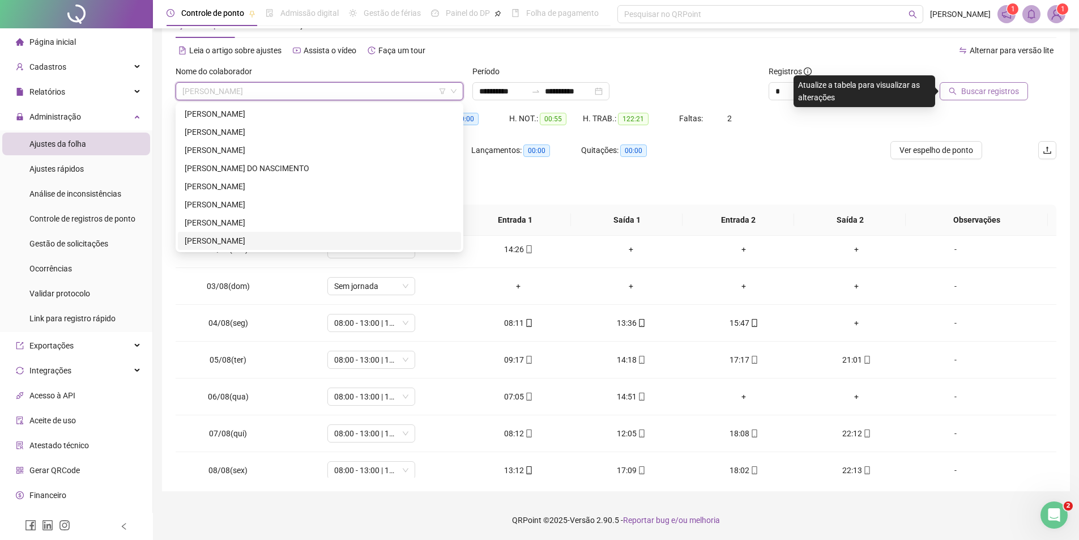
click at [227, 240] on div "THALES SANTANA FERREIRA" at bounding box center [320, 241] width 270 height 12
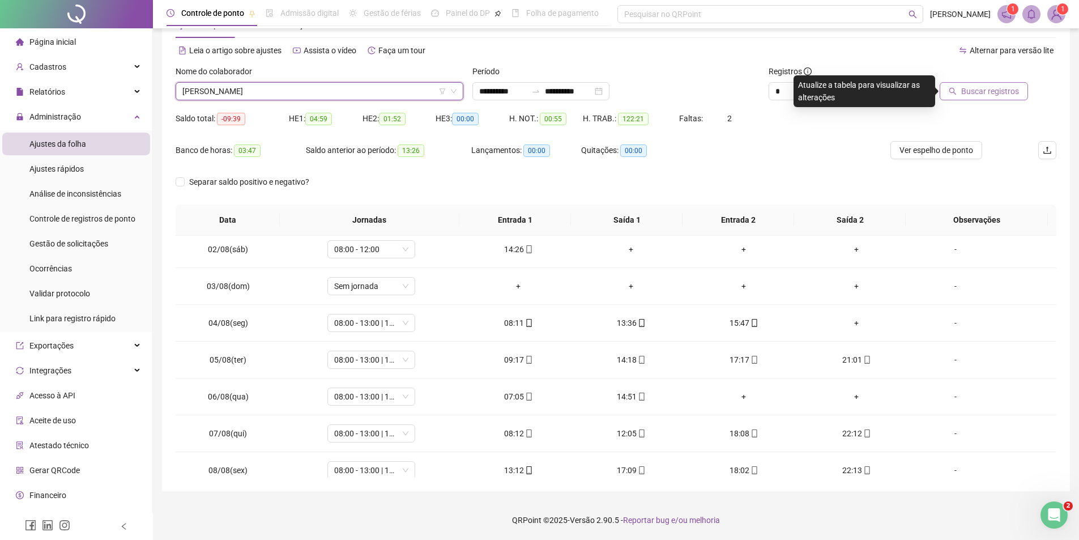
click at [976, 92] on span "Buscar registros" at bounding box center [991, 91] width 58 height 12
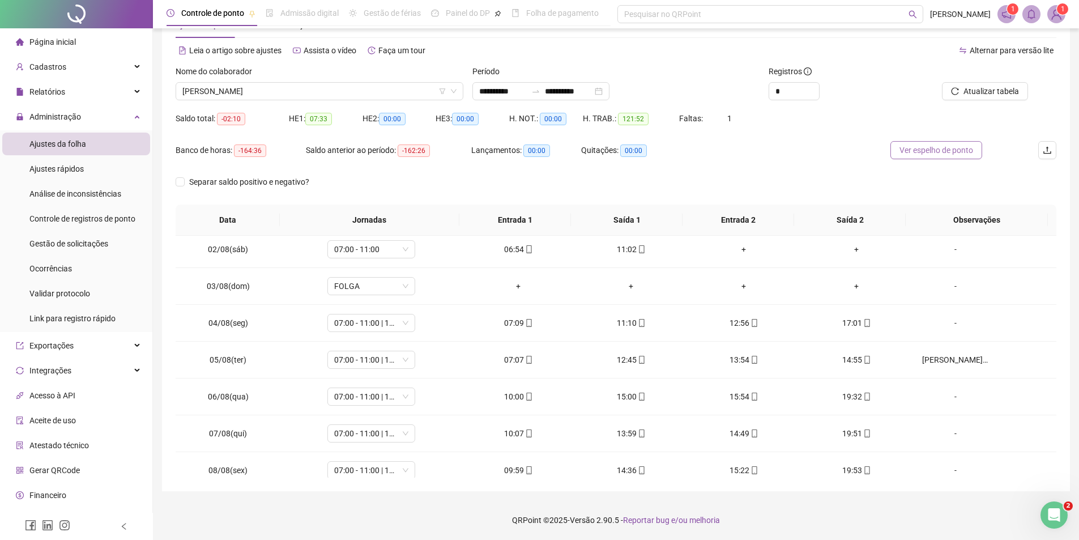
click at [933, 152] on span "Ver espelho de ponto" at bounding box center [937, 150] width 74 height 12
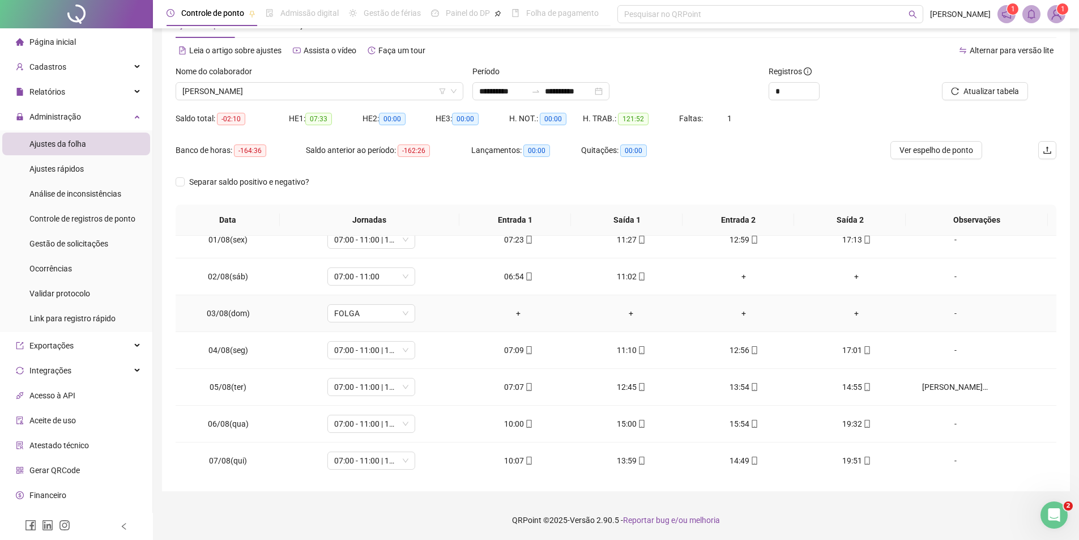
scroll to position [0, 0]
